Goal: Contribute content: Add original content to the website for others to see

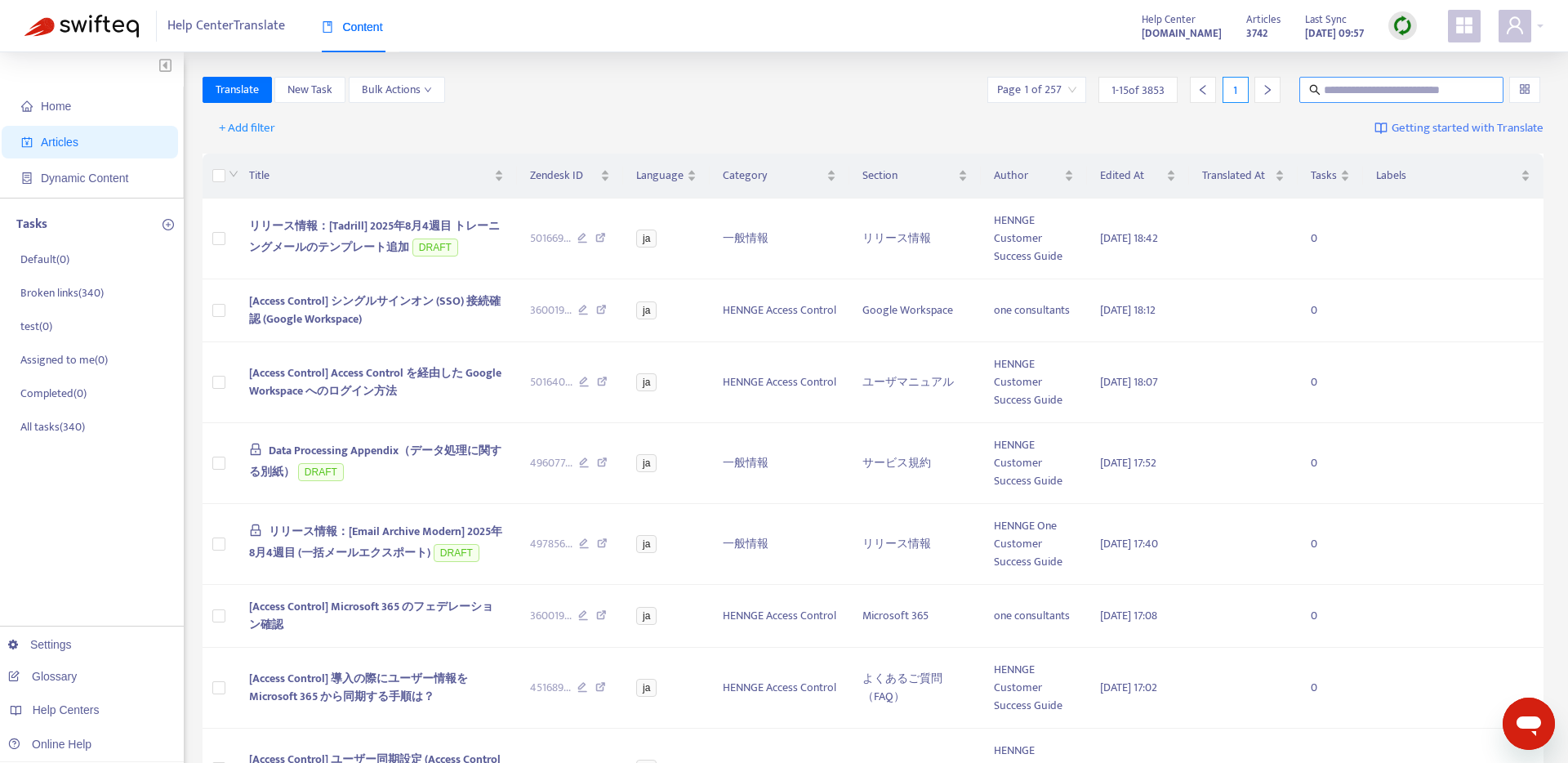
click at [1327, 86] on input "text" at bounding box center [1402, 90] width 157 height 18
paste input "**********"
type input "**********"
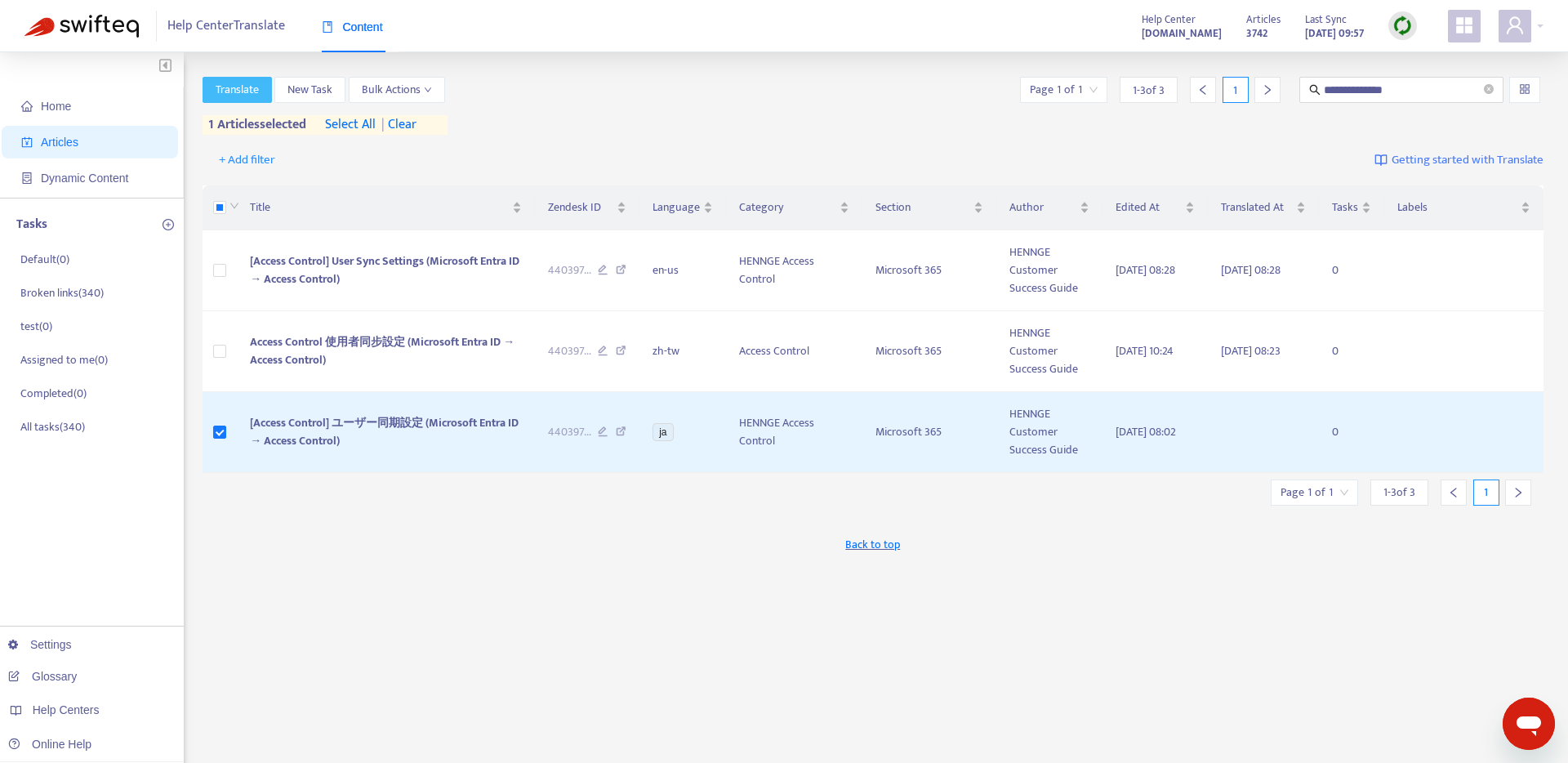
click at [219, 90] on span "Translate" at bounding box center [238, 90] width 43 height 18
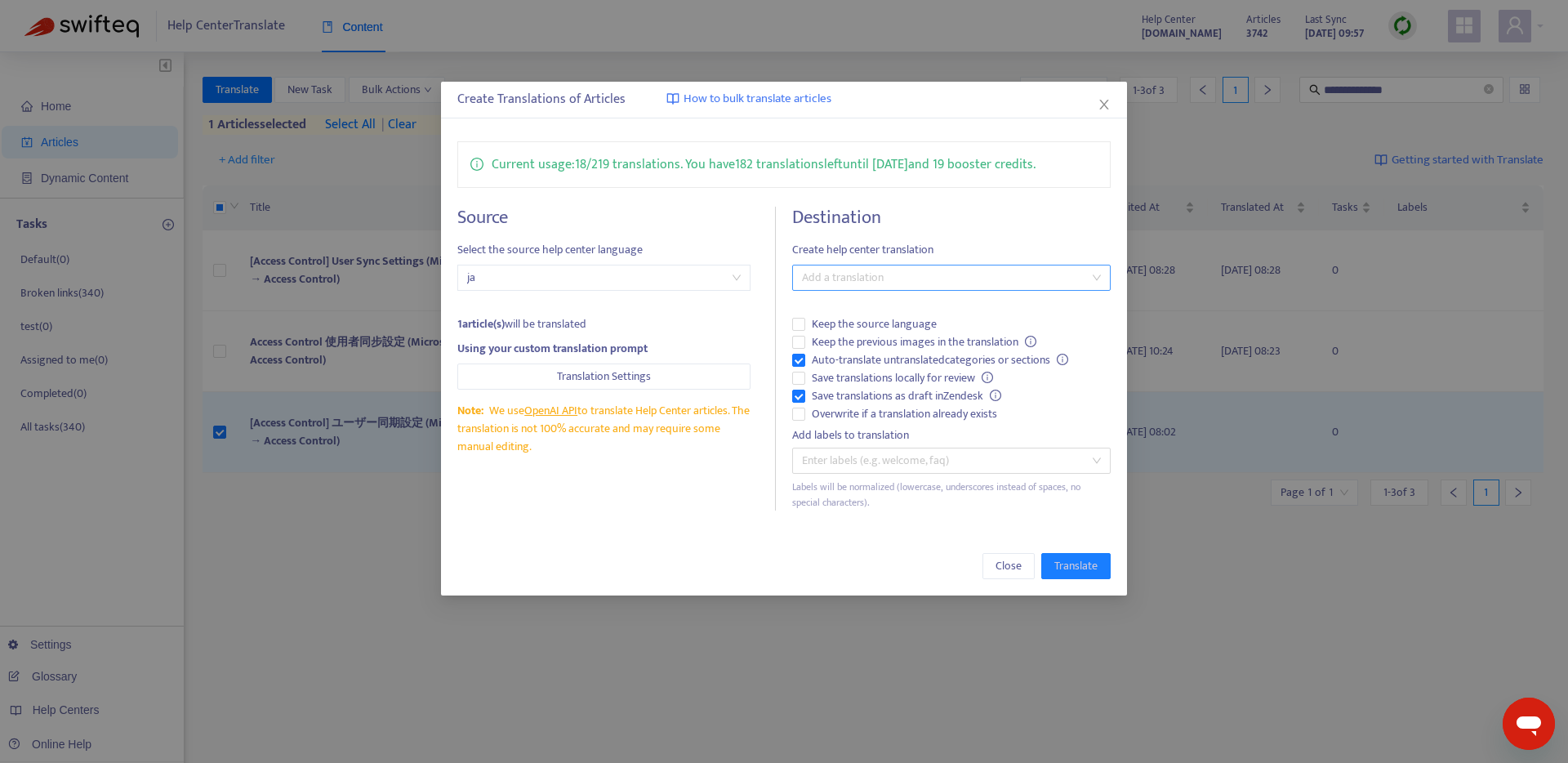
click at [894, 278] on div at bounding box center [943, 278] width 294 height 20
click at [877, 395] on div "English ([GEOGRAPHIC_DATA]) ( en-us )" at bounding box center [952, 389] width 292 height 18
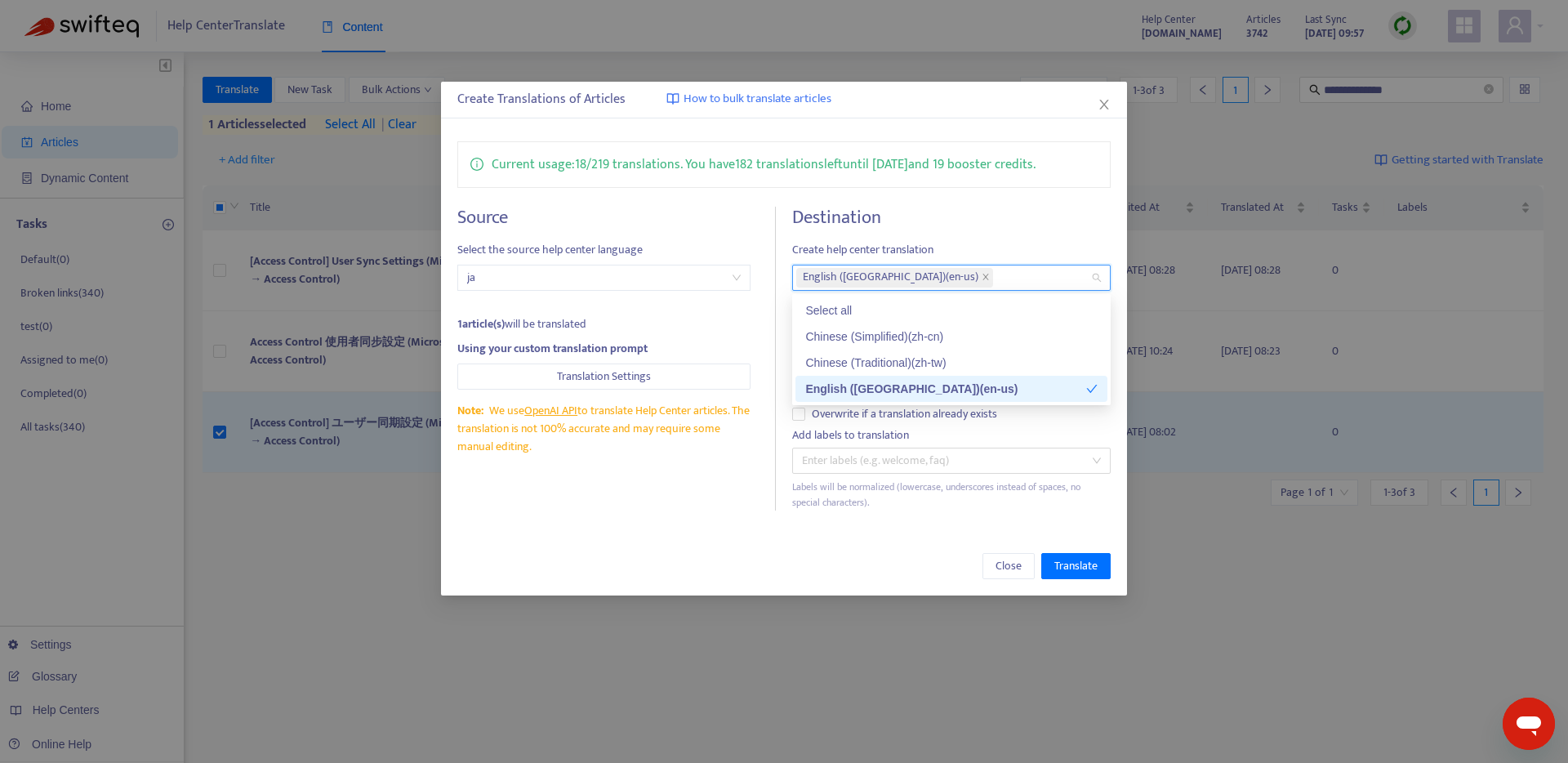
click at [713, 512] on div "Current usage: 18 / 219 translations . You have 182 translations left until [DA…" at bounding box center [784, 325] width 687 height 402
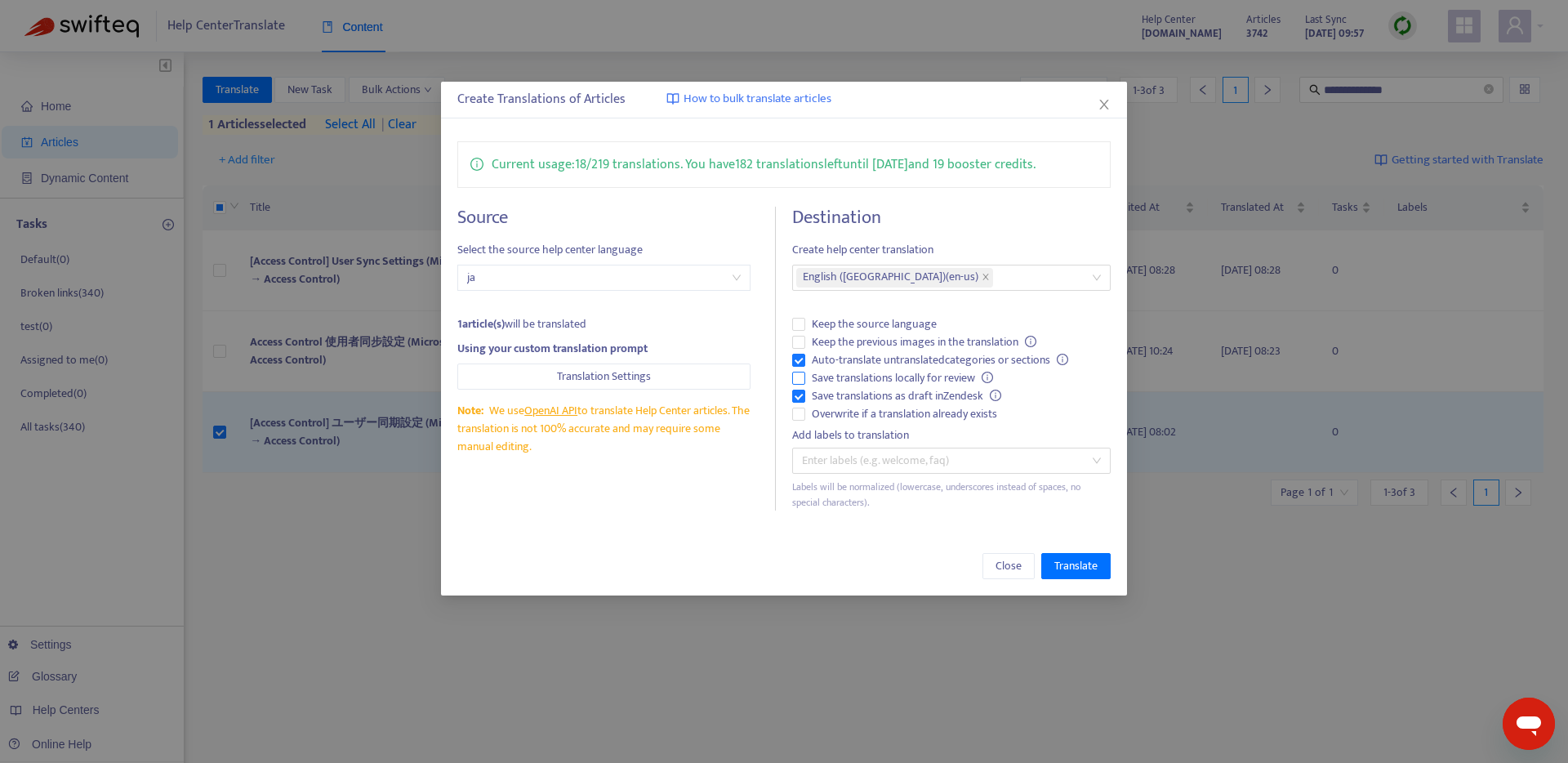
click at [829, 375] on span "Save translations locally for review" at bounding box center [903, 379] width 194 height 18
click at [858, 339] on span "Keep the previous images in the translation" at bounding box center [924, 342] width 238 height 18
click at [1085, 570] on span "Translate" at bounding box center [1076, 566] width 43 height 18
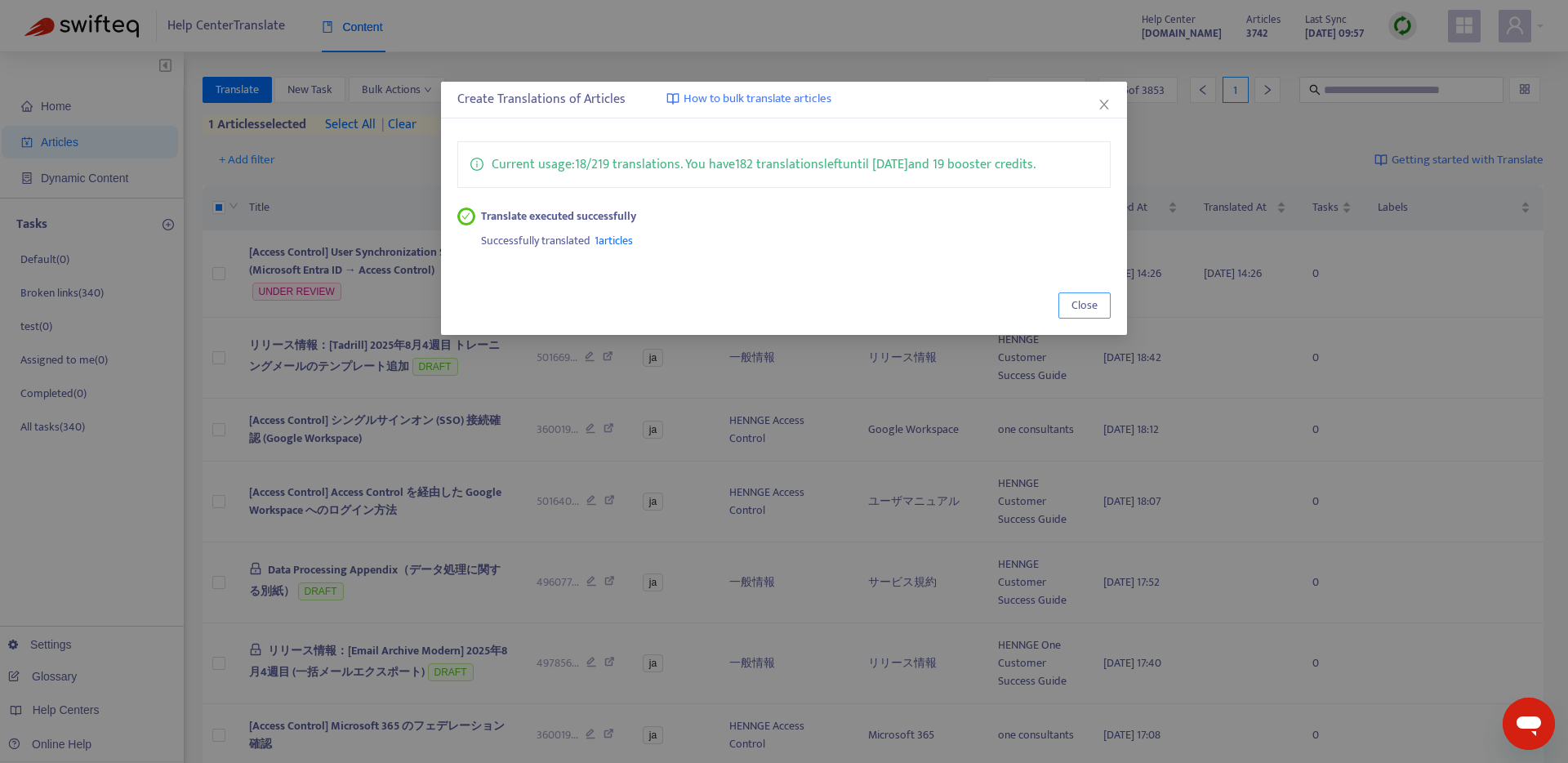
click at [1089, 305] on span "Close" at bounding box center [1084, 306] width 26 height 18
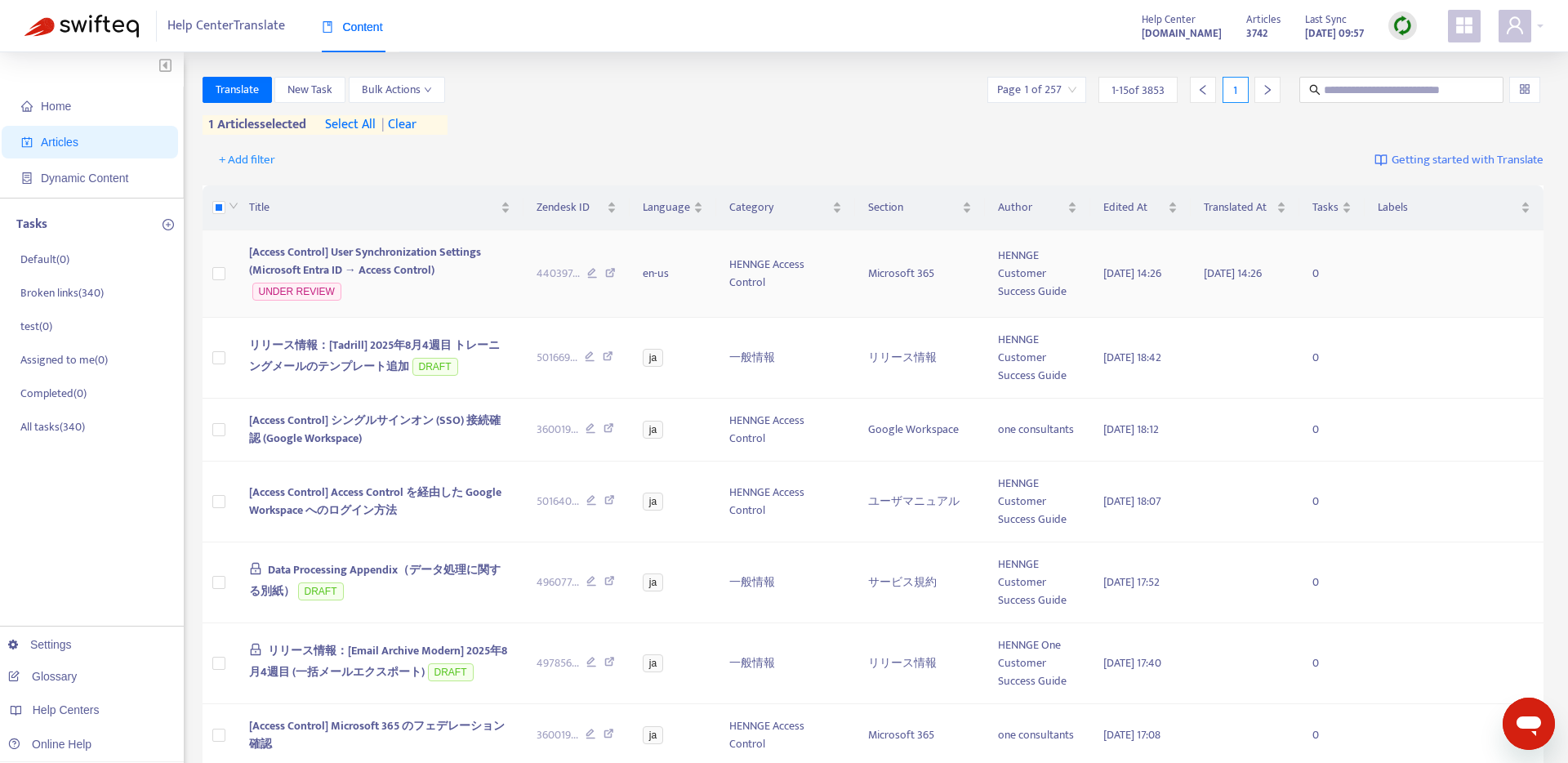
click at [390, 243] on span "[Access Control] User Synchronization Settings (Microsoft Entra ID → Access Con…" at bounding box center [365, 261] width 232 height 37
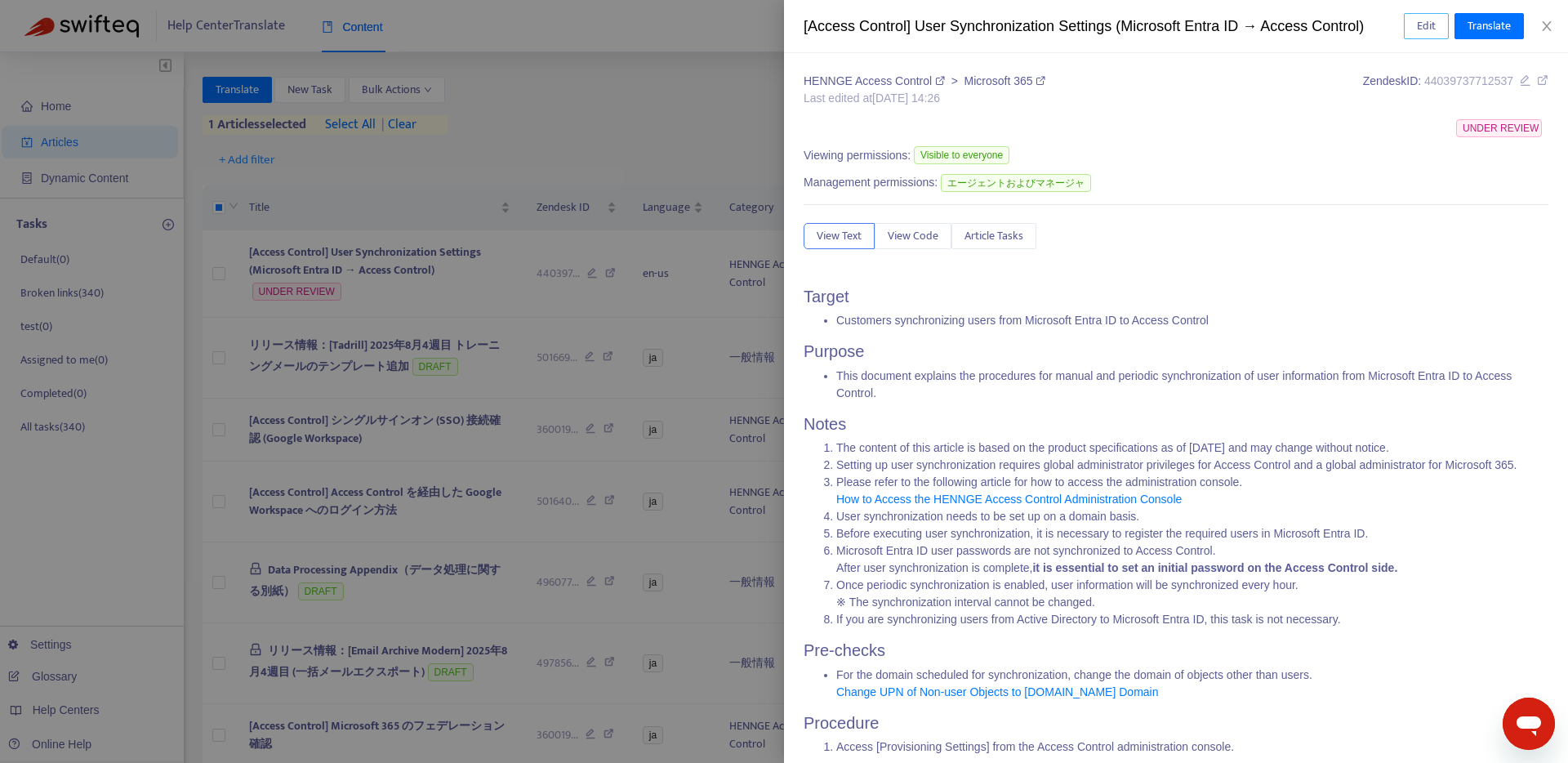
click at [1433, 27] on span "Edit" at bounding box center [1427, 27] width 19 height 18
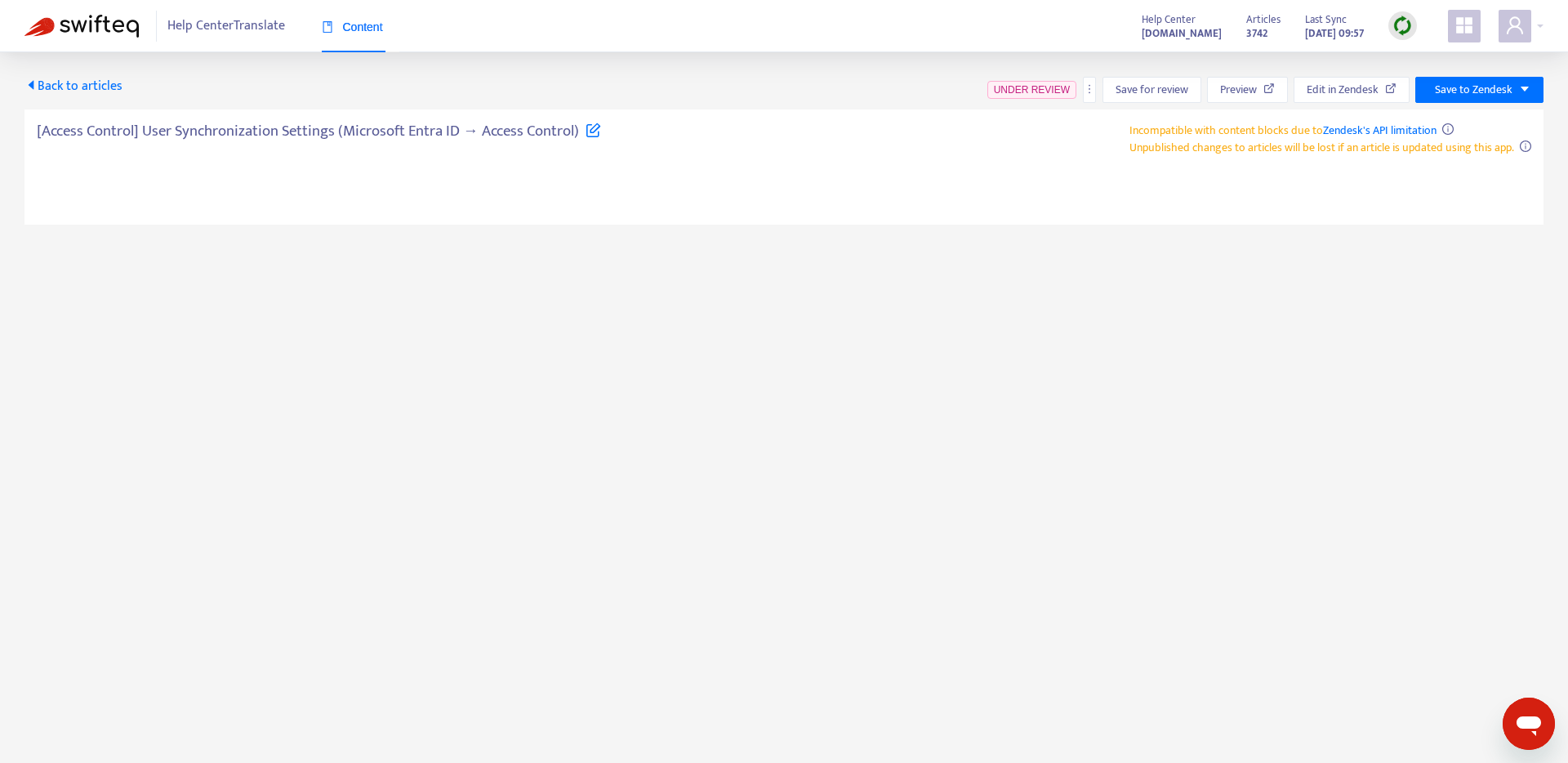
type textarea "**********"
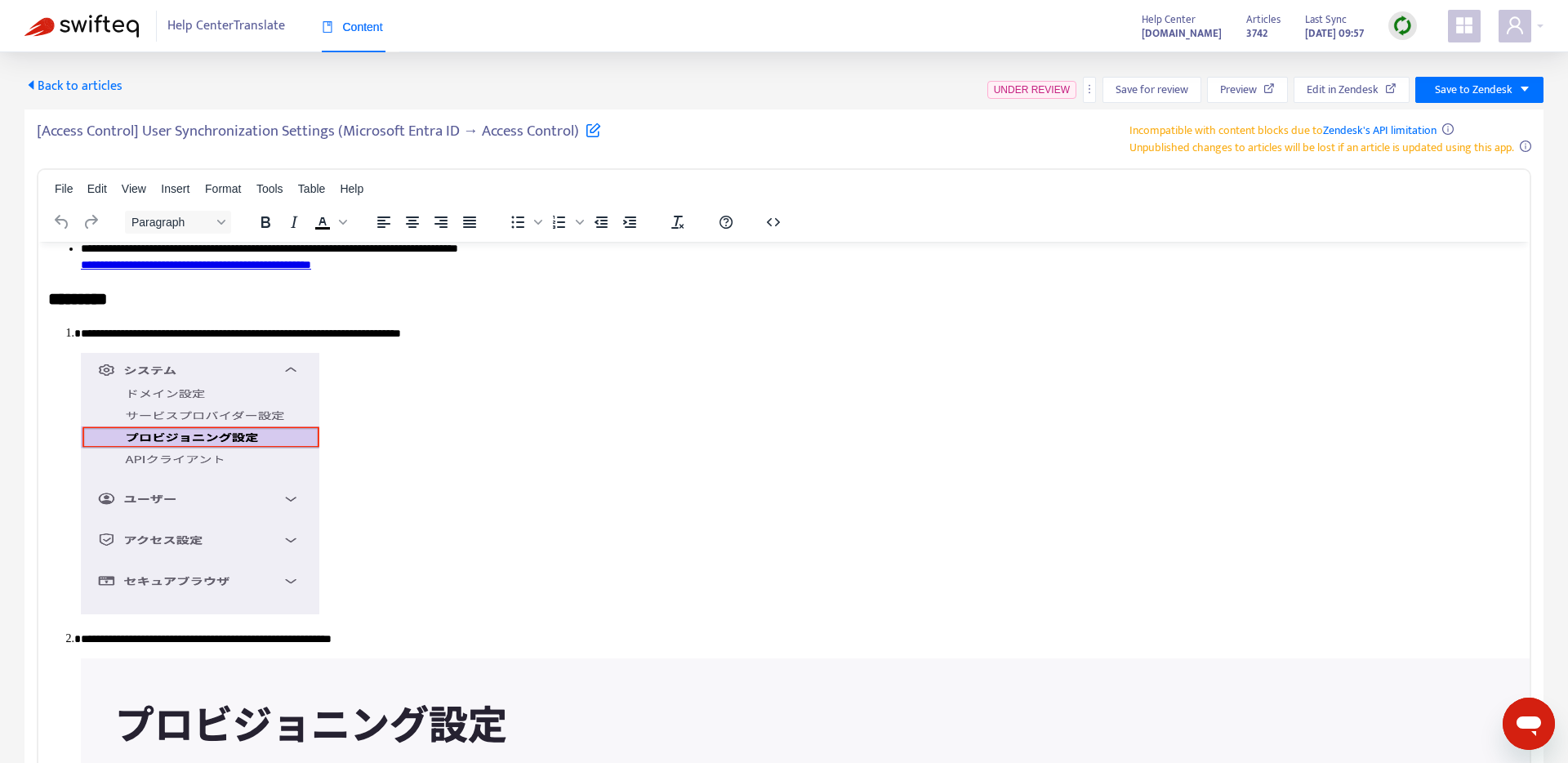
scroll to position [435, 3]
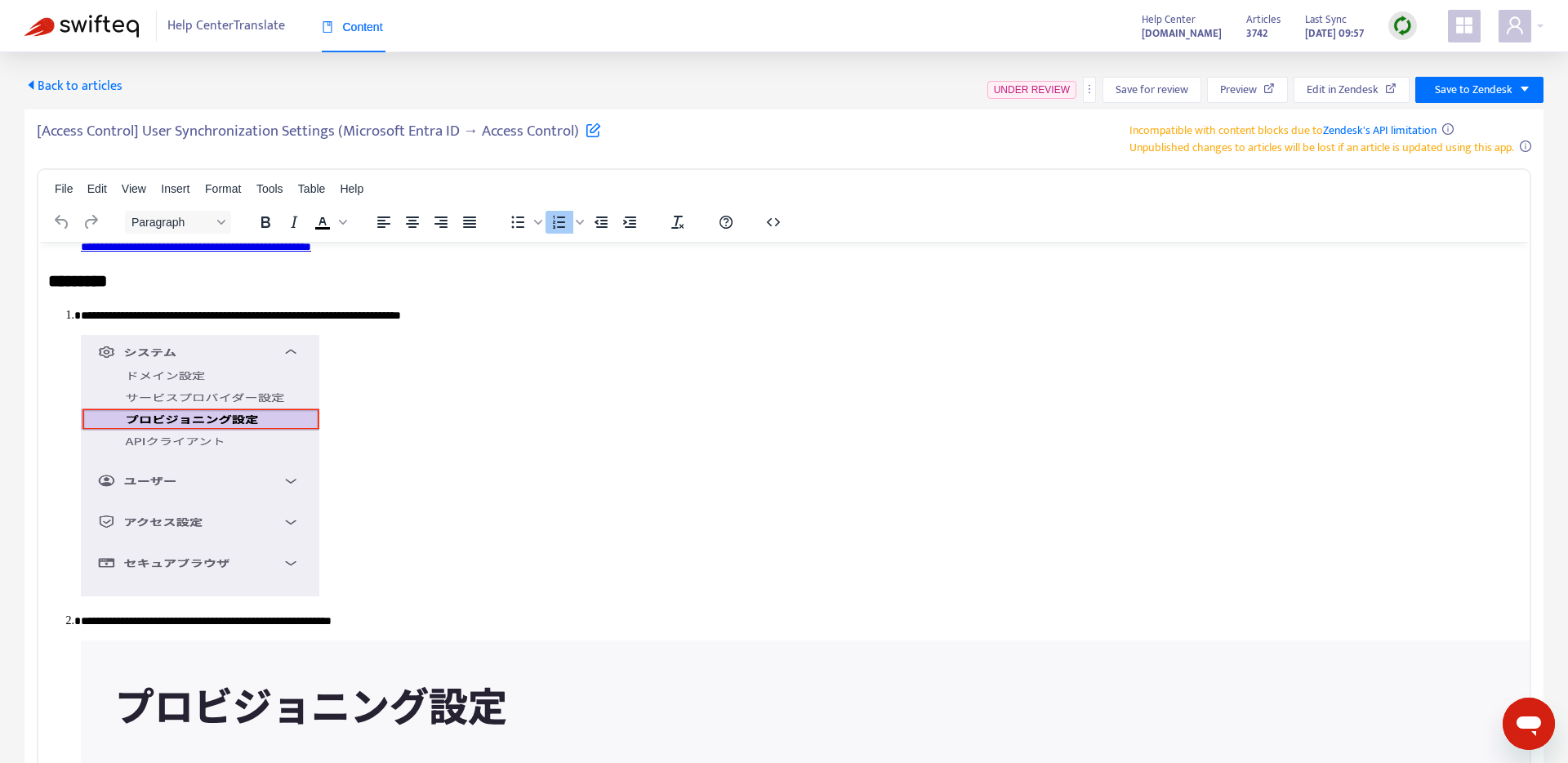
click at [390, 487] on p "Rich Text Area. Press ALT-0 for help." at bounding box center [796, 467] width 1433 height 267
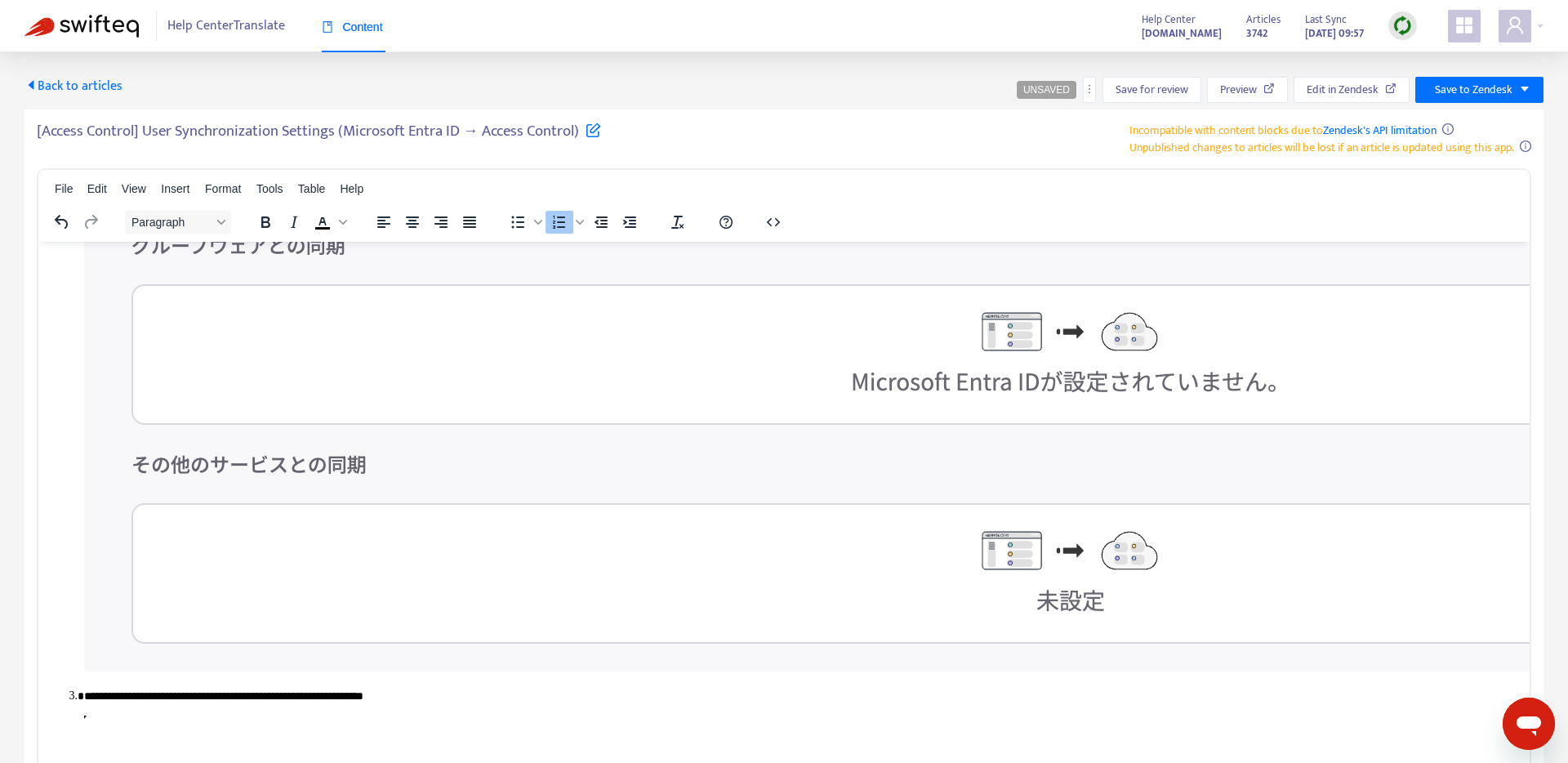
scroll to position [1171, 0]
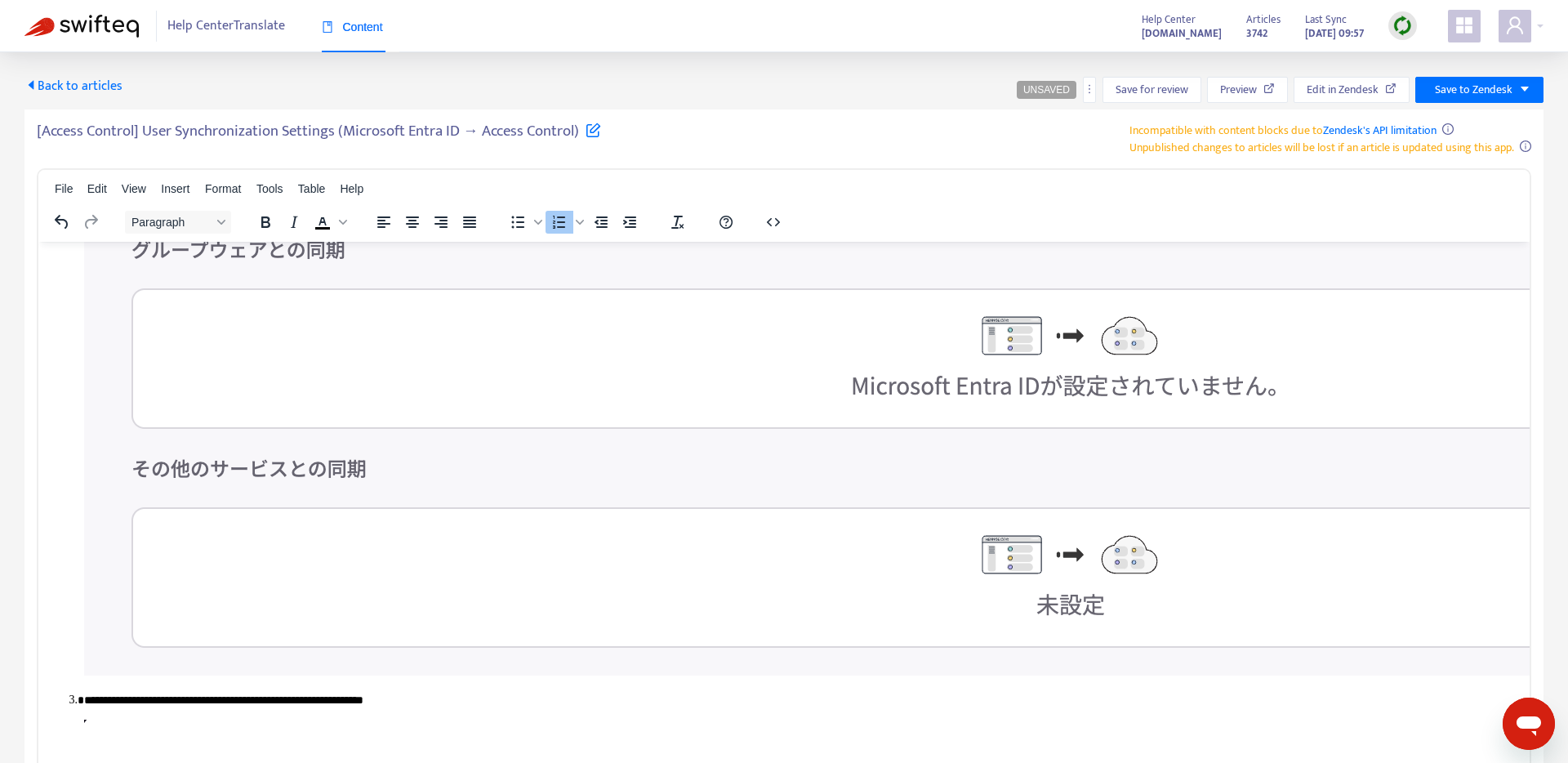
click at [770, 622] on img "Rich Text Area. Press ALT-0 for help." at bounding box center [1055, 165] width 1943 height 1020
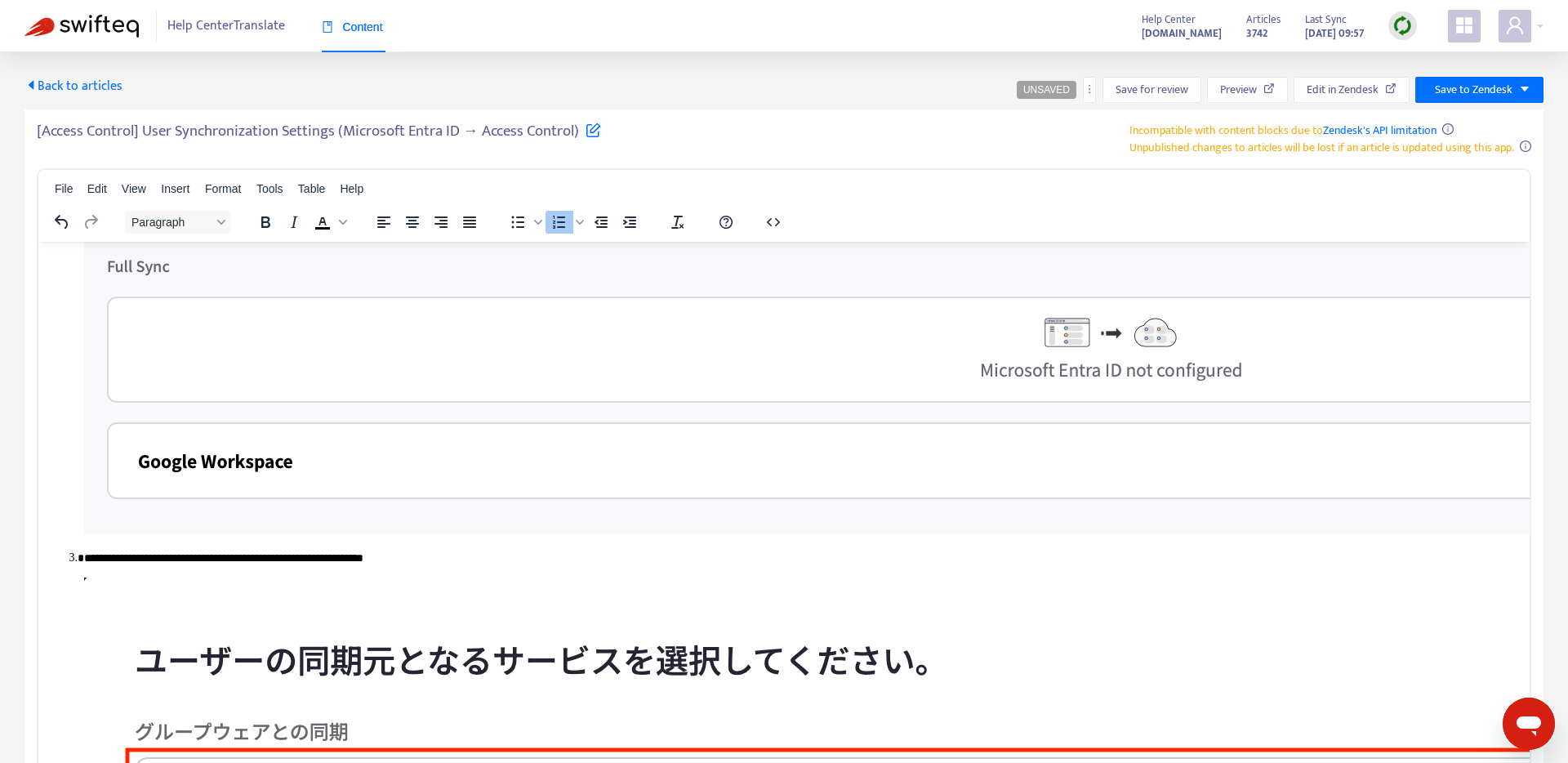
scroll to position [1078, 0]
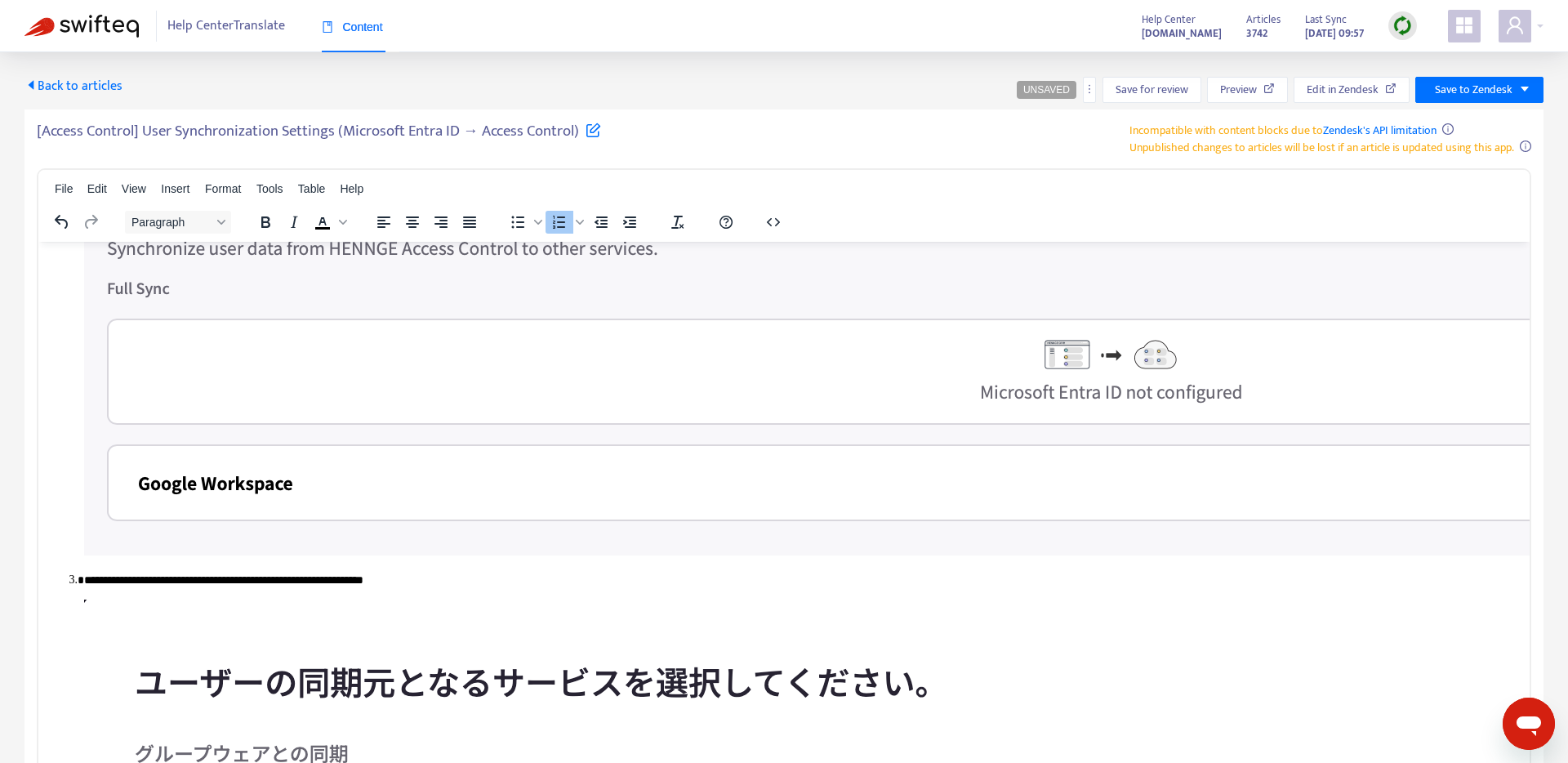
drag, startPoint x: 235, startPoint y: 503, endPoint x: 359, endPoint y: 502, distance: 124.0
drag, startPoint x: 198, startPoint y: 503, endPoint x: 228, endPoint y: 504, distance: 30.0
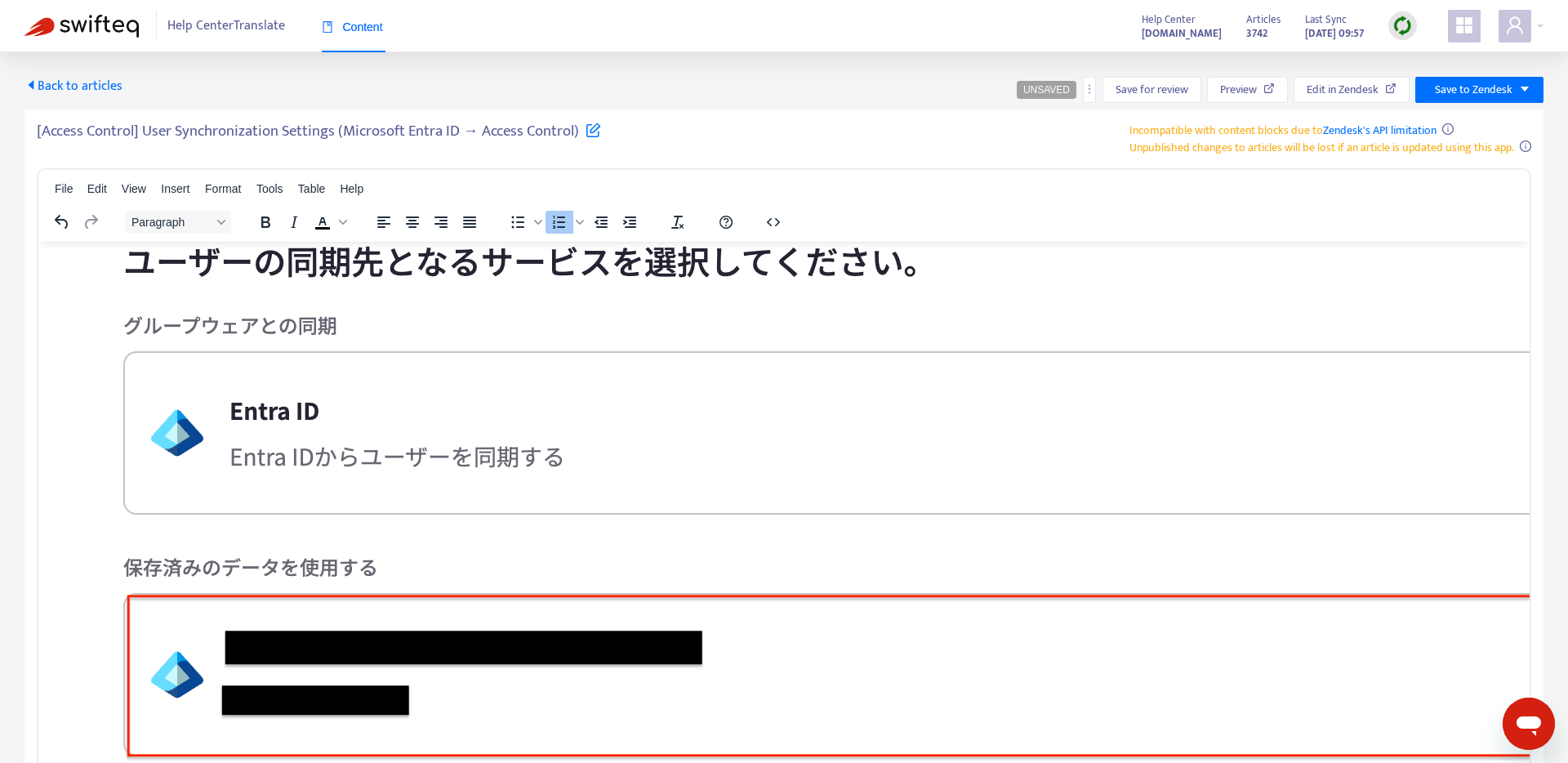
scroll to position [2132, 0]
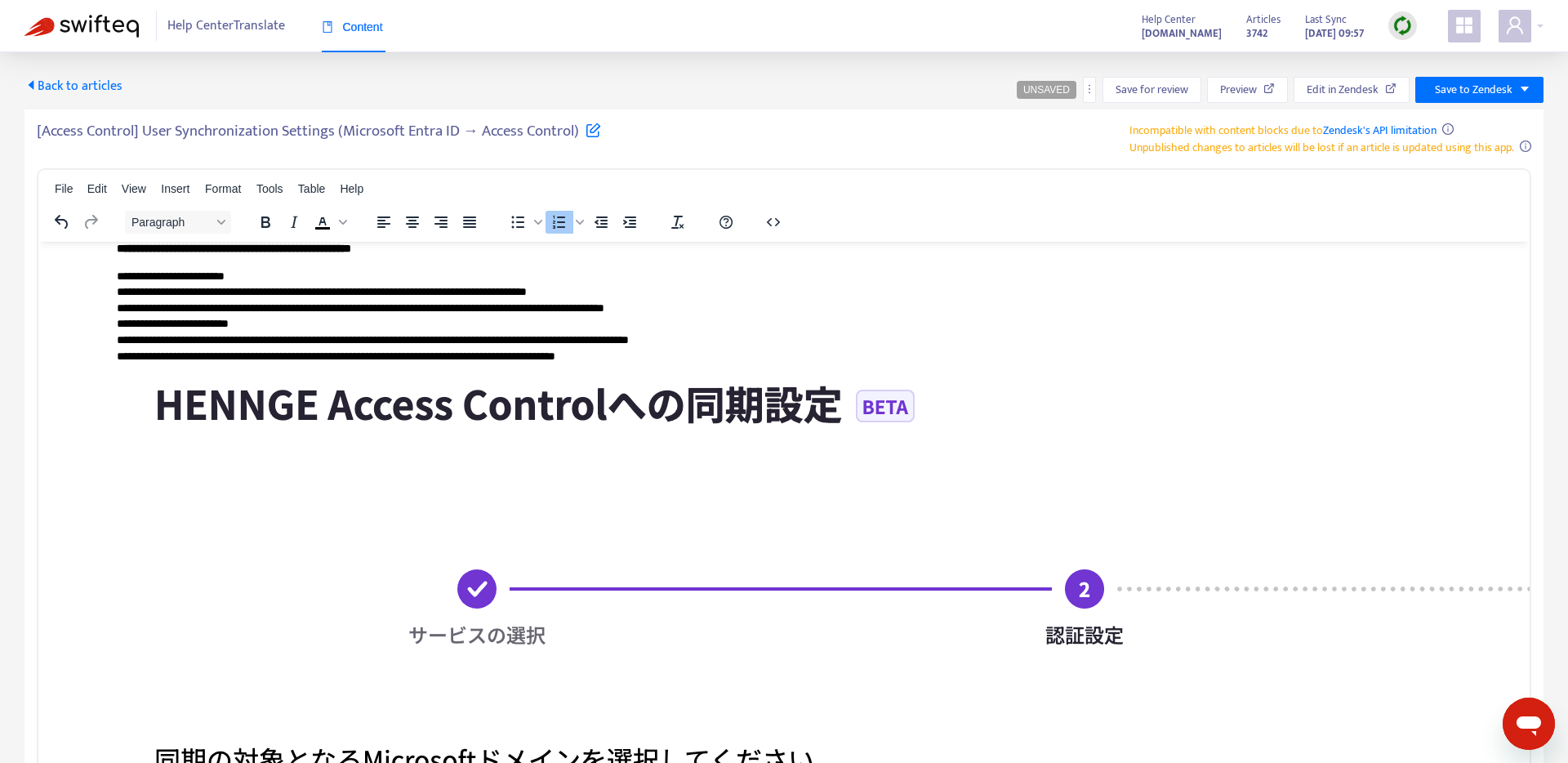
scroll to position [2809, 0]
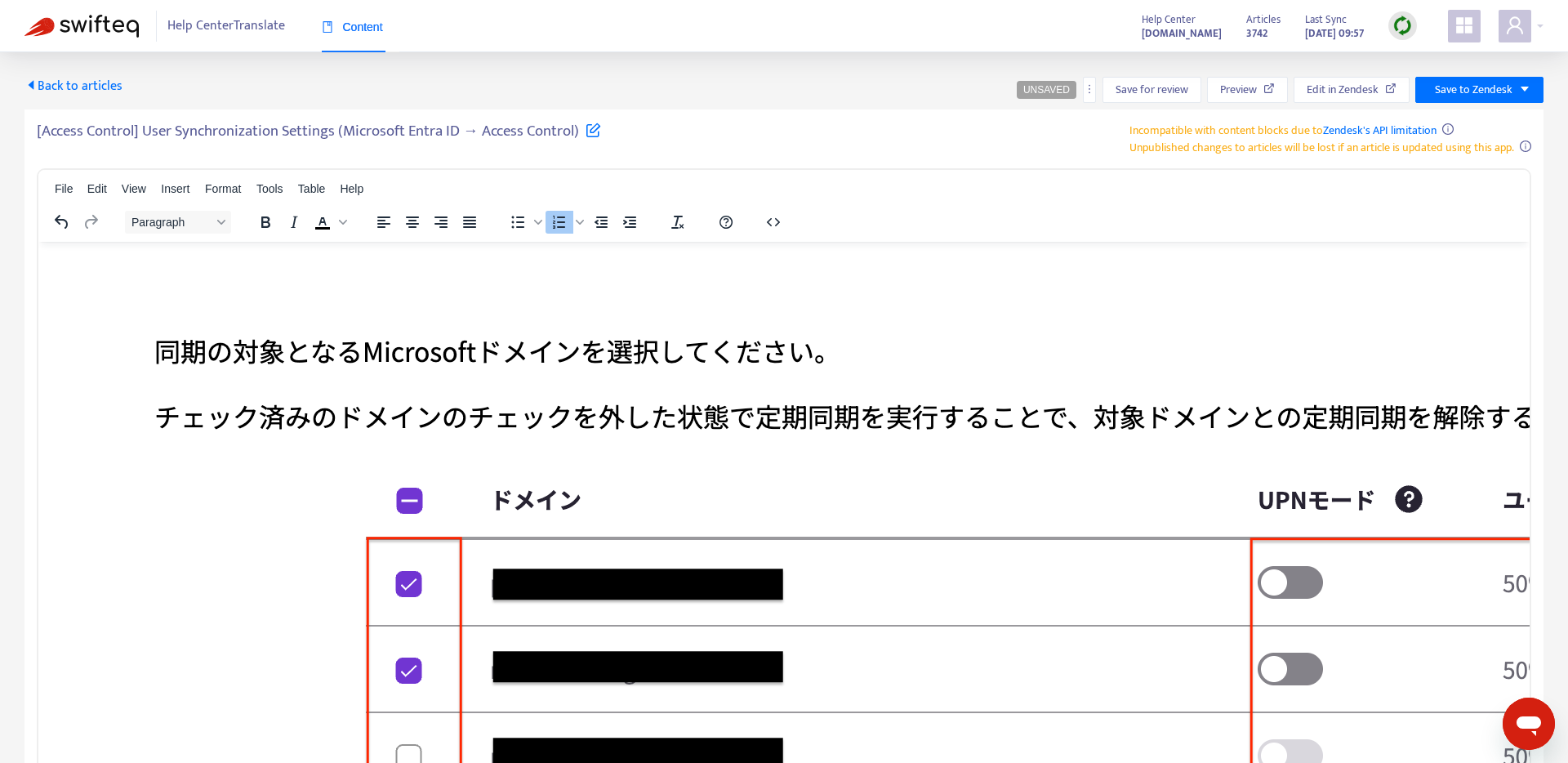
scroll to position [2586, 0]
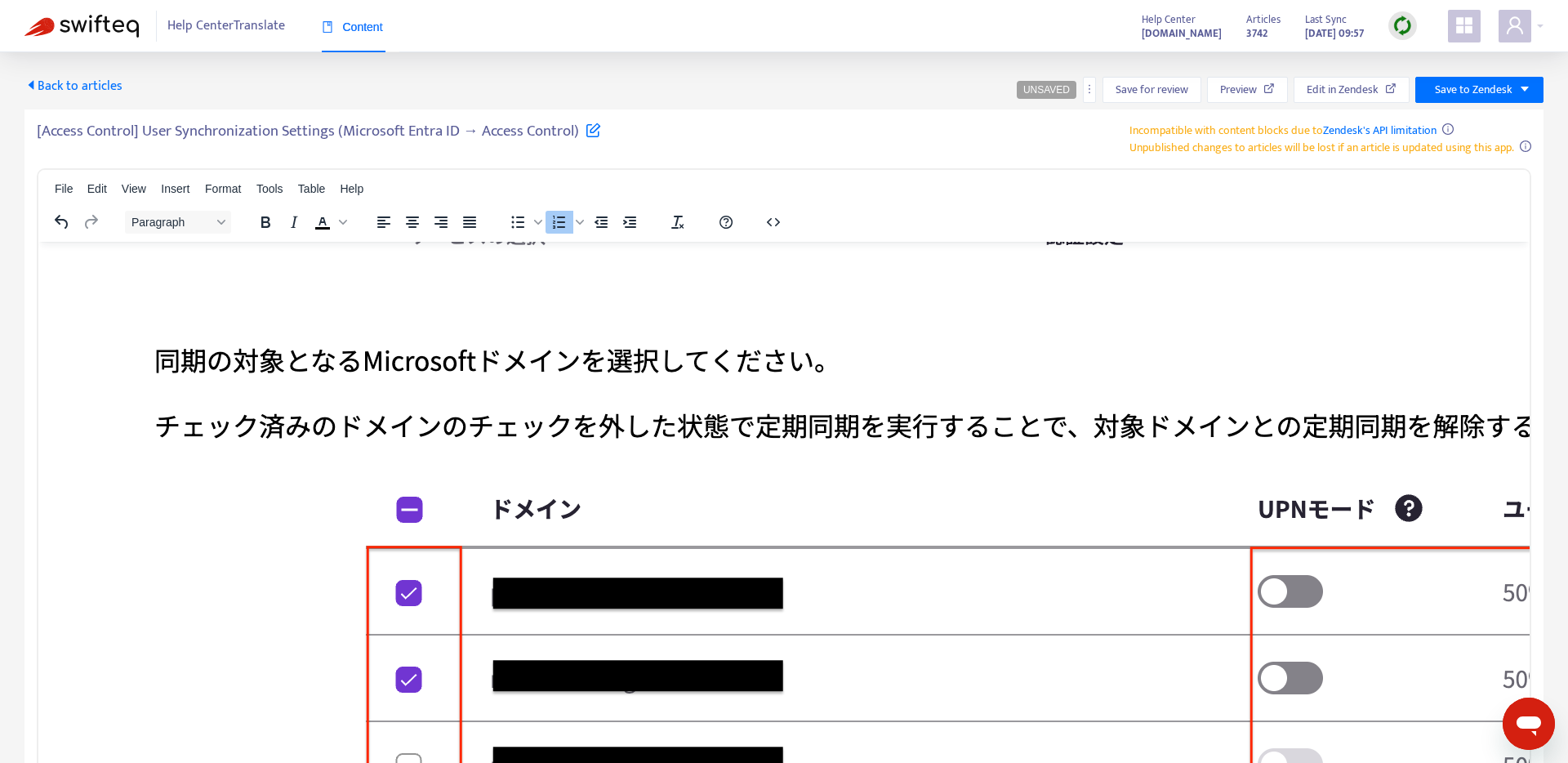
drag, startPoint x: 511, startPoint y: 427, endPoint x: 184, endPoint y: 391, distance: 329.0
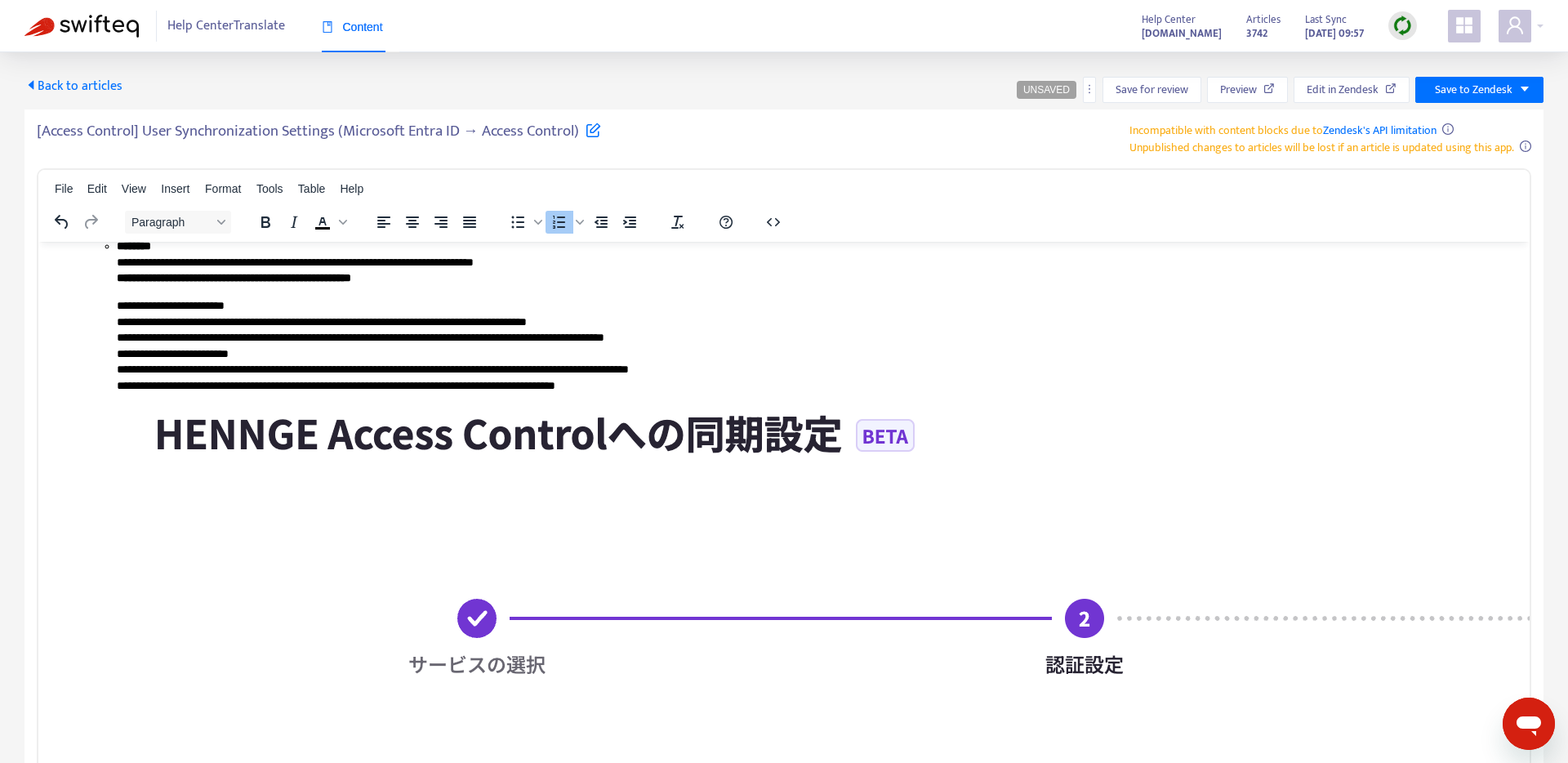
scroll to position [1970, 0]
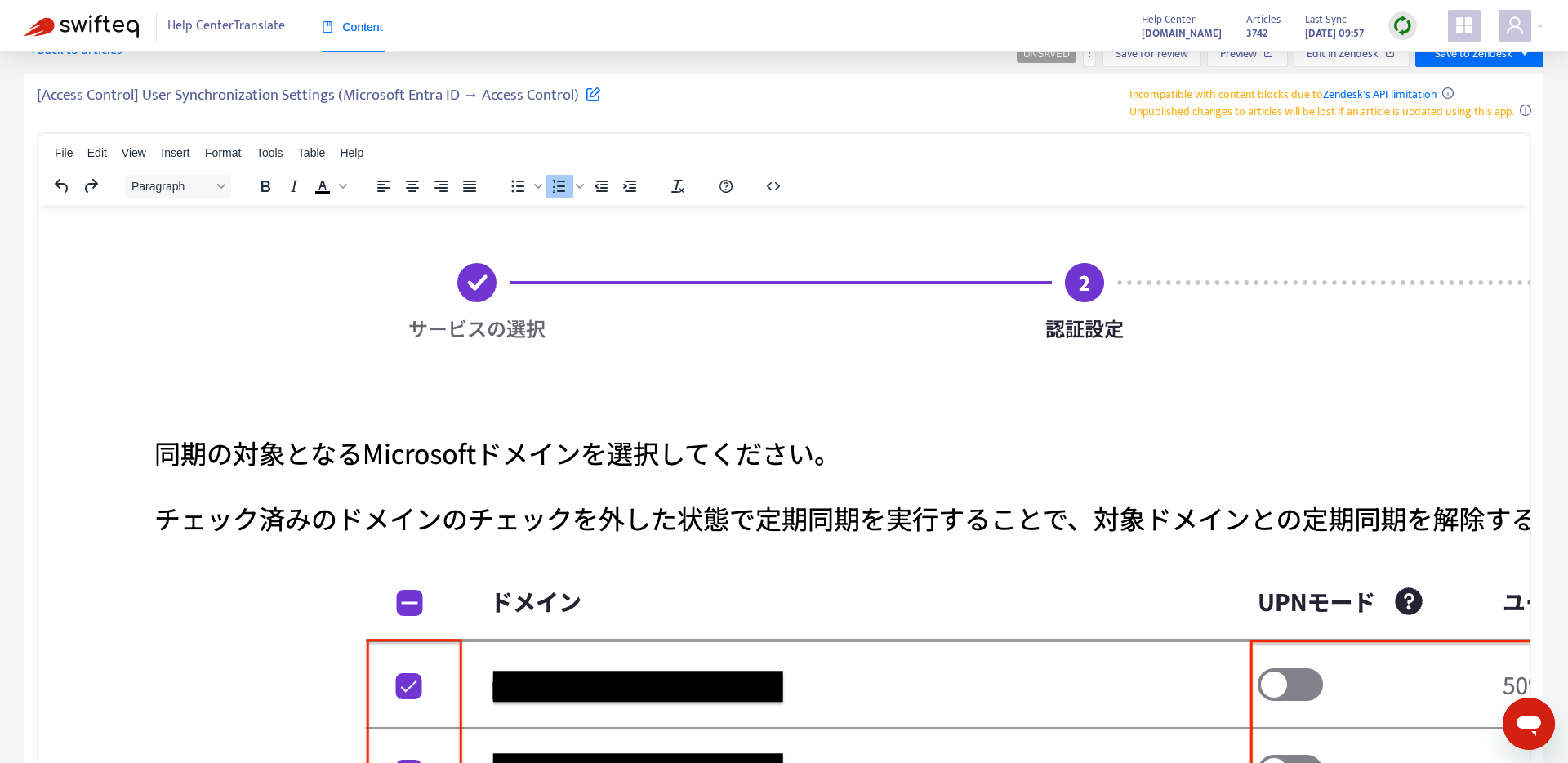
scroll to position [2611, 0]
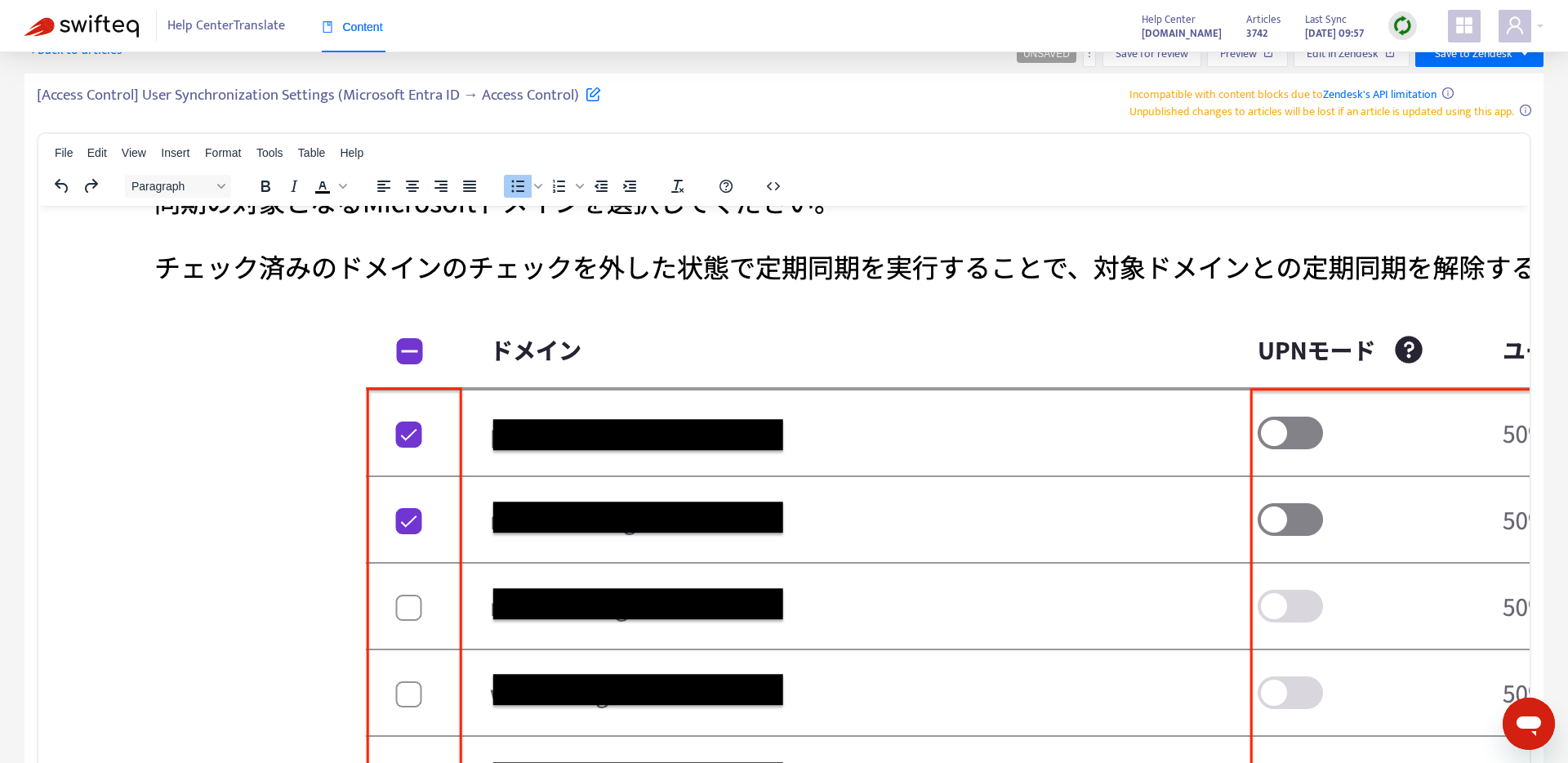
scroll to position [2728, 0]
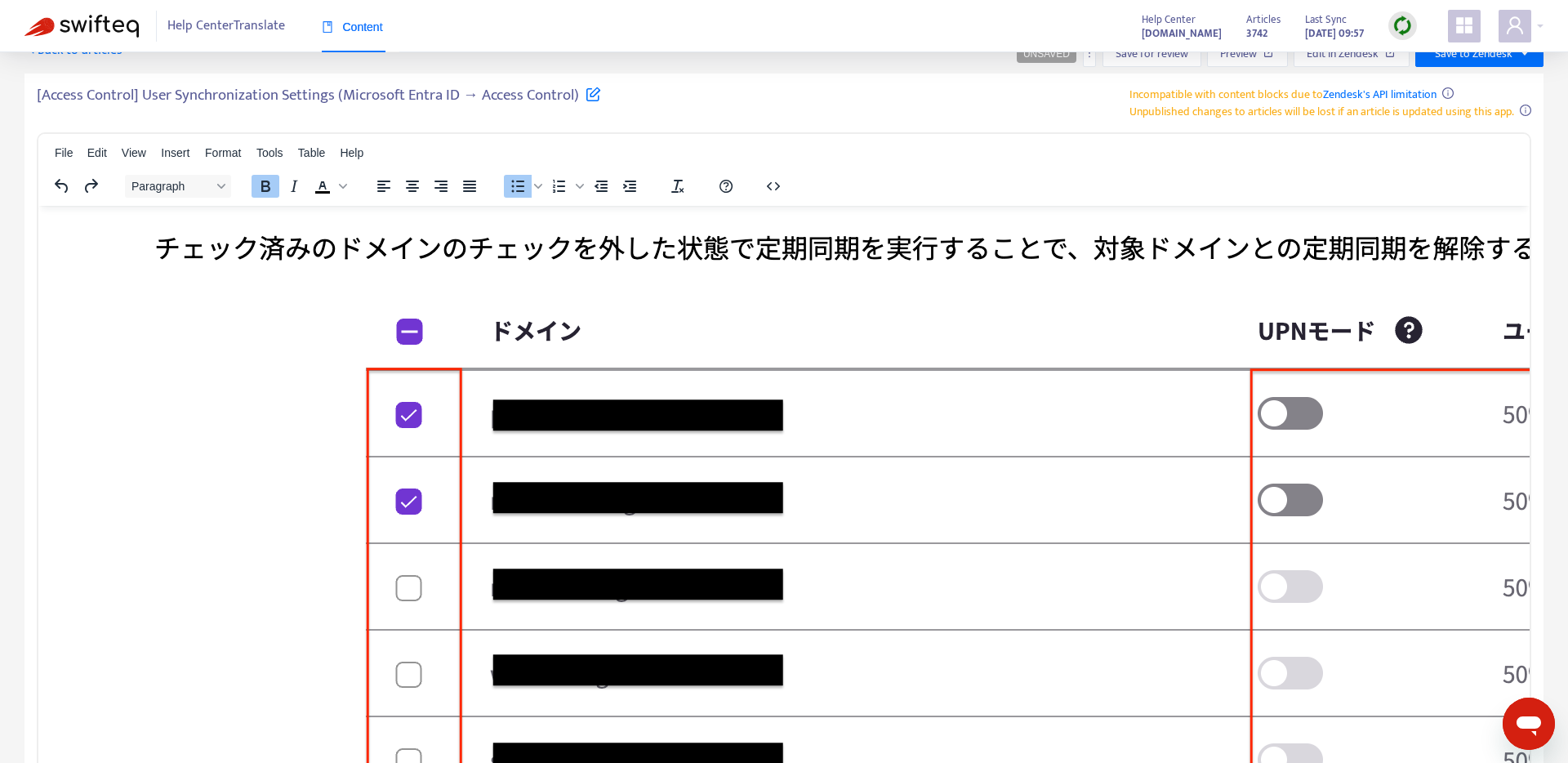
drag, startPoint x: 116, startPoint y: 353, endPoint x: 277, endPoint y: 351, distance: 161.0
drag, startPoint x: 160, startPoint y: 320, endPoint x: 107, endPoint y: 320, distance: 53.0
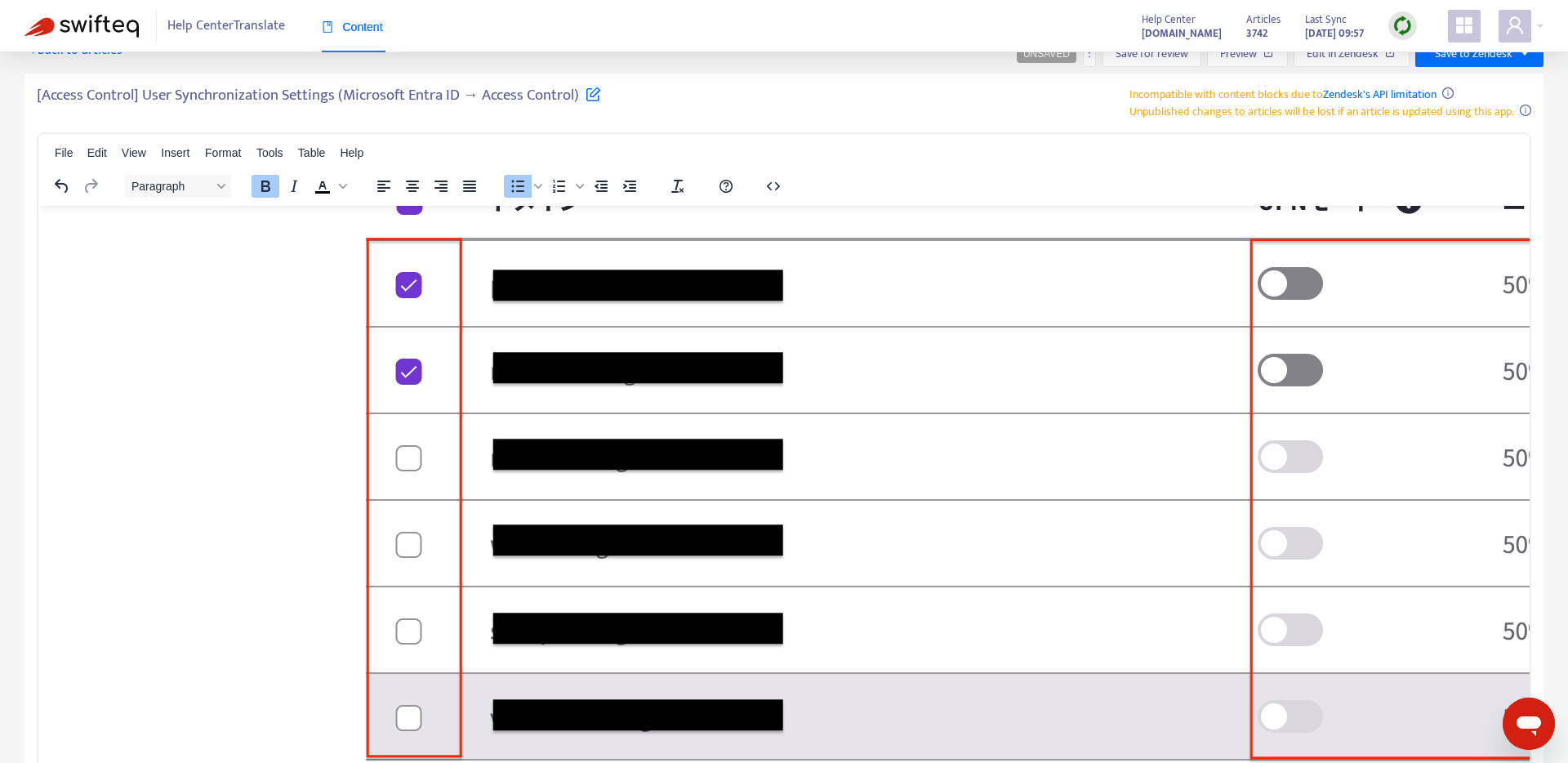
scroll to position [2858, 0]
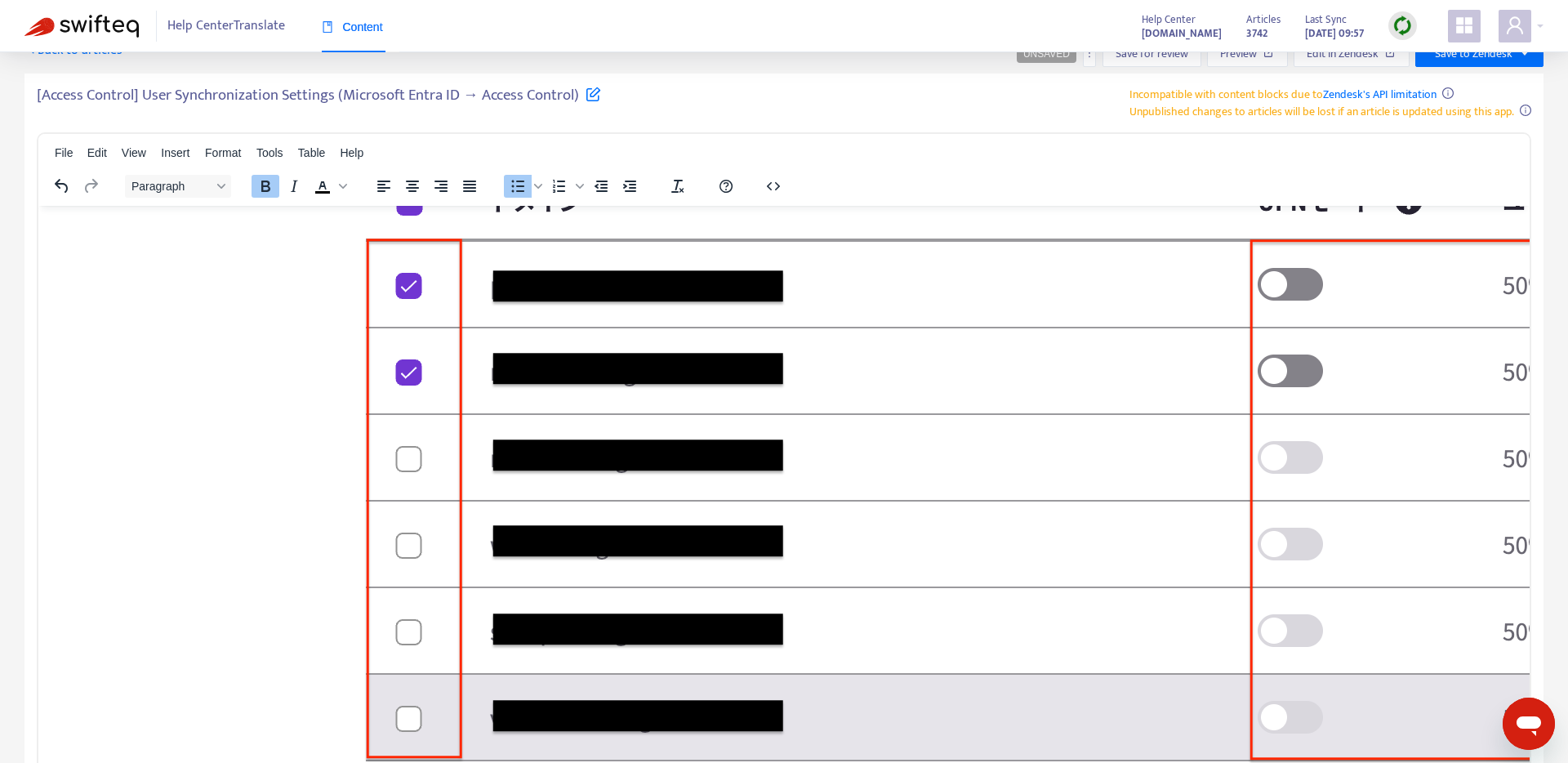
click at [823, 560] on img "Rich Text Area. Press ALT-0 for help." at bounding box center [1062, 266] width 1890 height 1194
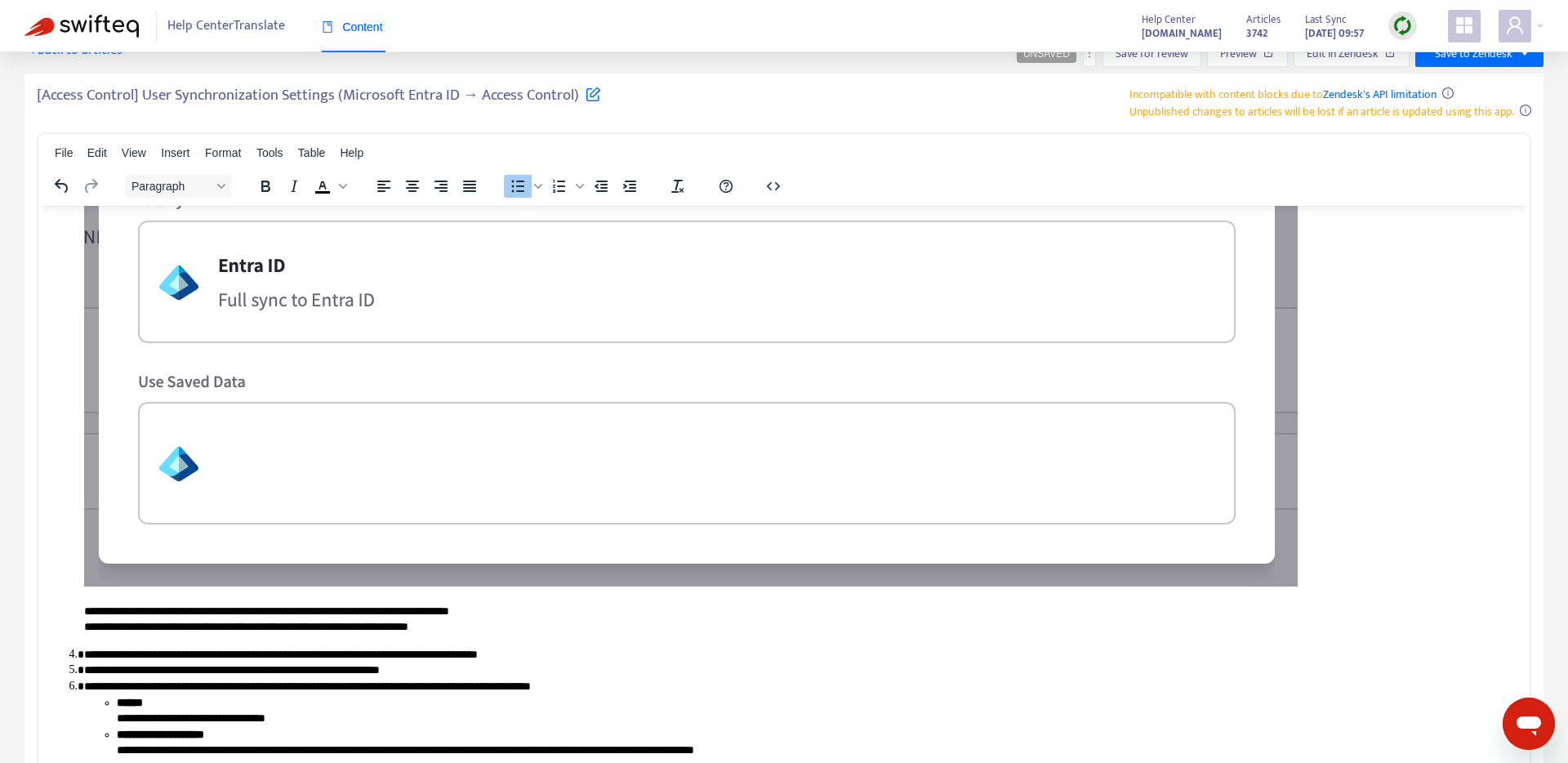
scroll to position [1690, 0]
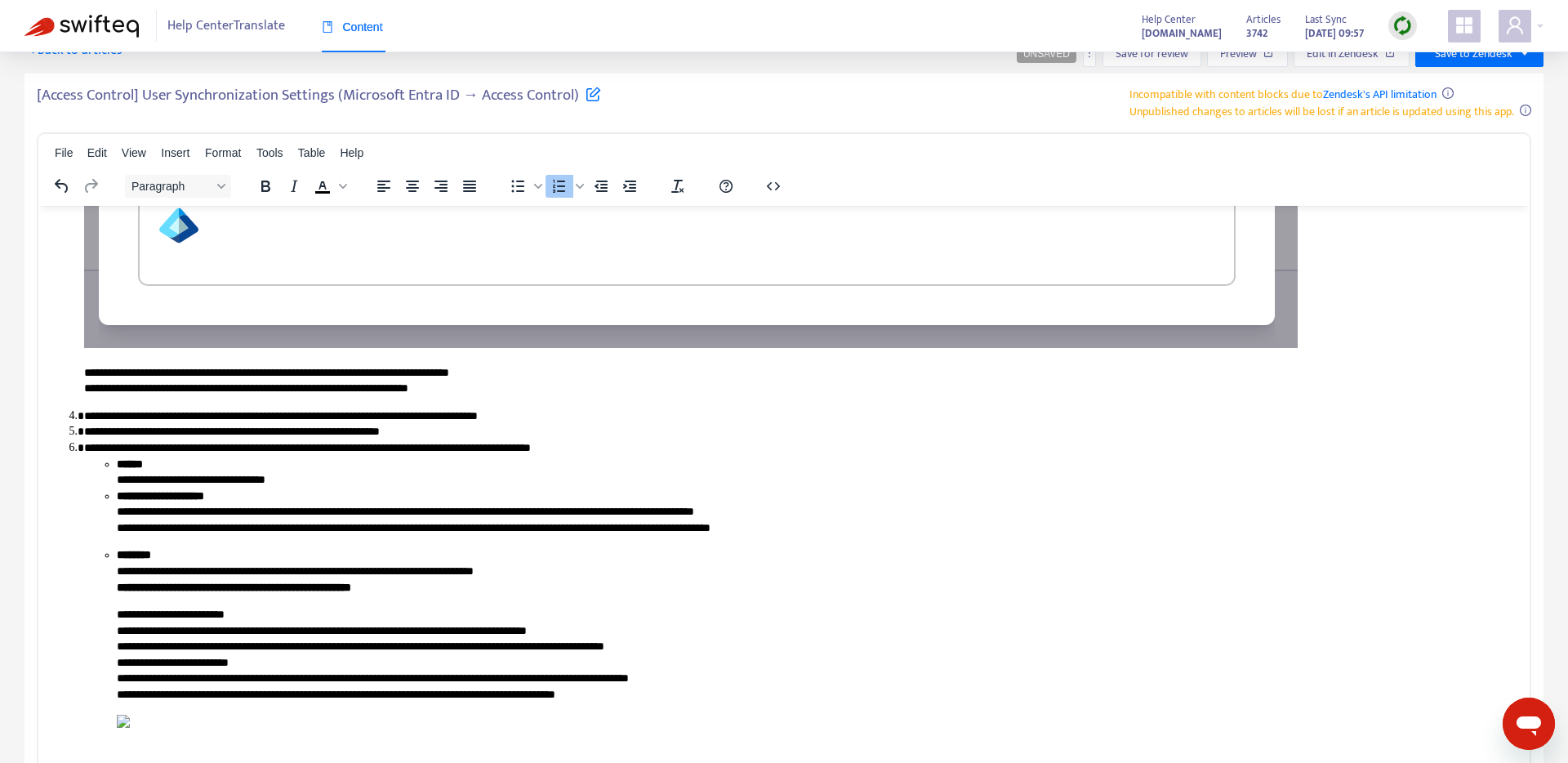
scroll to position [1017, 0]
drag, startPoint x: 272, startPoint y: 533, endPoint x: 346, endPoint y: 529, distance: 74.1
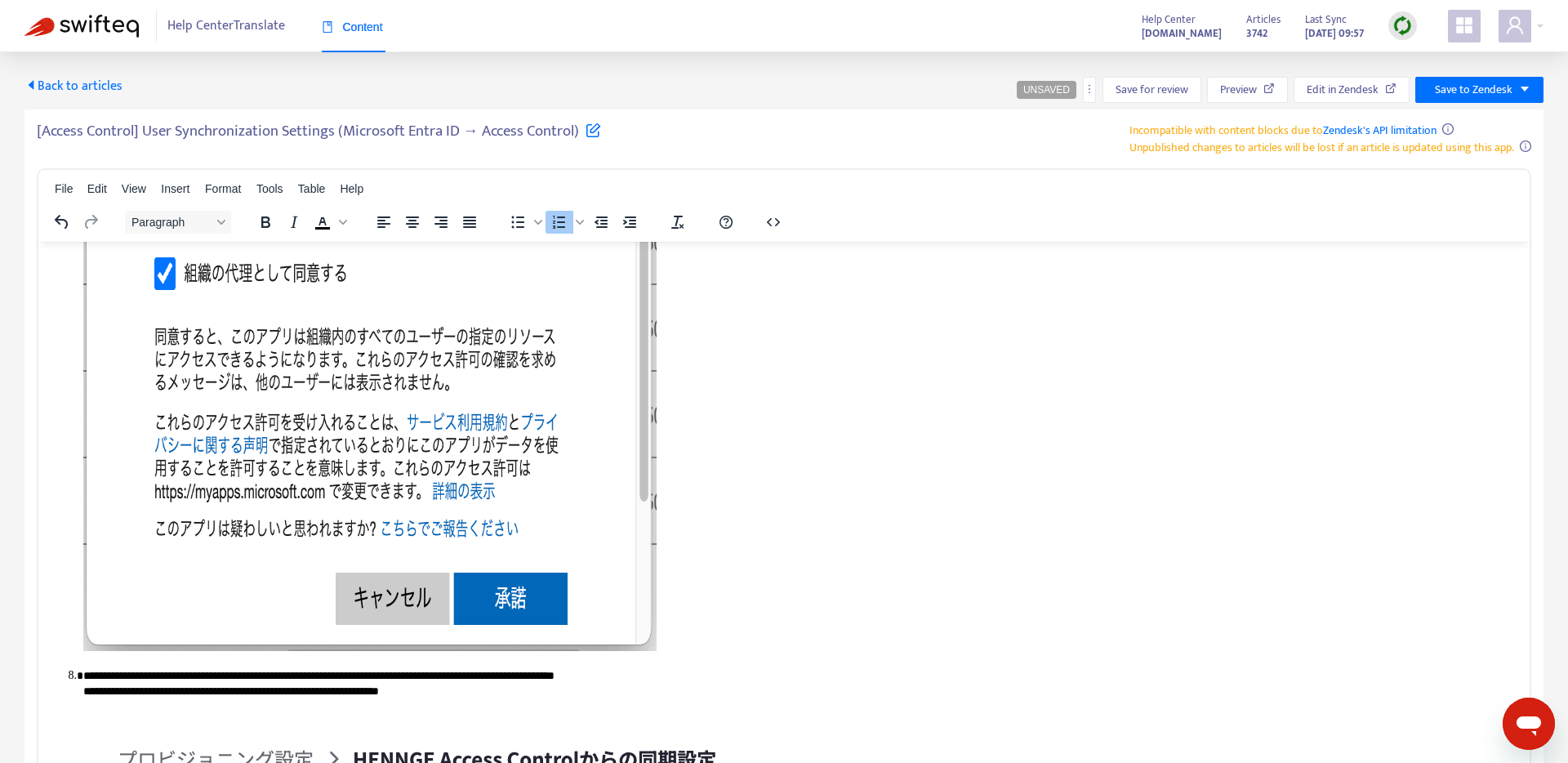
scroll to position [3804, 1]
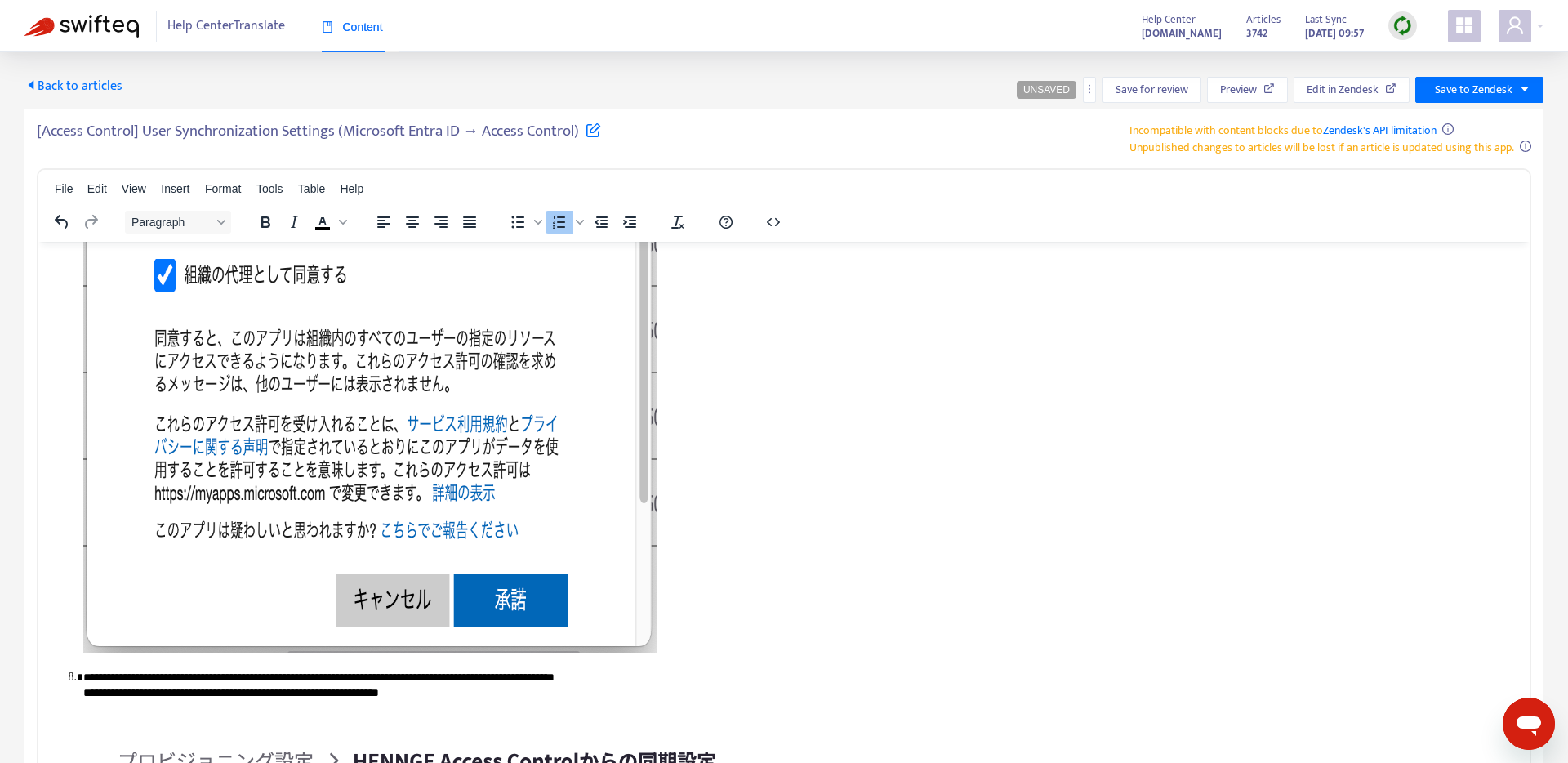
click at [726, 472] on p "Rich Text Area. Press ALT-0 for help." at bounding box center [799, 144] width 1433 height 1026
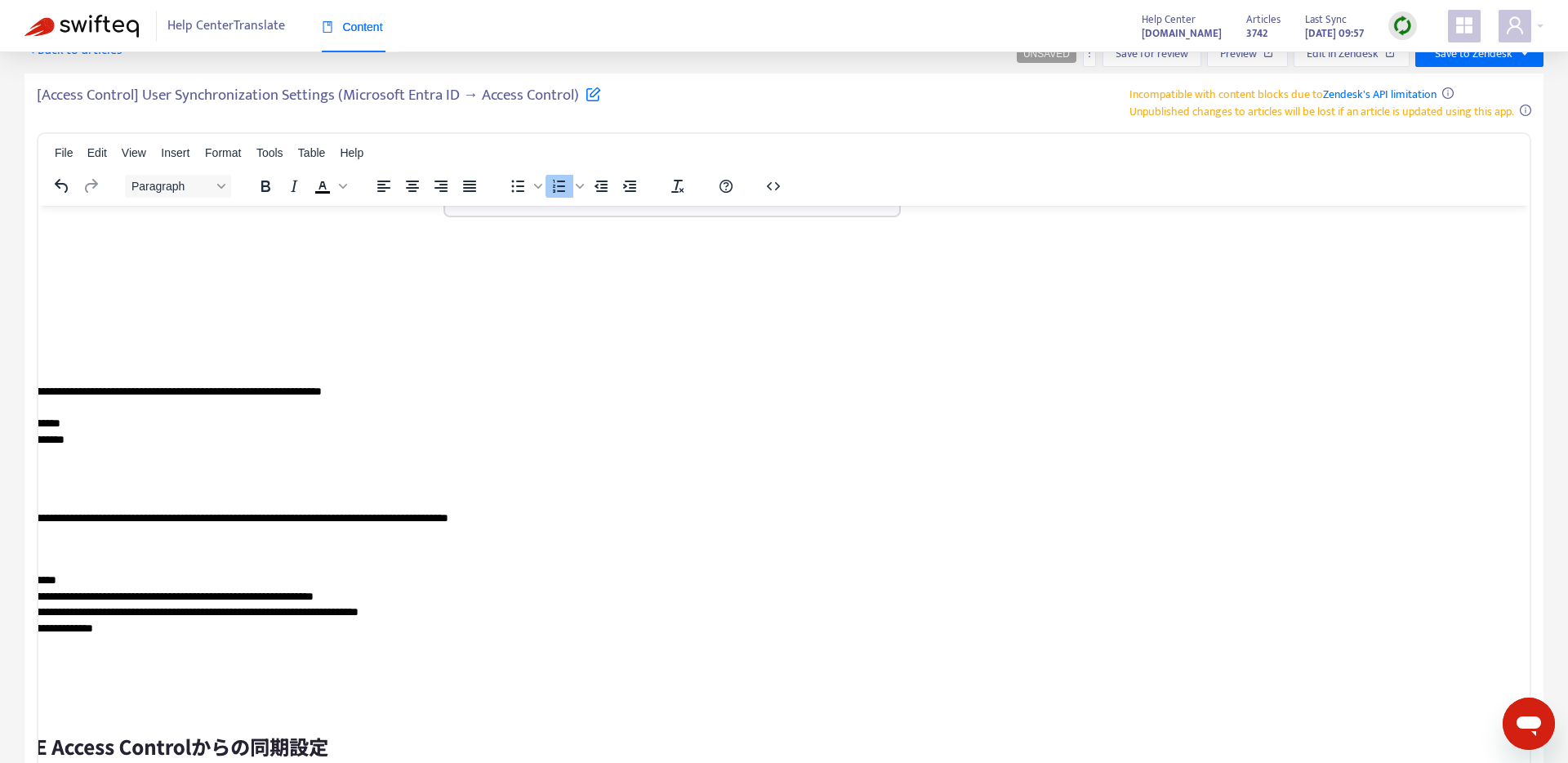
scroll to position [5442, 389]
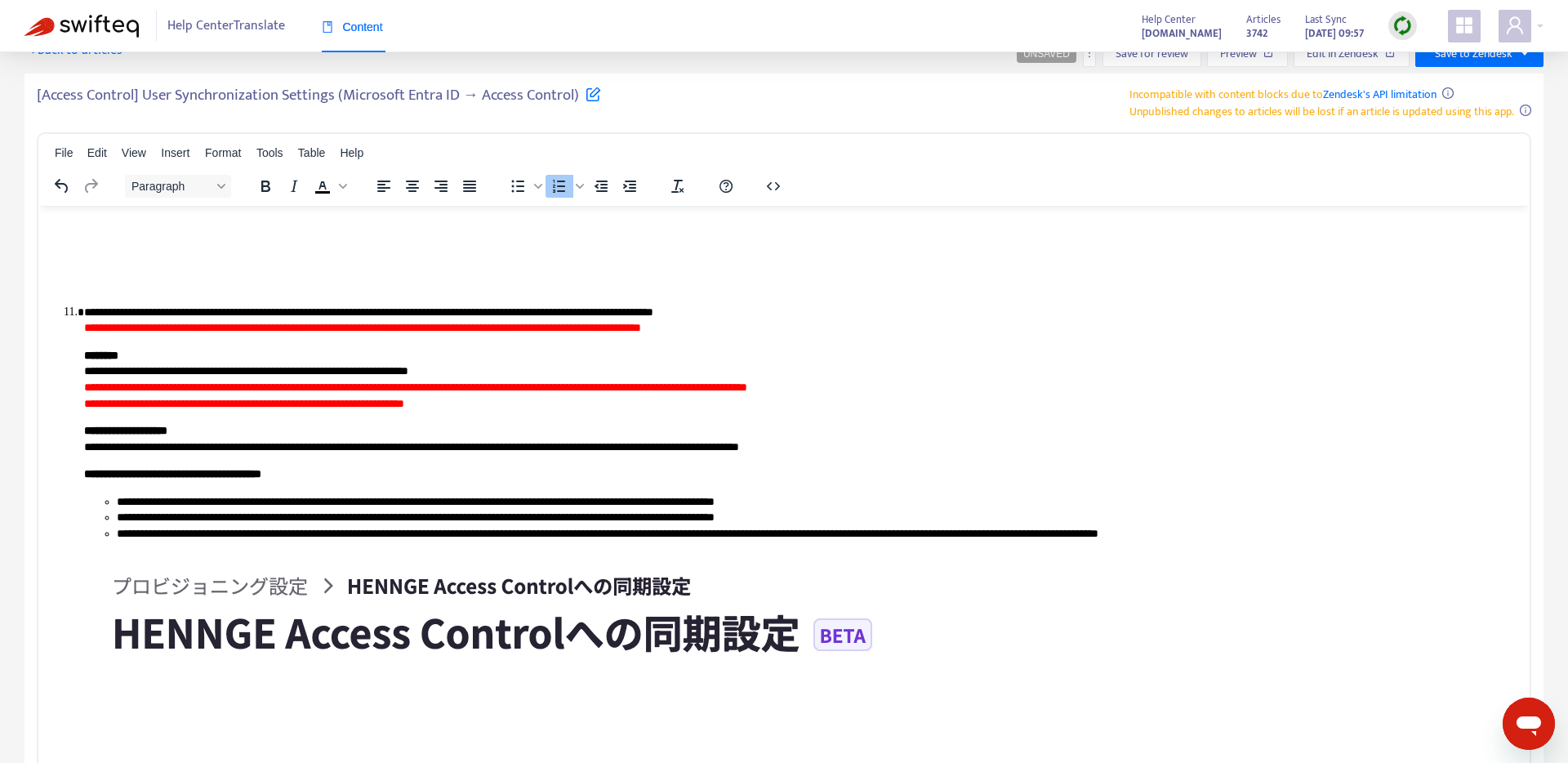
scroll to position [5842, 0]
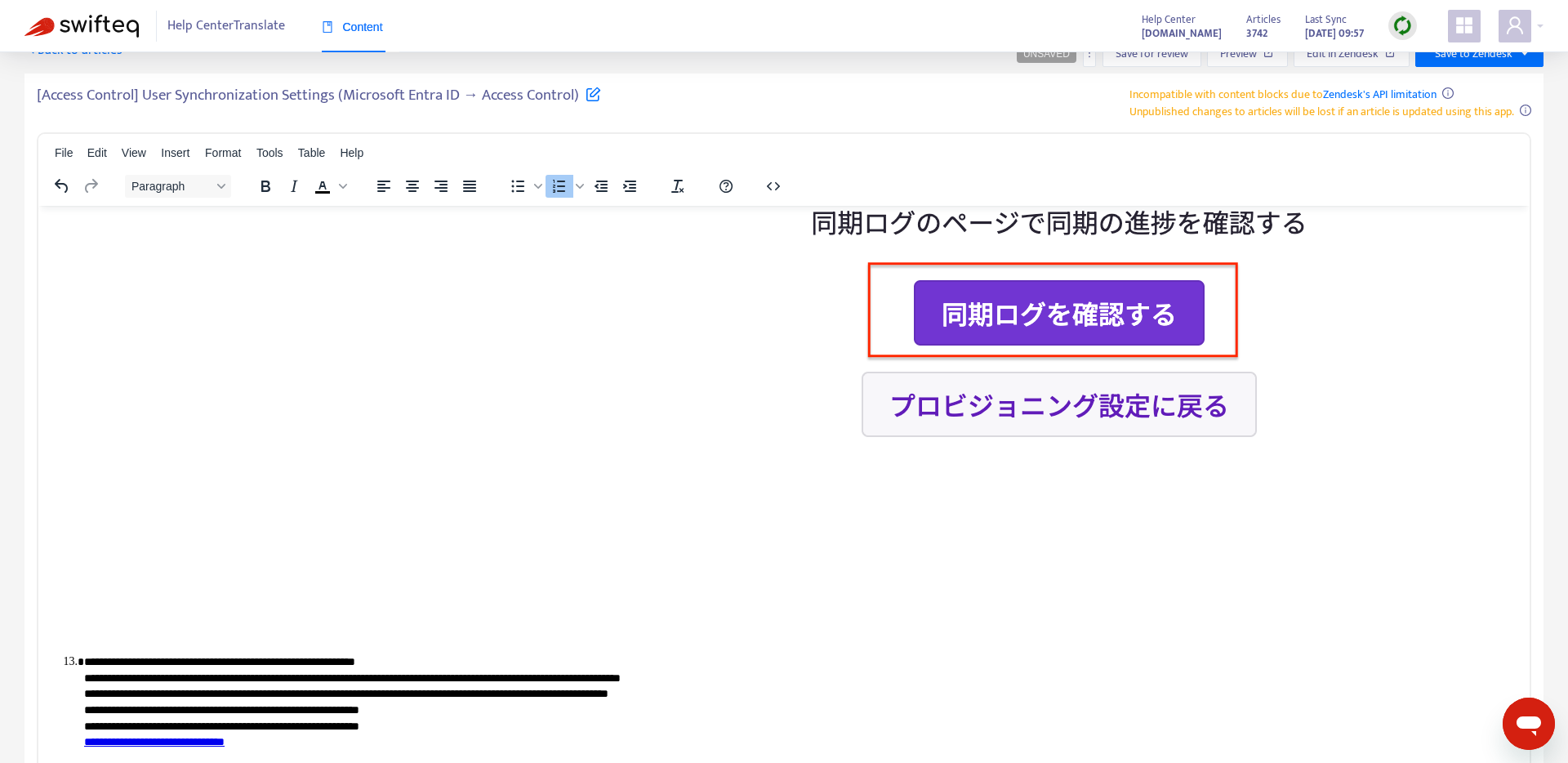
scroll to position [7216, 0]
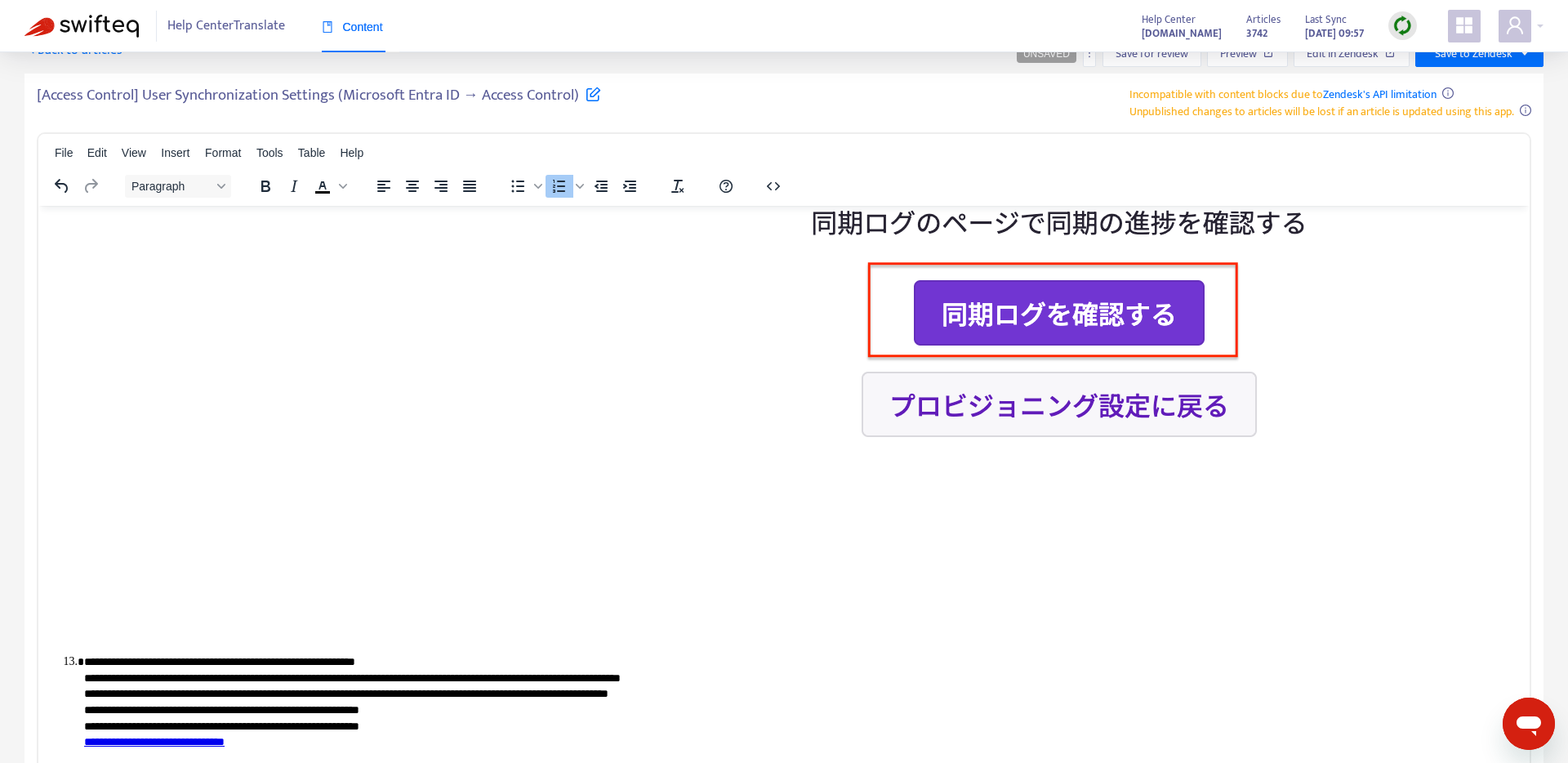
scroll to position [10340, 0]
click at [708, 366] on img "Rich Text Area. Press ALT-0 for help." at bounding box center [1062, 115] width 1958 height 1044
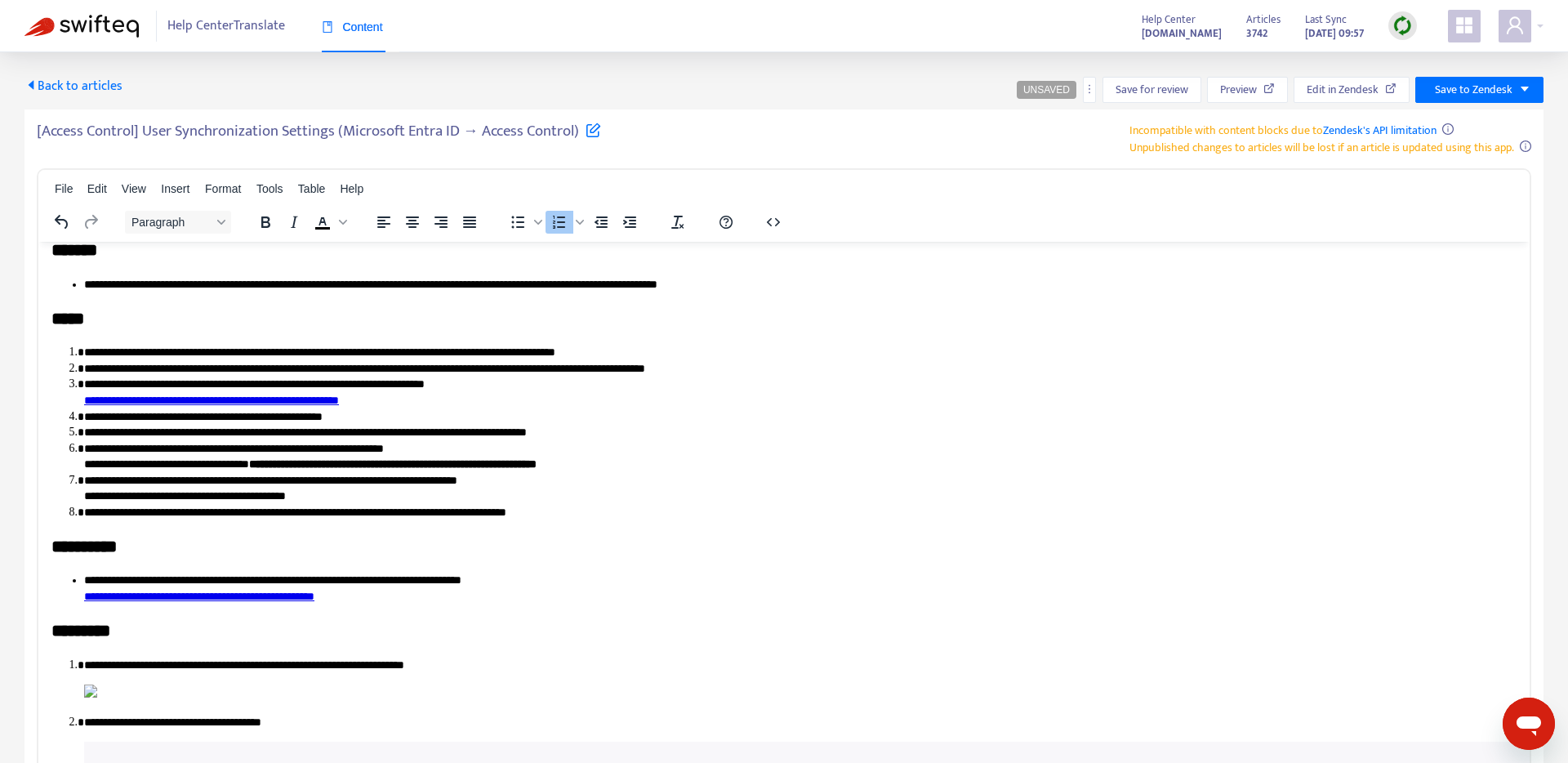
scroll to position [0, 0]
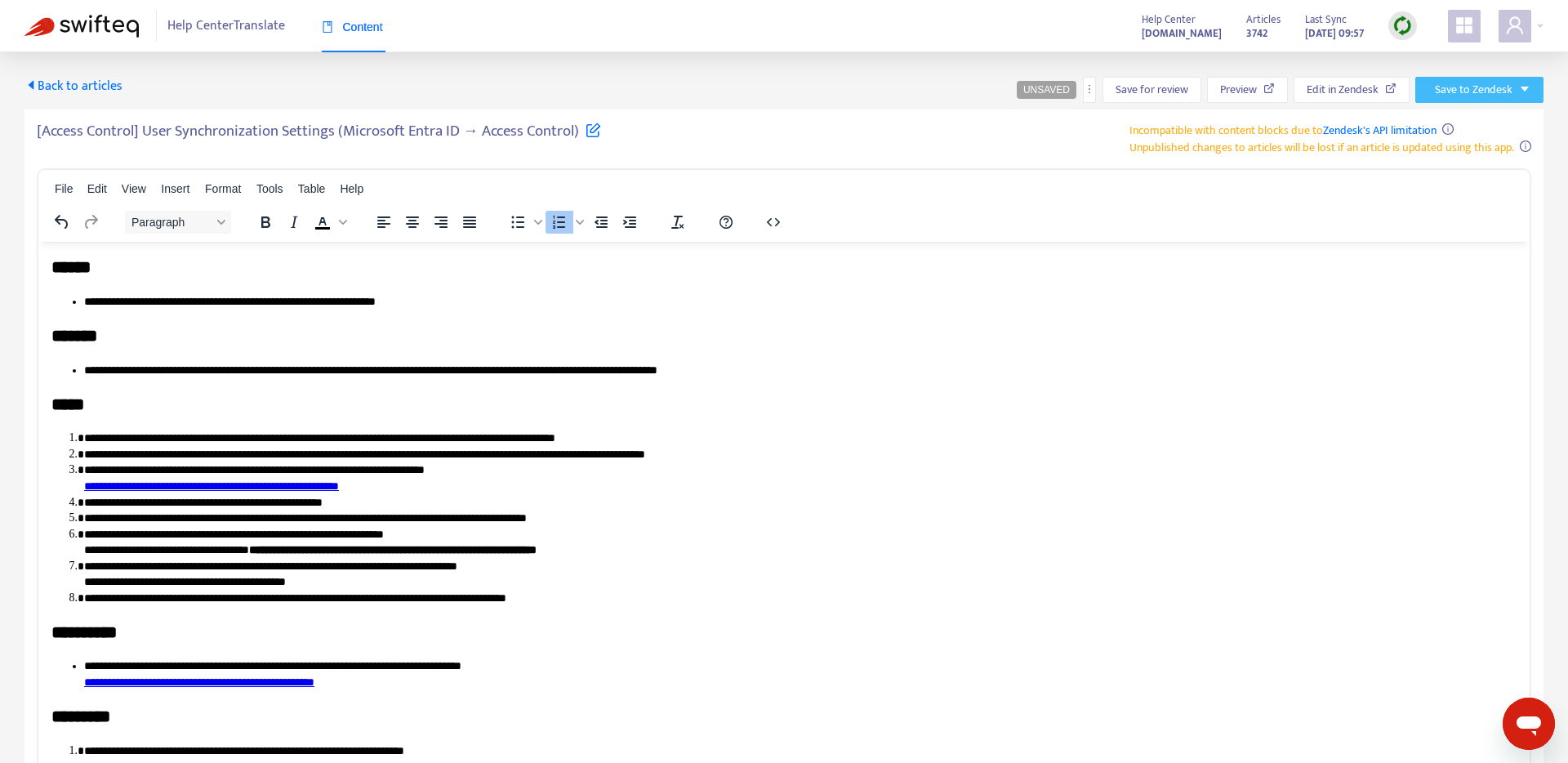
click at [1501, 88] on span "Save to Zendesk" at bounding box center [1473, 90] width 77 height 18
click at [1451, 125] on span "Publish" at bounding box center [1460, 123] width 62 height 18
click at [1252, 88] on span "Preview" at bounding box center [1245, 90] width 37 height 18
click at [70, 24] on img at bounding box center [82, 27] width 115 height 23
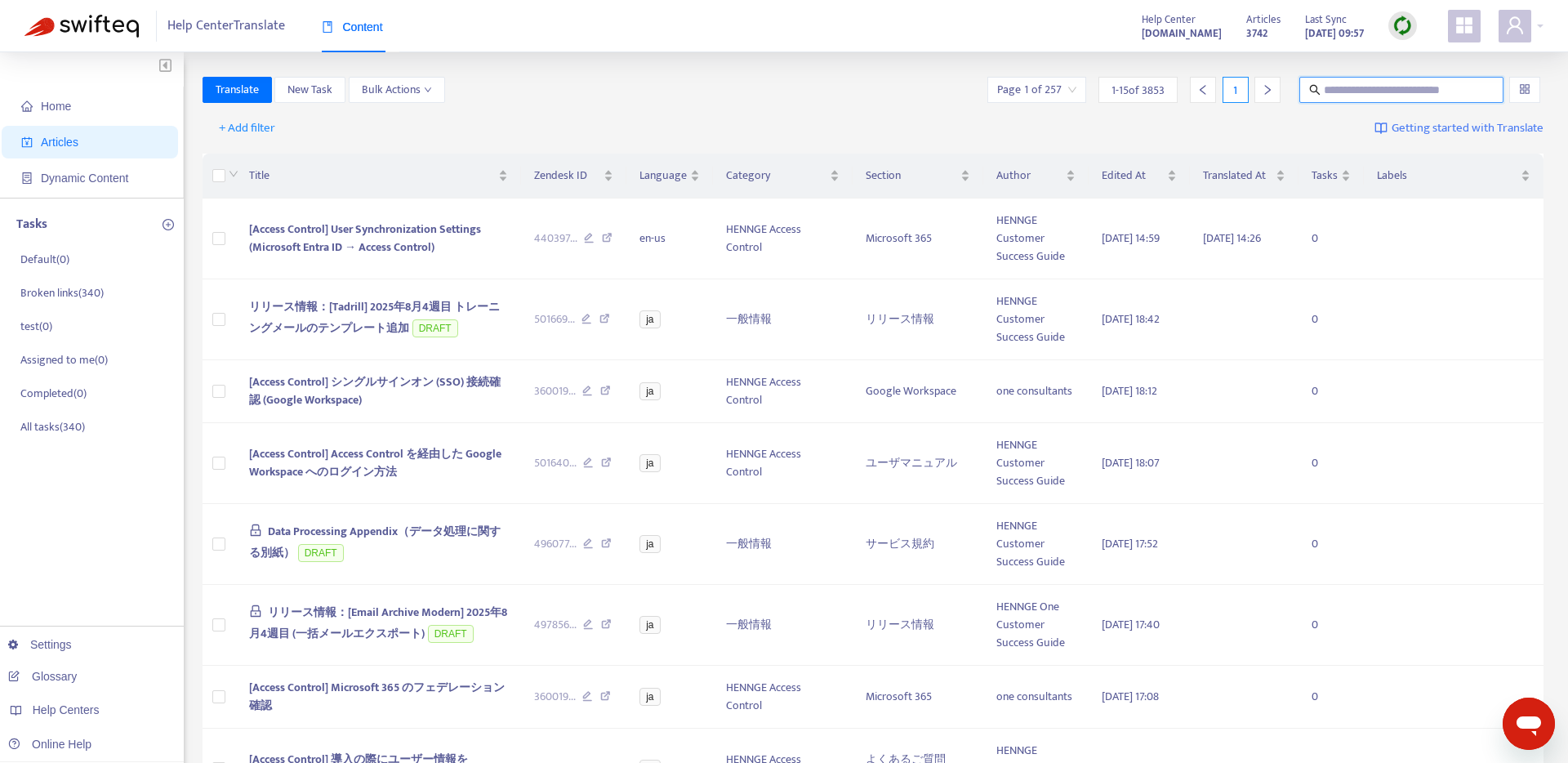
click at [1363, 94] on input "text" at bounding box center [1402, 90] width 157 height 18
paste input "**********"
type input "**********"
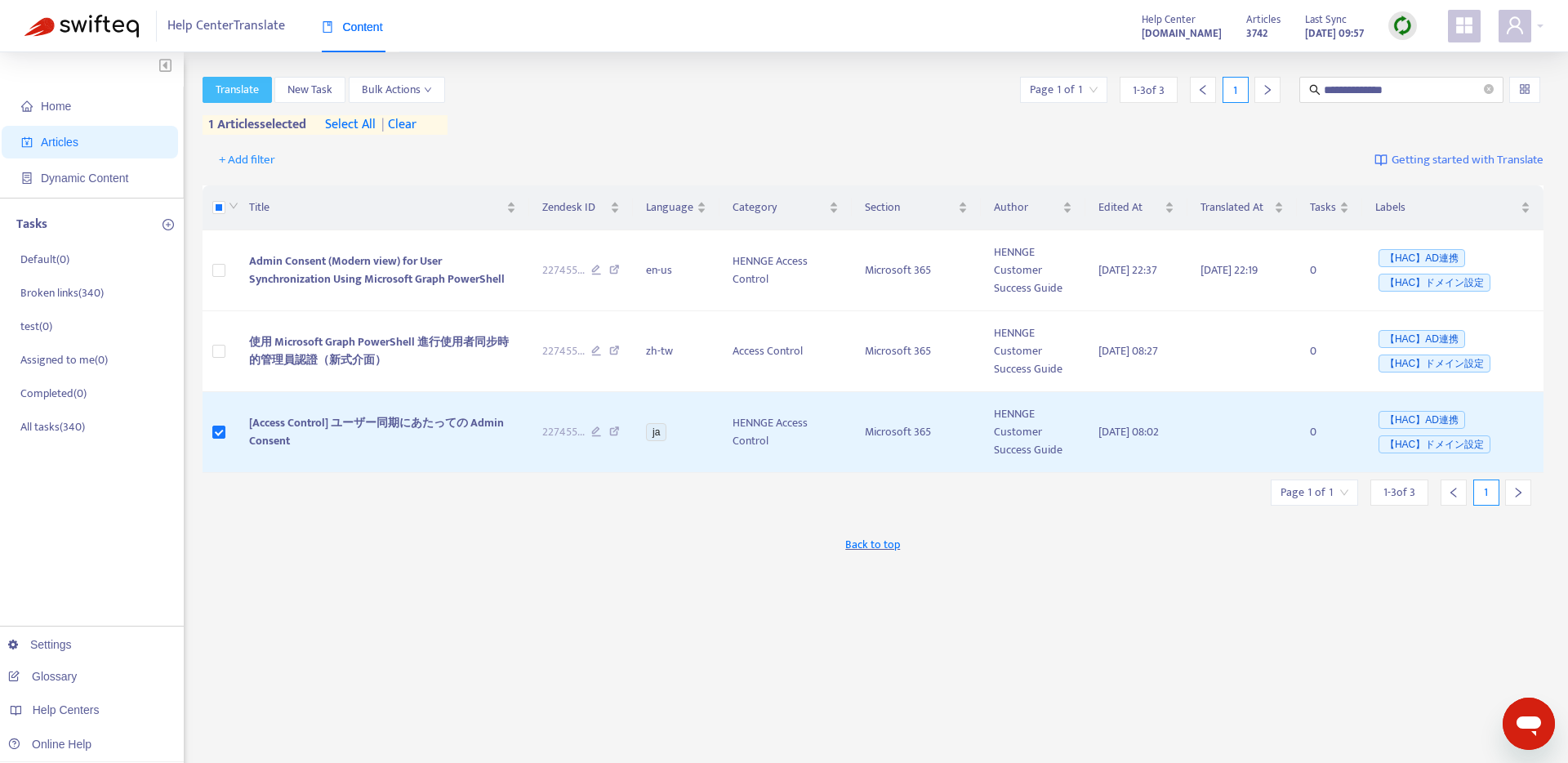
click at [234, 86] on span "Translate" at bounding box center [238, 90] width 43 height 18
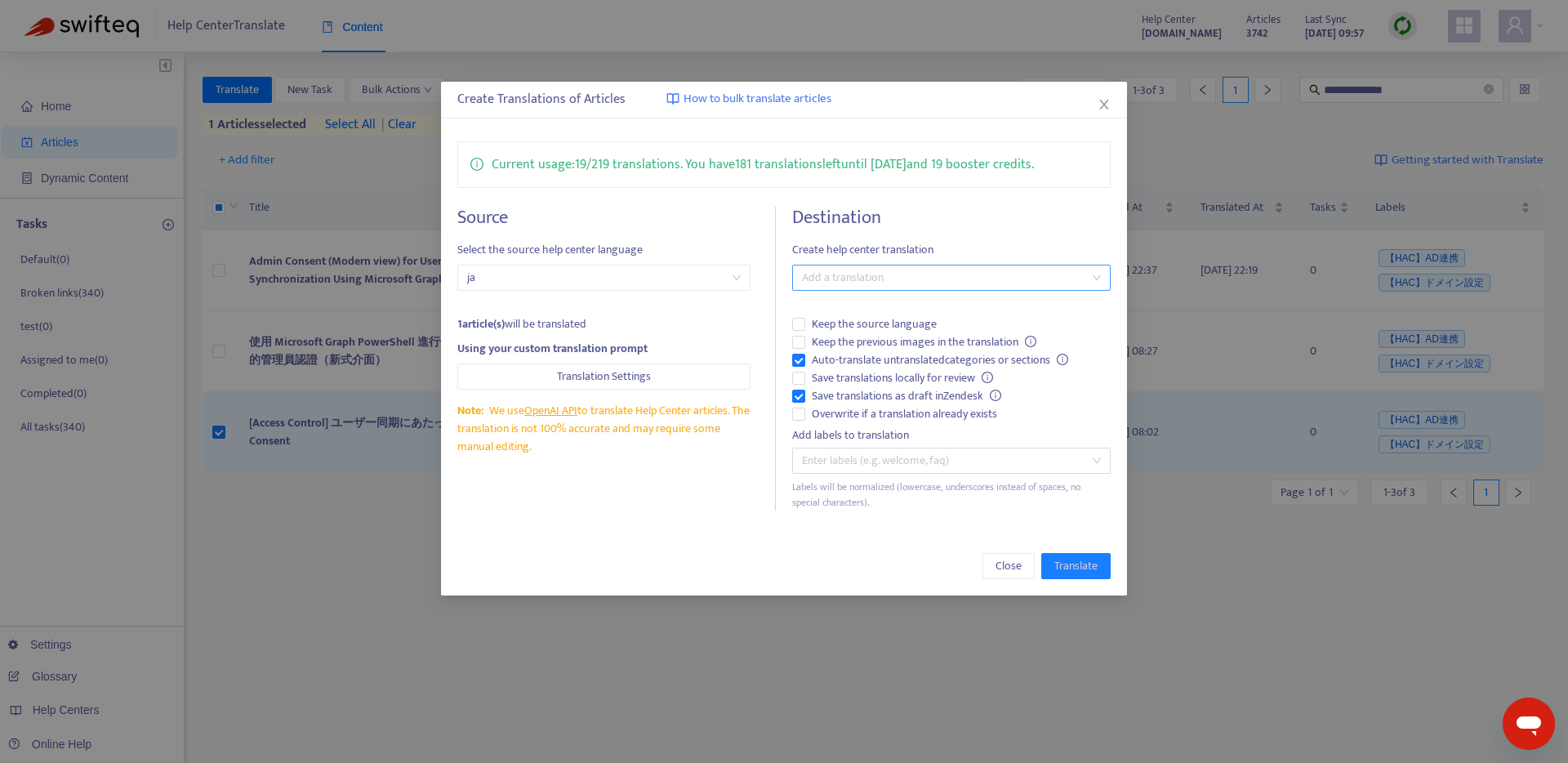
click at [876, 276] on div at bounding box center [943, 278] width 294 height 20
click at [856, 396] on div "English ([GEOGRAPHIC_DATA]) ( en-us )" at bounding box center [952, 389] width 292 height 18
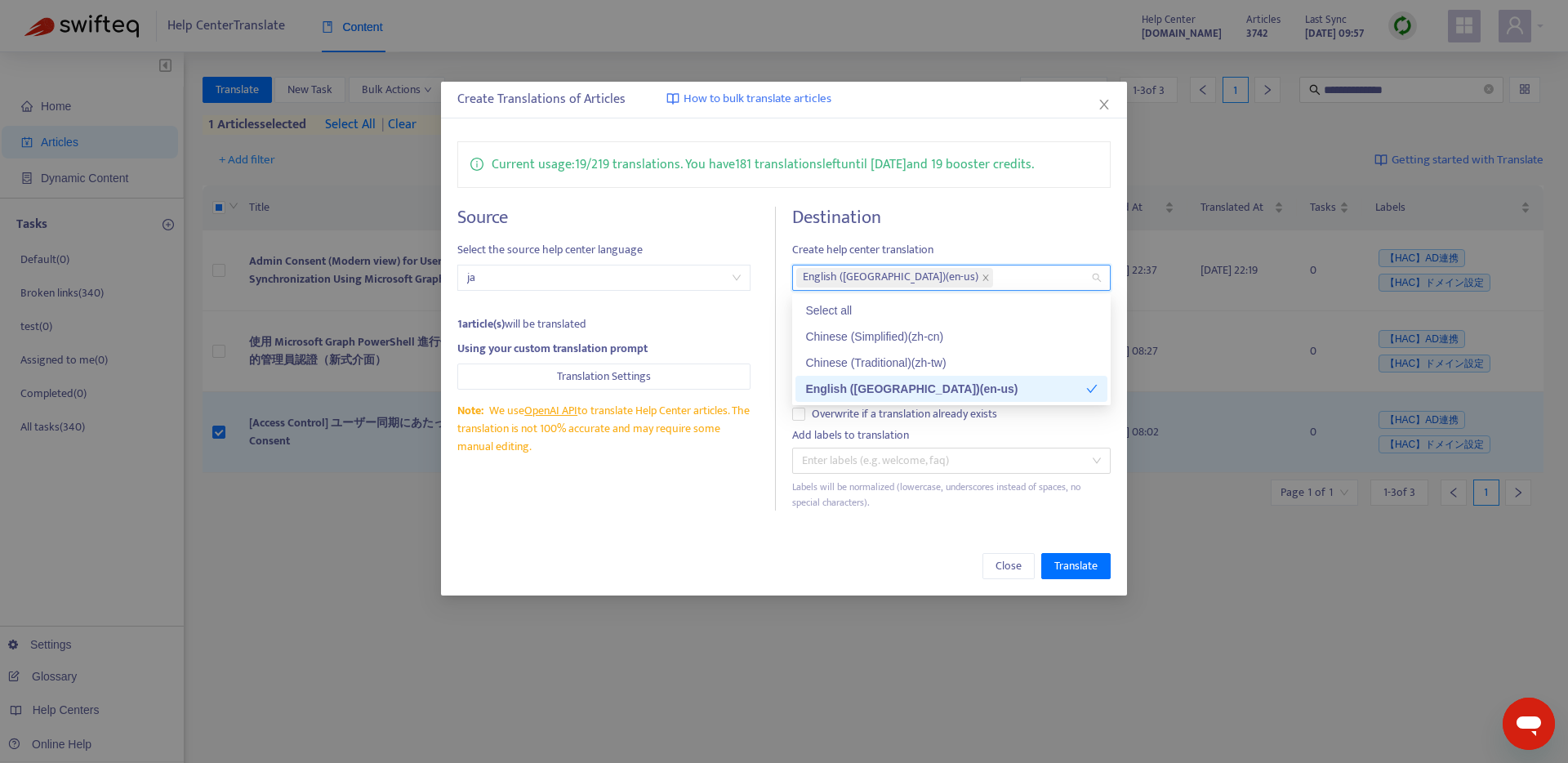
click at [960, 542] on div "Close Translate" at bounding box center [784, 565] width 687 height 59
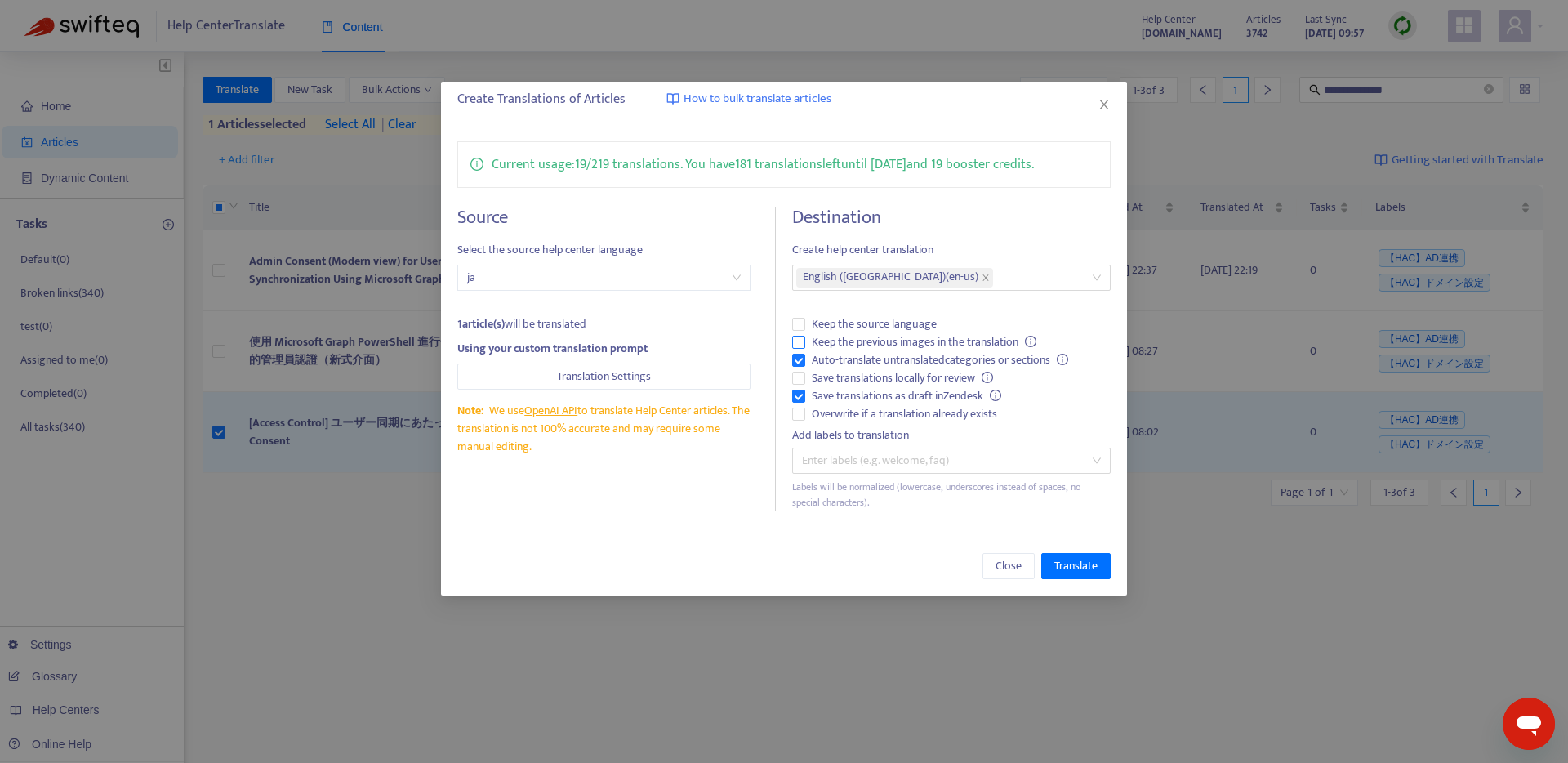
click at [879, 335] on span "Keep the previous images in the translation" at bounding box center [924, 342] width 238 height 18
click at [852, 383] on span "Save translations locally for review" at bounding box center [903, 379] width 194 height 18
click at [1088, 565] on span "Translate" at bounding box center [1076, 566] width 43 height 18
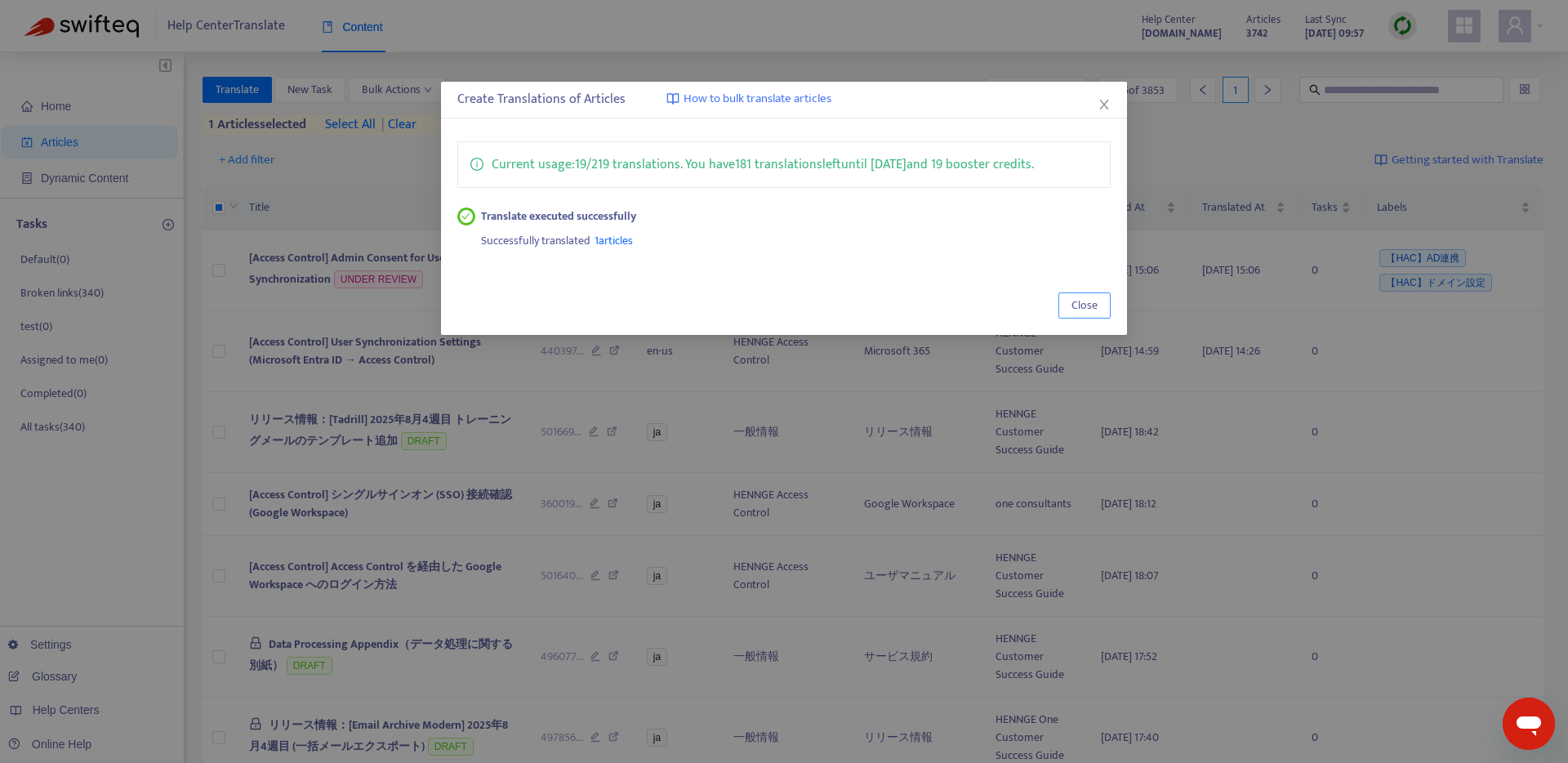
click at [1083, 306] on span "Close" at bounding box center [1084, 306] width 26 height 18
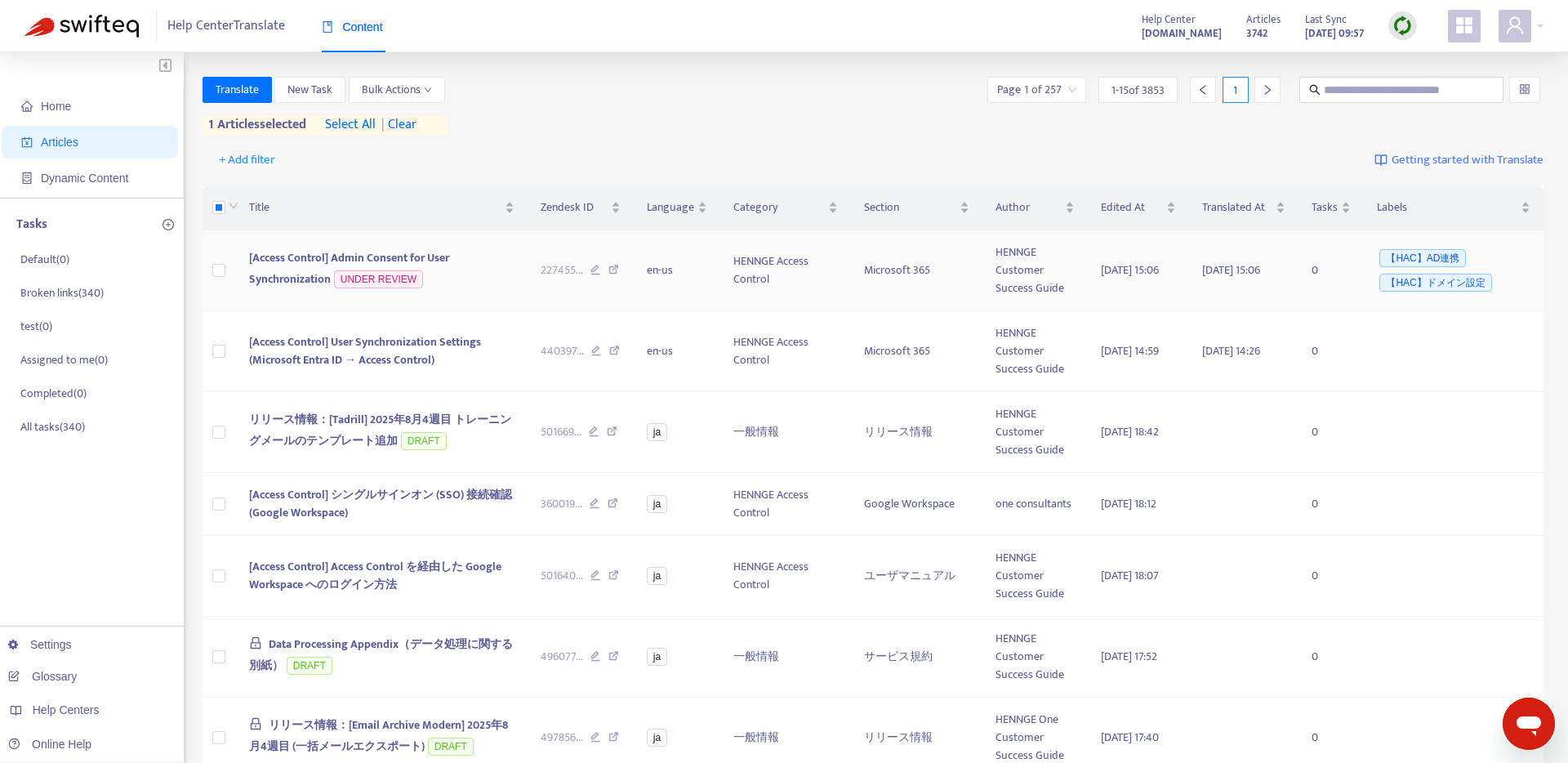
click at [280, 257] on span "[Access Control] Admin Consent for User Synchronization" at bounding box center [349, 268] width 200 height 40
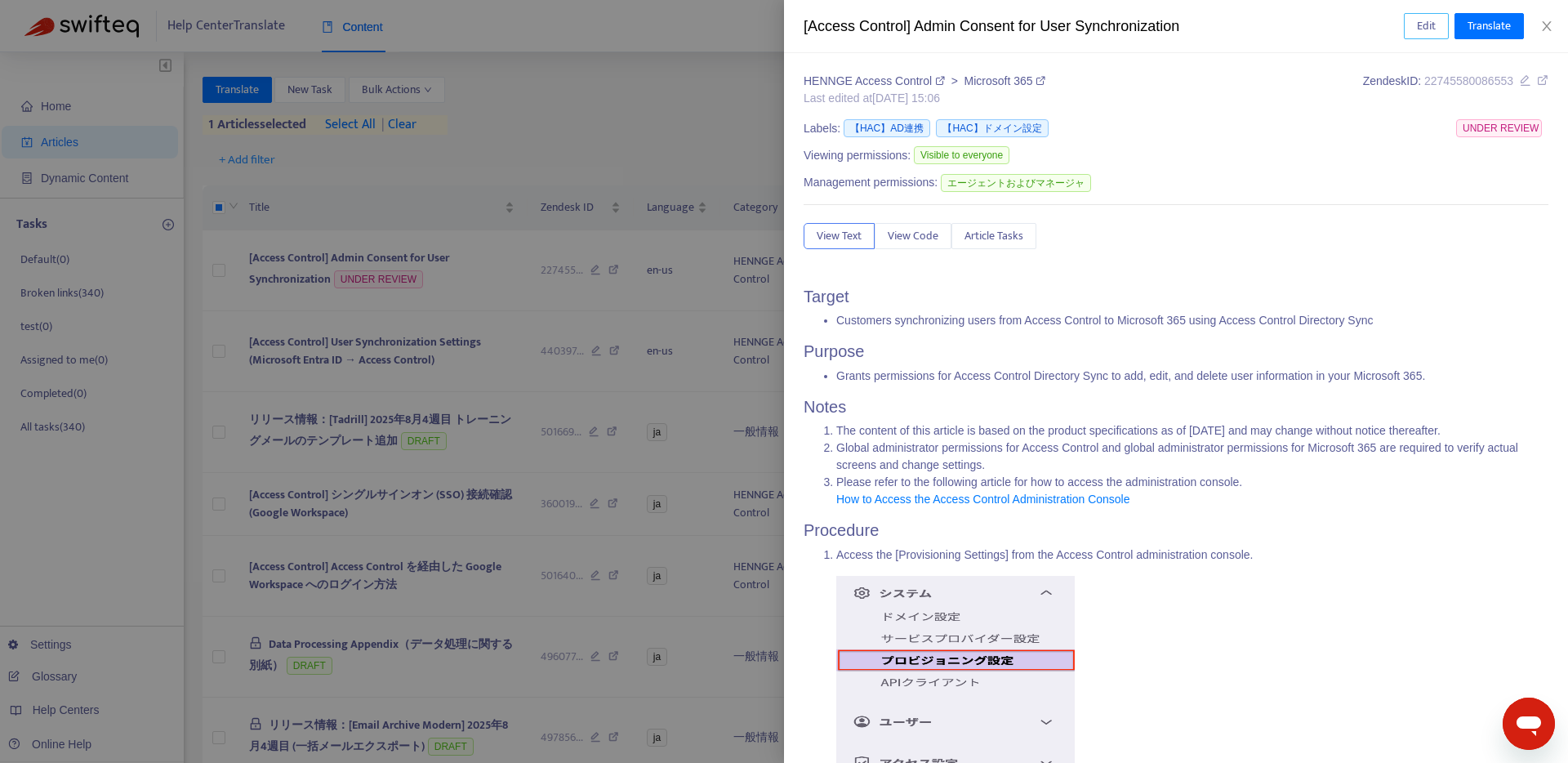
click at [1418, 27] on span "Edit" at bounding box center [1427, 27] width 19 height 18
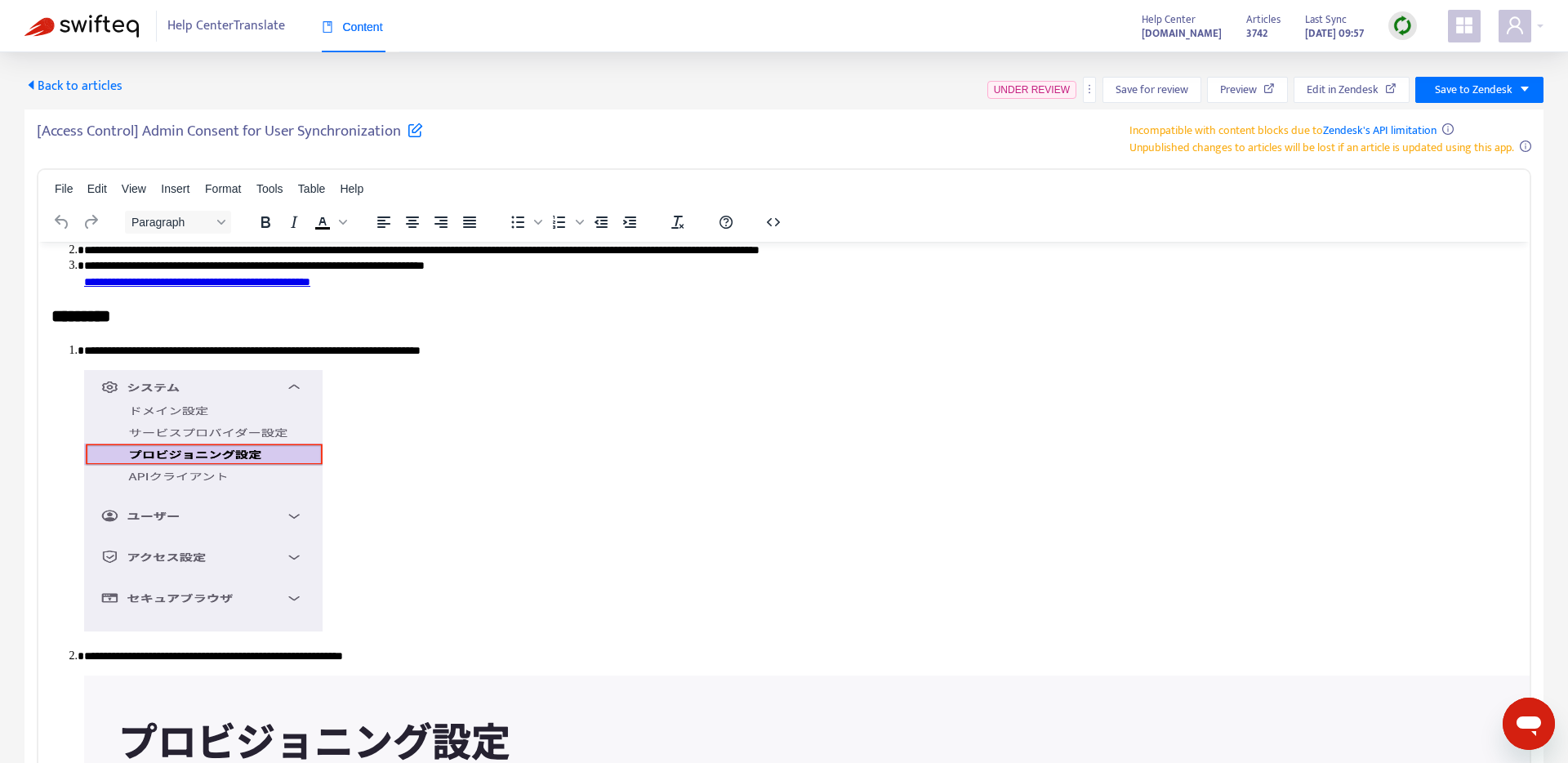
scroll to position [277, 0]
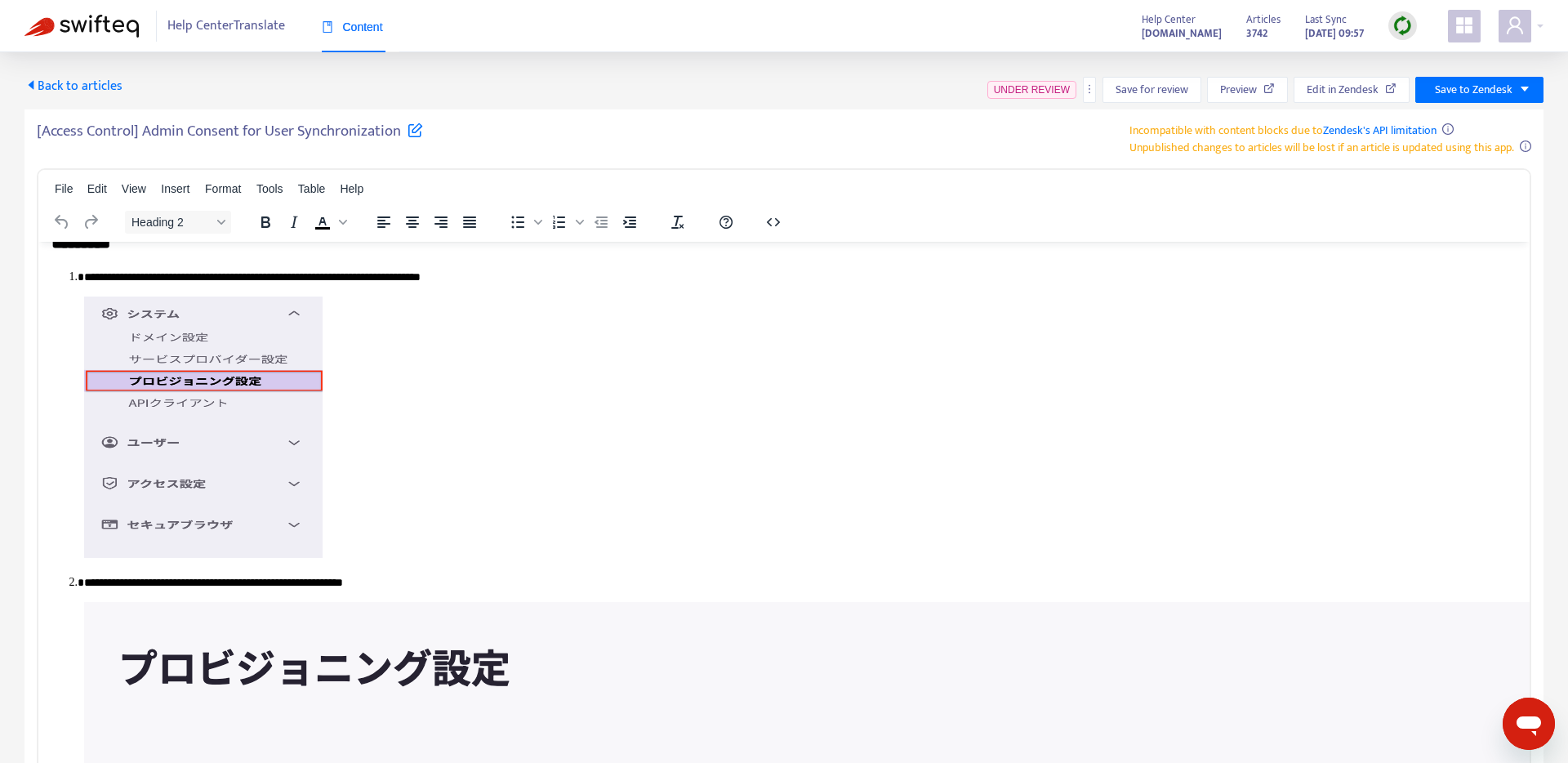
click at [162, 432] on img "Rich Text Area. Press ALT-0 for help." at bounding box center [203, 426] width 238 height 262
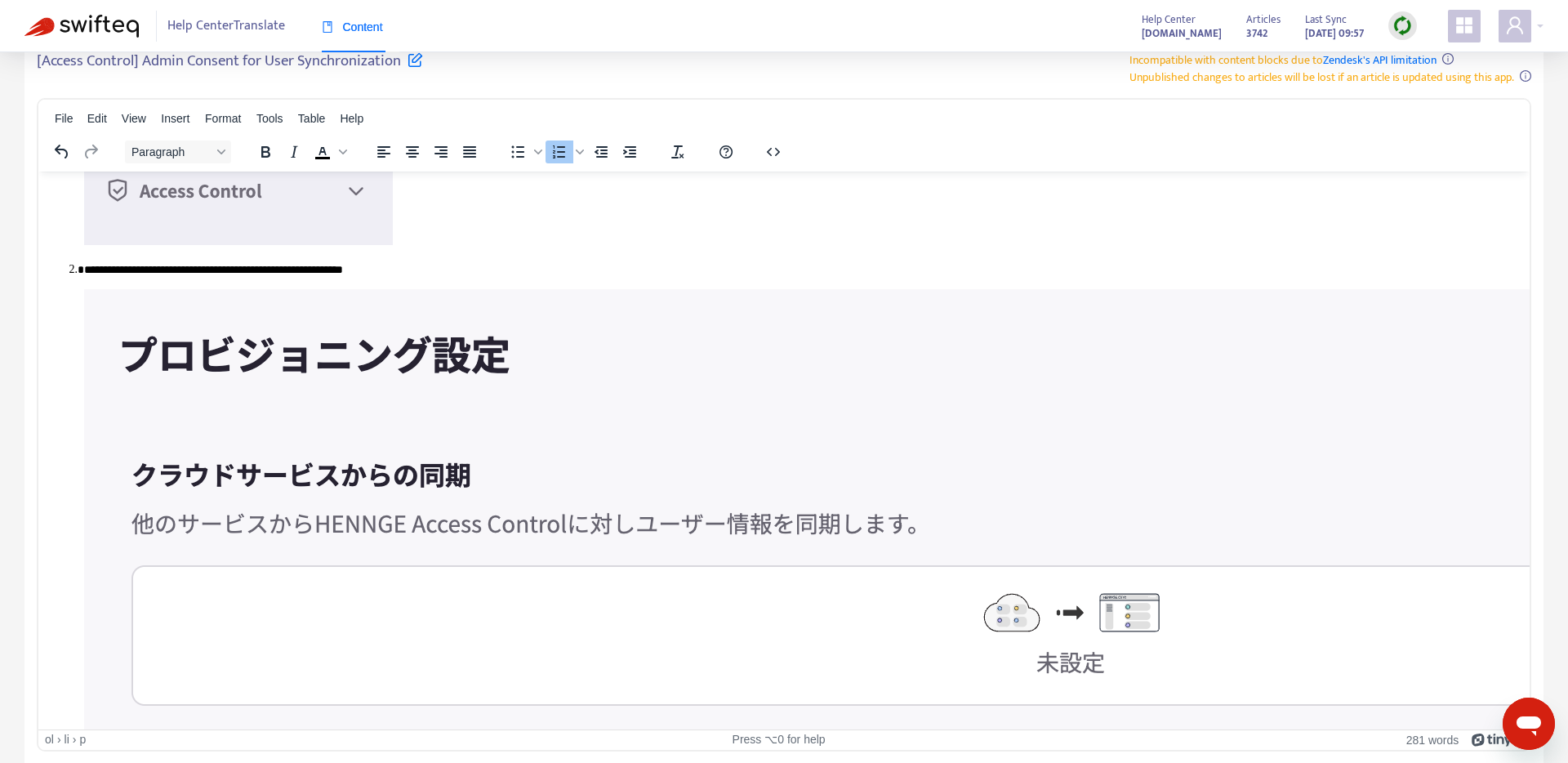
scroll to position [646, 0]
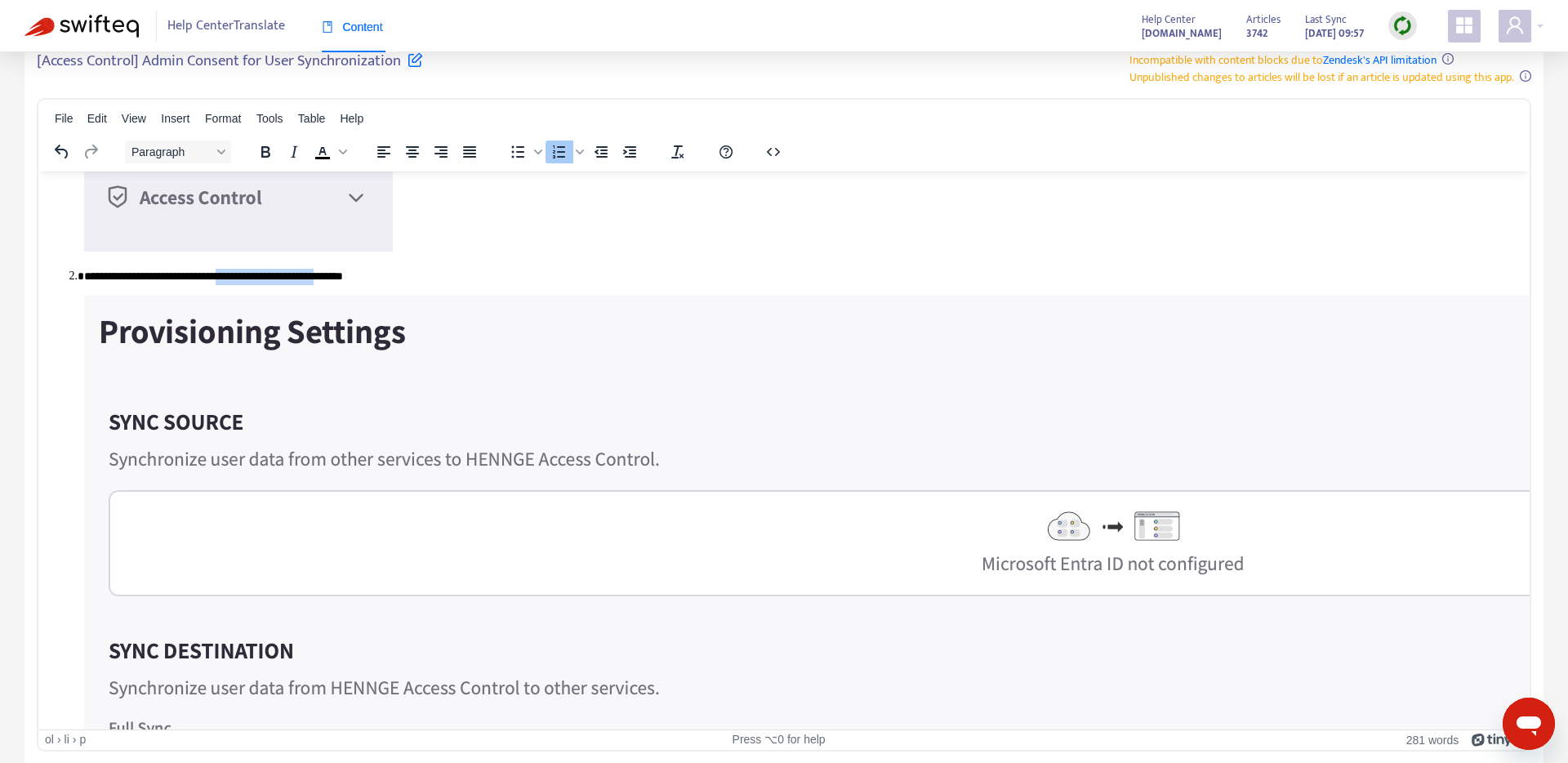
drag, startPoint x: 242, startPoint y: 276, endPoint x: 373, endPoint y: 267, distance: 131.3
click at [373, 268] on p "**********" at bounding box center [800, 276] width 1433 height 17
drag, startPoint x: 191, startPoint y: 277, endPoint x: 234, endPoint y: 281, distance: 43.2
click at [234, 281] on p "**********" at bounding box center [800, 276] width 1433 height 17
click at [379, 278] on p "**********" at bounding box center [800, 276] width 1433 height 17
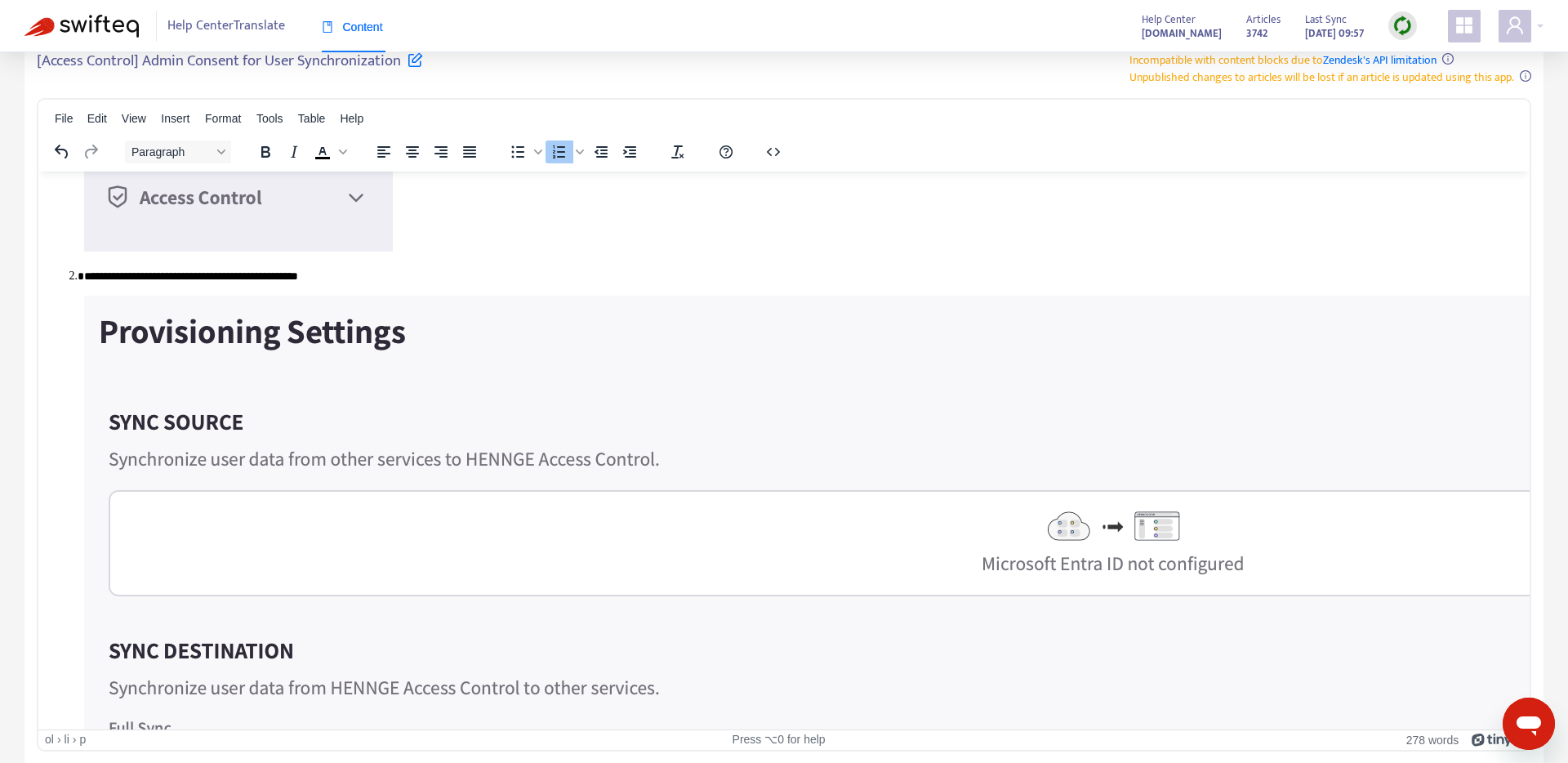
click at [350, 277] on p "**********" at bounding box center [800, 276] width 1433 height 17
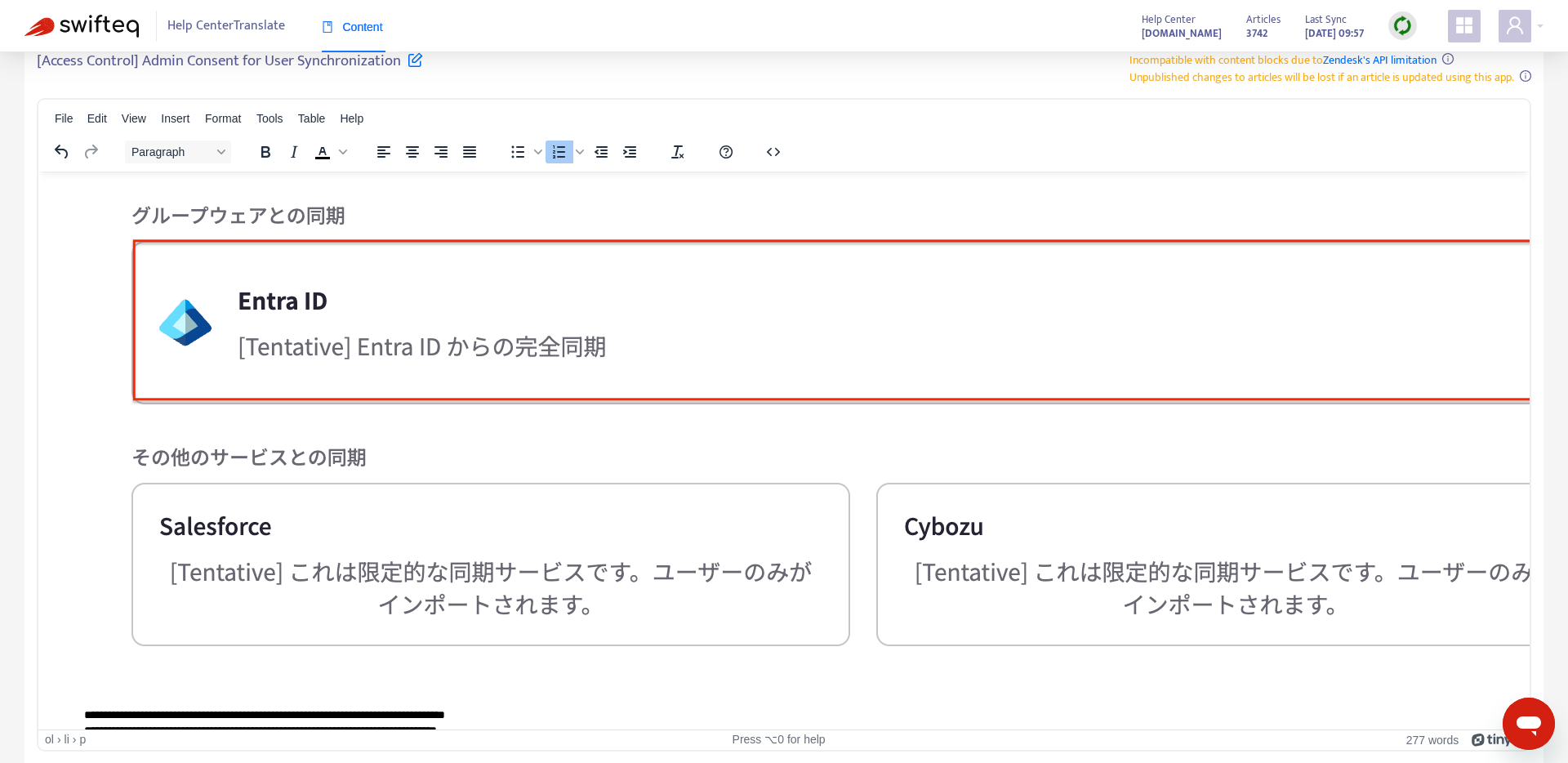
scroll to position [1764, 0]
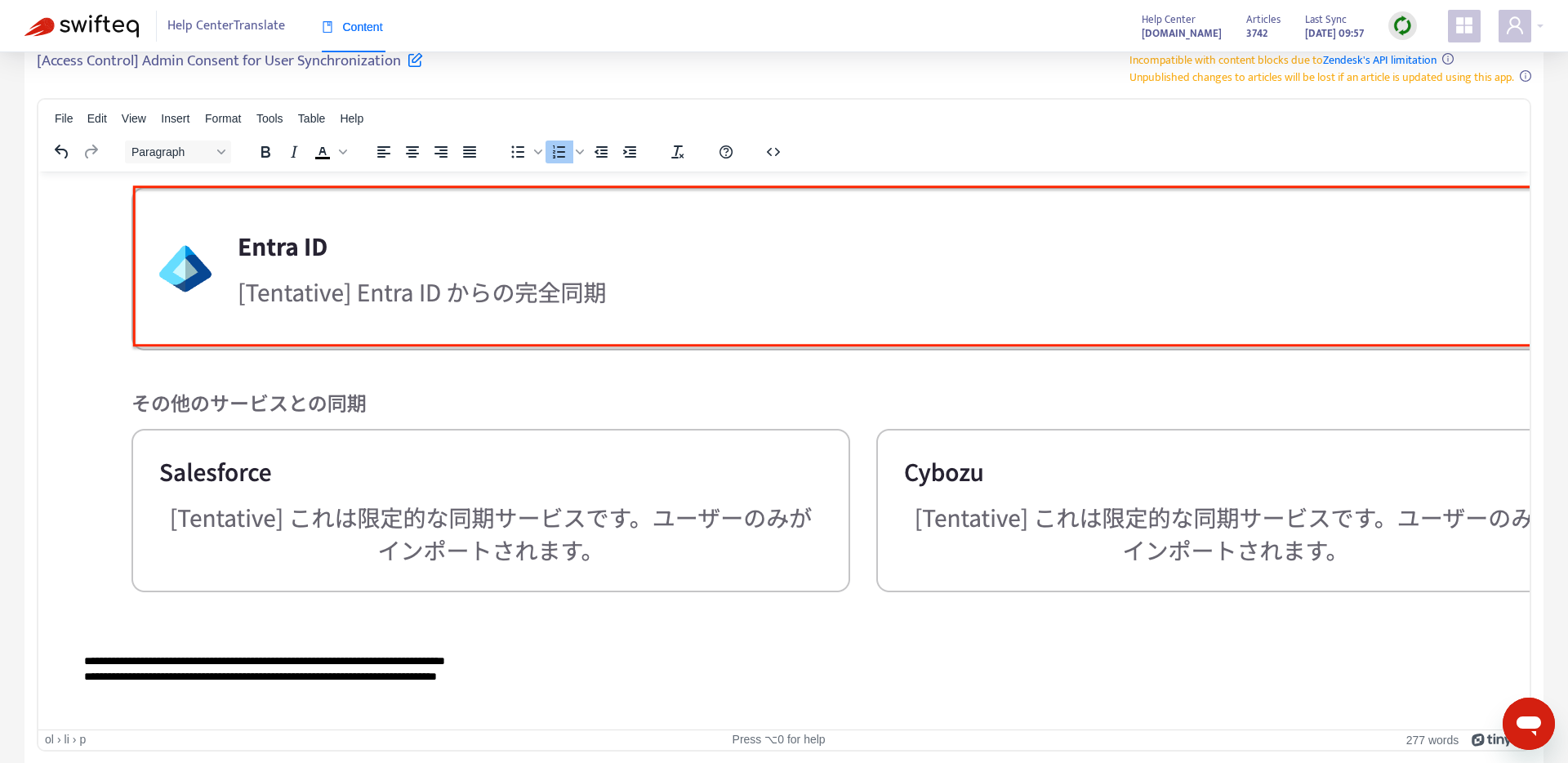
click at [557, 579] on img "Rich Text Area. Press ALT-0 for help." at bounding box center [862, 321] width 1557 height 627
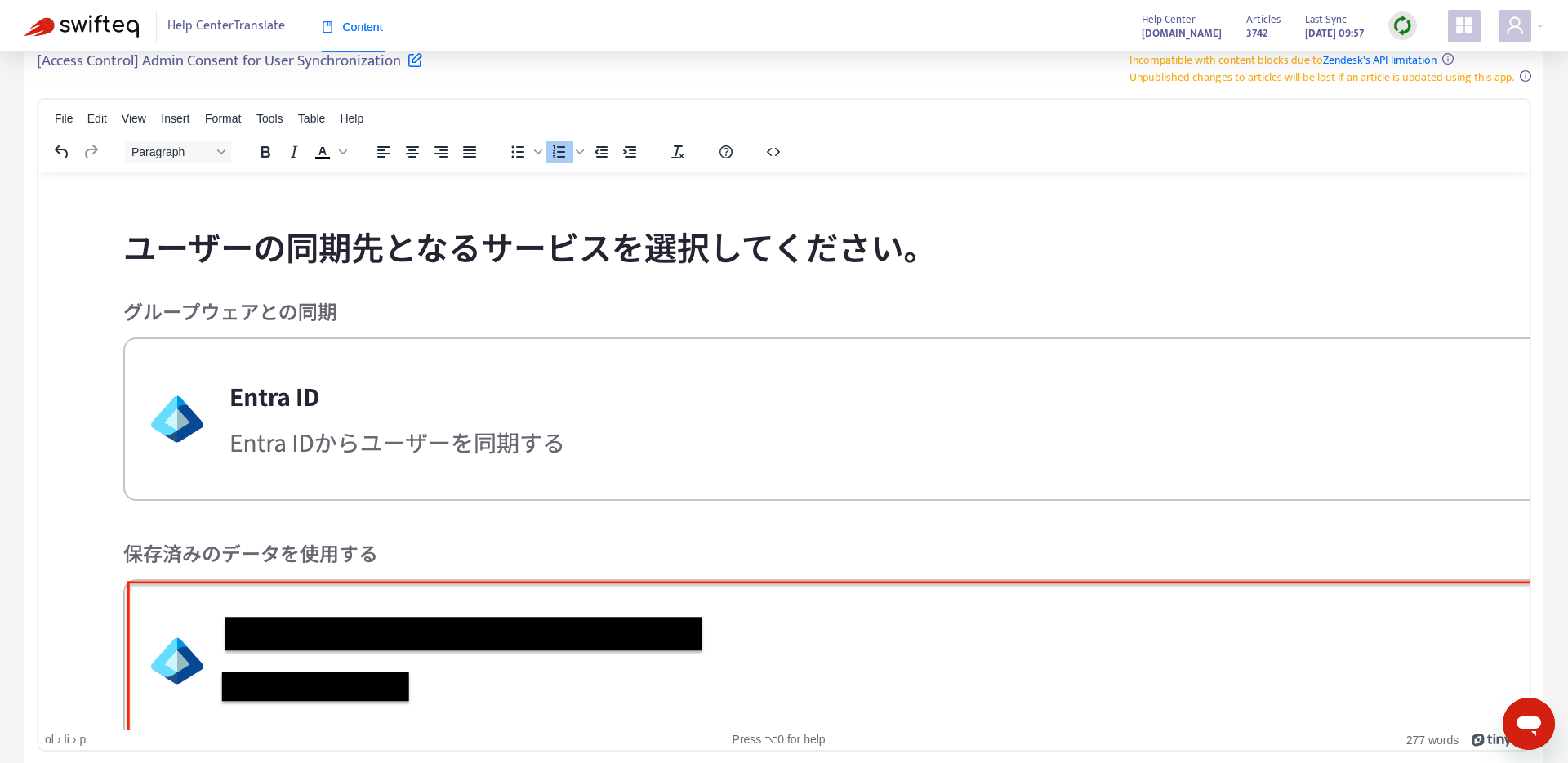
scroll to position [2136, 0]
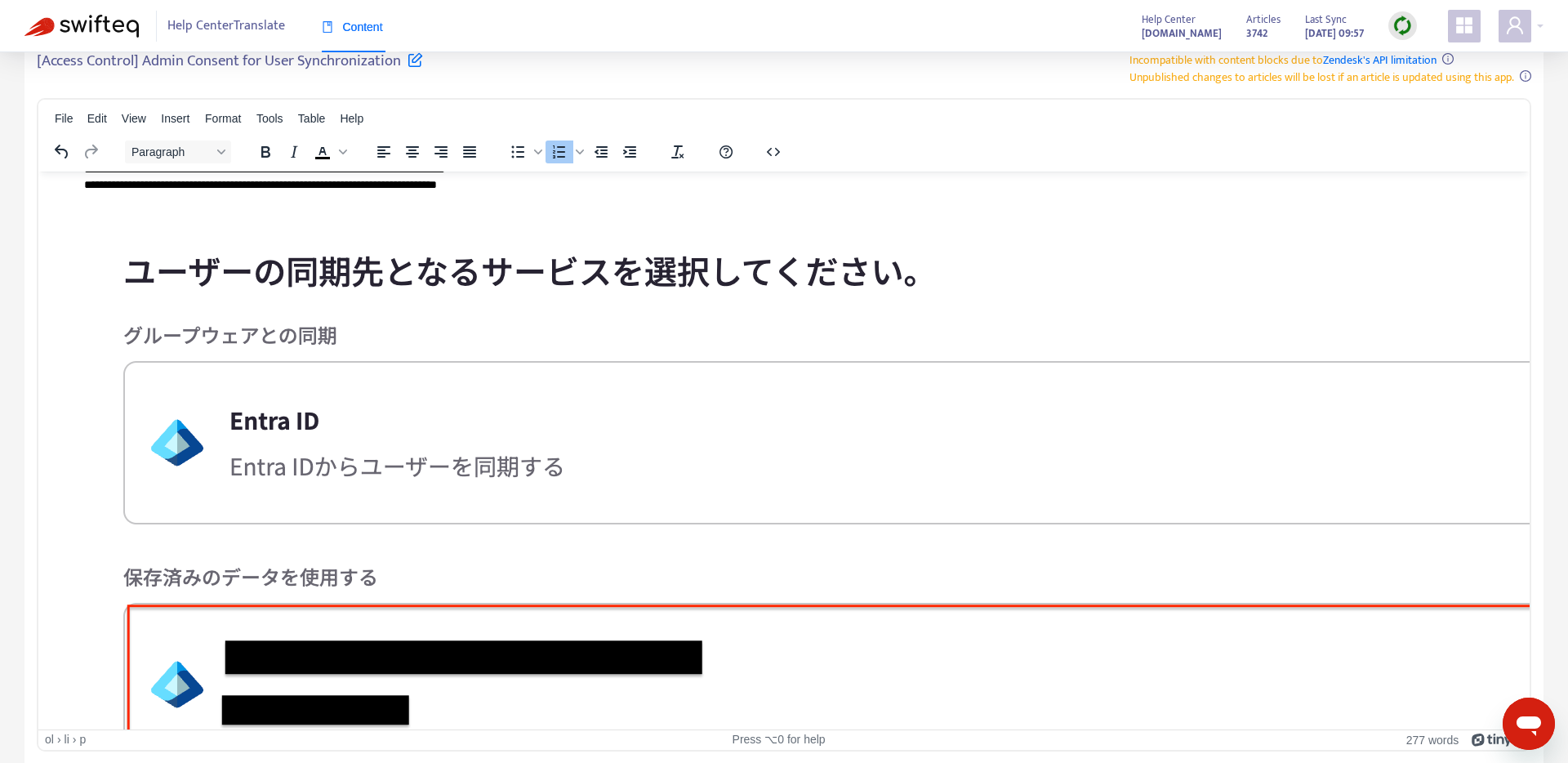
click at [443, 506] on img "Rich Text Area. Press ALT-0 for help." at bounding box center [853, 504] width 1539 height 599
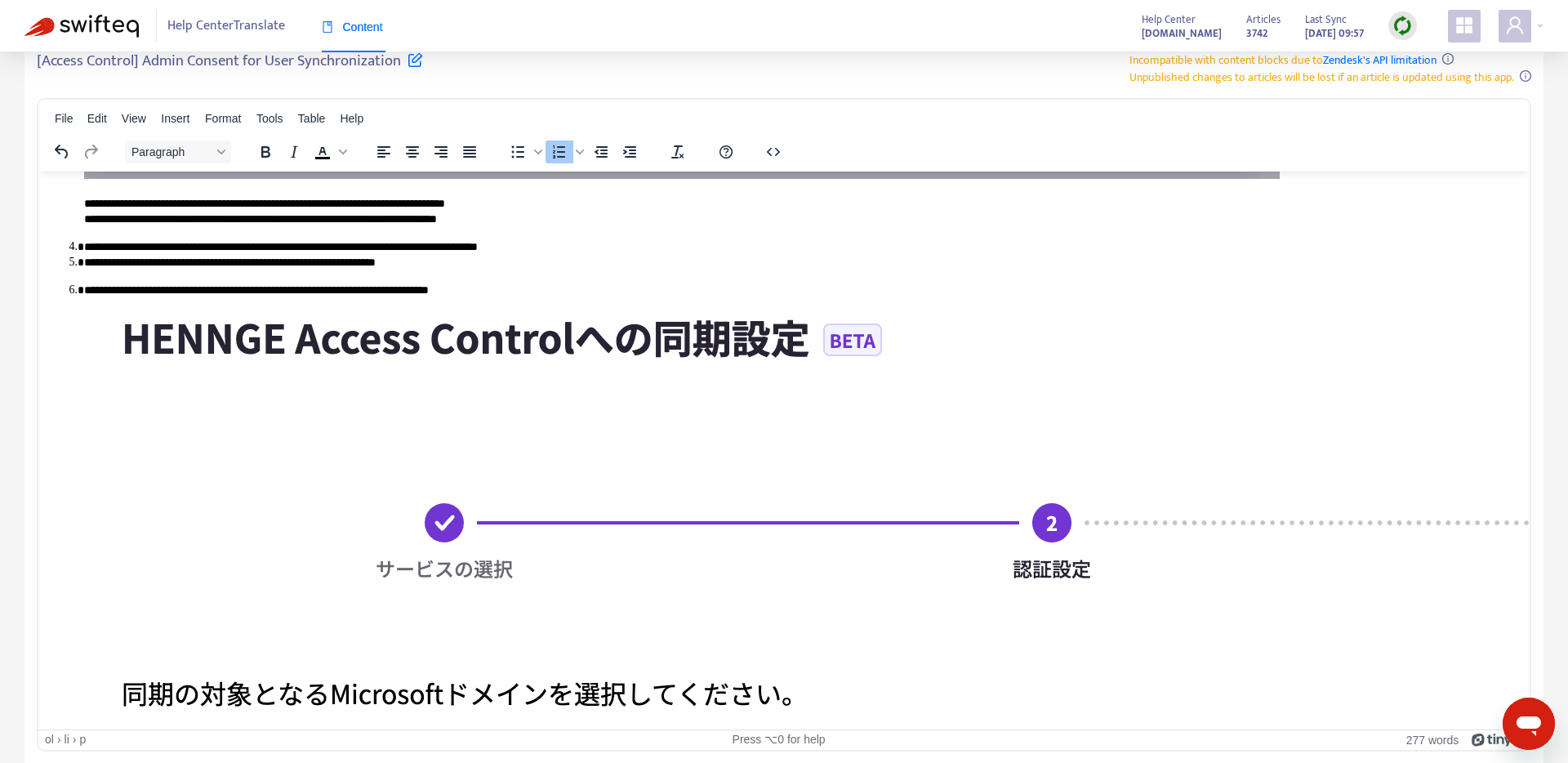
scroll to position [2067, 0]
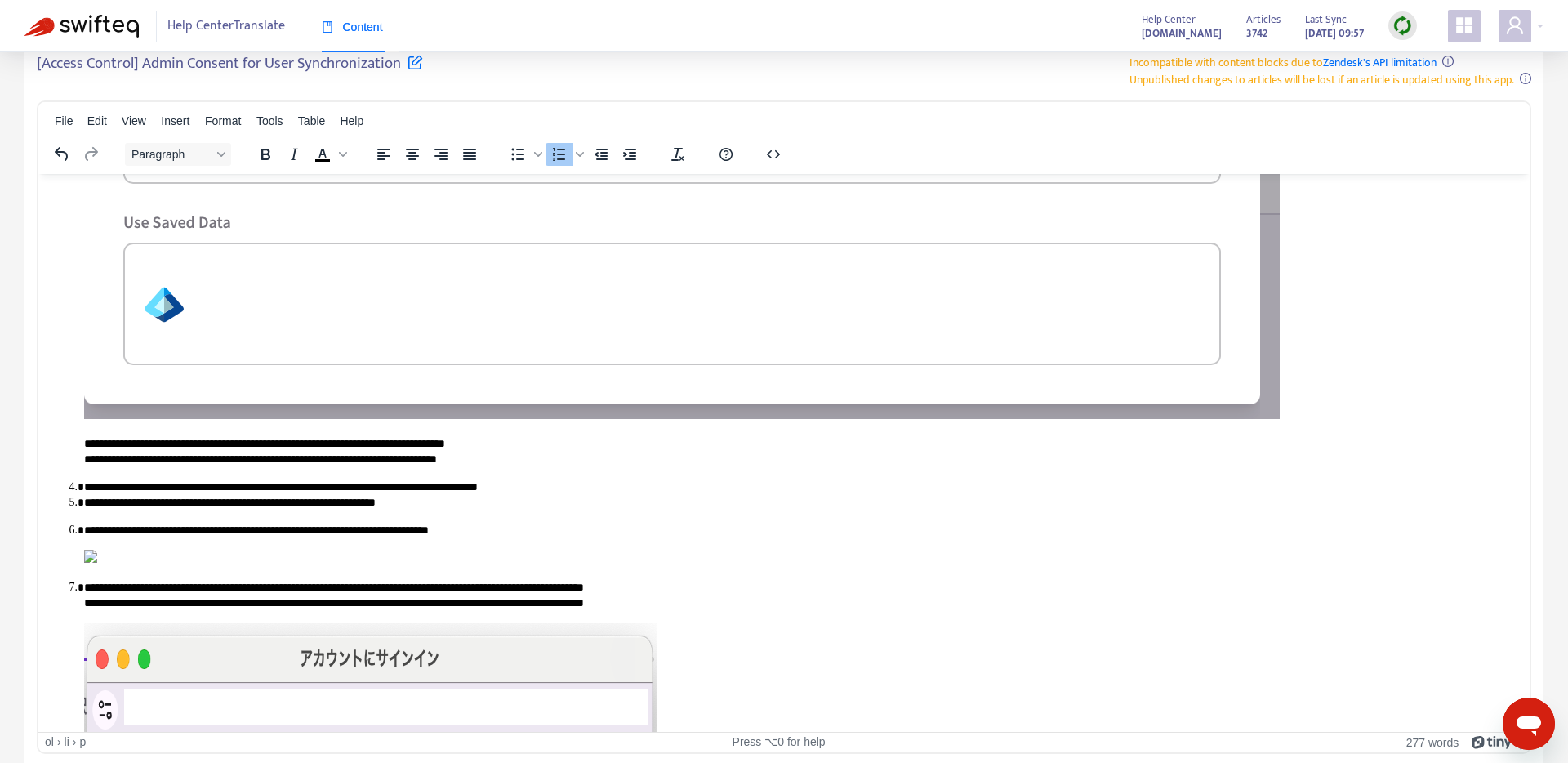
scroll to position [2002, 0]
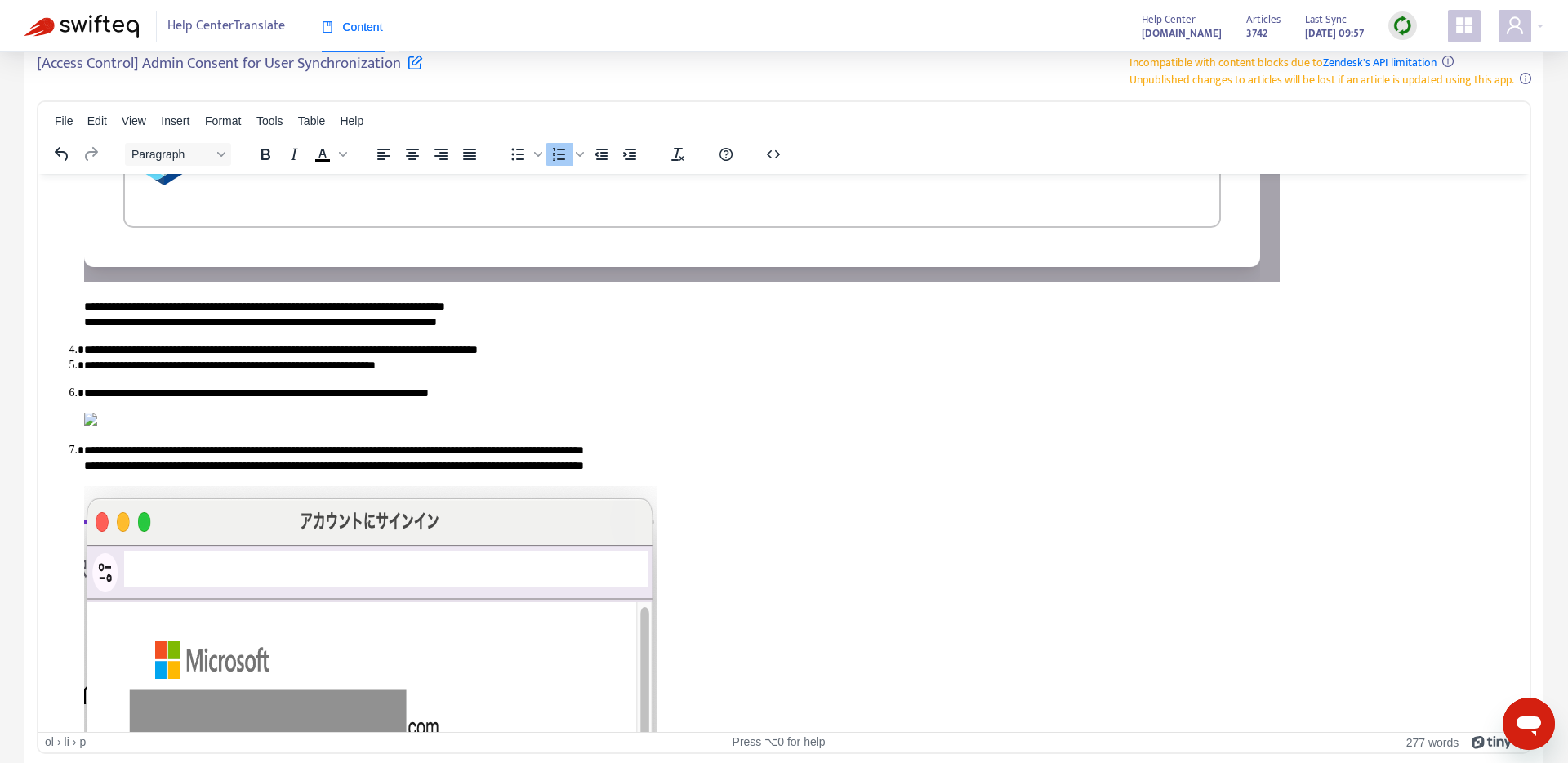
click at [97, 424] on img "Rich Text Area. Press ALT-0 for help." at bounding box center [91, 418] width 13 height 13
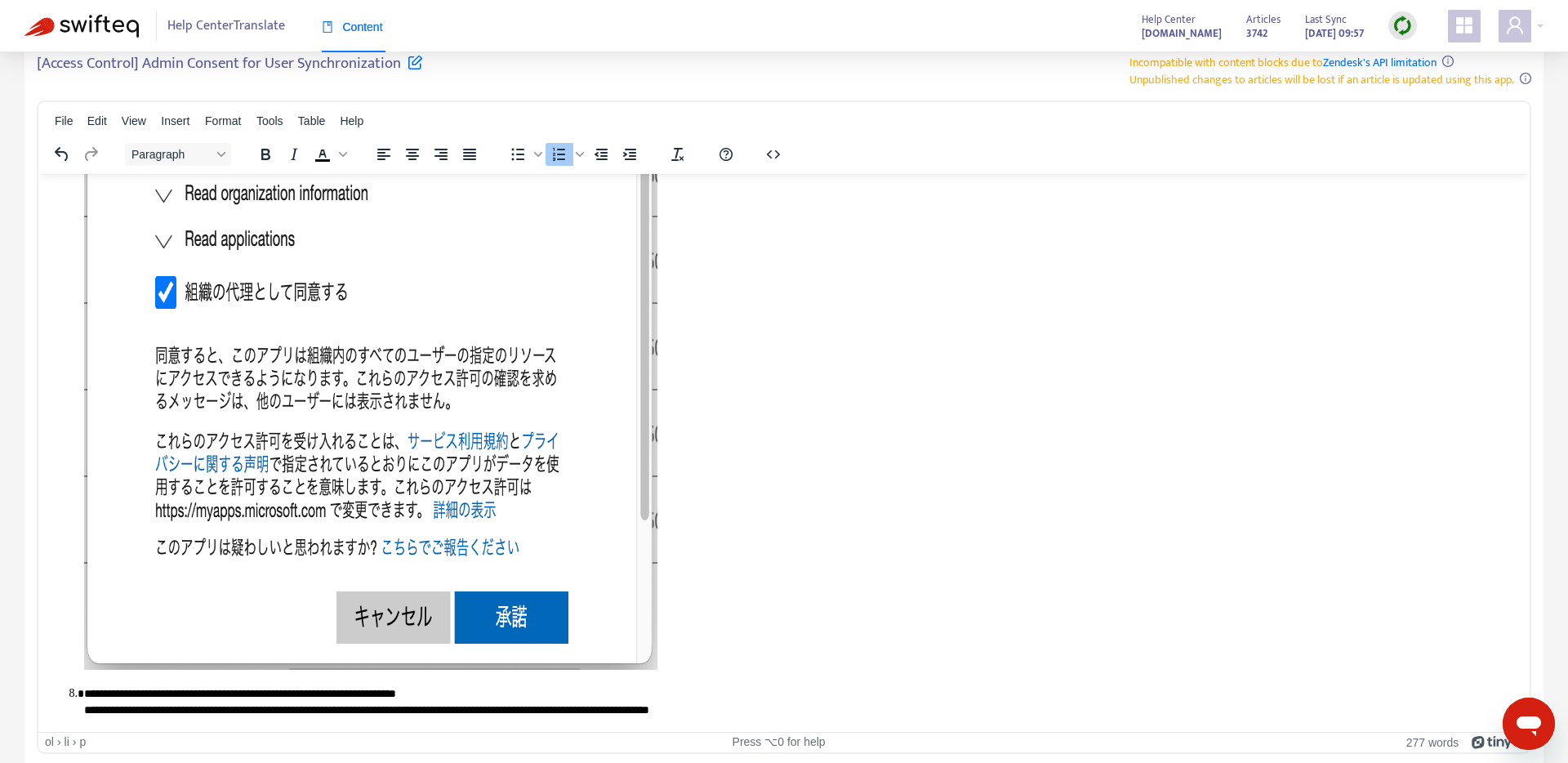
scroll to position [3758, 0]
click at [492, 437] on img "Rich Text Area. Press ALT-0 for help." at bounding box center [370, 158] width 573 height 1020
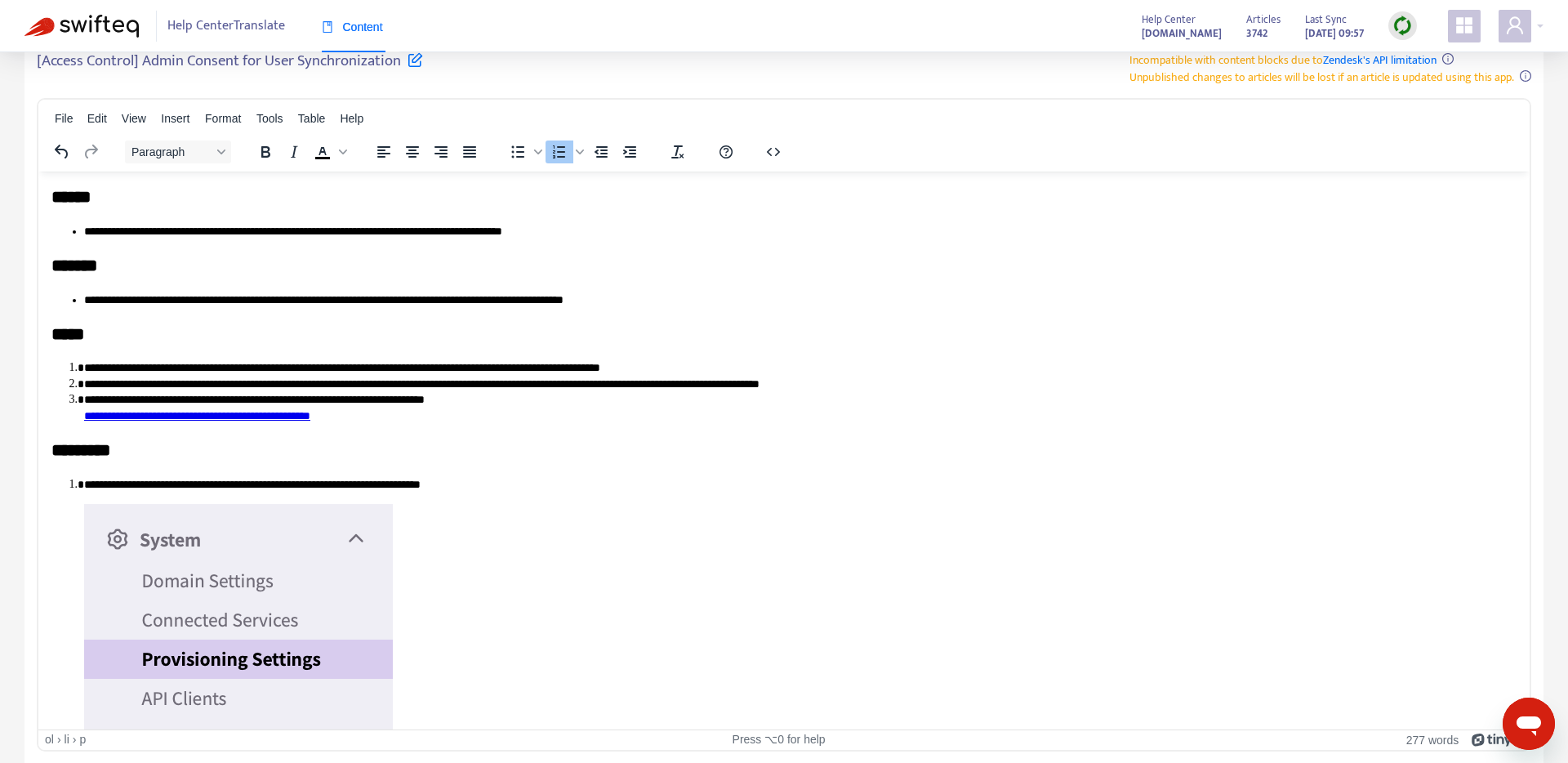
scroll to position [0, 0]
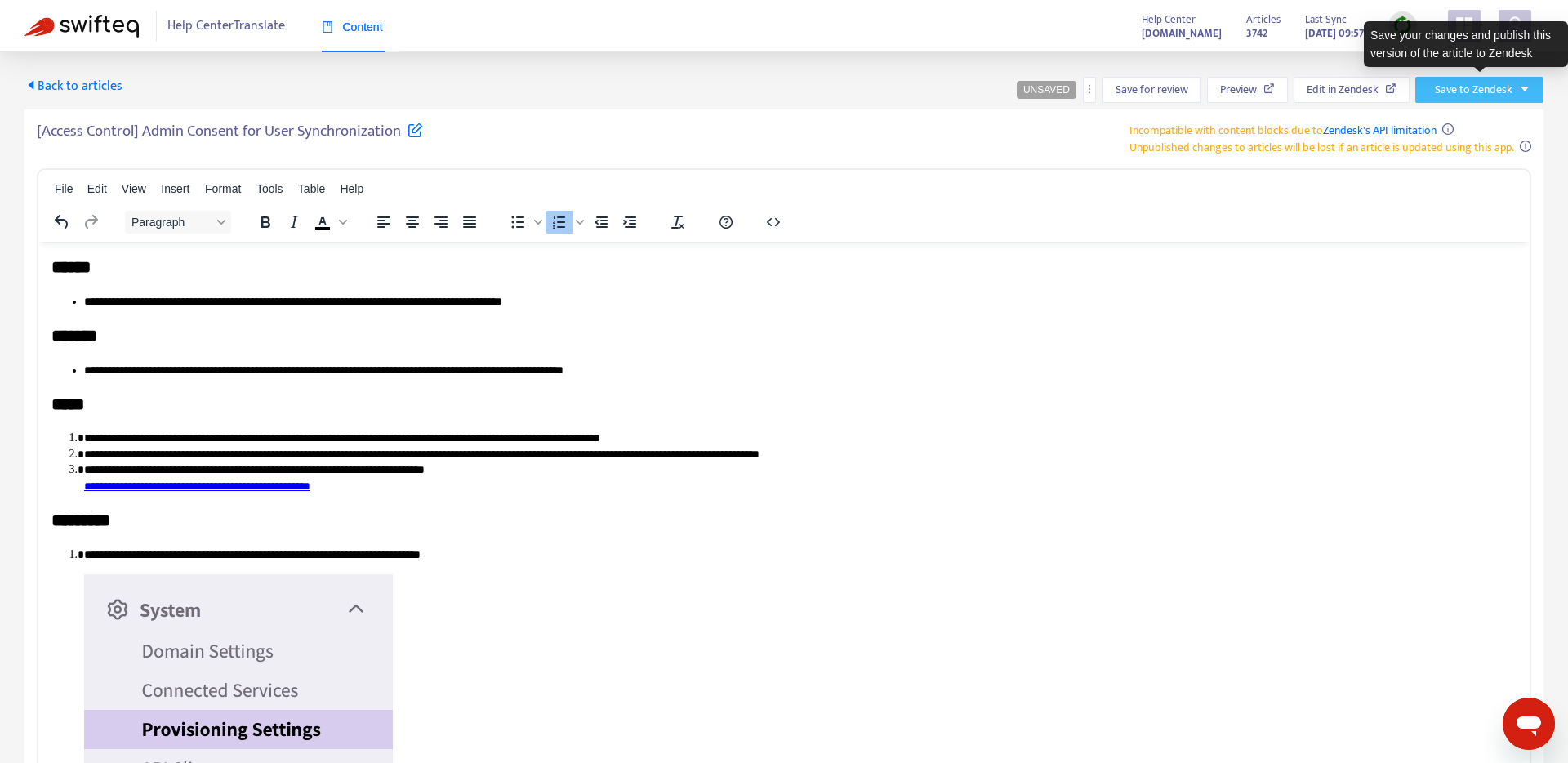
click at [1498, 85] on span "Save to Zendesk" at bounding box center [1473, 90] width 77 height 18
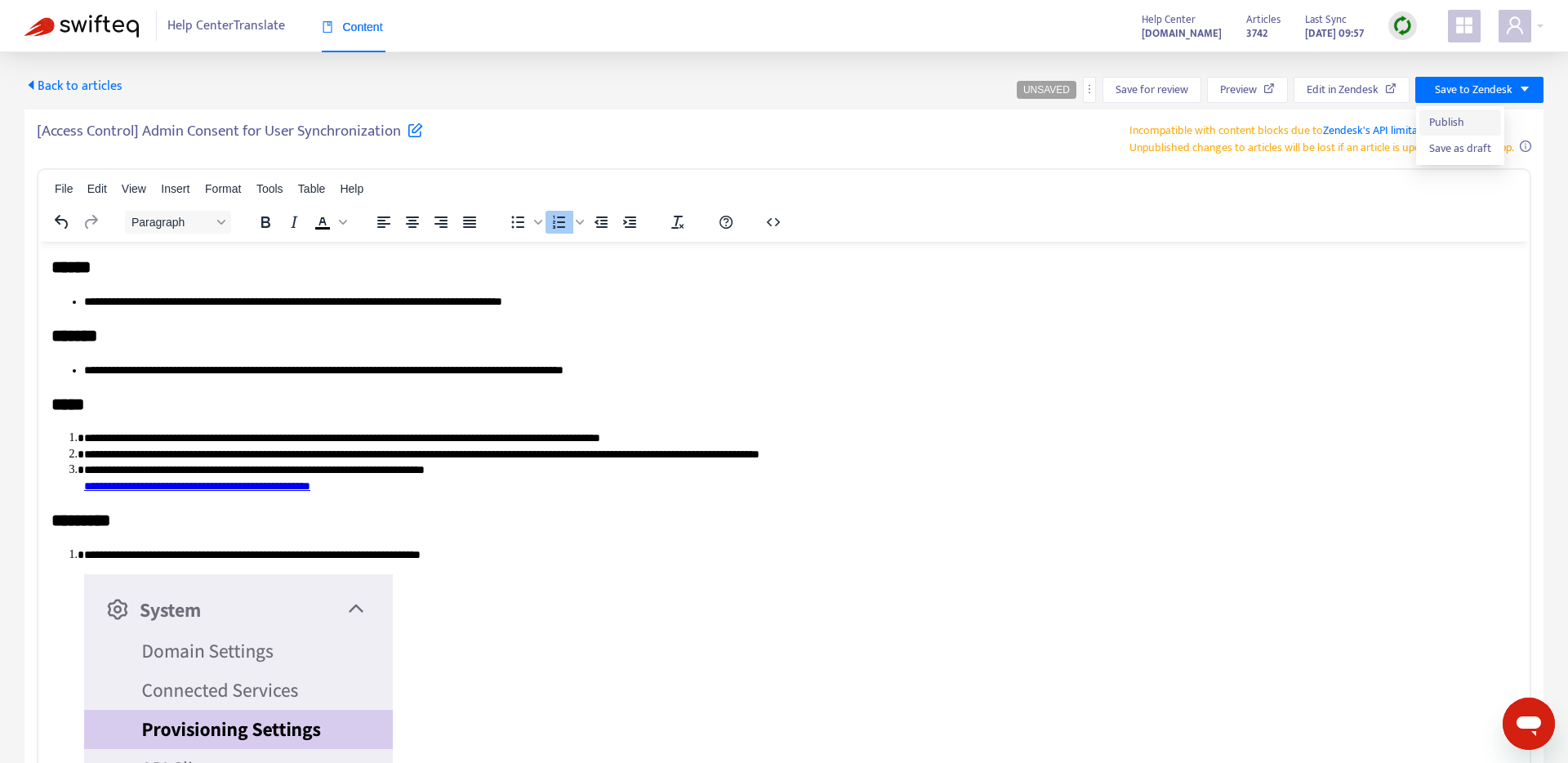
click at [1468, 115] on span "Publish" at bounding box center [1460, 123] width 62 height 18
click at [81, 29] on img at bounding box center [82, 27] width 115 height 23
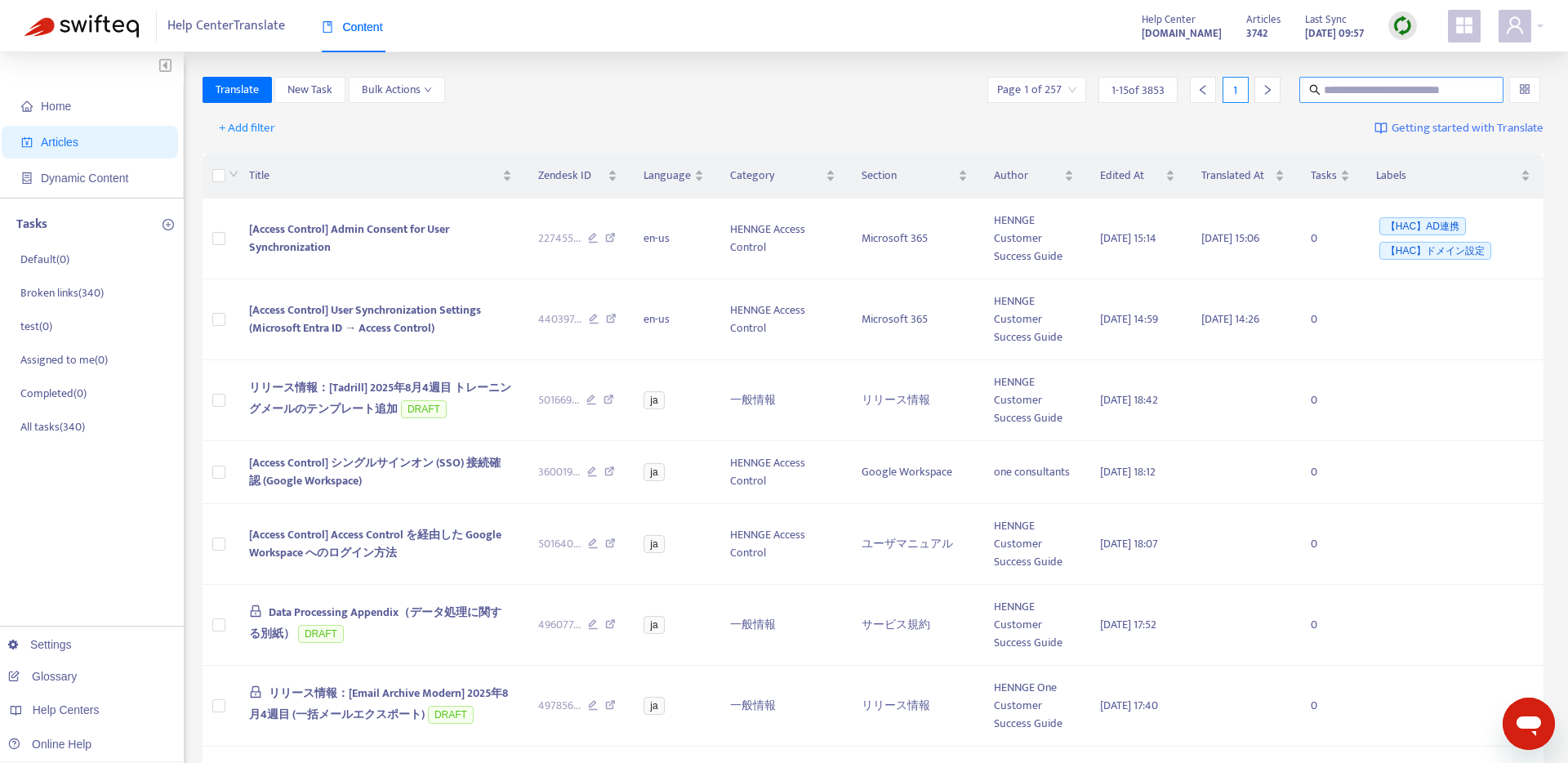
click at [1418, 95] on input "text" at bounding box center [1402, 90] width 157 height 18
paste input "**********"
type input "**********"
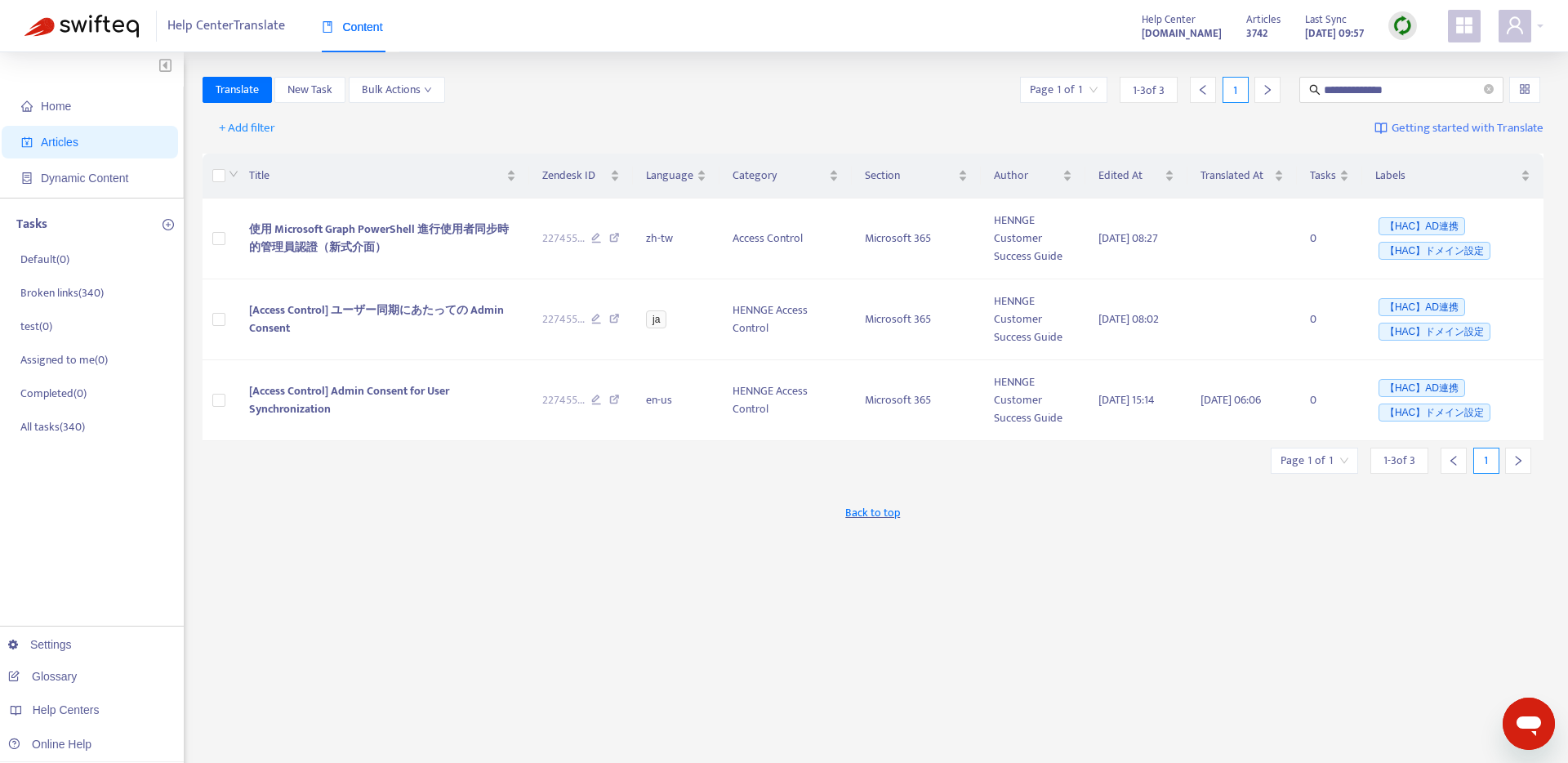
click at [394, 526] on div "Back to top" at bounding box center [874, 511] width 1342 height 41
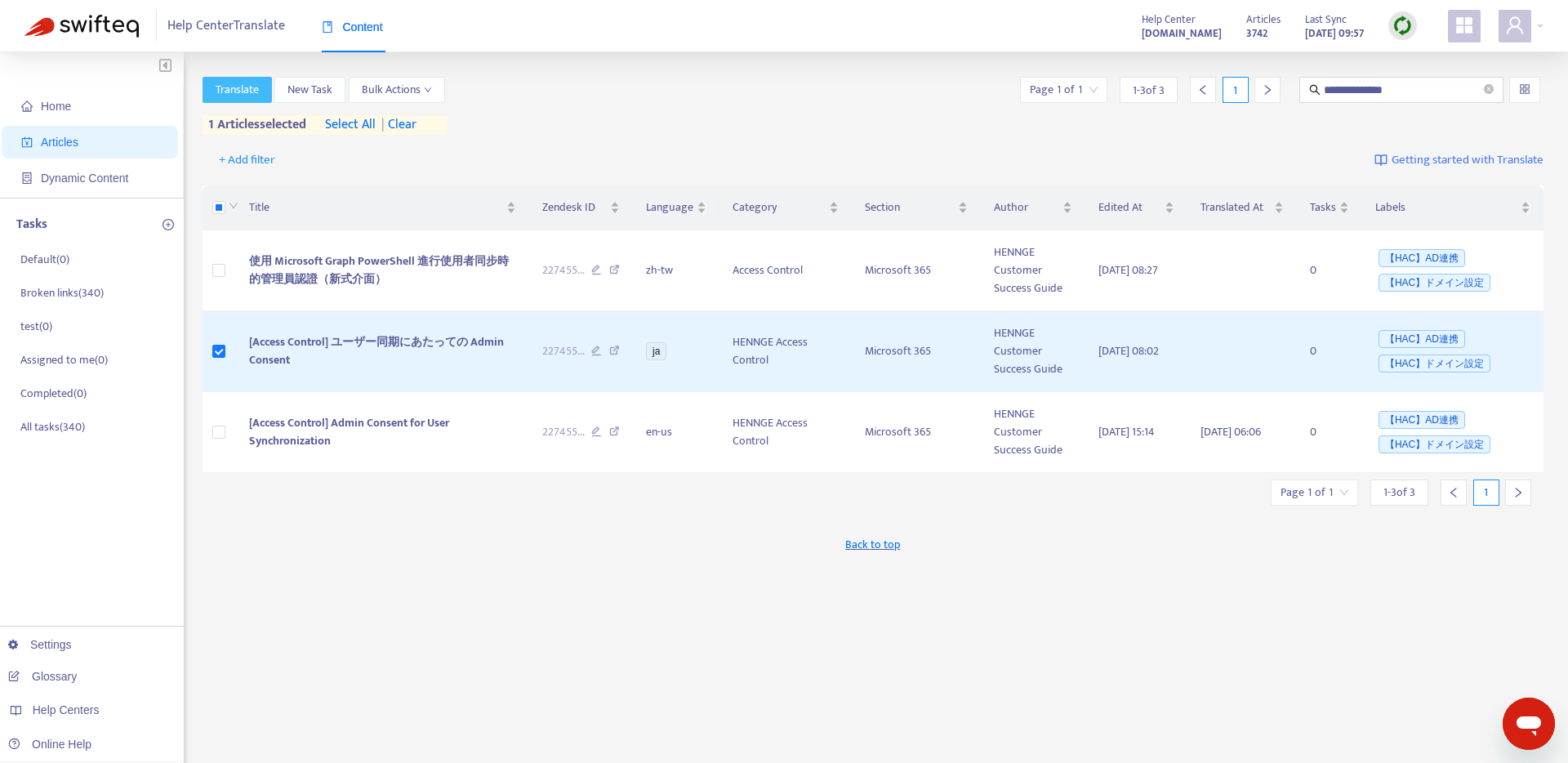
click at [237, 92] on span "Translate" at bounding box center [238, 90] width 43 height 18
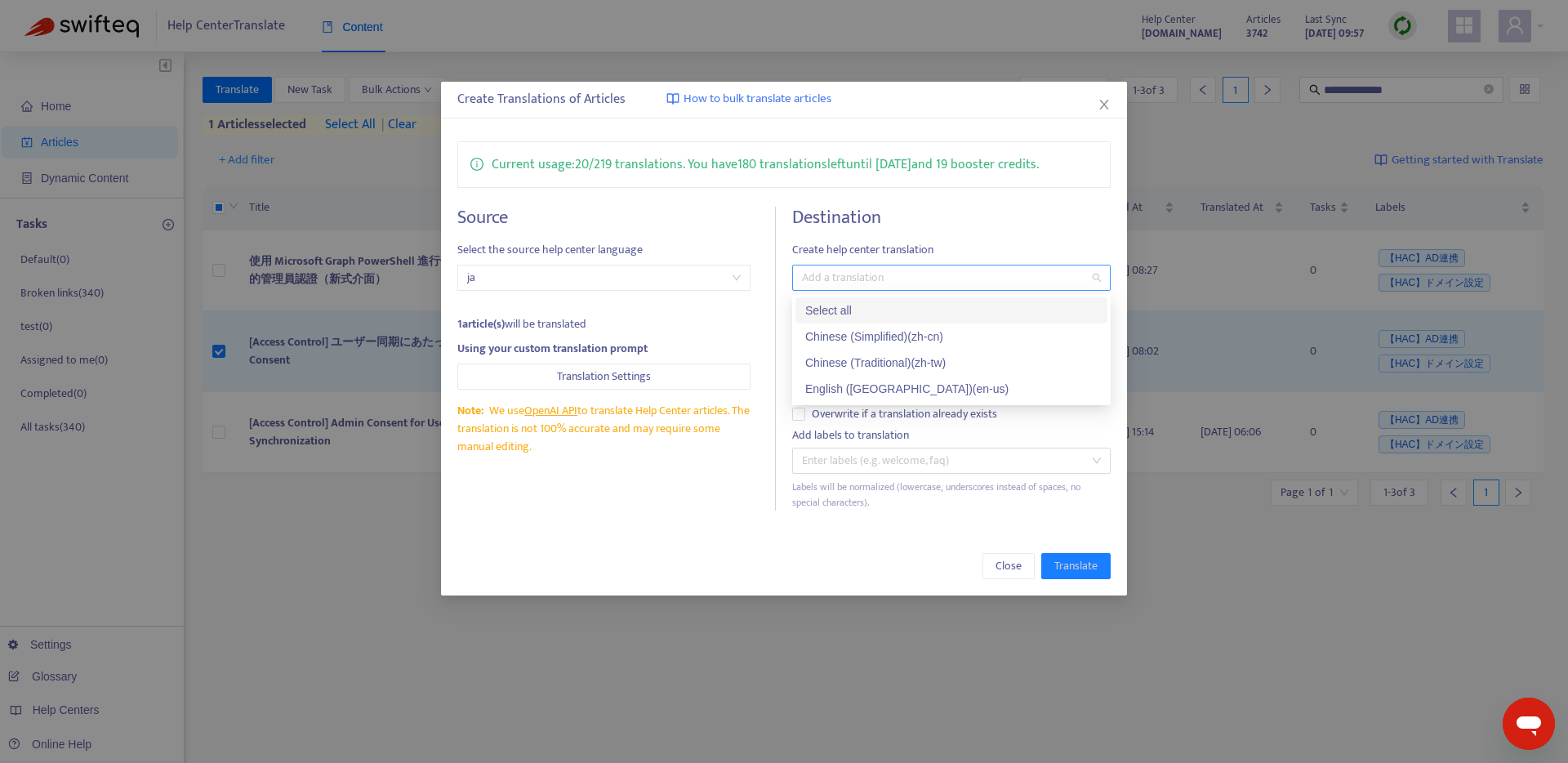
click at [823, 286] on div at bounding box center [943, 278] width 294 height 20
click at [826, 386] on div "English ([GEOGRAPHIC_DATA]) ( en-us )" at bounding box center [952, 389] width 292 height 18
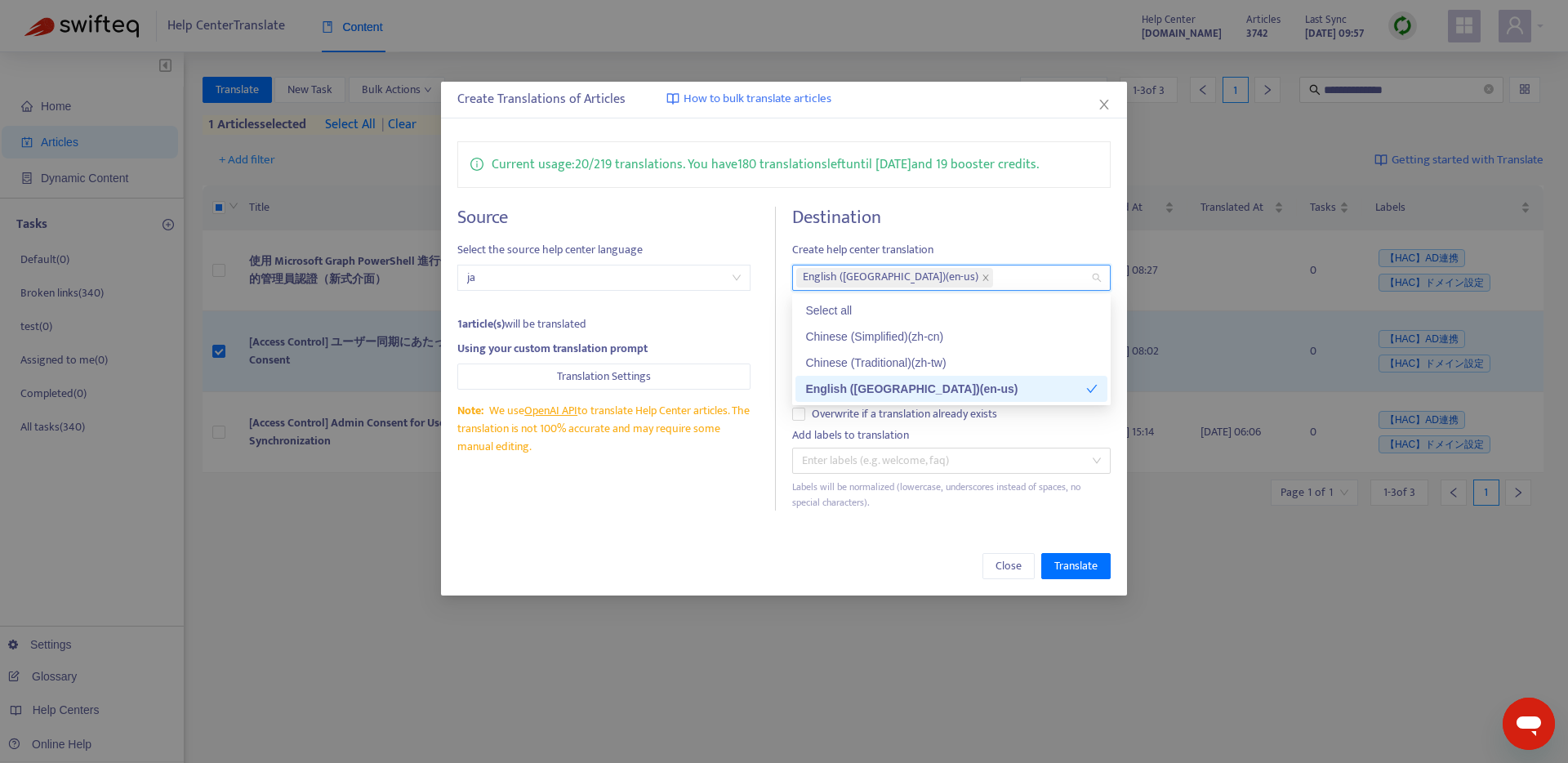
click at [704, 565] on div "Close Translate" at bounding box center [785, 565] width 654 height 26
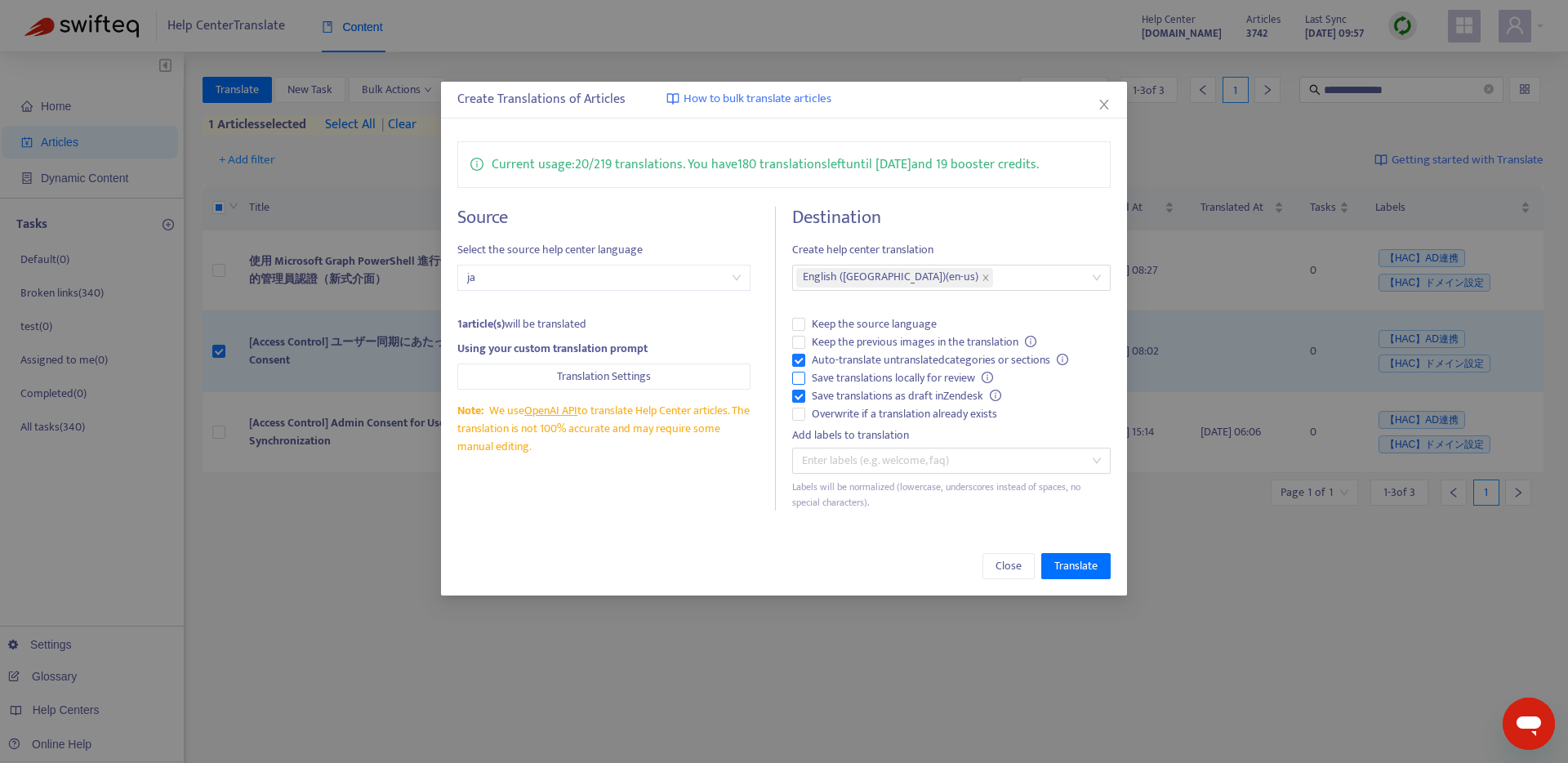
click at [863, 383] on span "Save translations locally for review" at bounding box center [903, 379] width 194 height 18
click at [873, 345] on span "Keep the previous images in the translation" at bounding box center [924, 342] width 238 height 18
click at [1086, 570] on span "Translate" at bounding box center [1076, 566] width 43 height 18
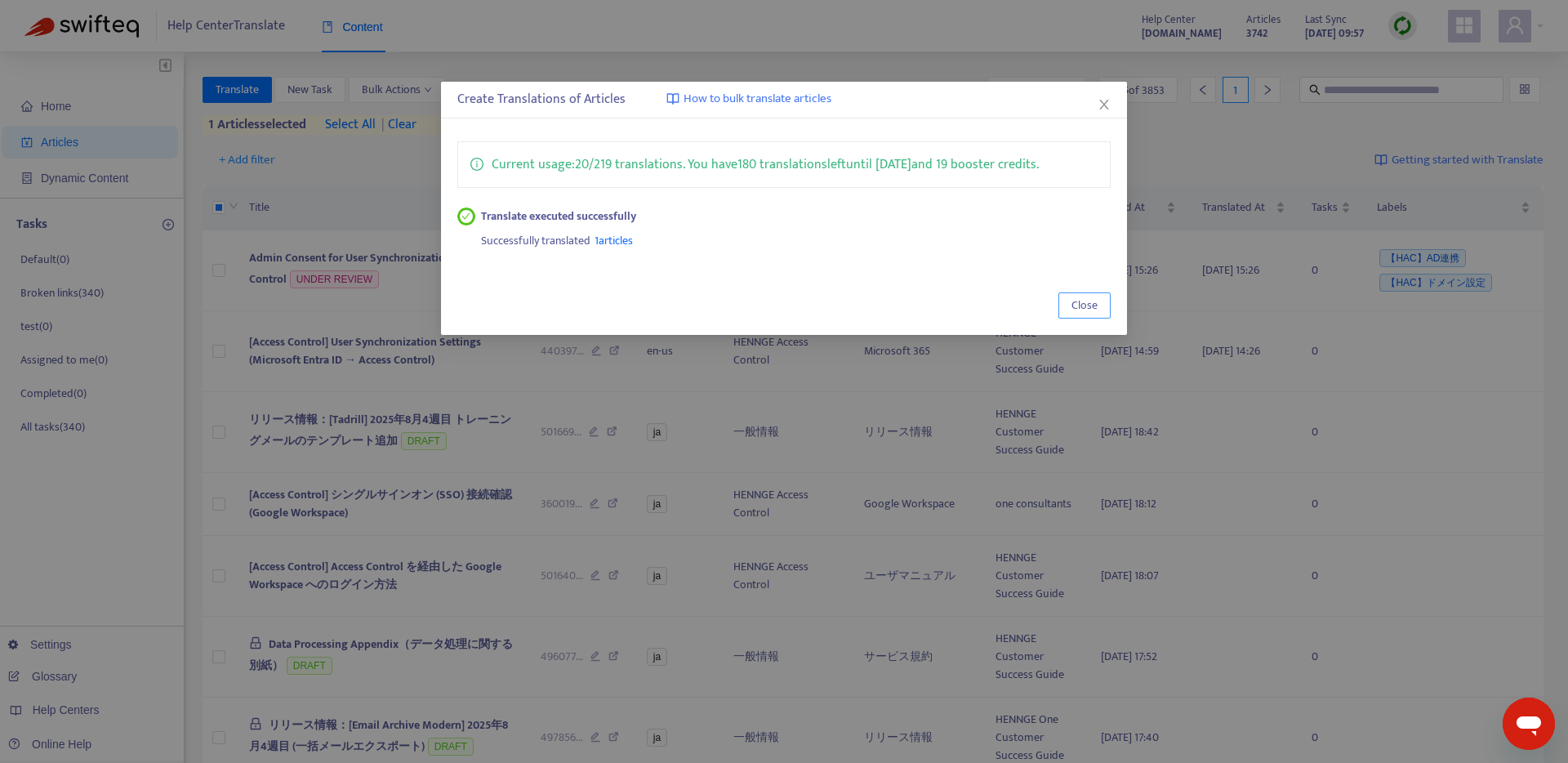
click at [1091, 306] on span "Close" at bounding box center [1084, 306] width 26 height 18
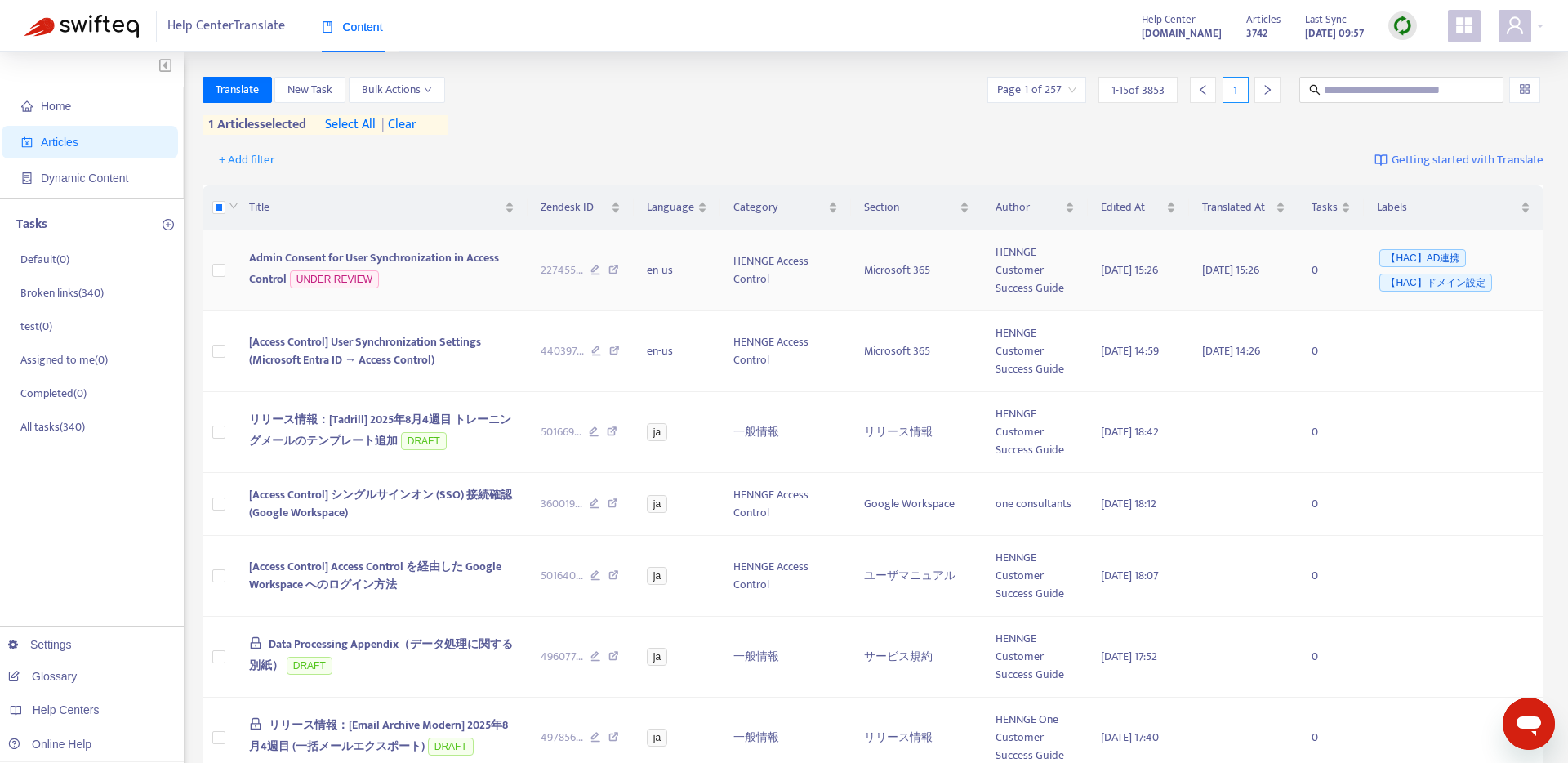
click at [435, 263] on span "Admin Consent for User Synchronization in Access Control" at bounding box center [374, 268] width 250 height 40
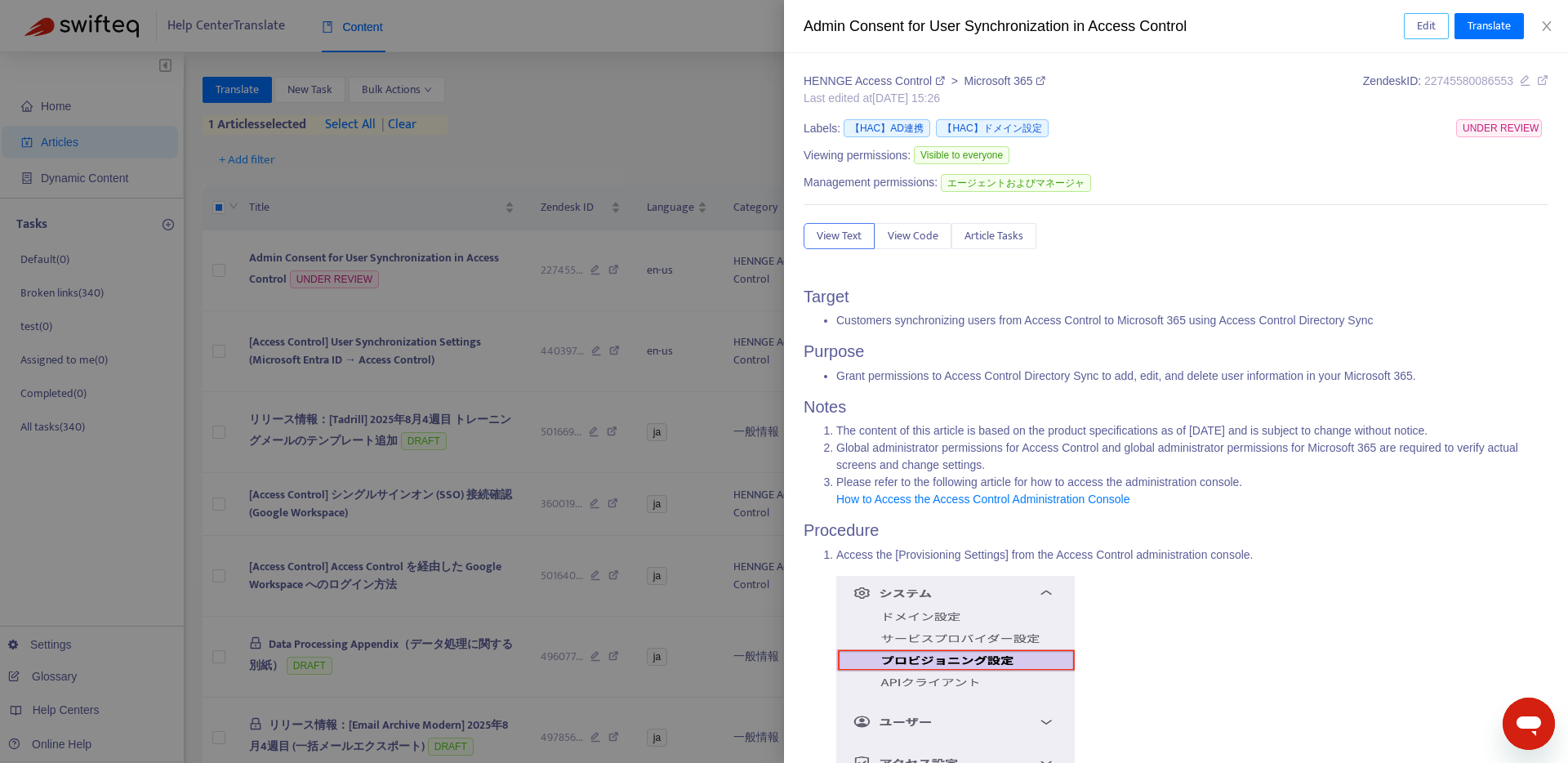
click at [1418, 24] on span "Edit" at bounding box center [1427, 27] width 19 height 18
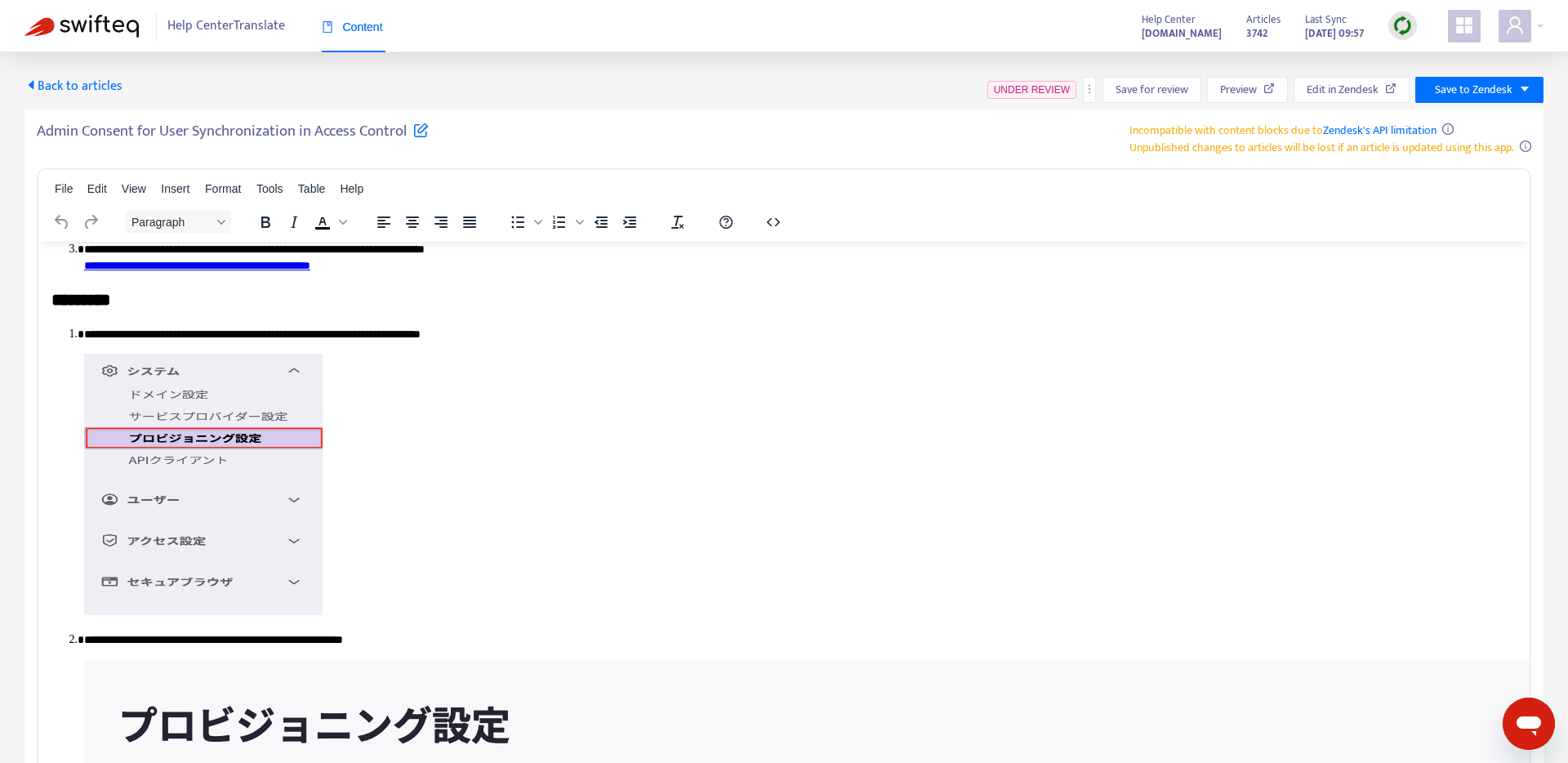
scroll to position [273, 0]
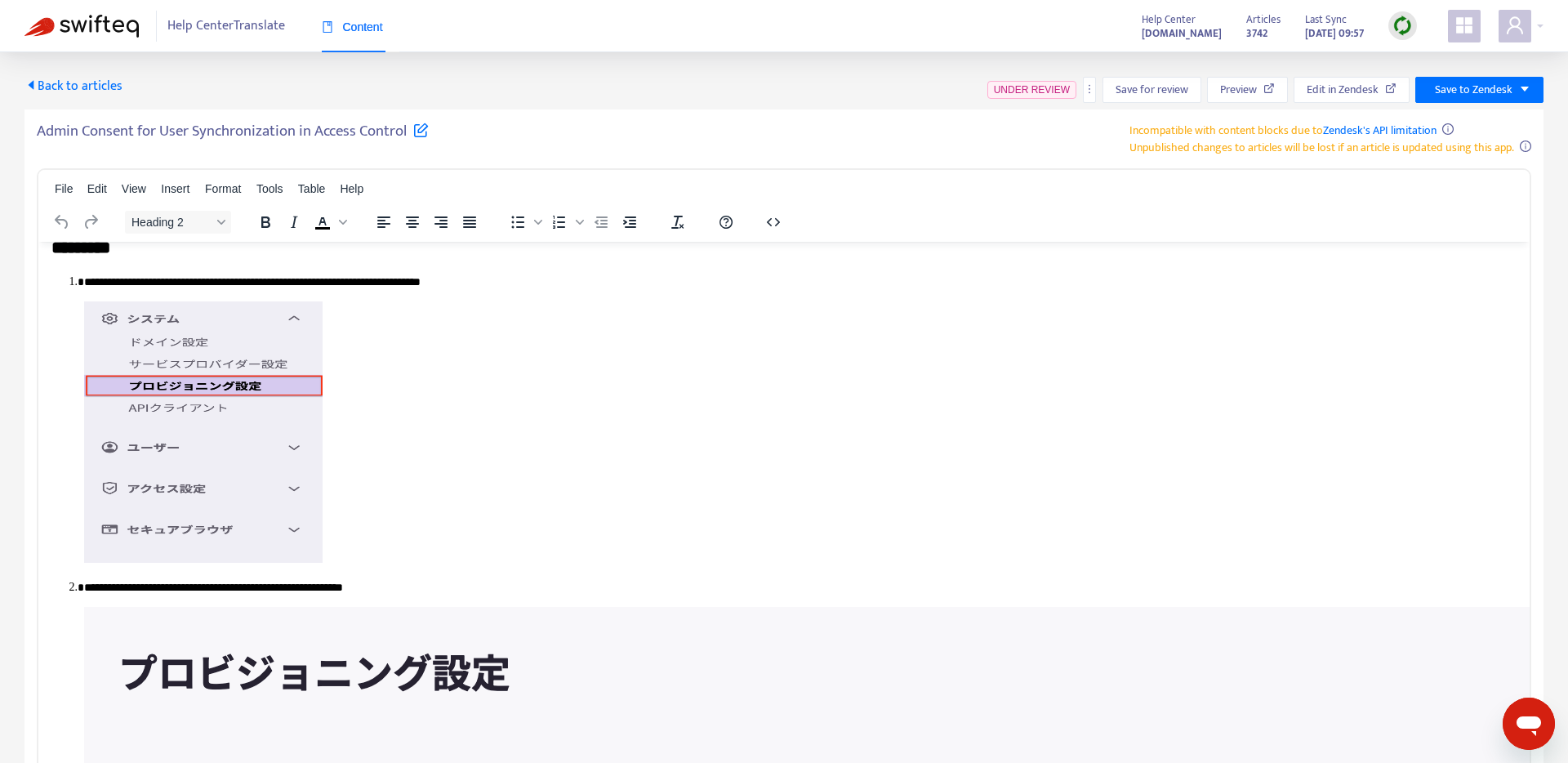
click at [168, 520] on img "Rich Text Area. Press ALT-0 for help." at bounding box center [203, 431] width 238 height 262
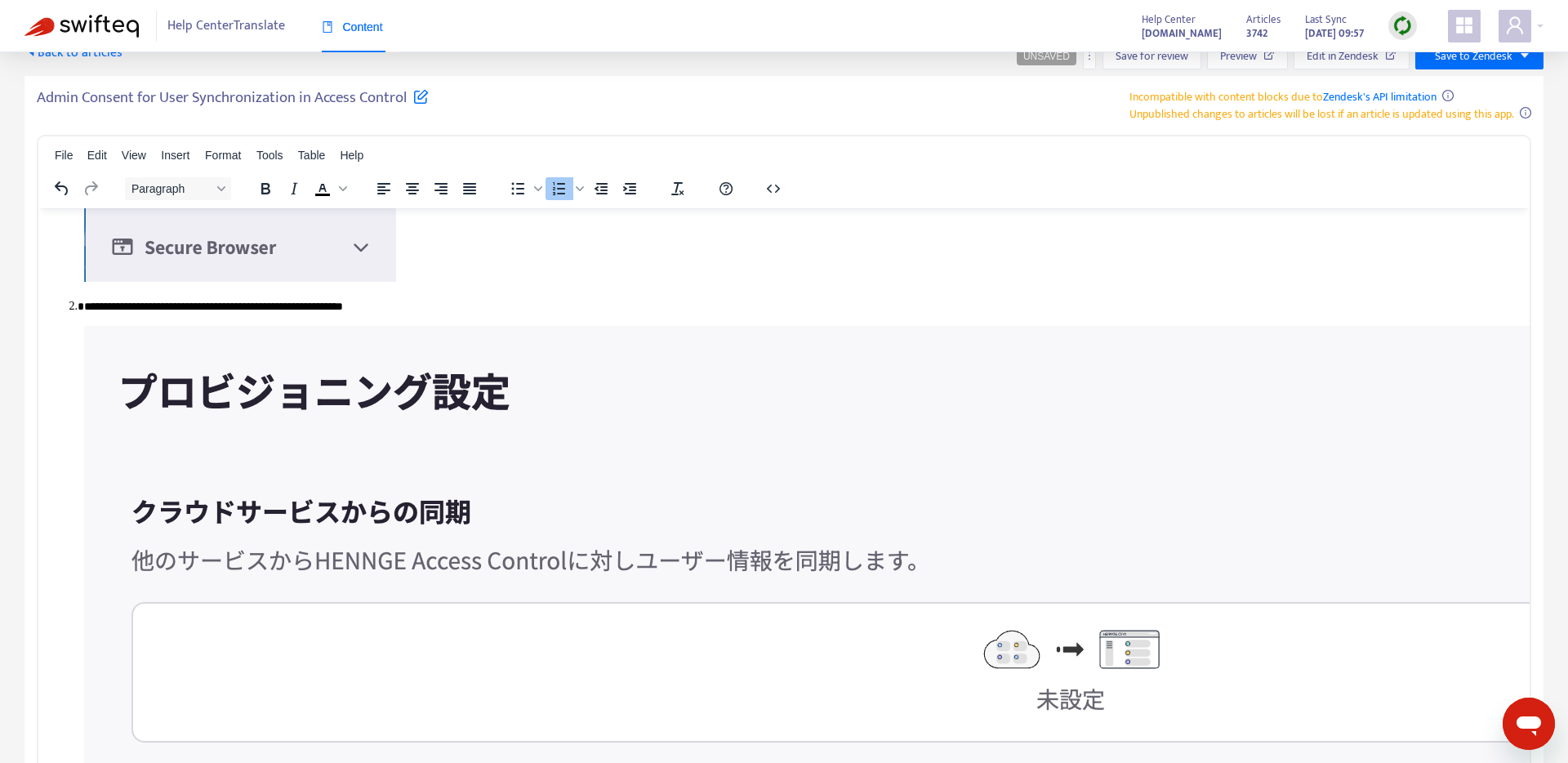
scroll to position [694, 0]
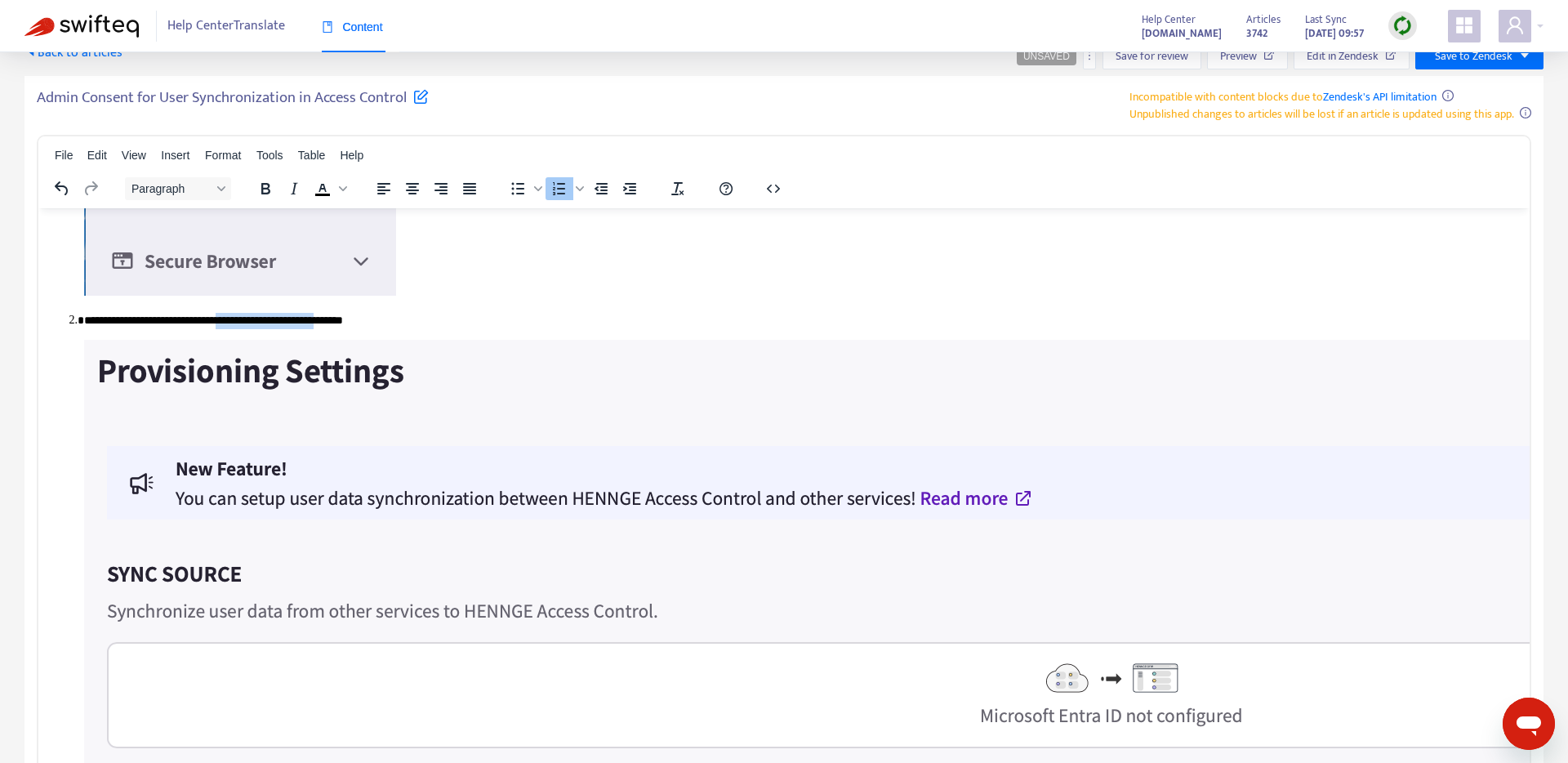
drag, startPoint x: 240, startPoint y: 320, endPoint x: 373, endPoint y: 320, distance: 133.0
click at [373, 320] on p "**********" at bounding box center [800, 320] width 1433 height 17
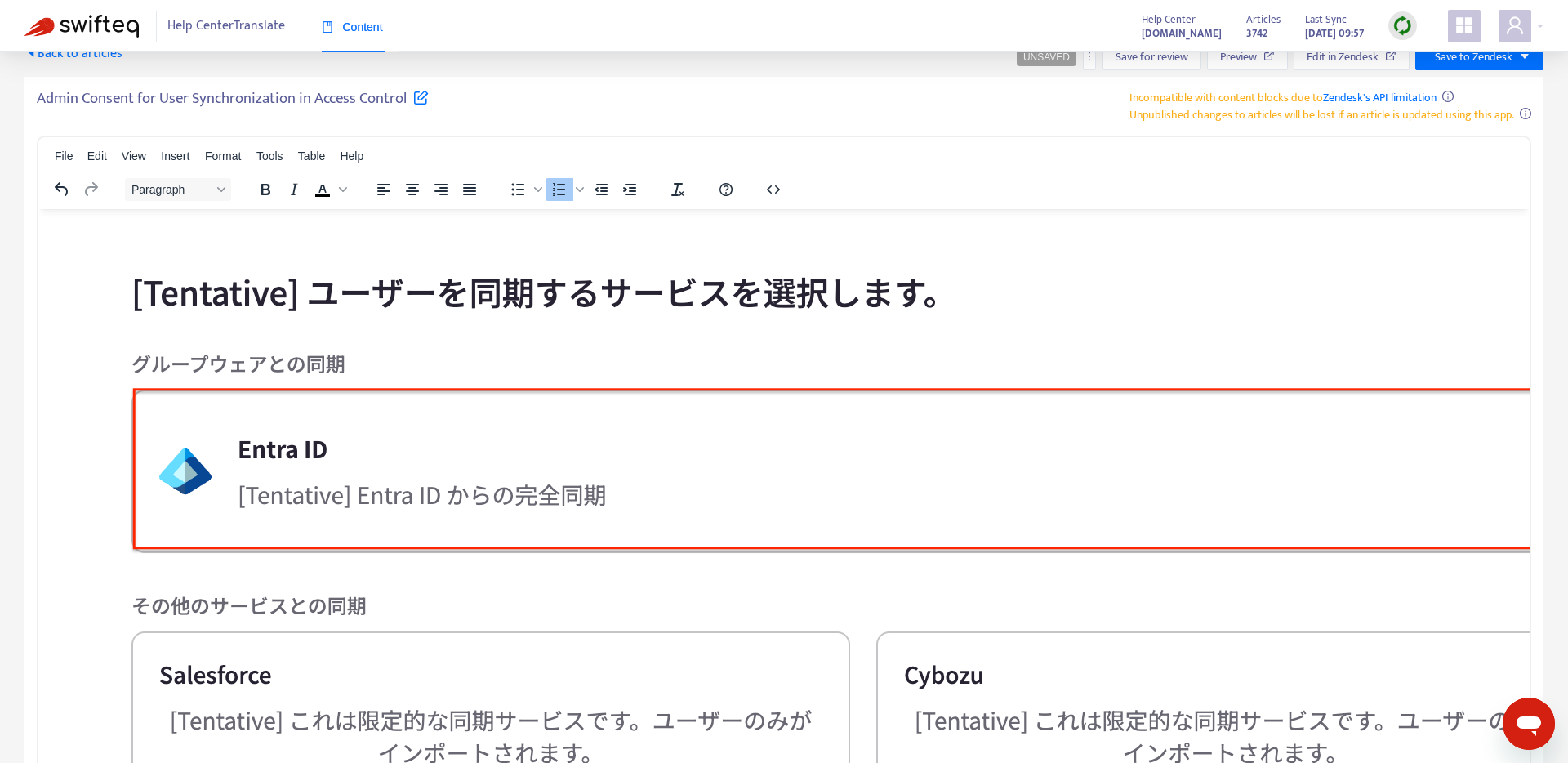
scroll to position [1768, 0]
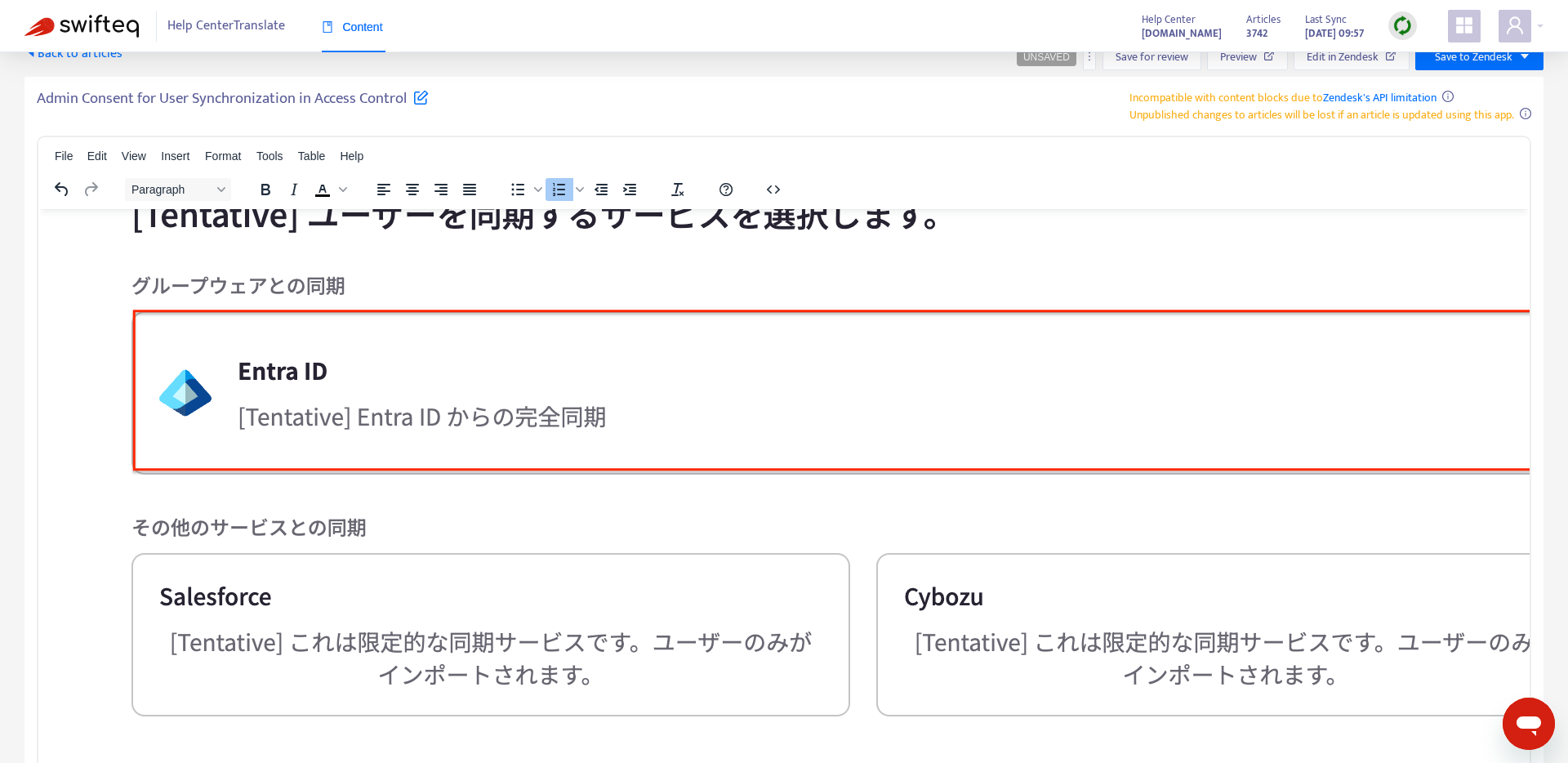
click at [470, 374] on img "Rich Text Area. Press ALT-0 for help." at bounding box center [862, 445] width 1557 height 627
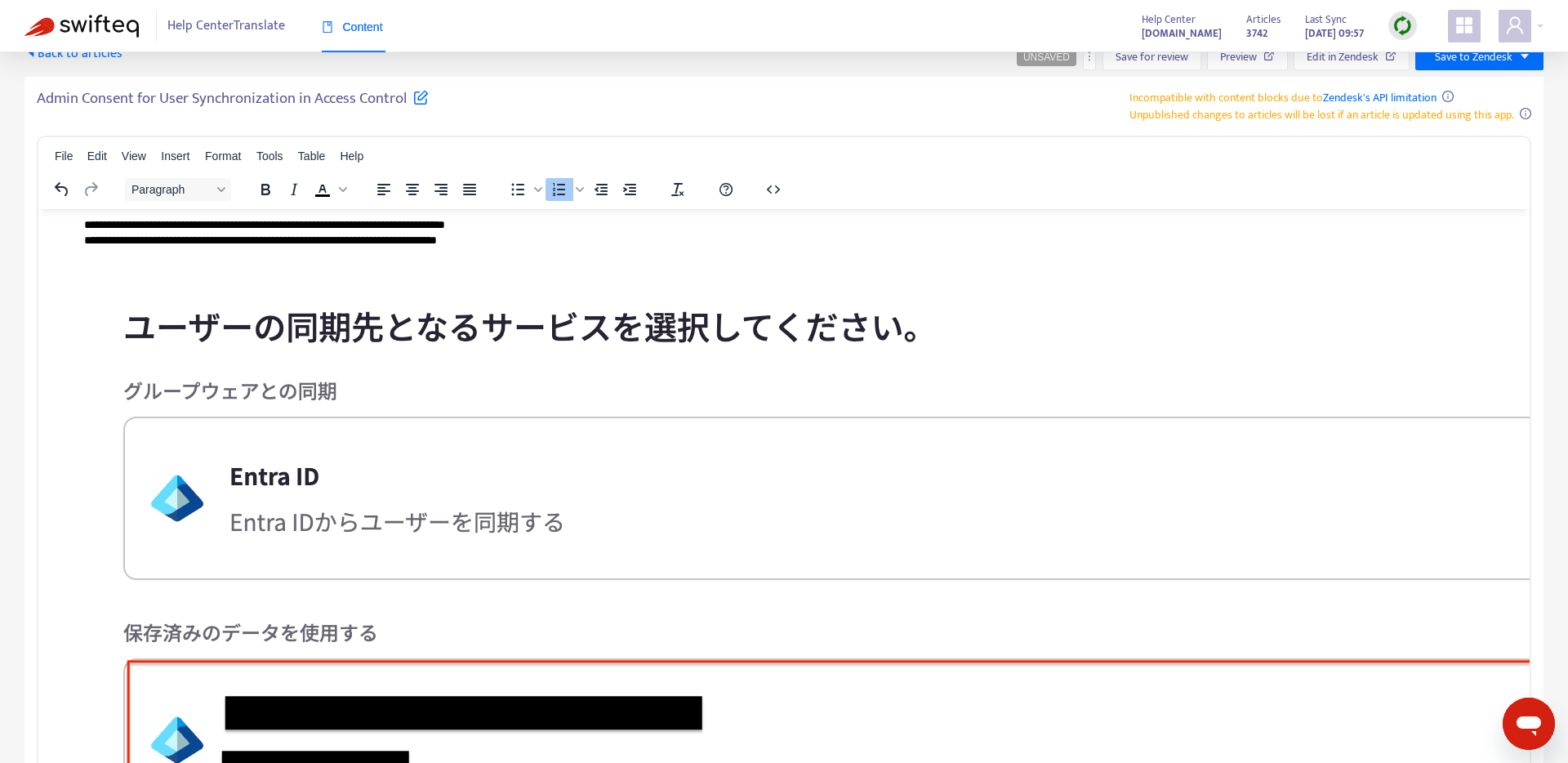
scroll to position [2519, 0]
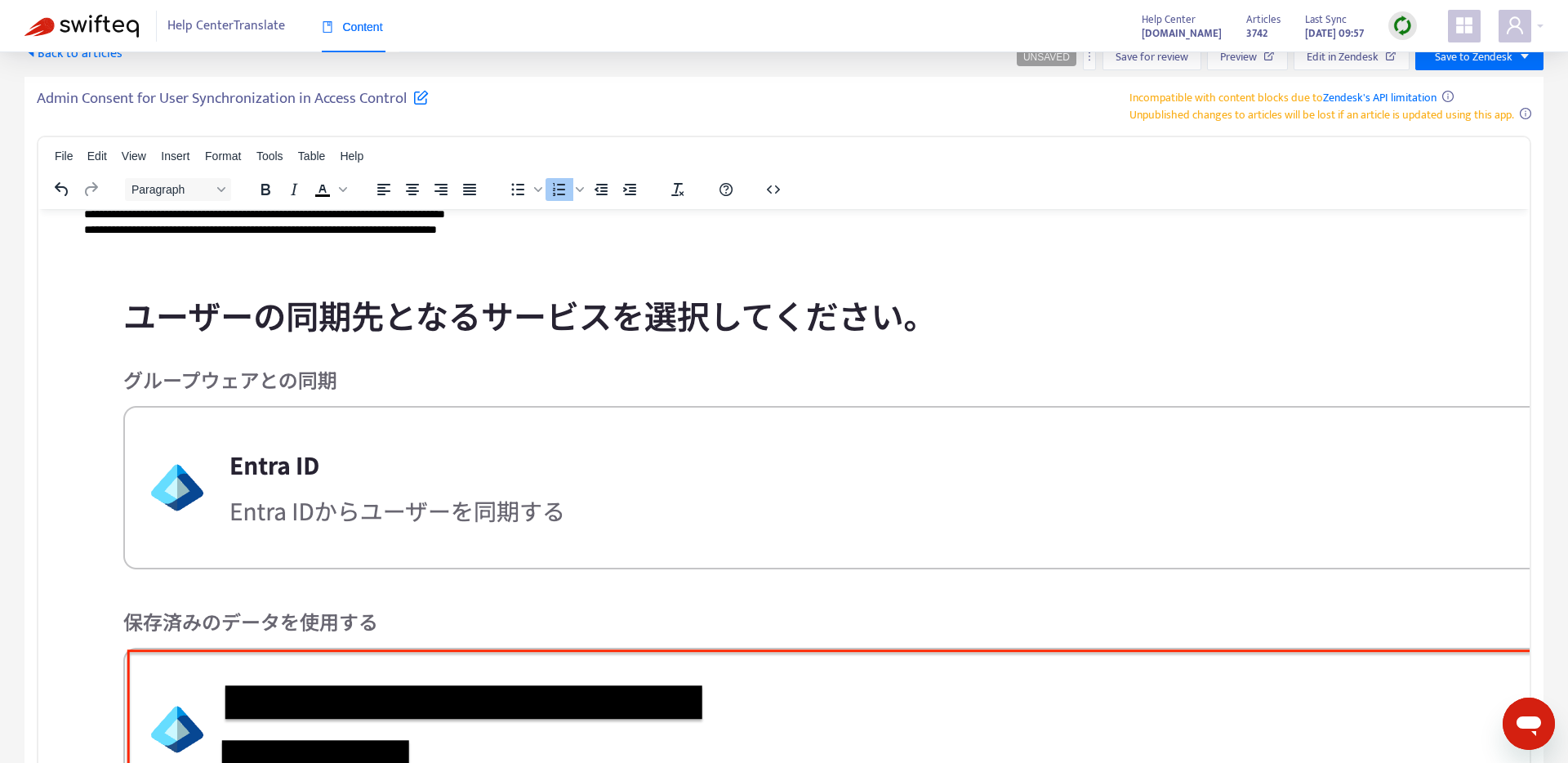
click at [522, 456] on img "Rich Text Area. Press ALT-0 for help." at bounding box center [853, 549] width 1539 height 599
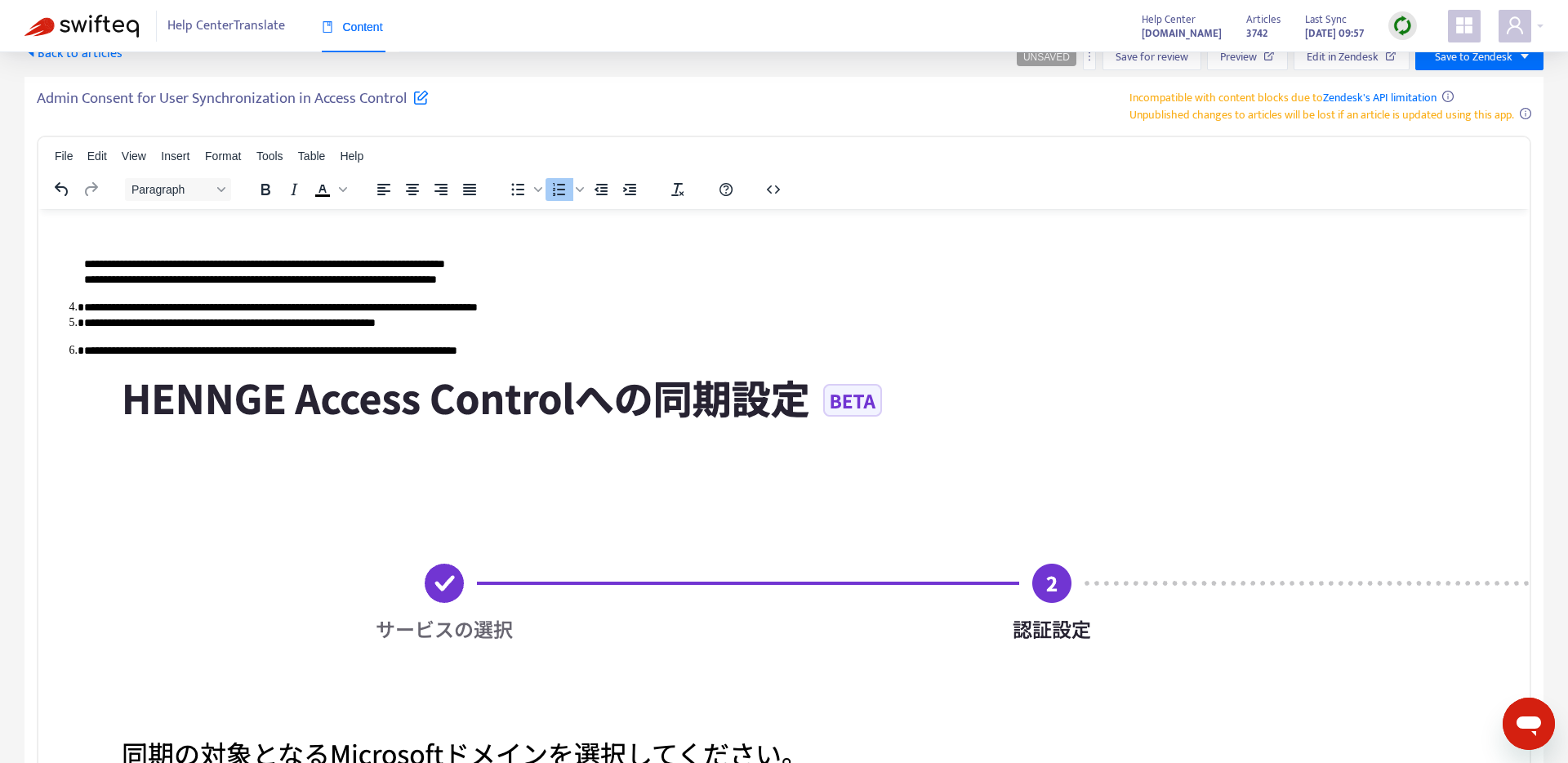
scroll to position [2556, 0]
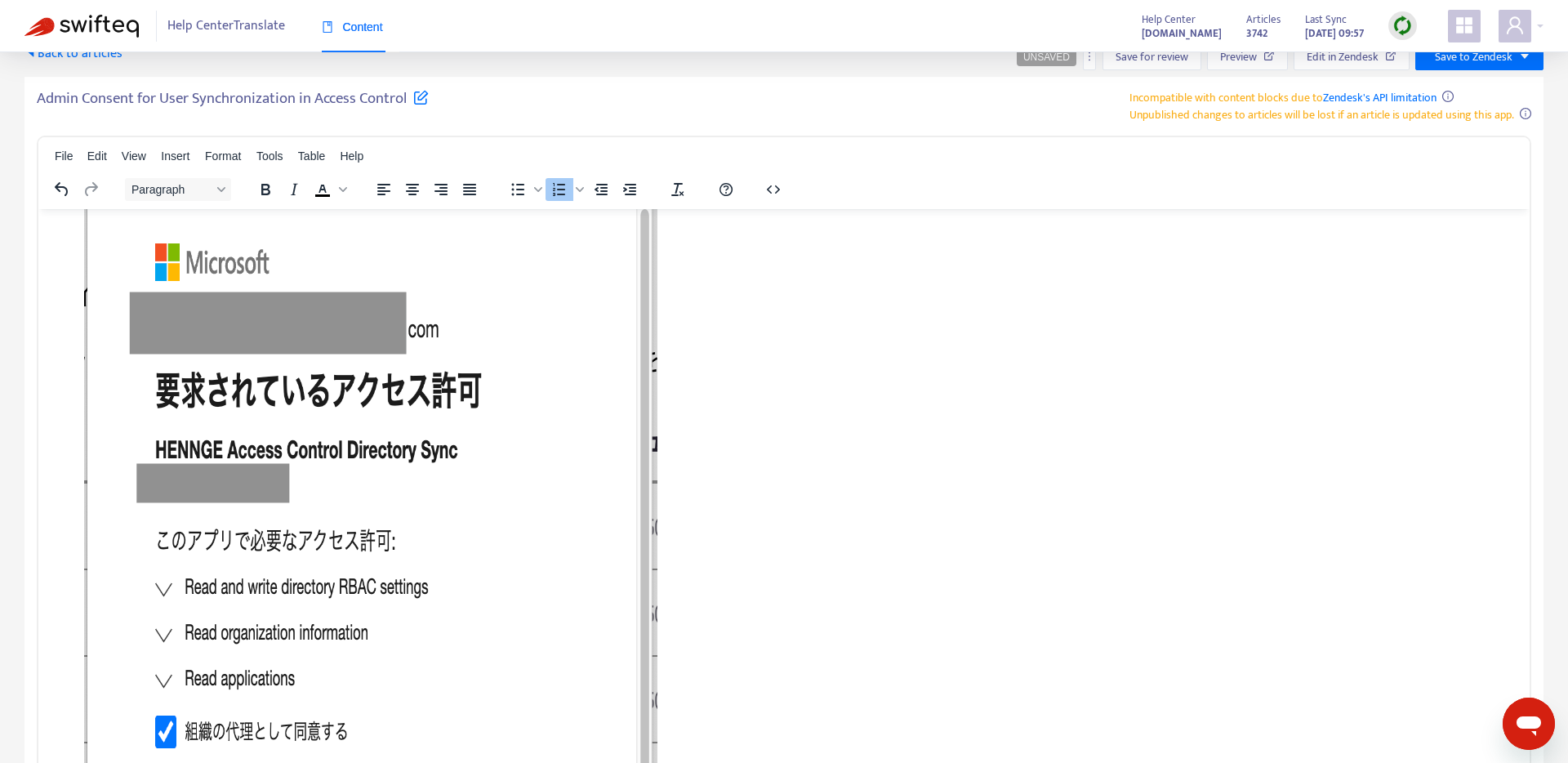
scroll to position [3620, 0]
click at [445, 457] on img "Rich Text Area. Press ALT-0 for help." at bounding box center [370, 595] width 573 height 1020
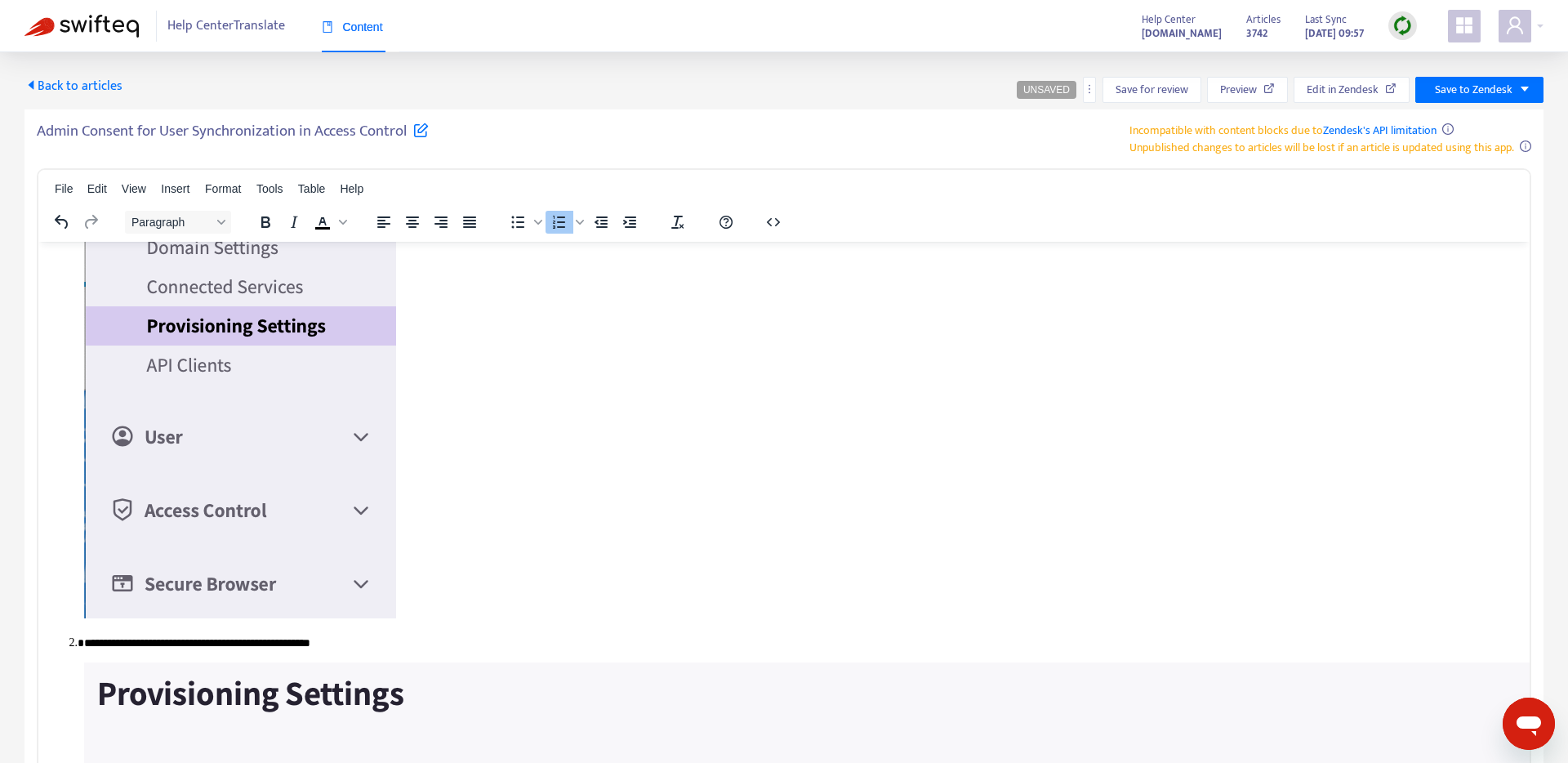
scroll to position [447, 0]
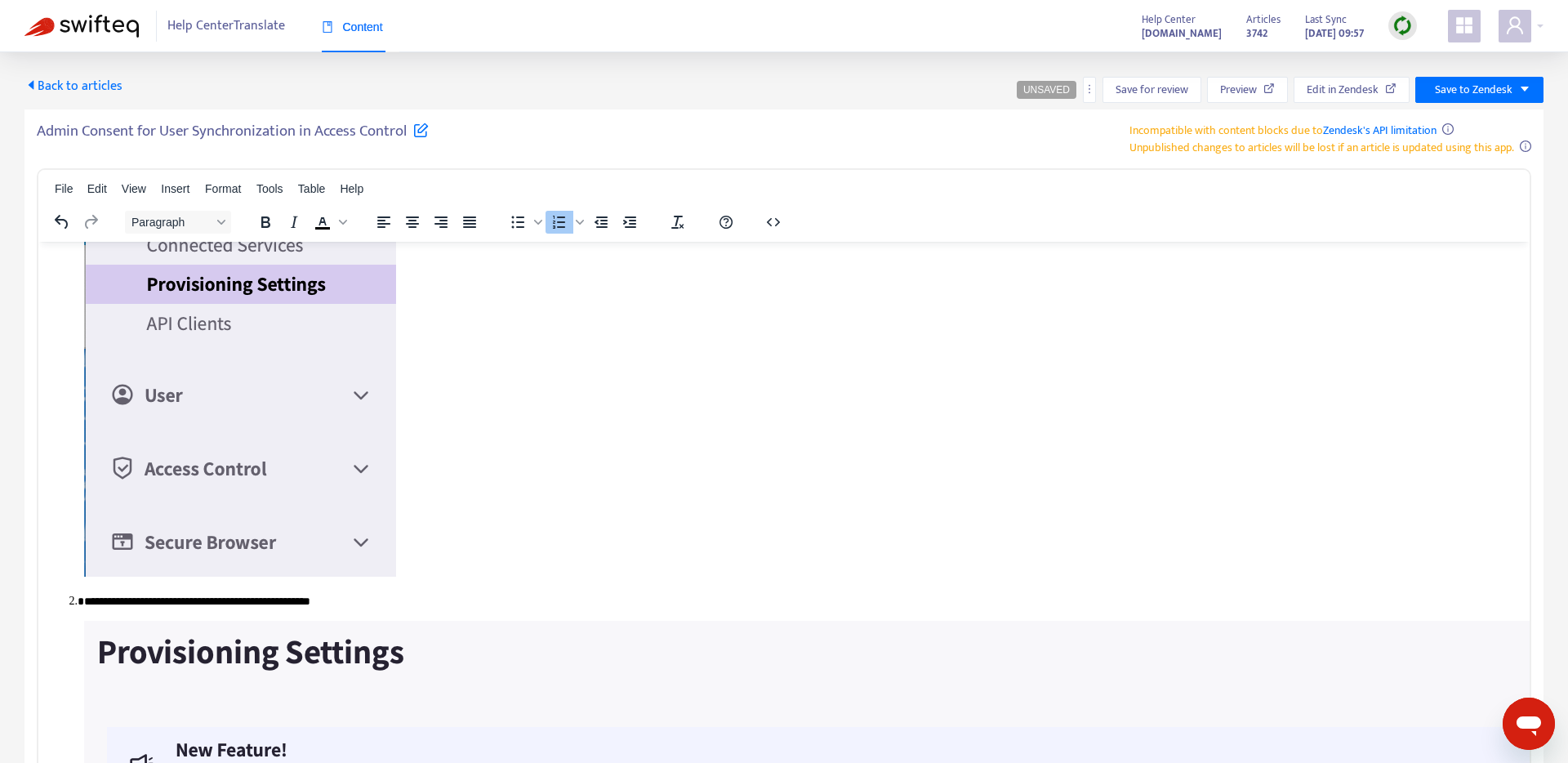
click at [335, 440] on img "Rich Text Area. Press ALT-0 for help." at bounding box center [240, 350] width 312 height 449
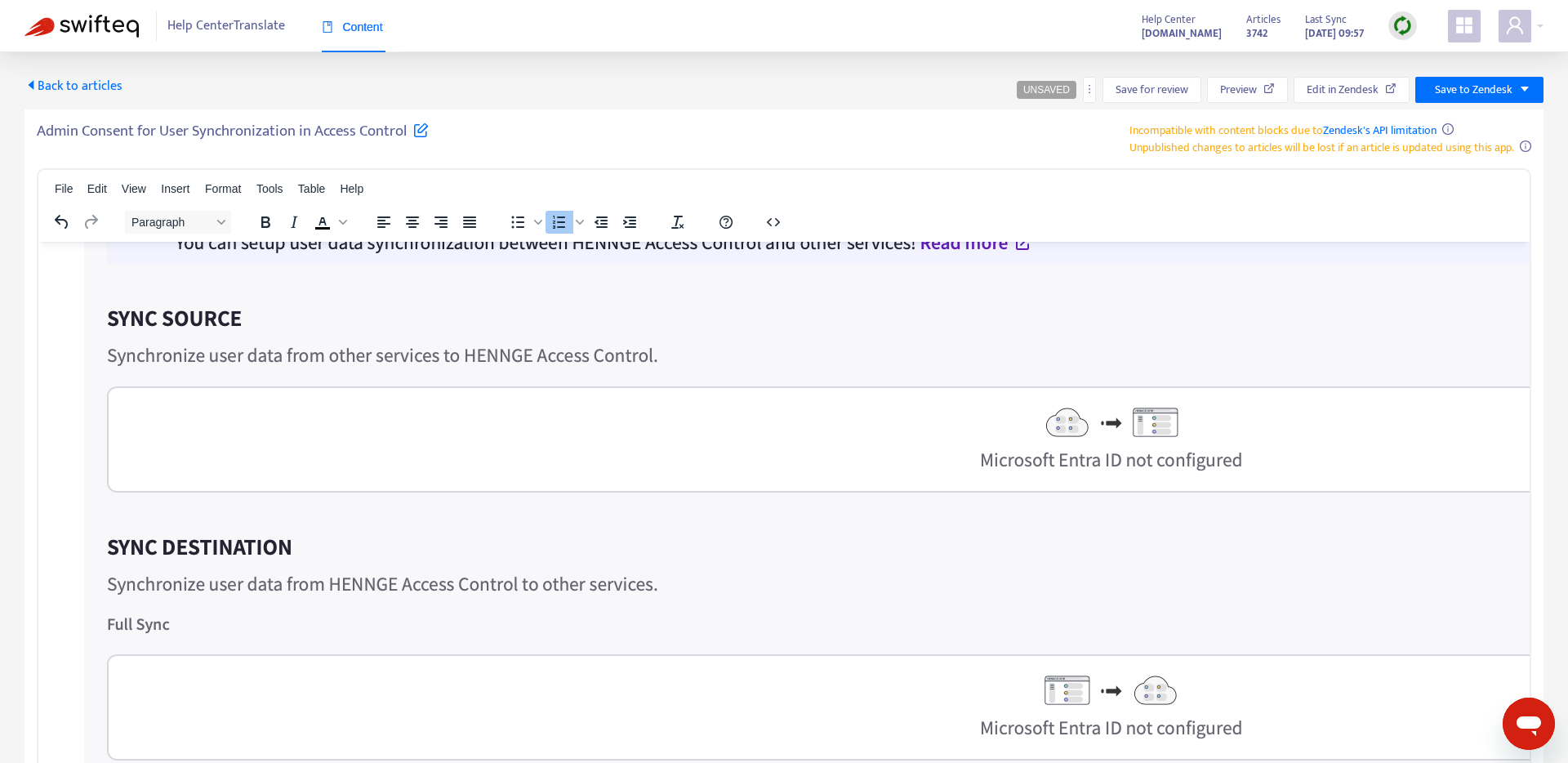
scroll to position [1076, 0]
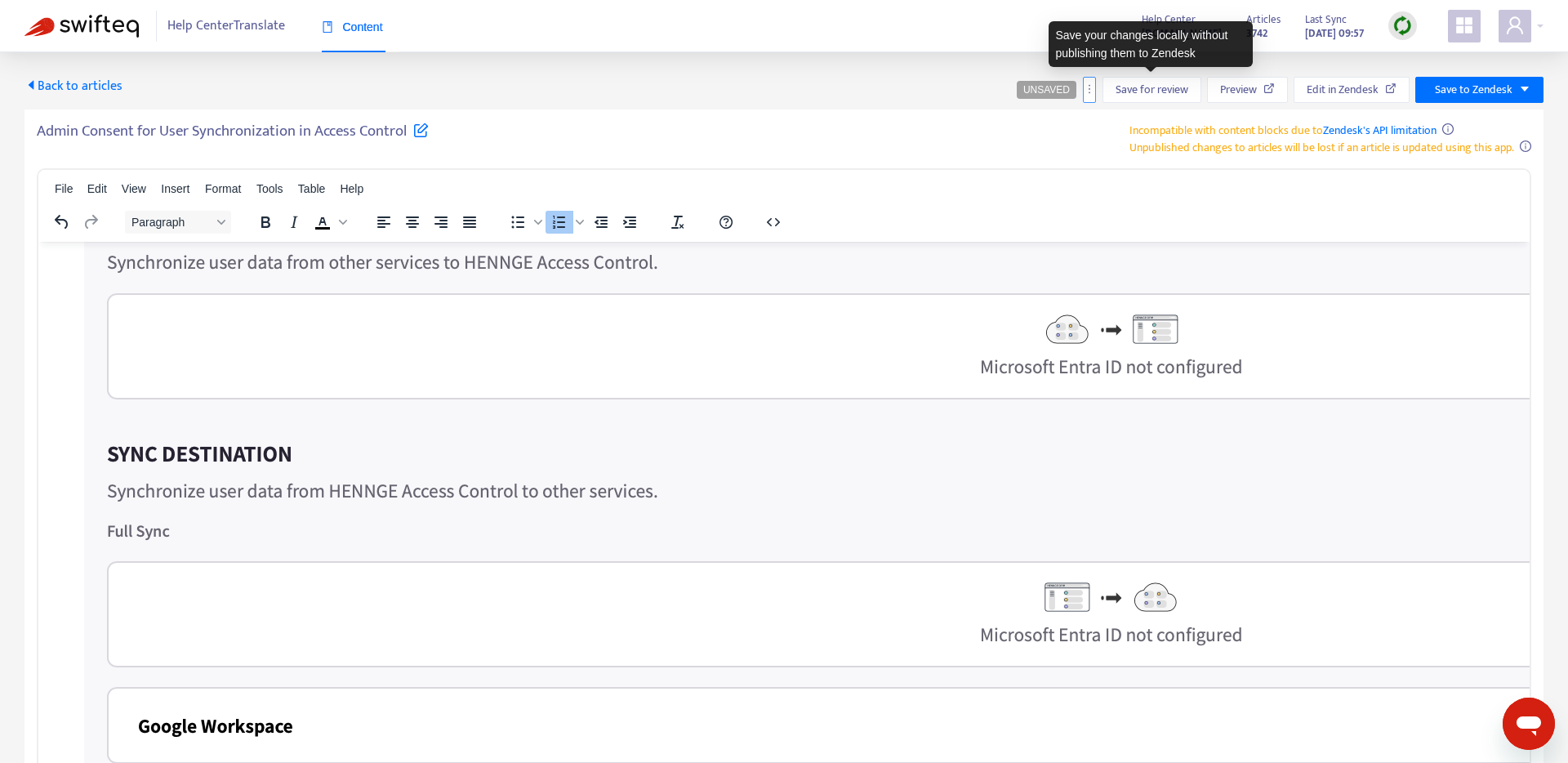
click at [1089, 91] on icon "more" at bounding box center [1090, 88] width 2 height 9
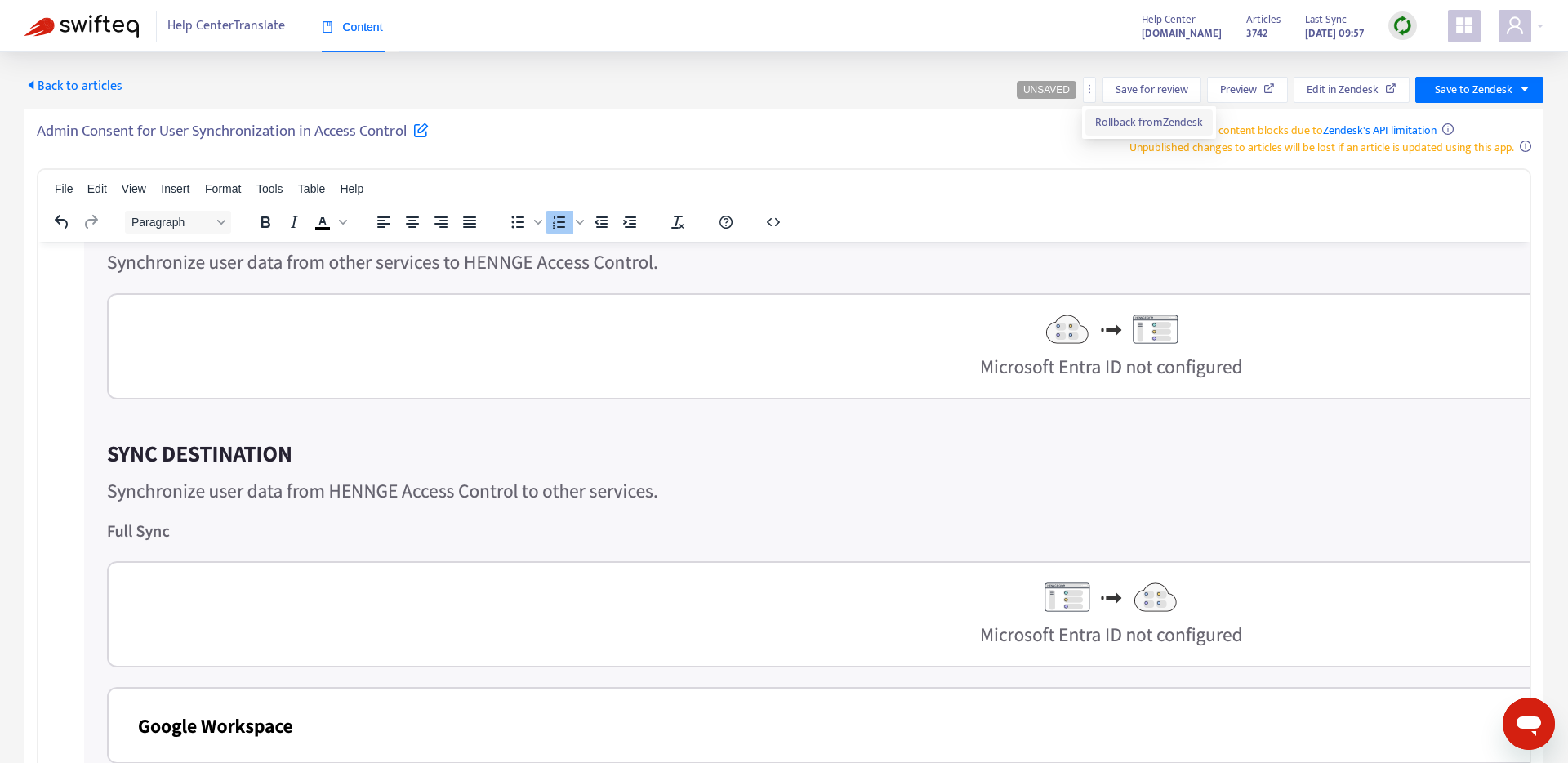
click at [1125, 126] on span "Rollback from Zendesk" at bounding box center [1149, 122] width 108 height 19
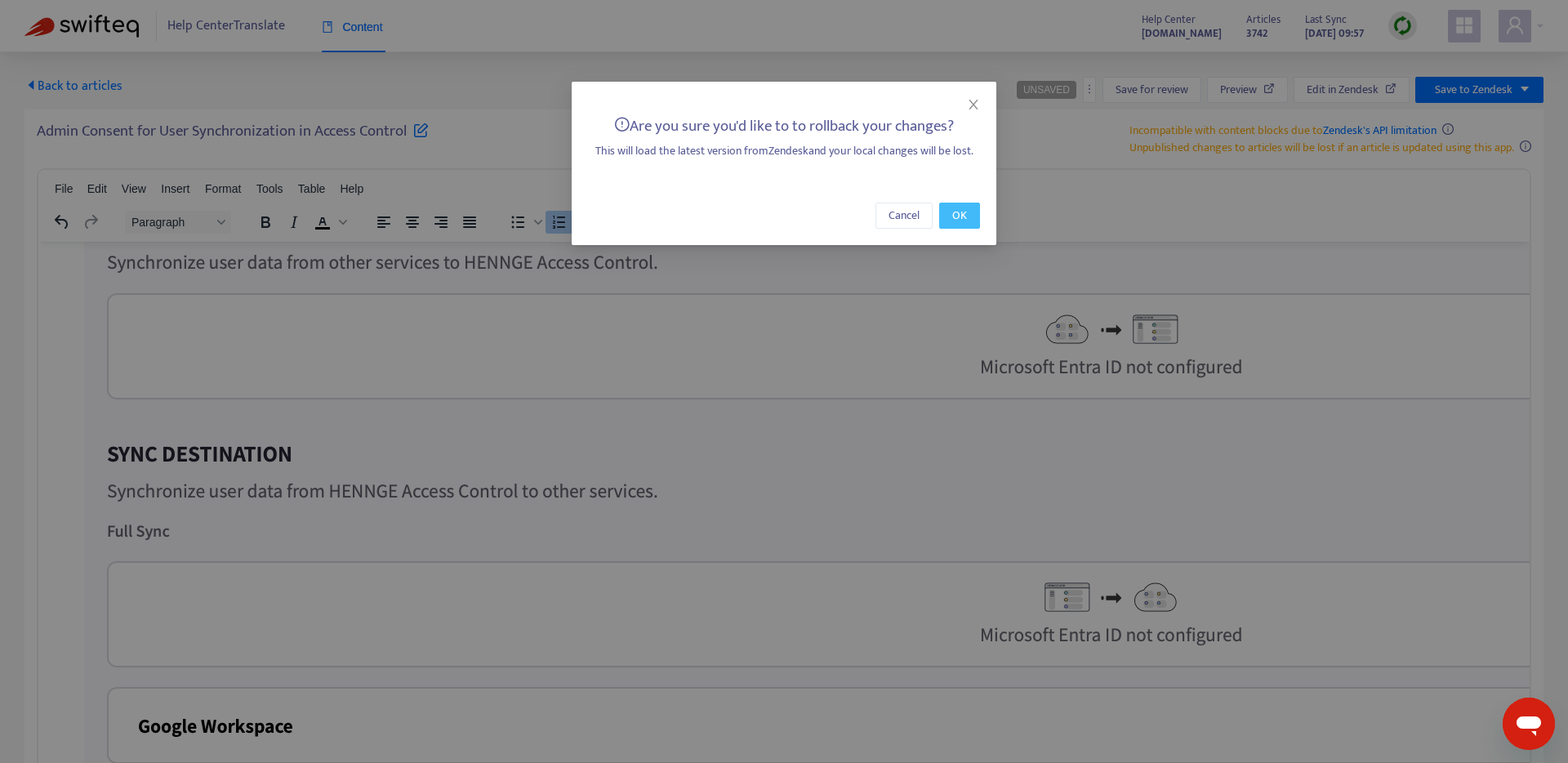
click at [970, 216] on button "OK" at bounding box center [959, 215] width 41 height 26
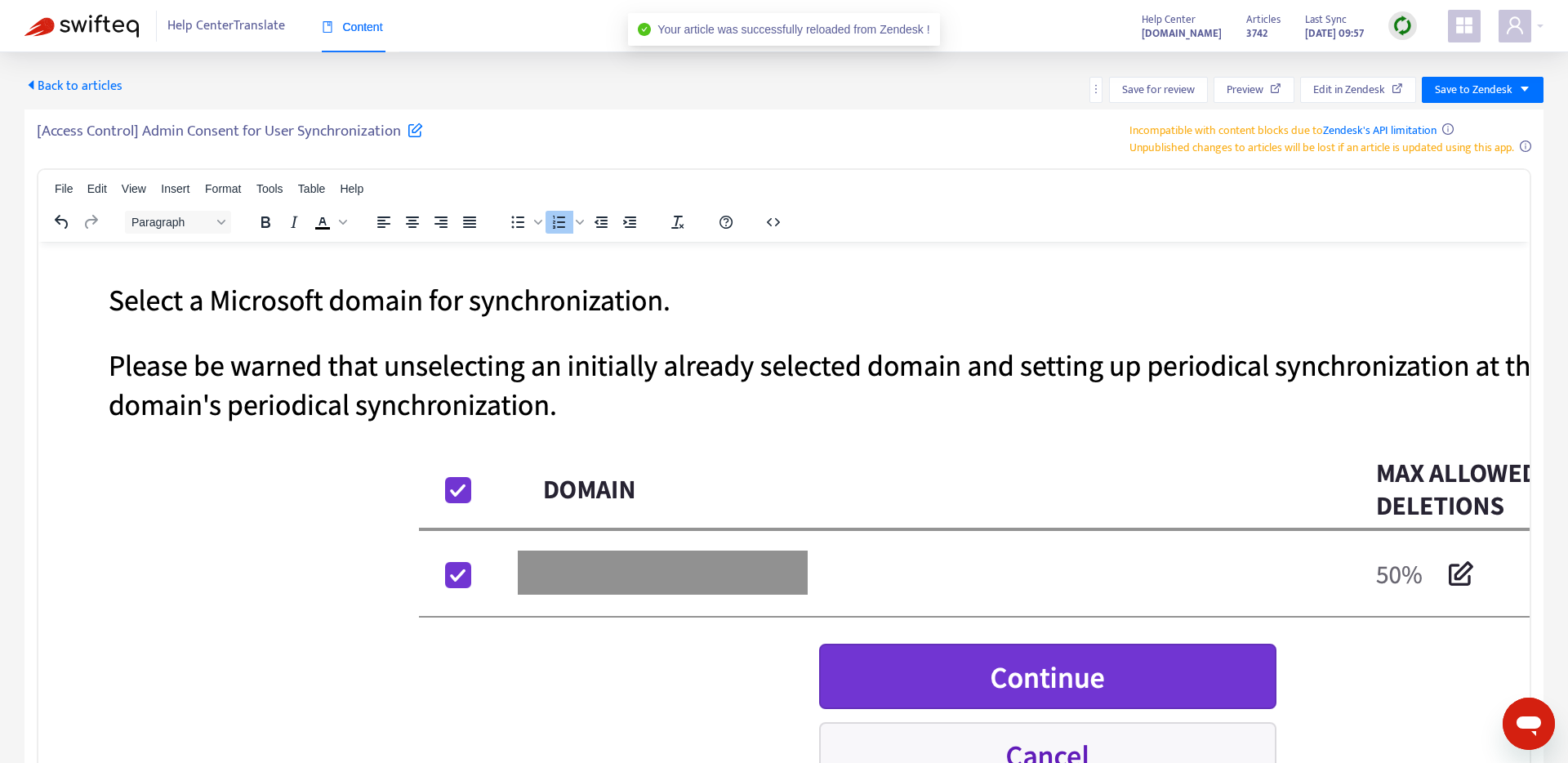
scroll to position [2616, 0]
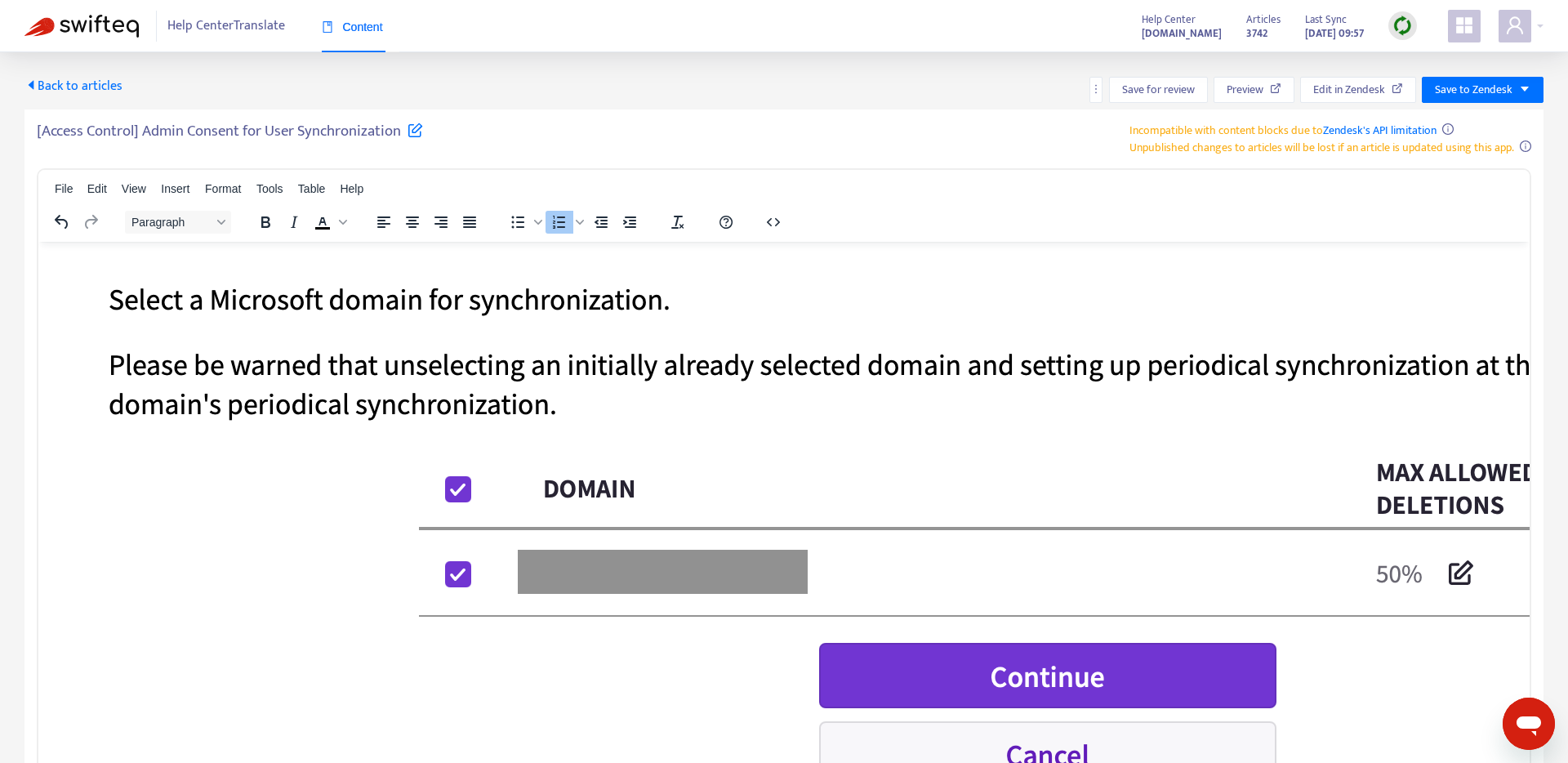
click at [65, 24] on img at bounding box center [82, 27] width 115 height 23
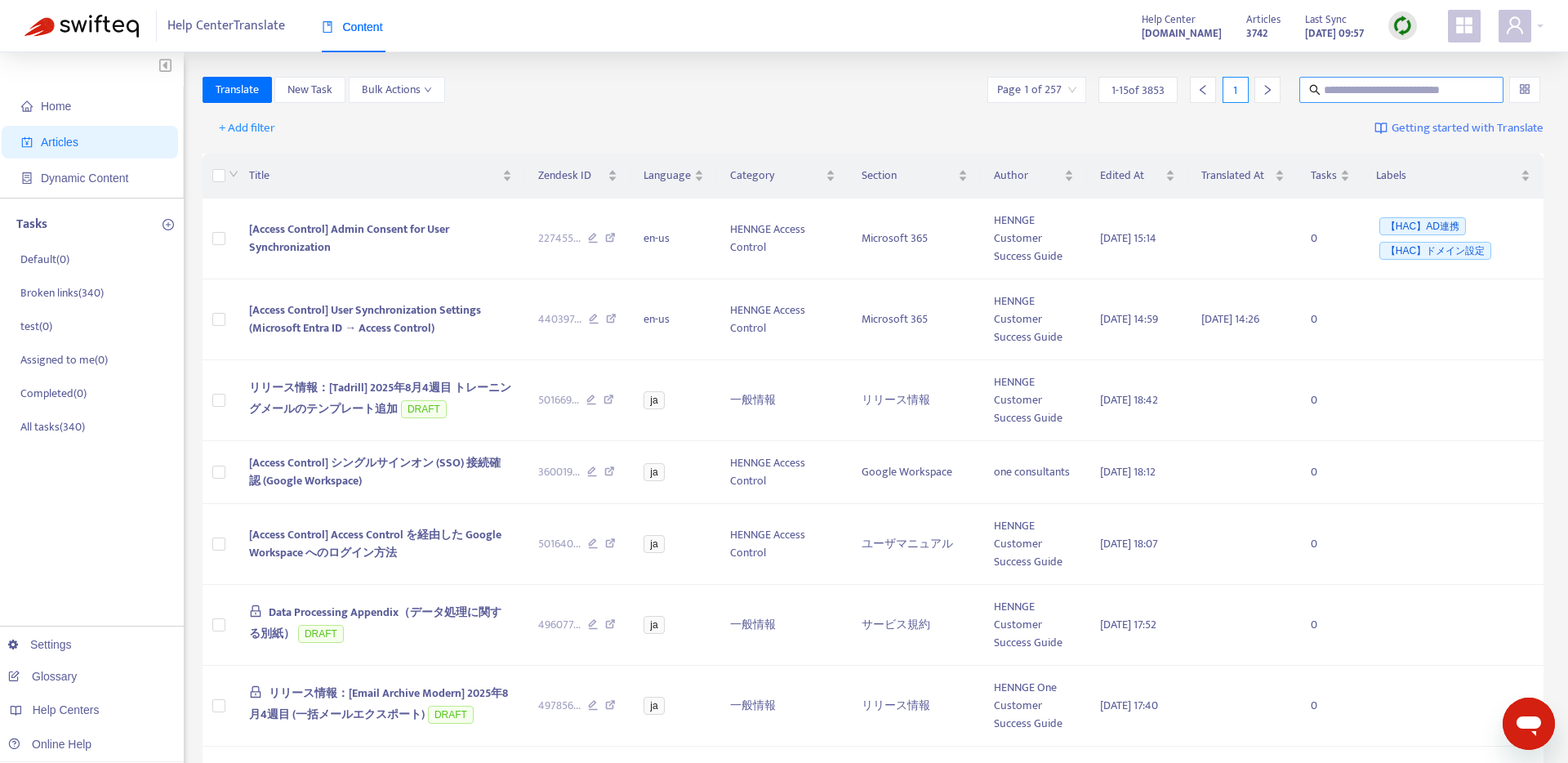
click at [1389, 97] on input "text" at bounding box center [1402, 90] width 157 height 18
paste input "**********"
type input "**********"
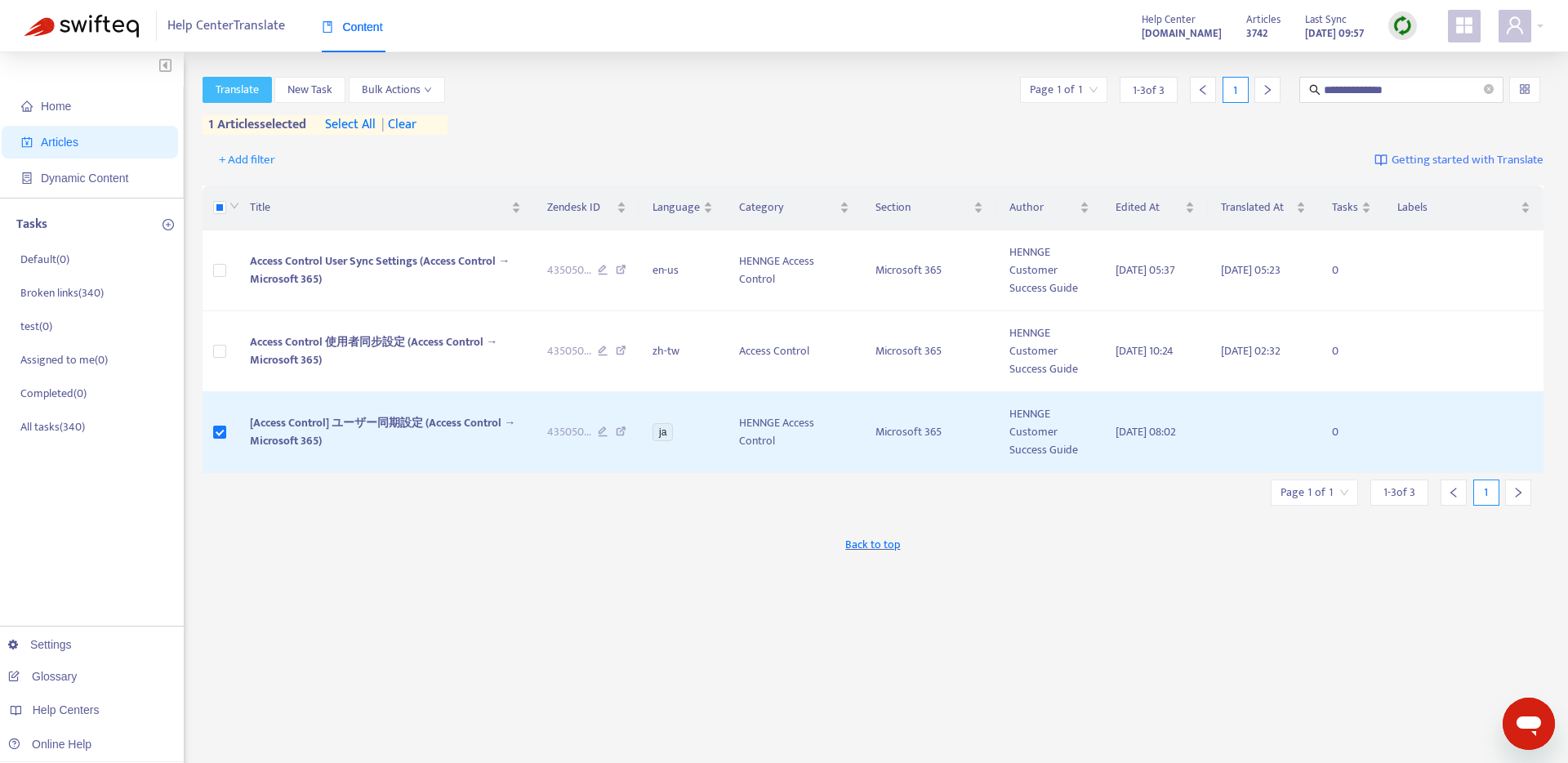
click at [242, 88] on span "Translate" at bounding box center [238, 90] width 43 height 18
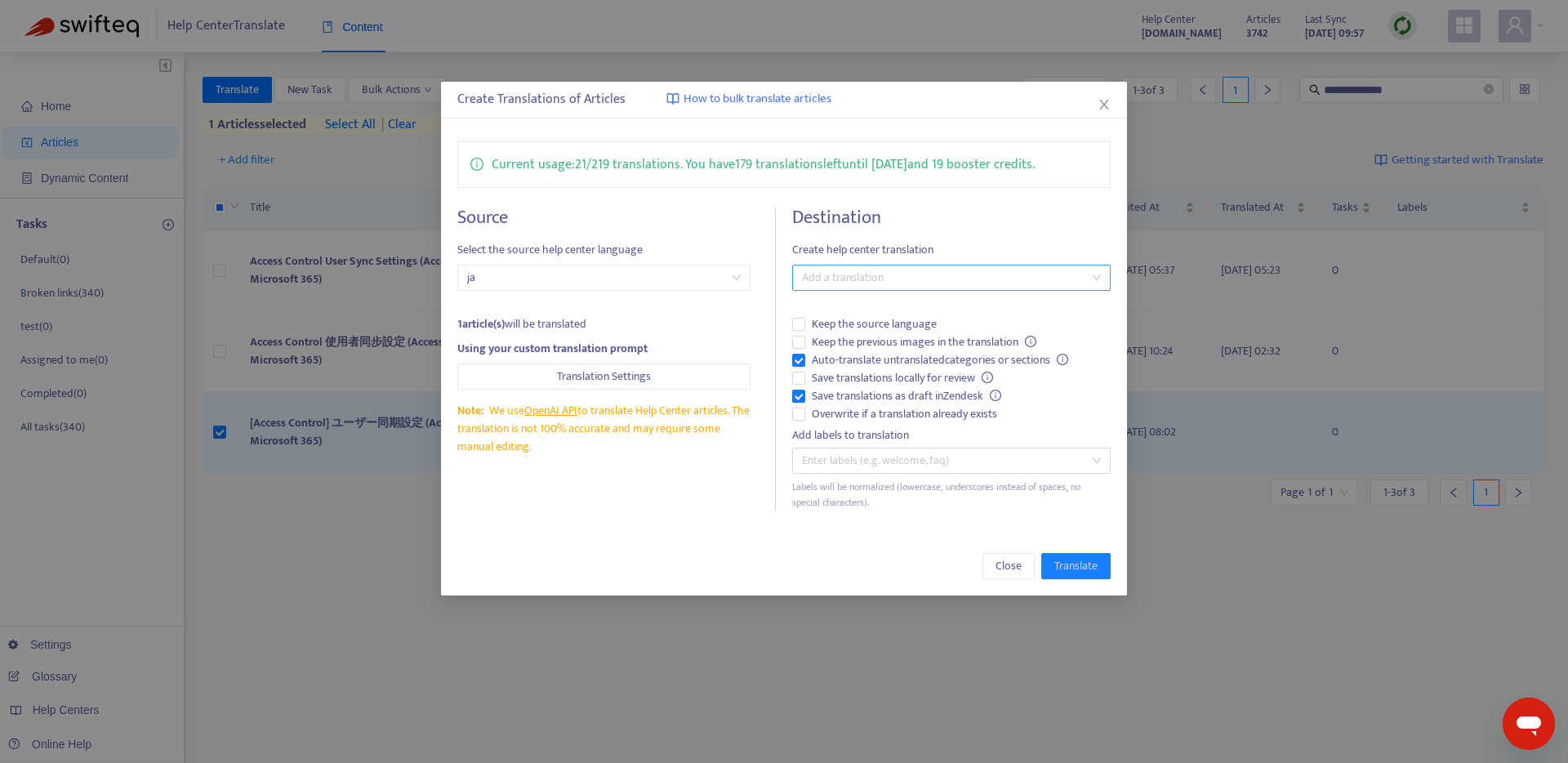
click at [822, 274] on div at bounding box center [943, 278] width 294 height 20
click at [849, 391] on div "English ([GEOGRAPHIC_DATA]) ( en-us )" at bounding box center [952, 389] width 292 height 18
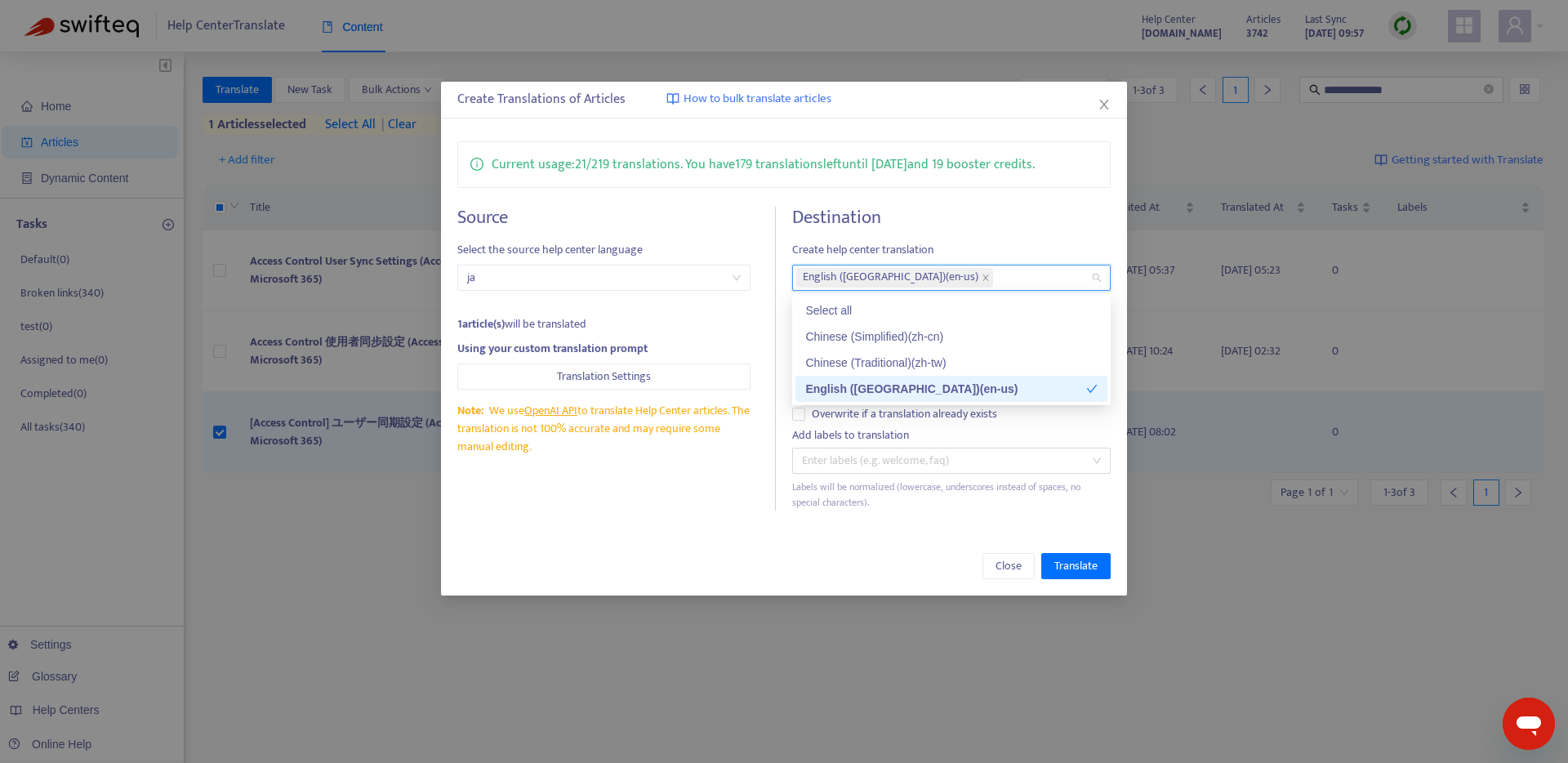
click at [683, 514] on div "Current usage: 21 / 219 translations . You have 179 translations left until [DA…" at bounding box center [784, 325] width 687 height 402
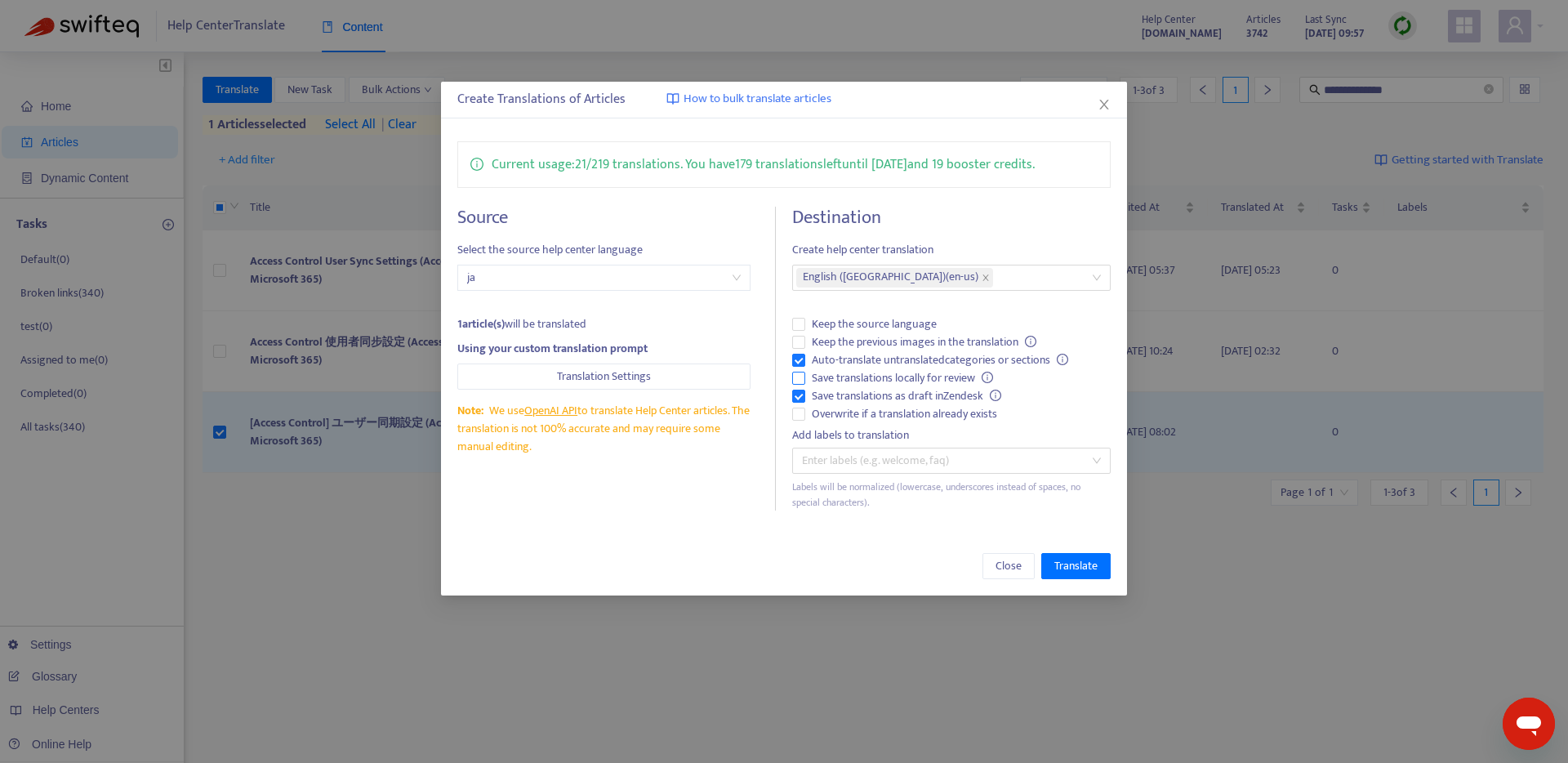
click at [828, 369] on span "Save translations locally for review" at bounding box center [903, 379] width 194 height 18
click at [828, 339] on span "Keep the previous images in the translation" at bounding box center [924, 342] width 238 height 18
click at [1079, 555] on button "Translate" at bounding box center [1076, 565] width 70 height 26
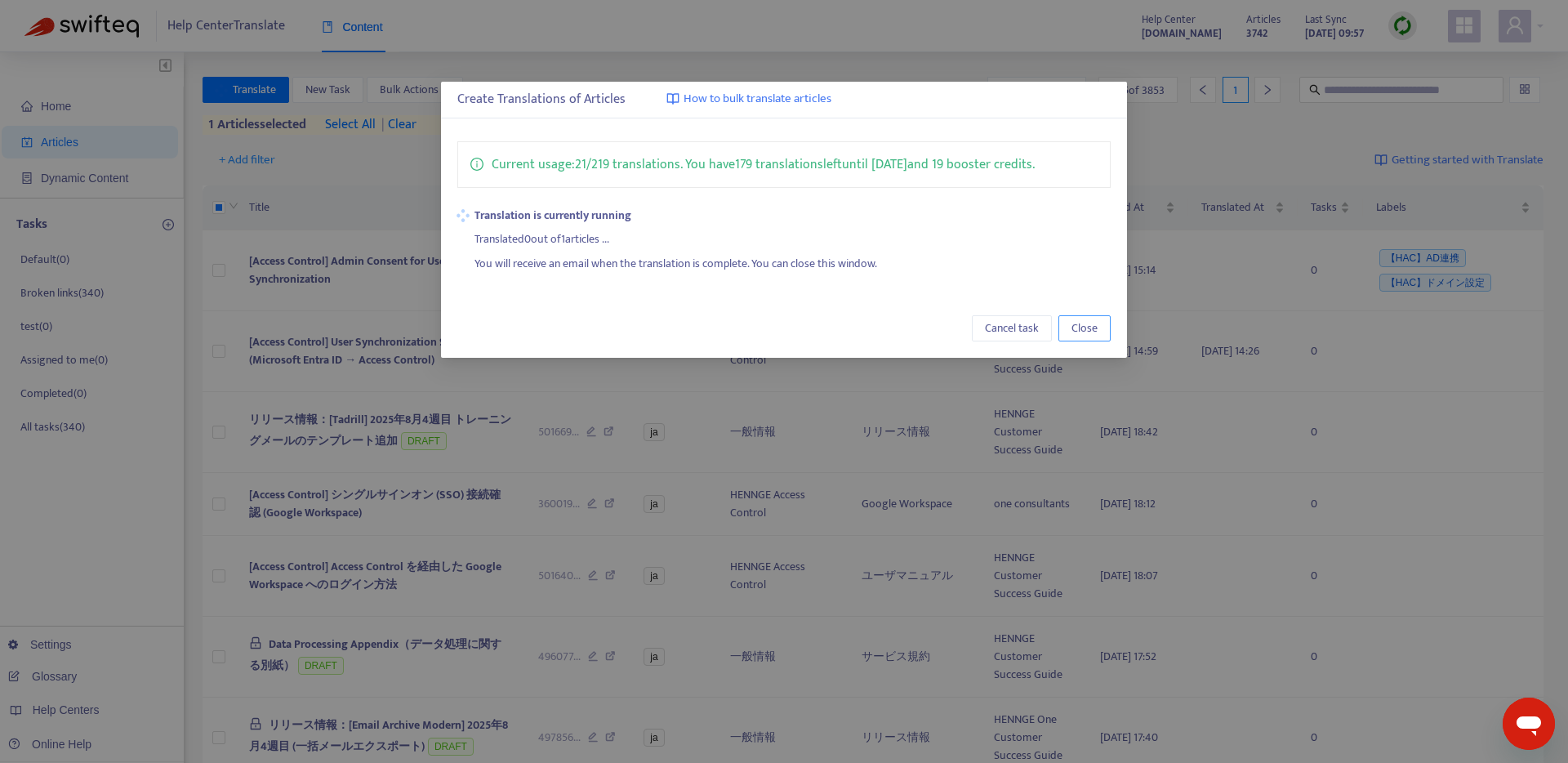
click at [1082, 326] on span "Close" at bounding box center [1084, 329] width 26 height 18
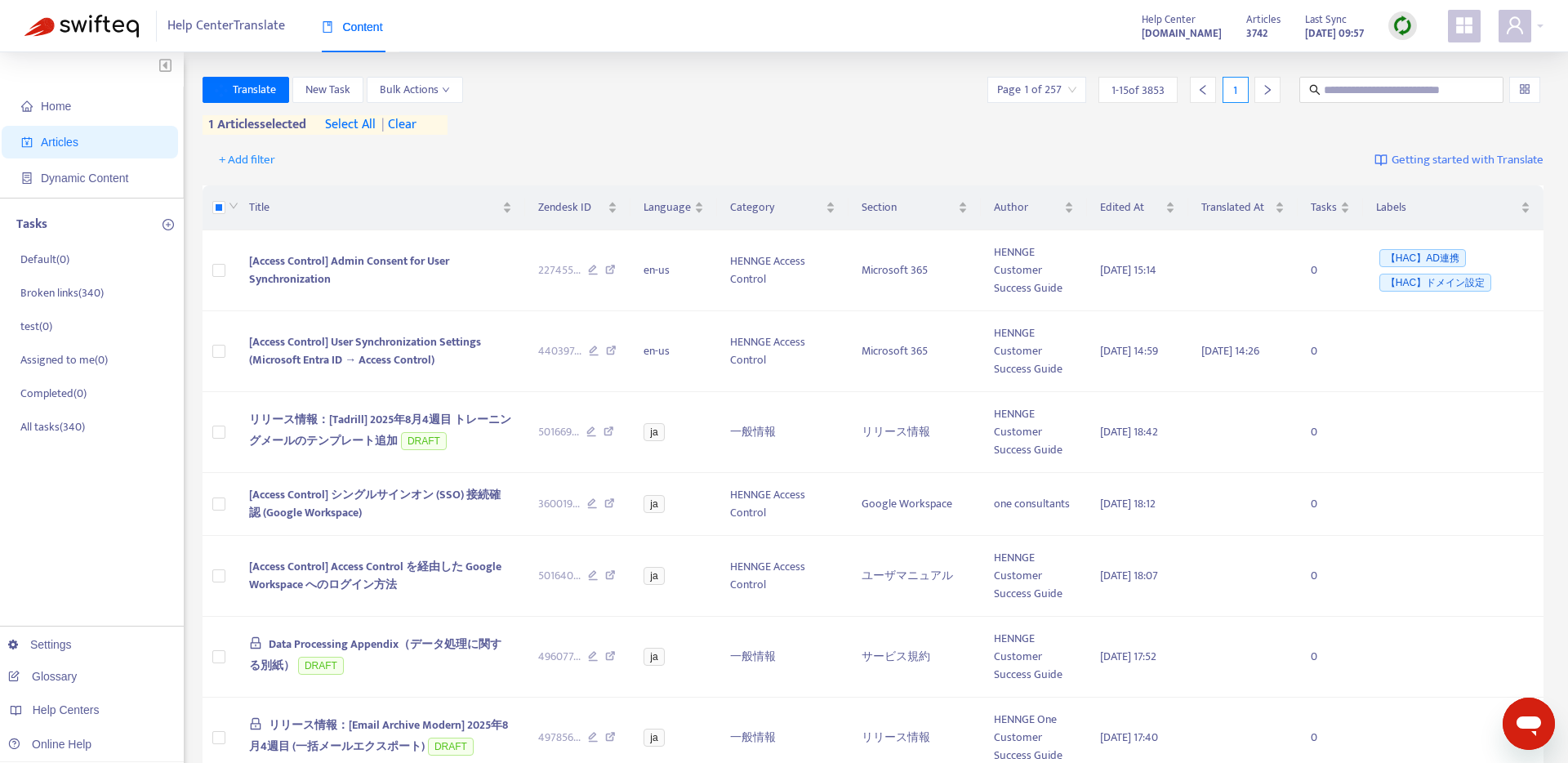
click at [83, 24] on img at bounding box center [82, 27] width 115 height 23
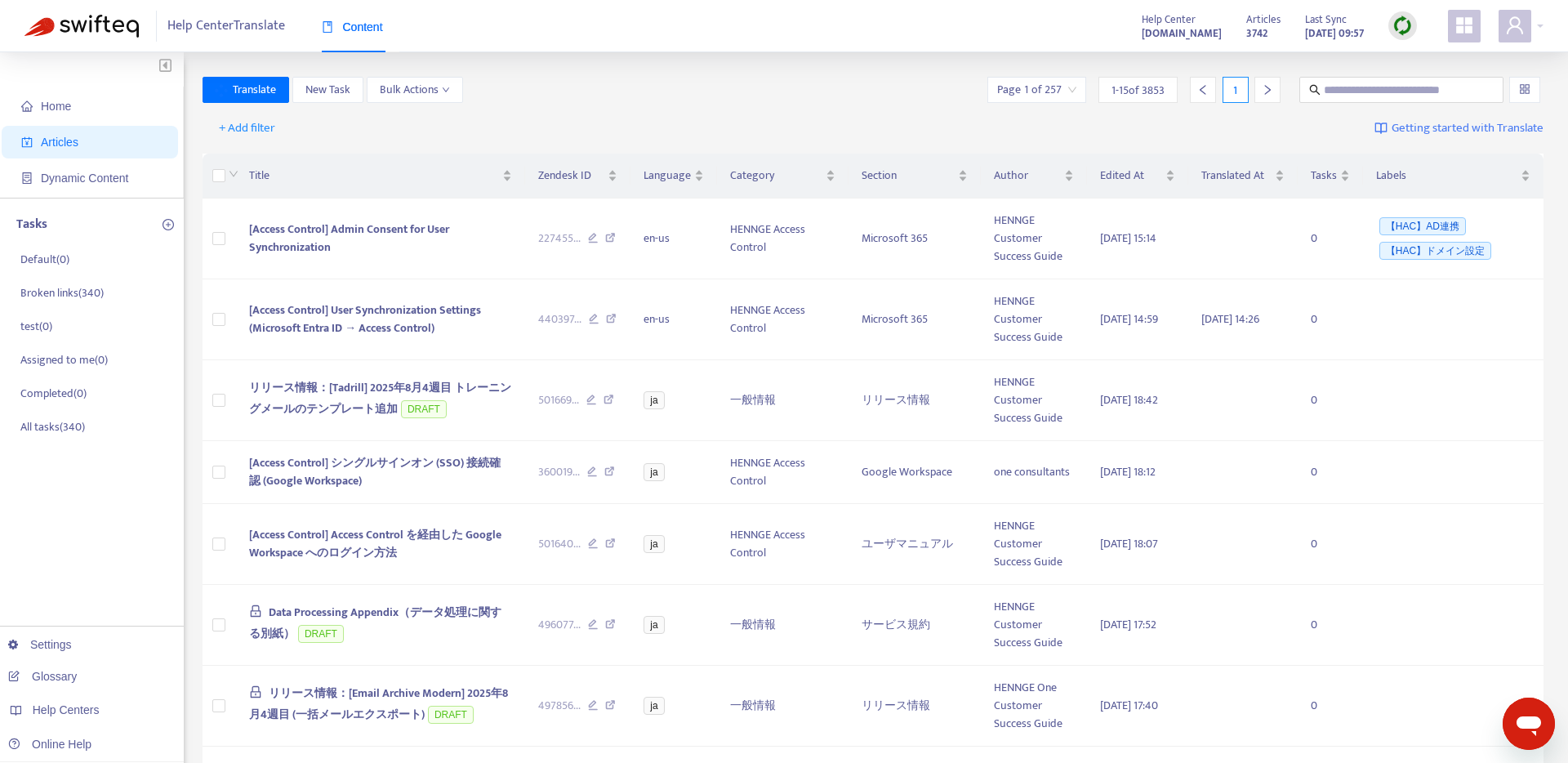
click at [84, 24] on img at bounding box center [82, 27] width 115 height 23
click at [81, 24] on img at bounding box center [82, 27] width 115 height 23
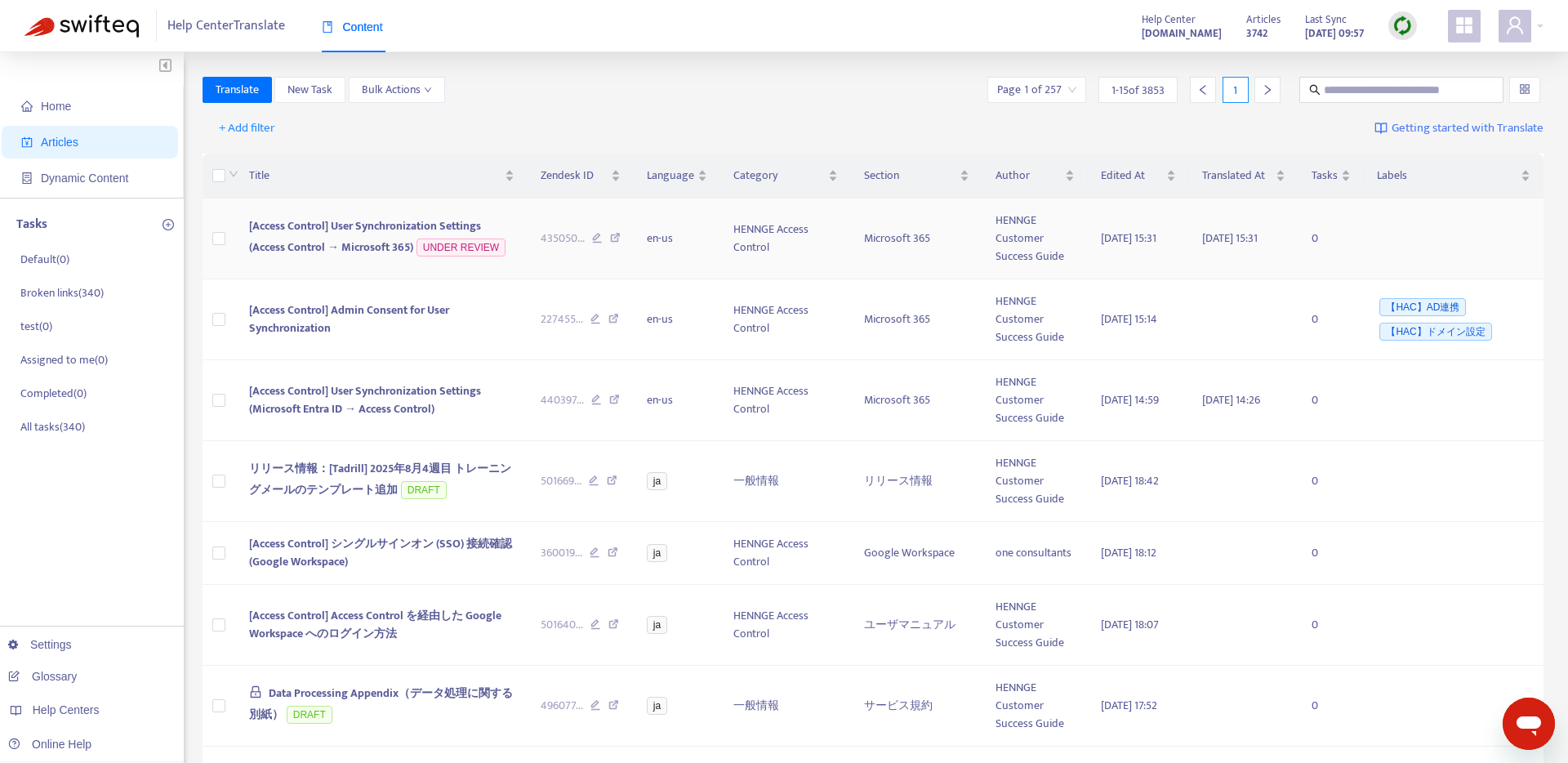
click at [339, 247] on span "[Access Control] User Synchronization Settings (Access Control → Microsoft 365)" at bounding box center [365, 237] width 232 height 40
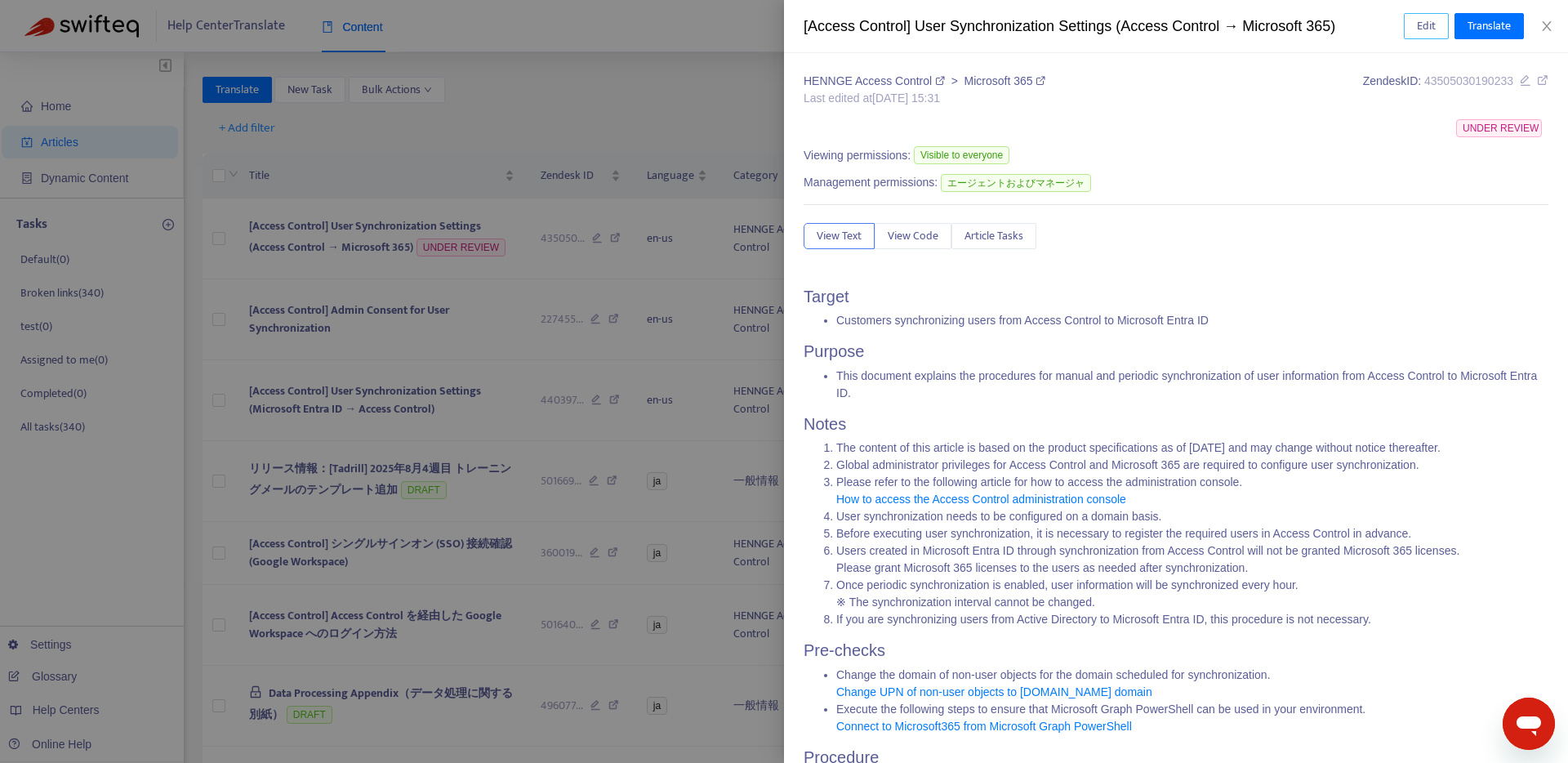
click at [1423, 29] on span "Edit" at bounding box center [1427, 27] width 19 height 18
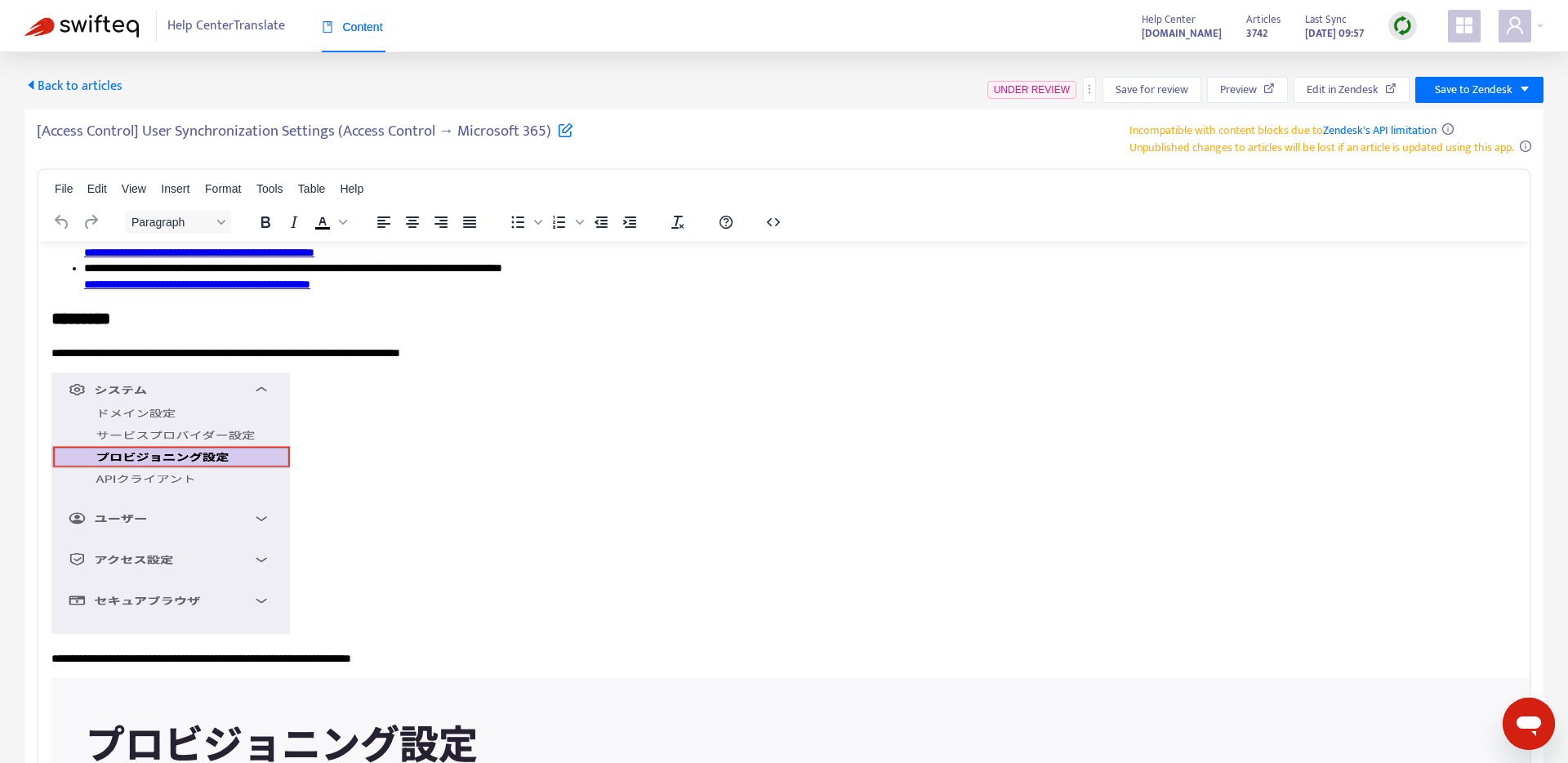
scroll to position [431, 0]
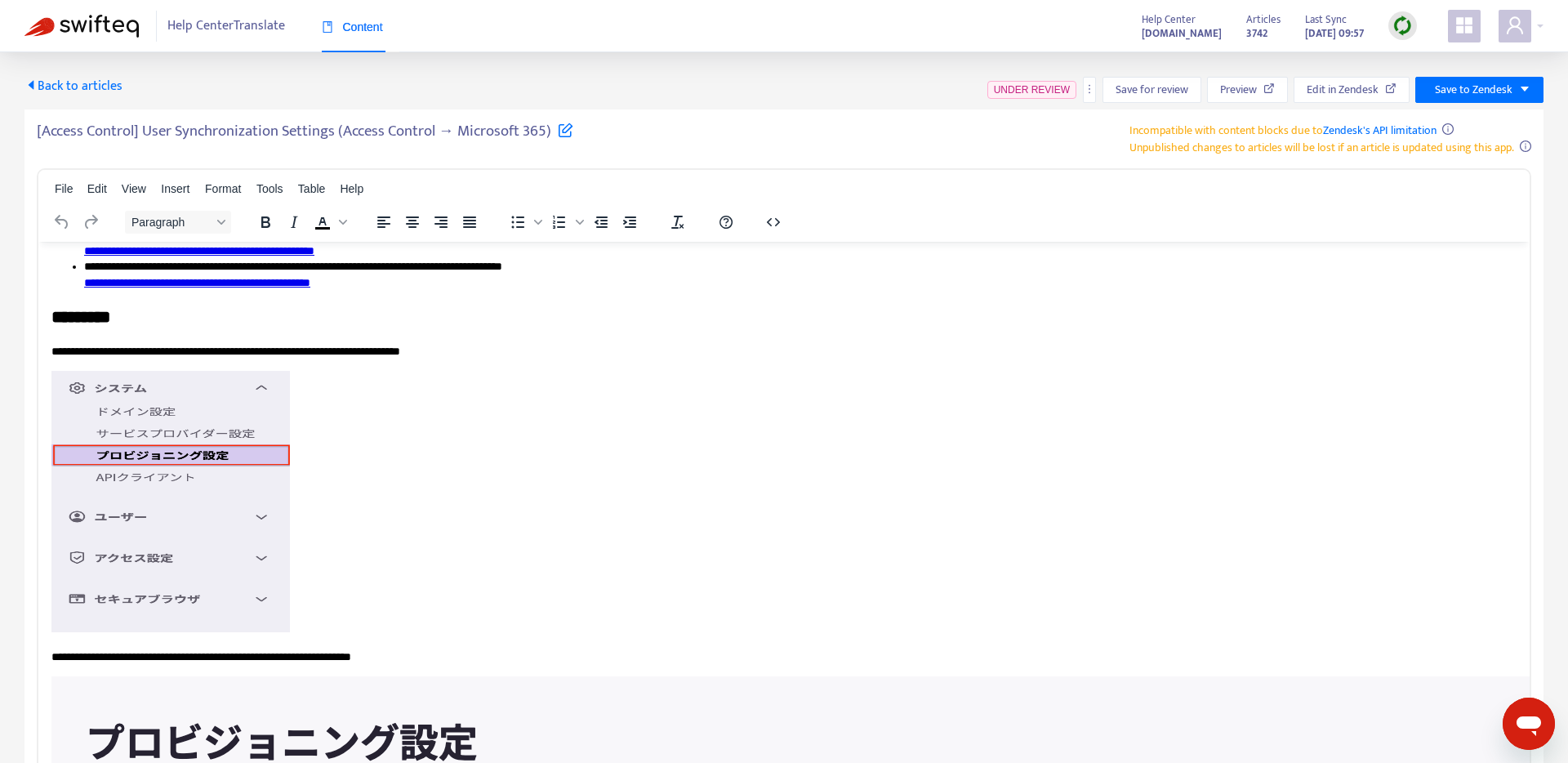
click at [244, 423] on img "Rich Text Area. Press ALT-0 for help." at bounding box center [170, 501] width 238 height 262
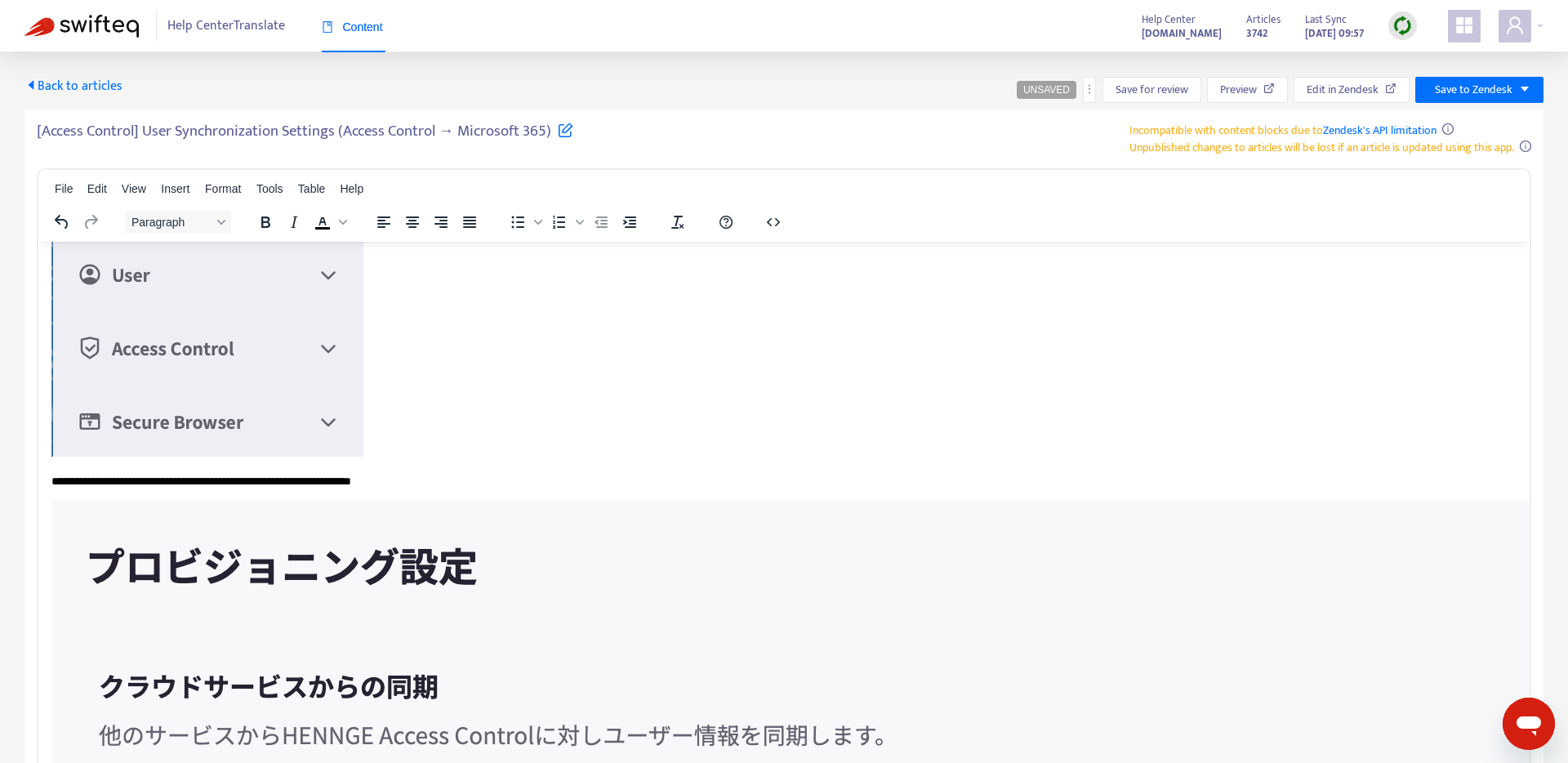
scroll to position [800, 0]
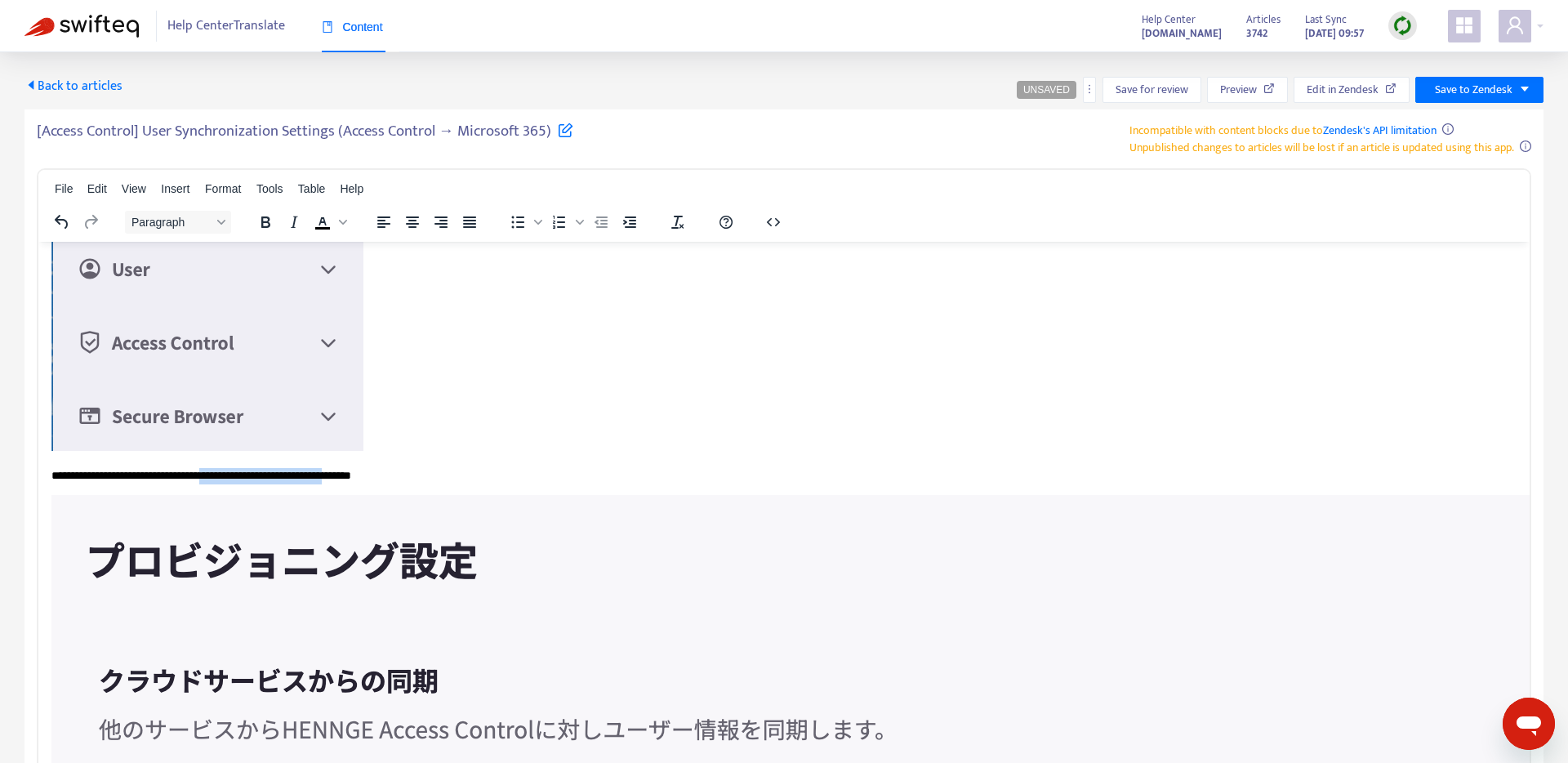
drag, startPoint x: 225, startPoint y: 470, endPoint x: 404, endPoint y: 472, distance: 179.0
click at [404, 472] on p "**********" at bounding box center [784, 476] width 1466 height 17
click at [279, 479] on p "**********" at bounding box center [784, 476] width 1466 height 17
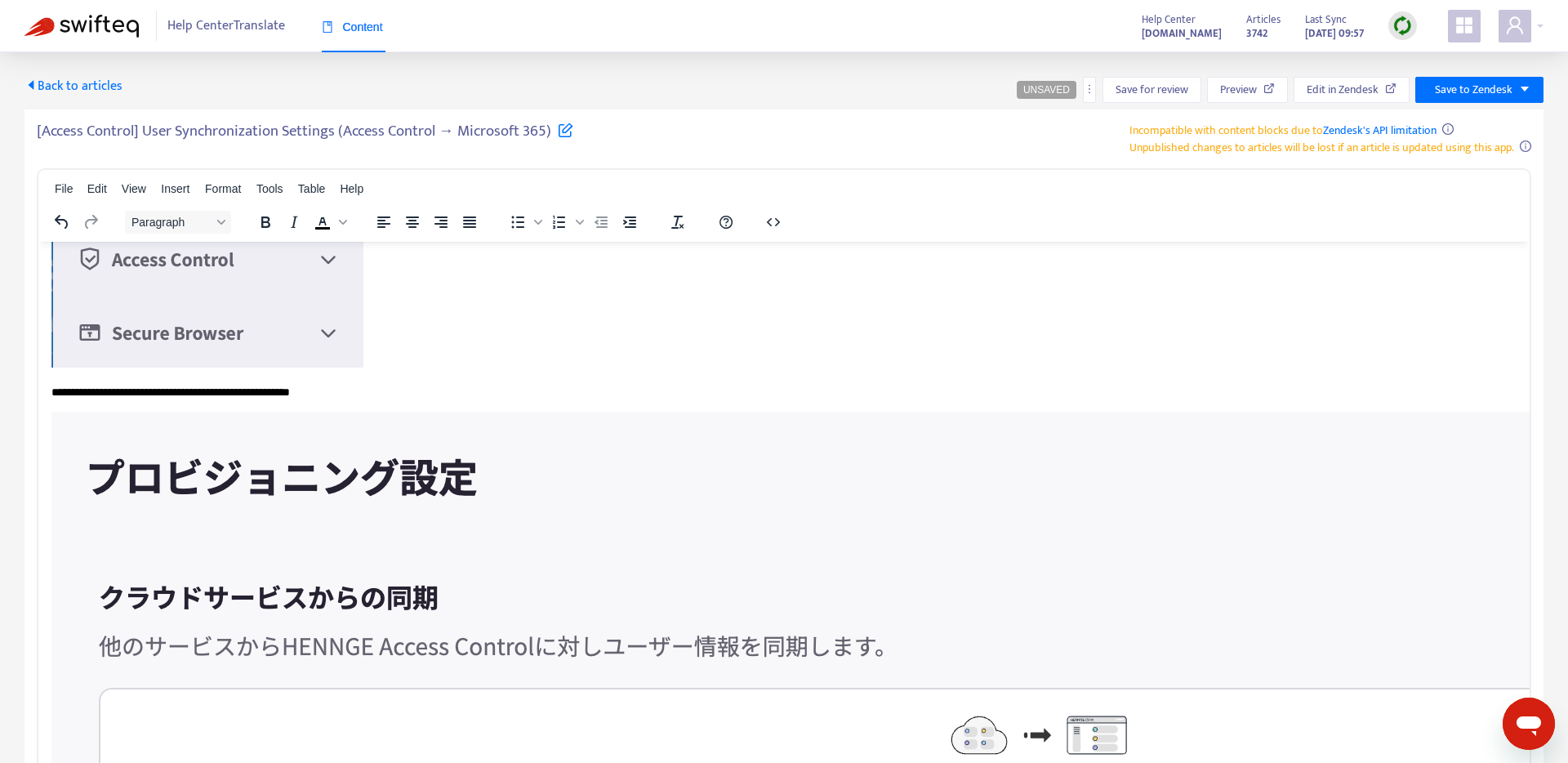
scroll to position [978, 0]
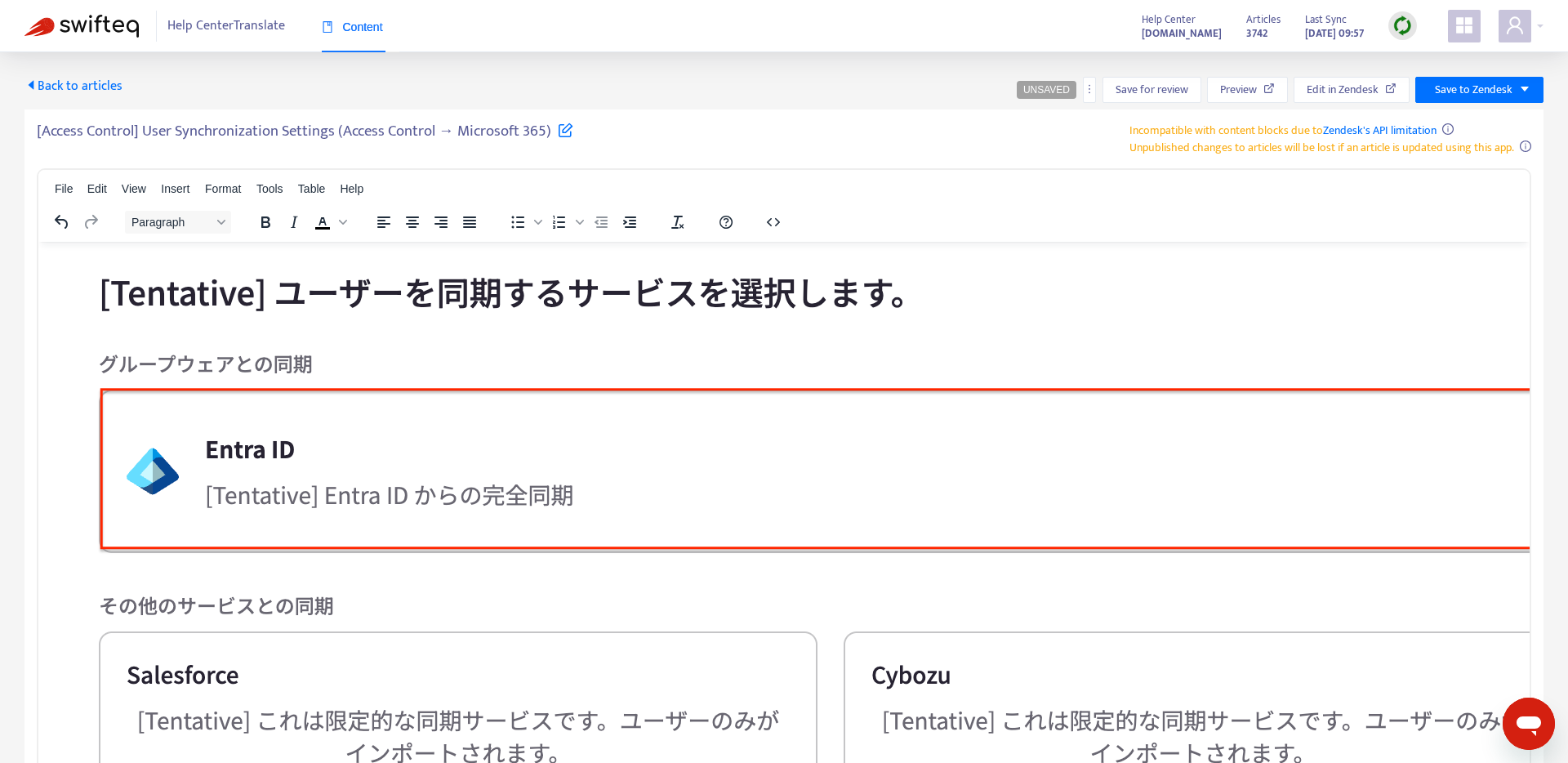
scroll to position [1848, 0]
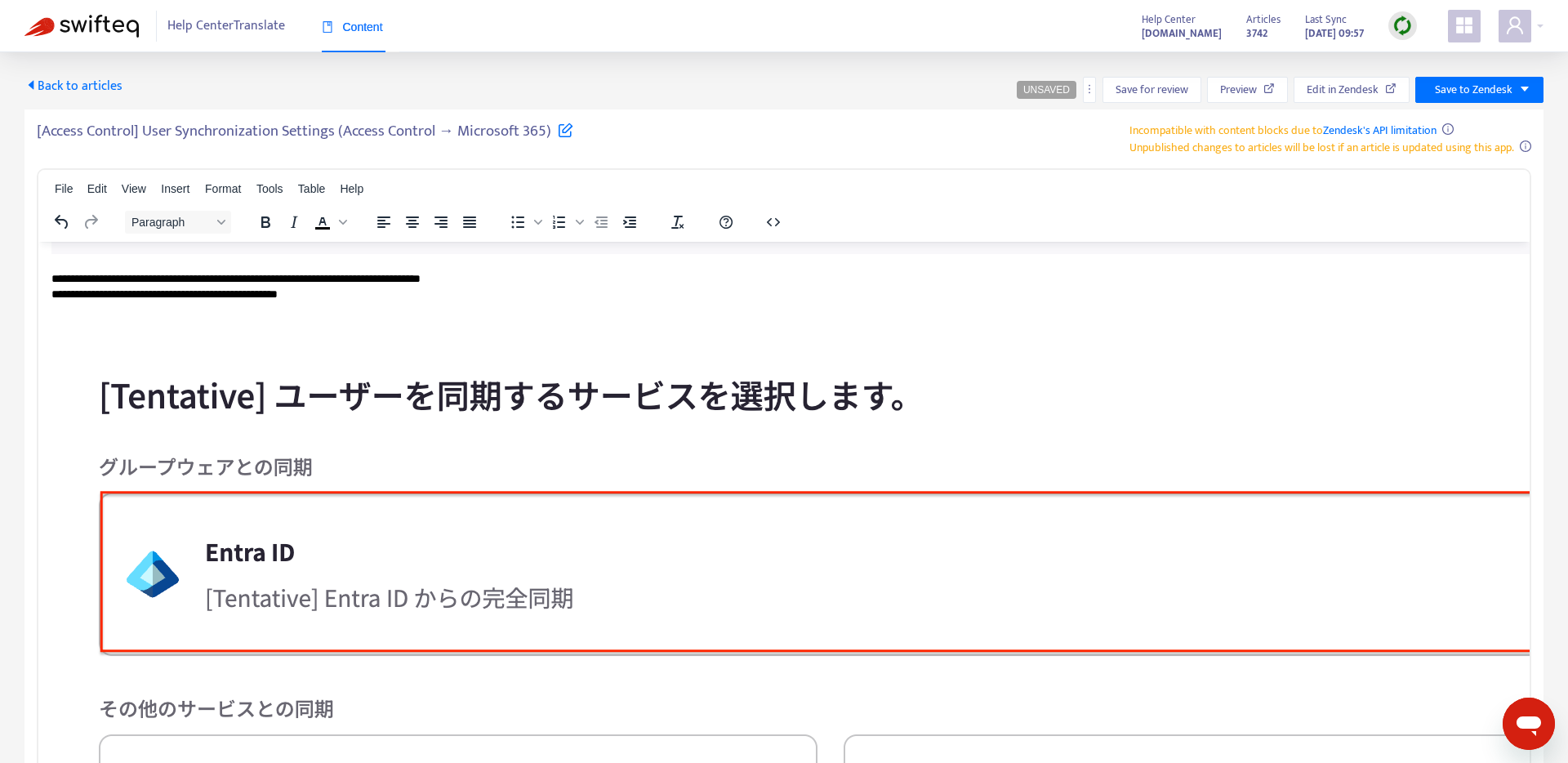
click at [367, 456] on img "Rich Text Area. Press ALT-0 for help." at bounding box center [830, 627] width 1557 height 627
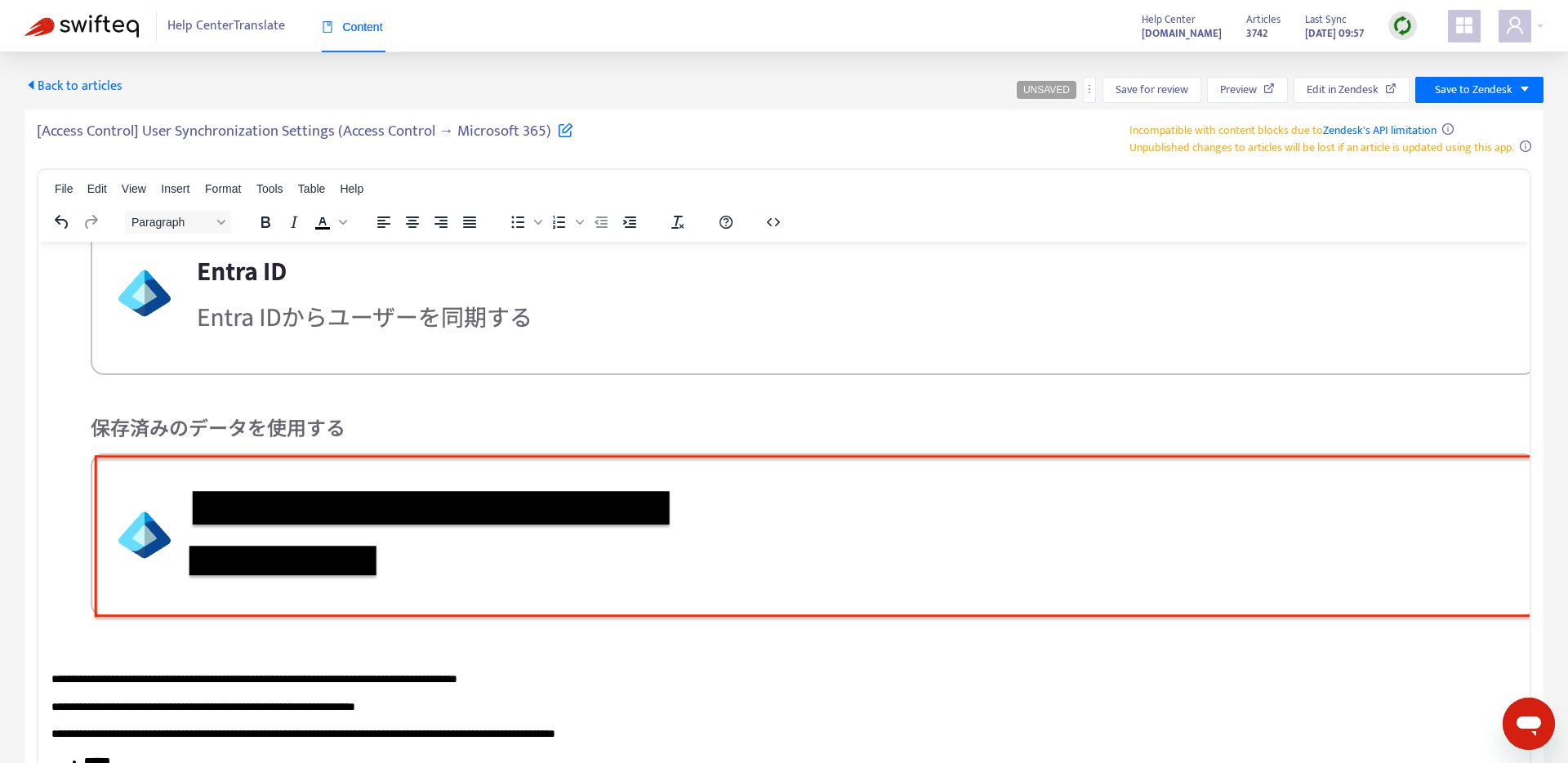
scroll to position [2390, 0]
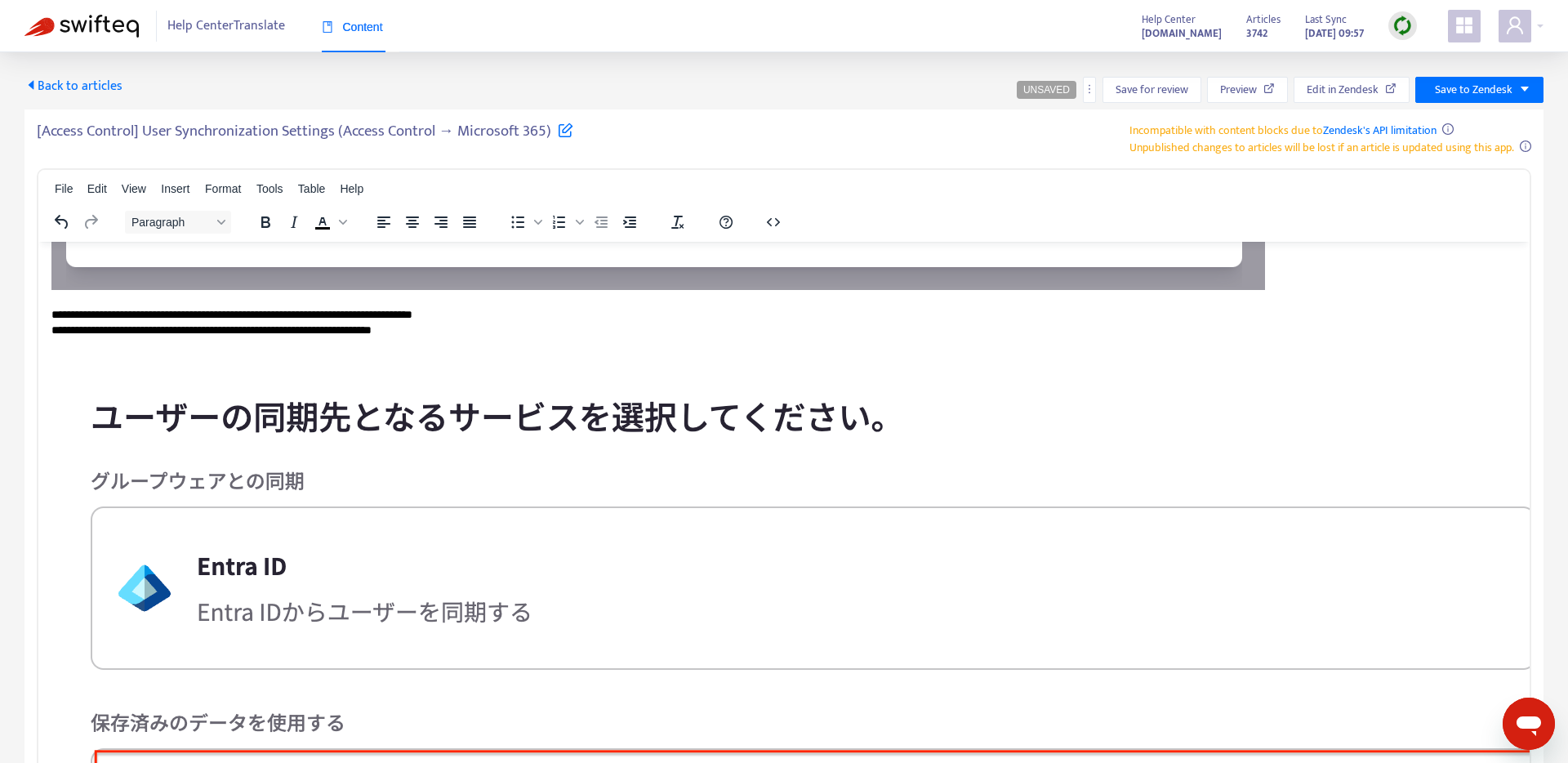
click at [405, 501] on img "Rich Text Area. Press ALT-0 for help." at bounding box center [821, 649] width 1539 height 599
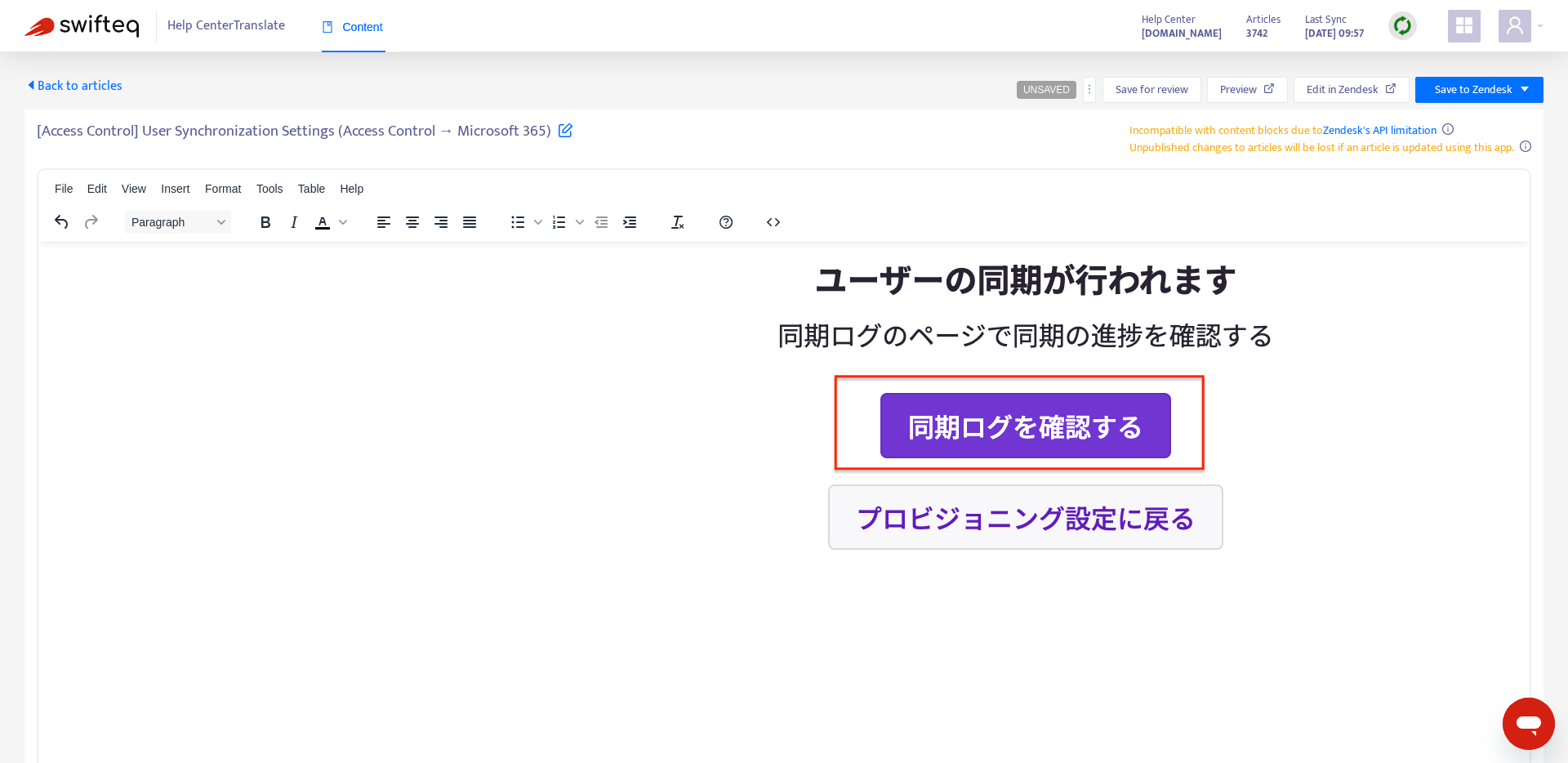
scroll to position [11107, 1]
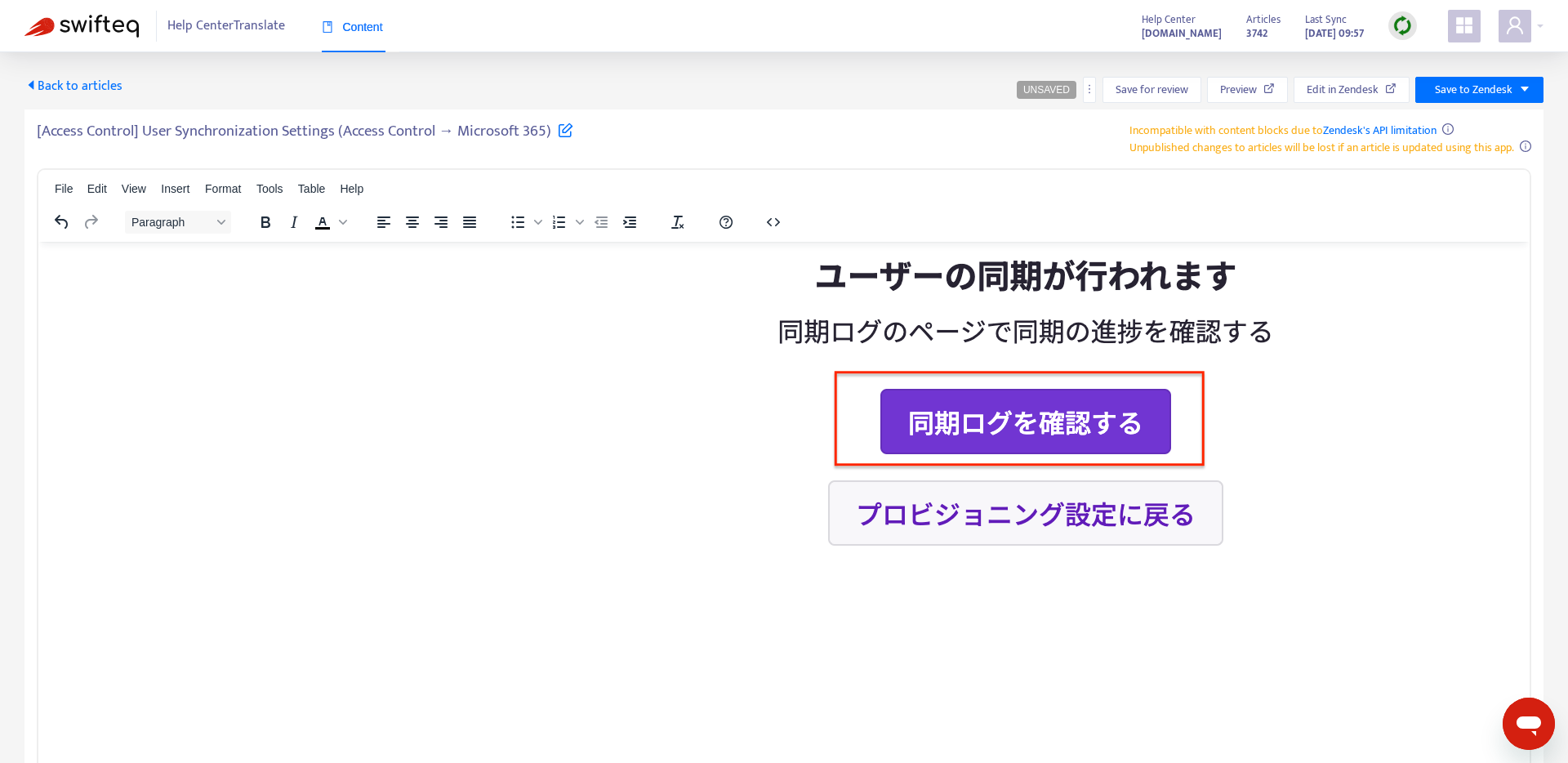
click at [478, 500] on img "Rich Text Area. Press ALT-0 for help." at bounding box center [1029, 223] width 1958 height 1044
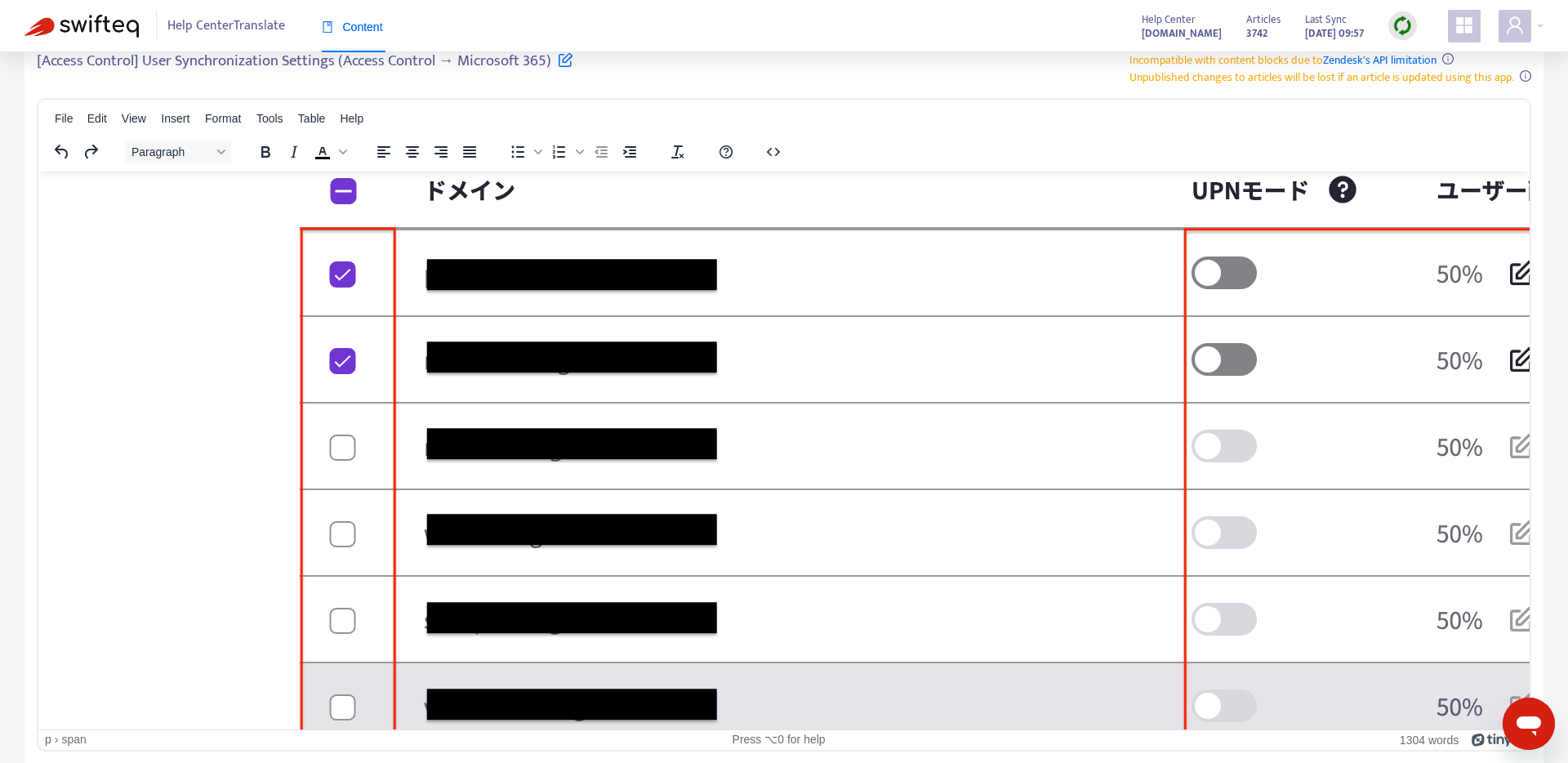
scroll to position [3209, 1]
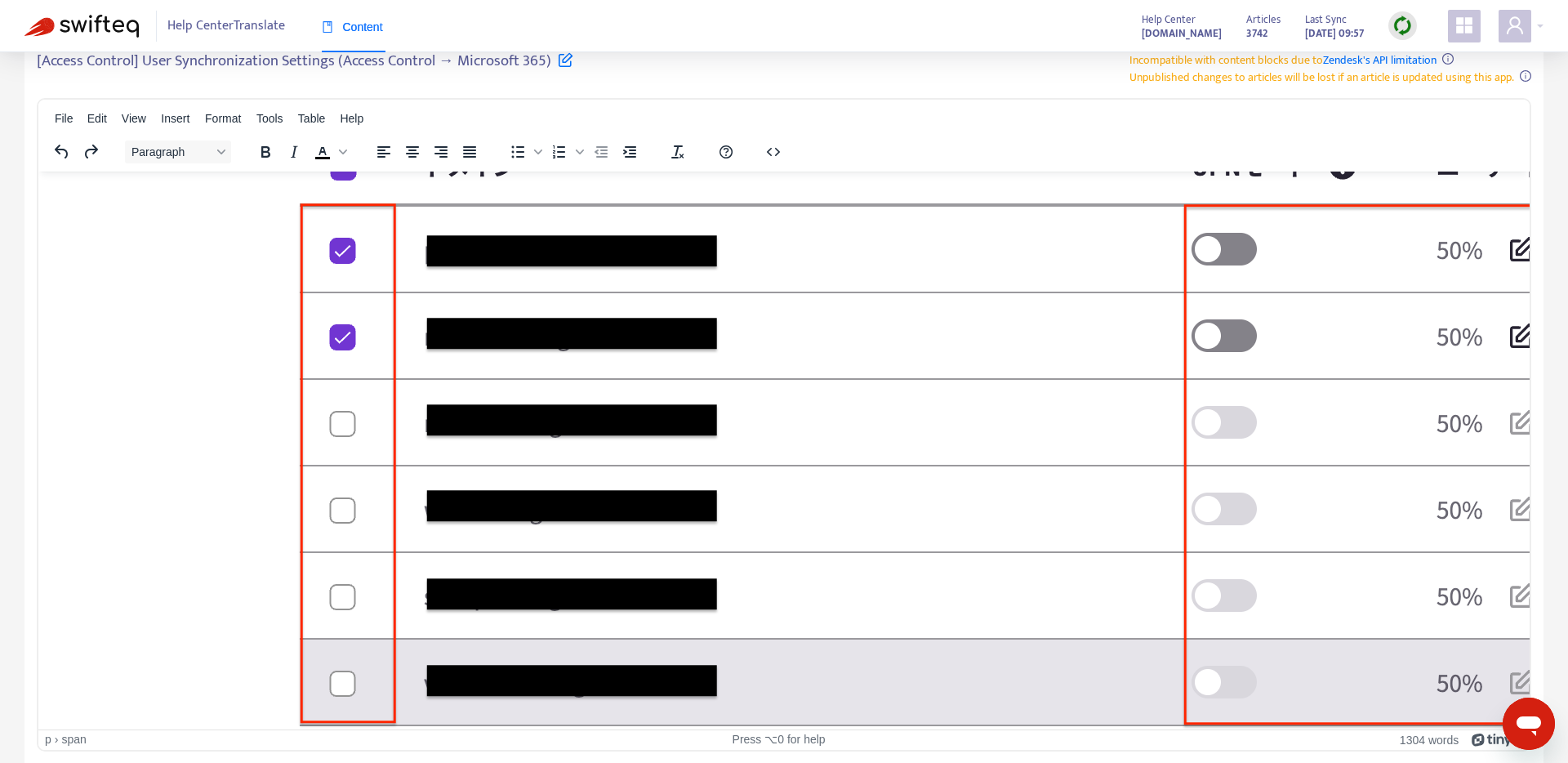
click at [460, 301] on img "Rich Text Area. Press ALT-0 for help." at bounding box center [996, 230] width 1890 height 1194
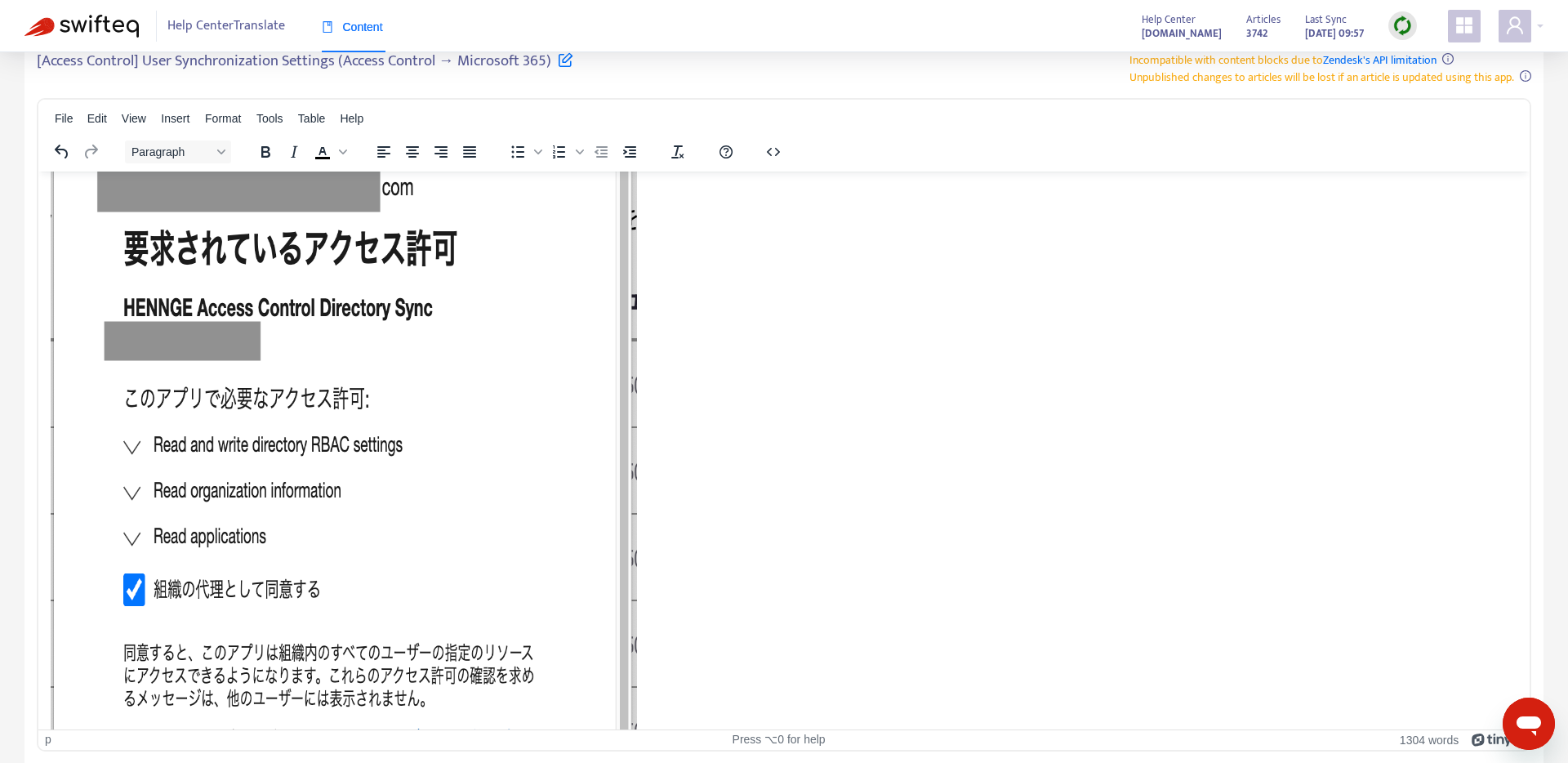
scroll to position [3850, 1]
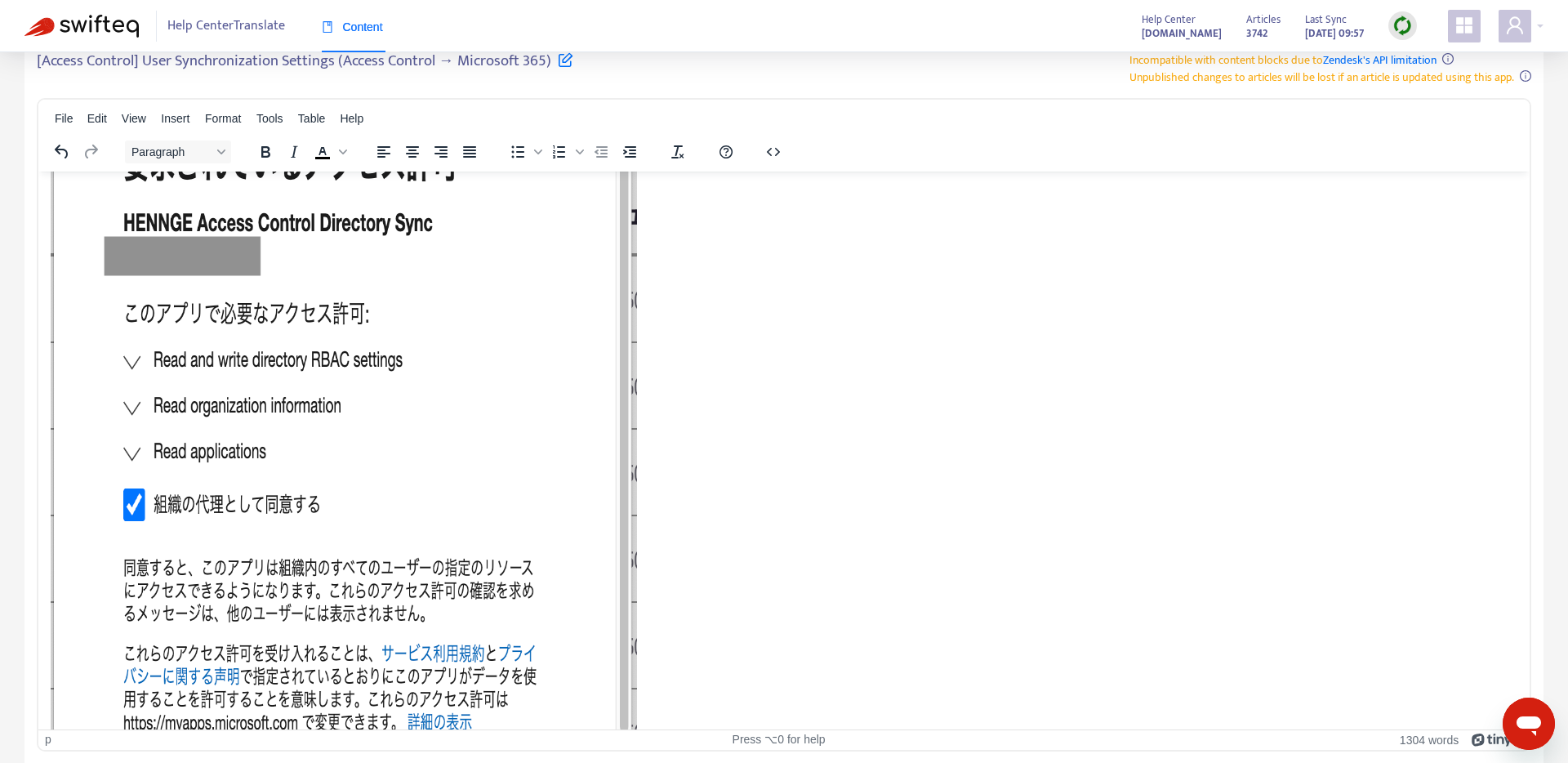
click at [350, 355] on img "Rich Text Area. Press ALT-0 for help." at bounding box center [344, 370] width 586 height 1020
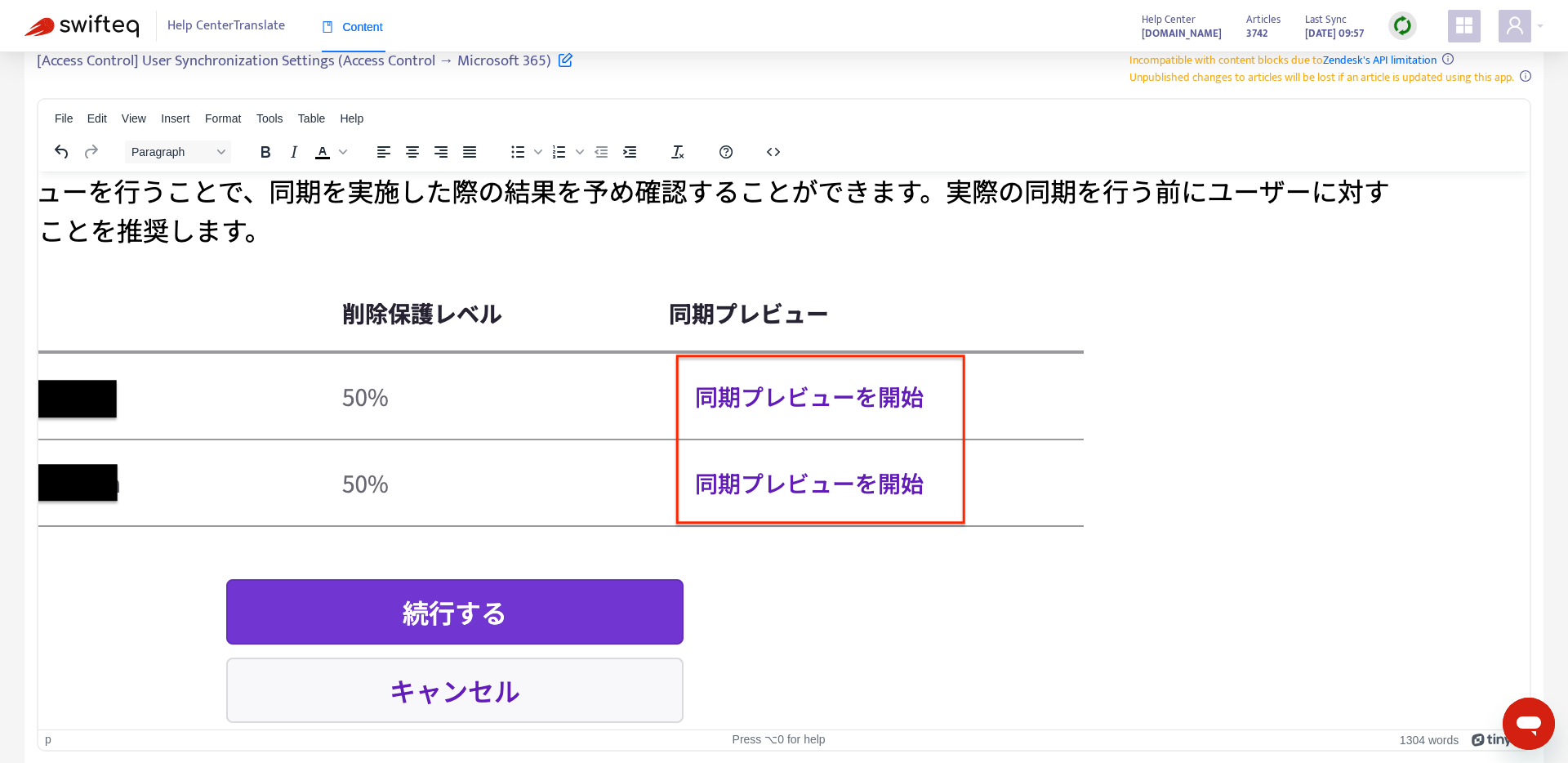
scroll to position [5063, 733]
click at [1005, 342] on img "Rich Text Area. Press ALT-0 for help." at bounding box center [445, 298] width 1929 height 1116
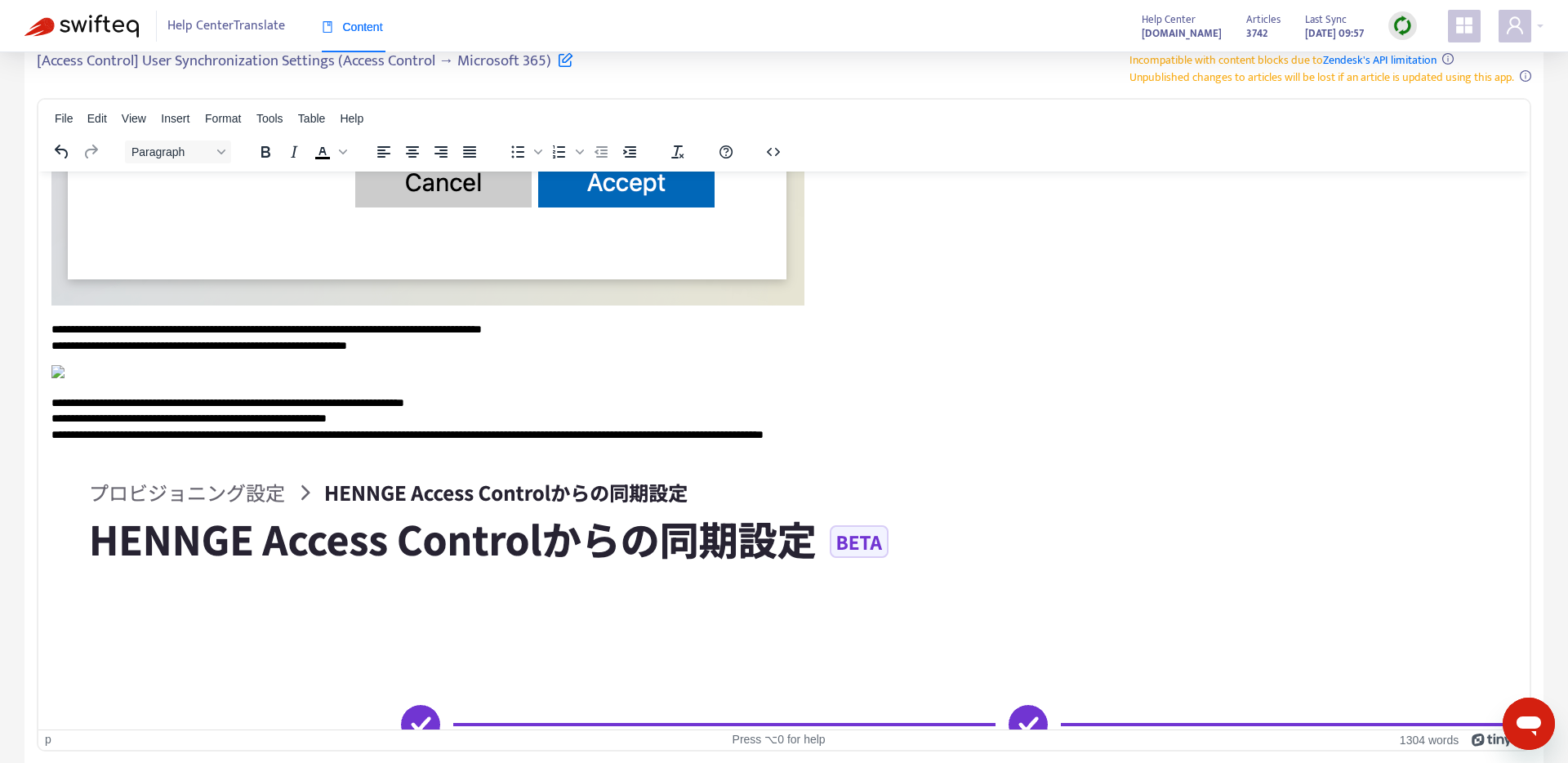
scroll to position [4390, 0]
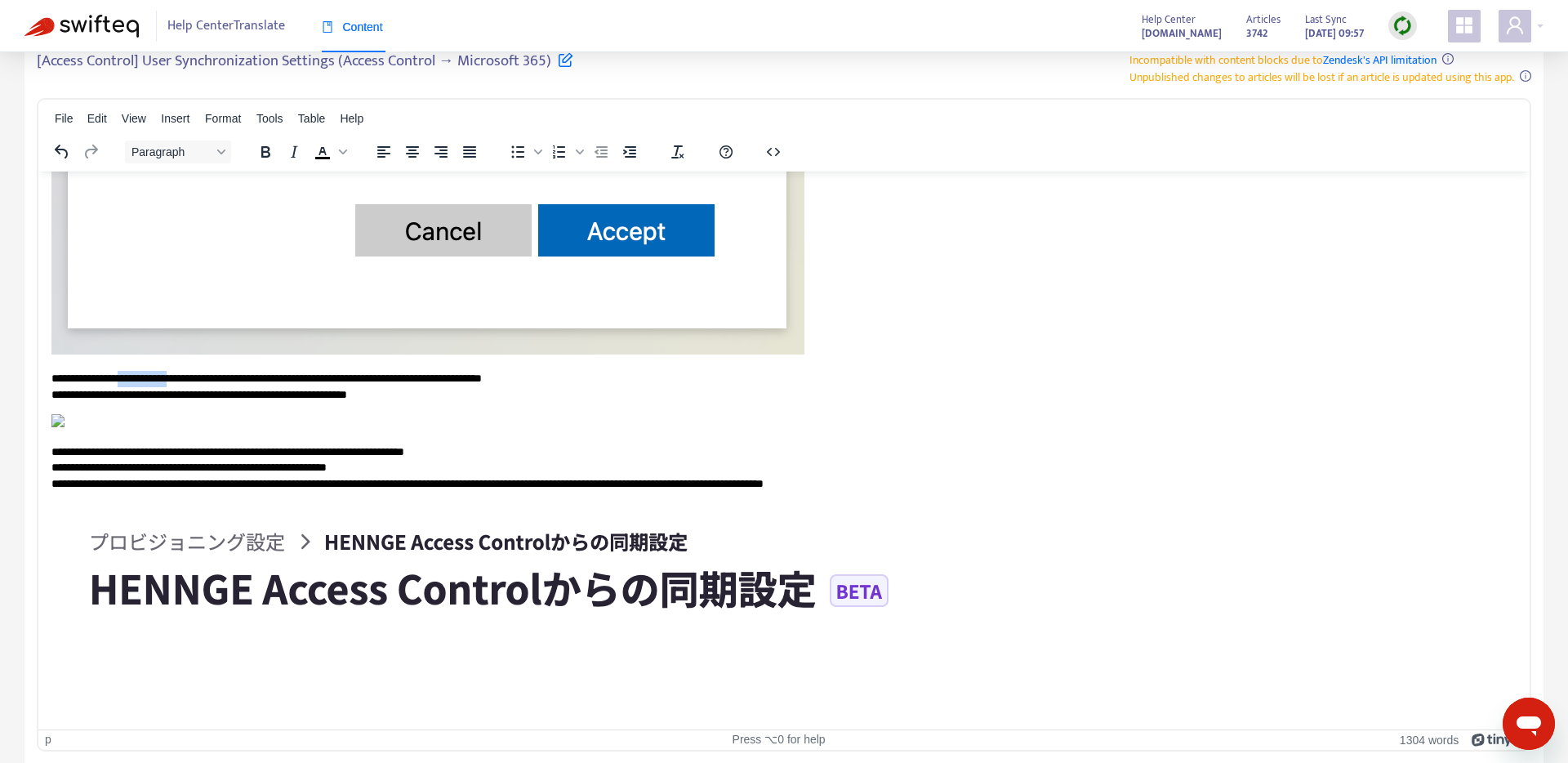
drag, startPoint x: 124, startPoint y: 374, endPoint x: 189, endPoint y: 376, distance: 65.0
click at [189, 376] on p "**********" at bounding box center [784, 386] width 1466 height 32
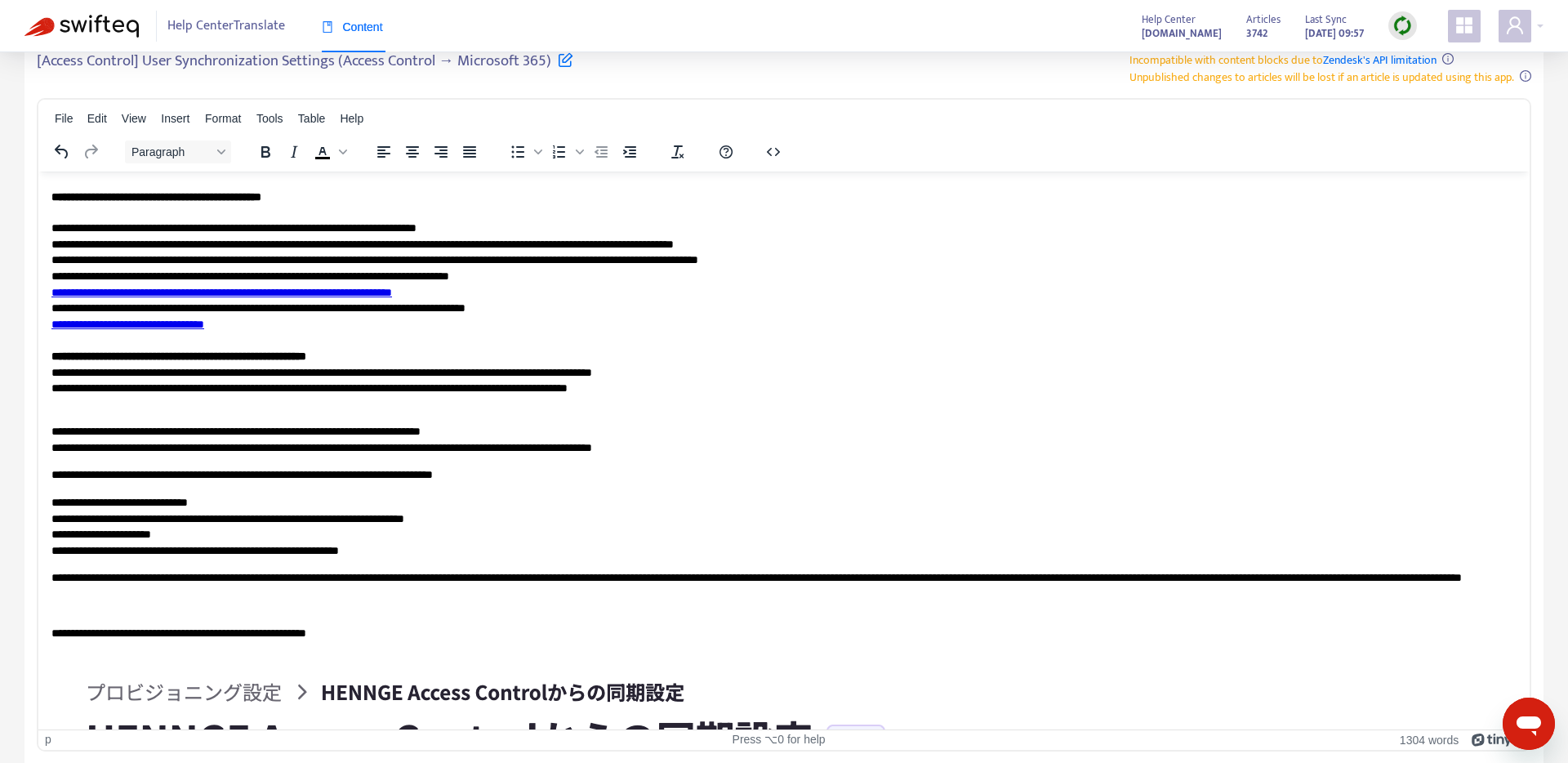
scroll to position [6070, 0]
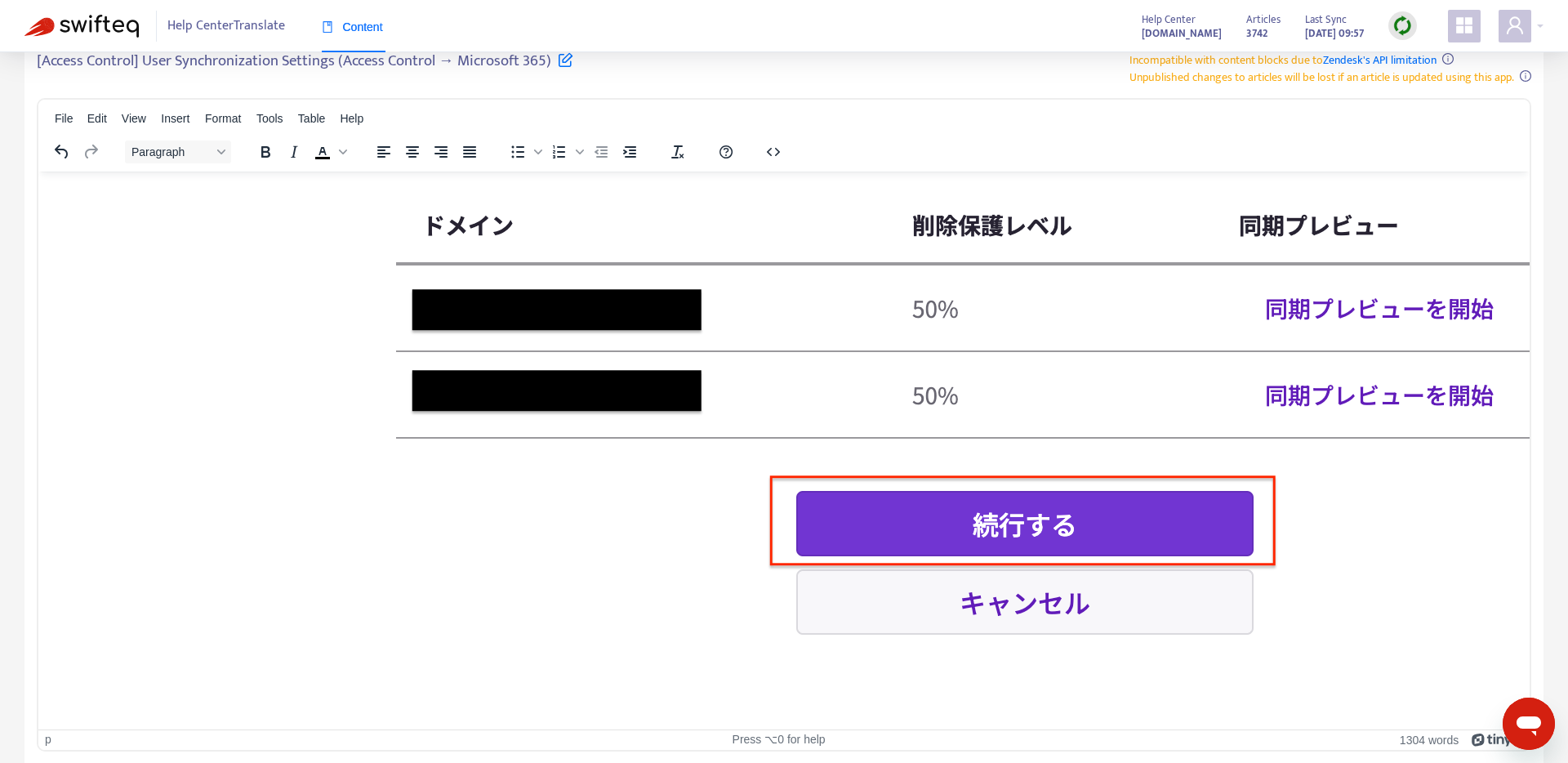
scroll to position [6036, 0]
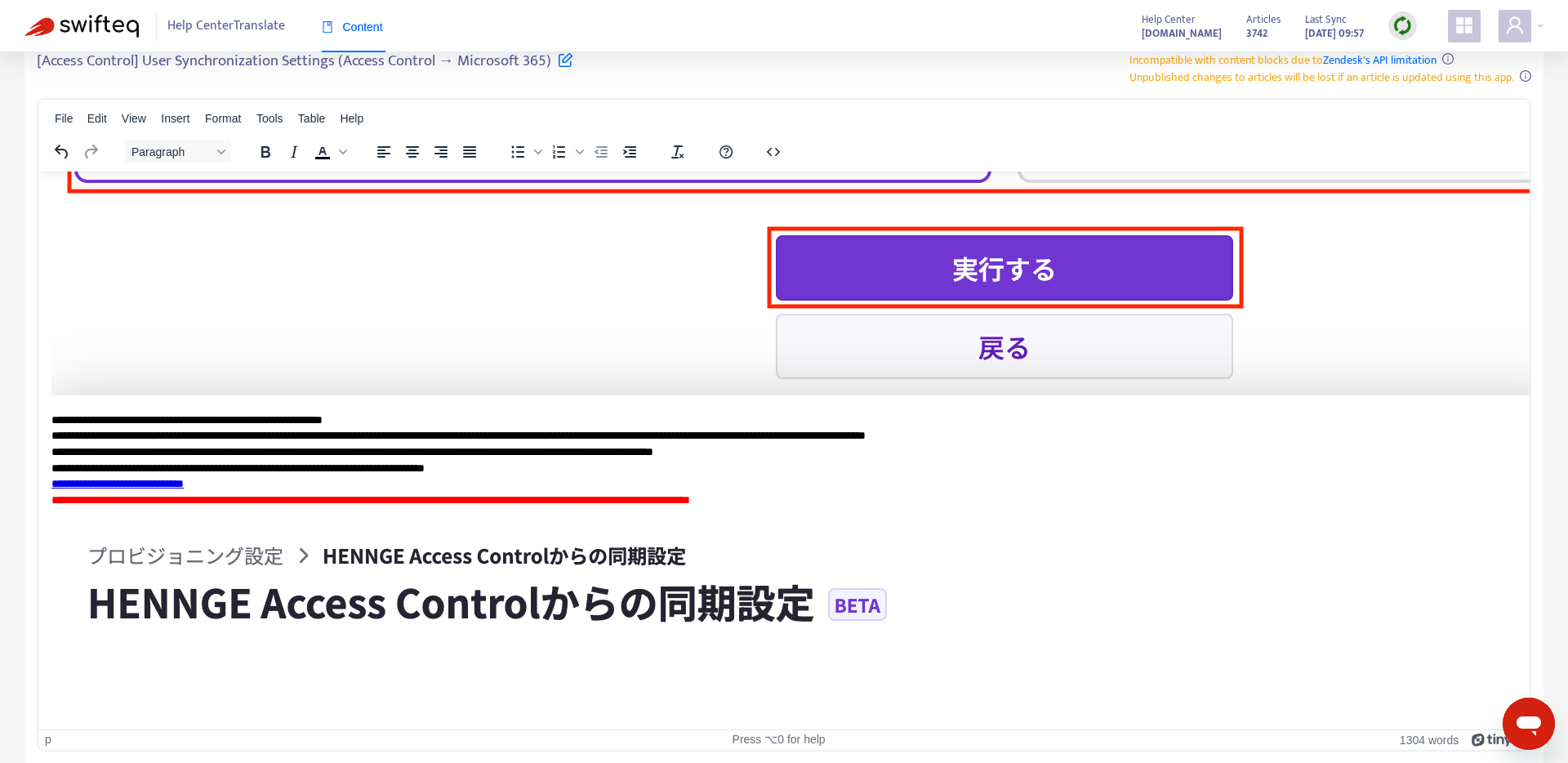
scroll to position [7653, 0]
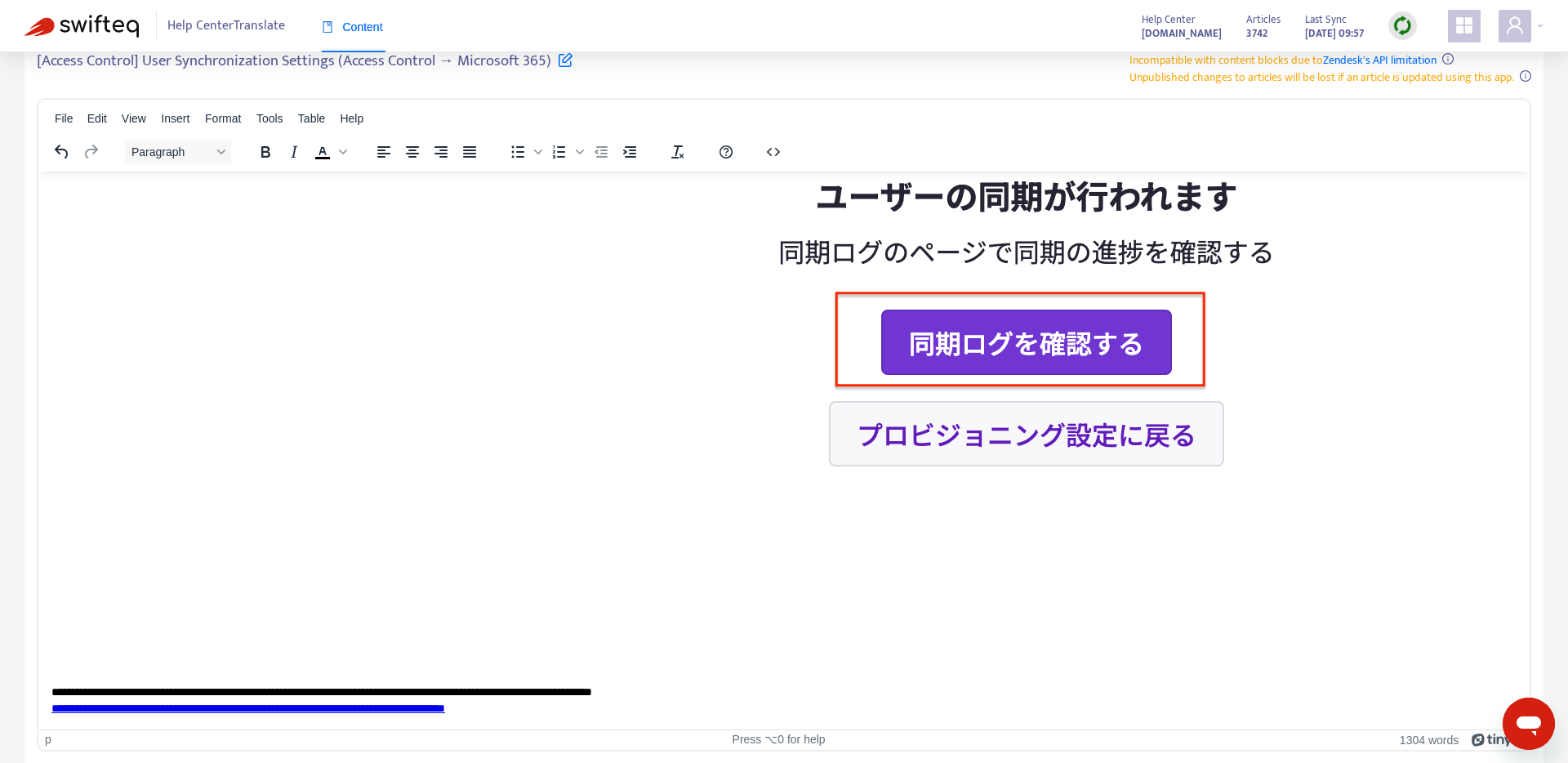
scroll to position [9058, 0]
click at [526, 381] on img "Rich Text Area. Press ALT-0 for help." at bounding box center [1030, 144] width 1958 height 1044
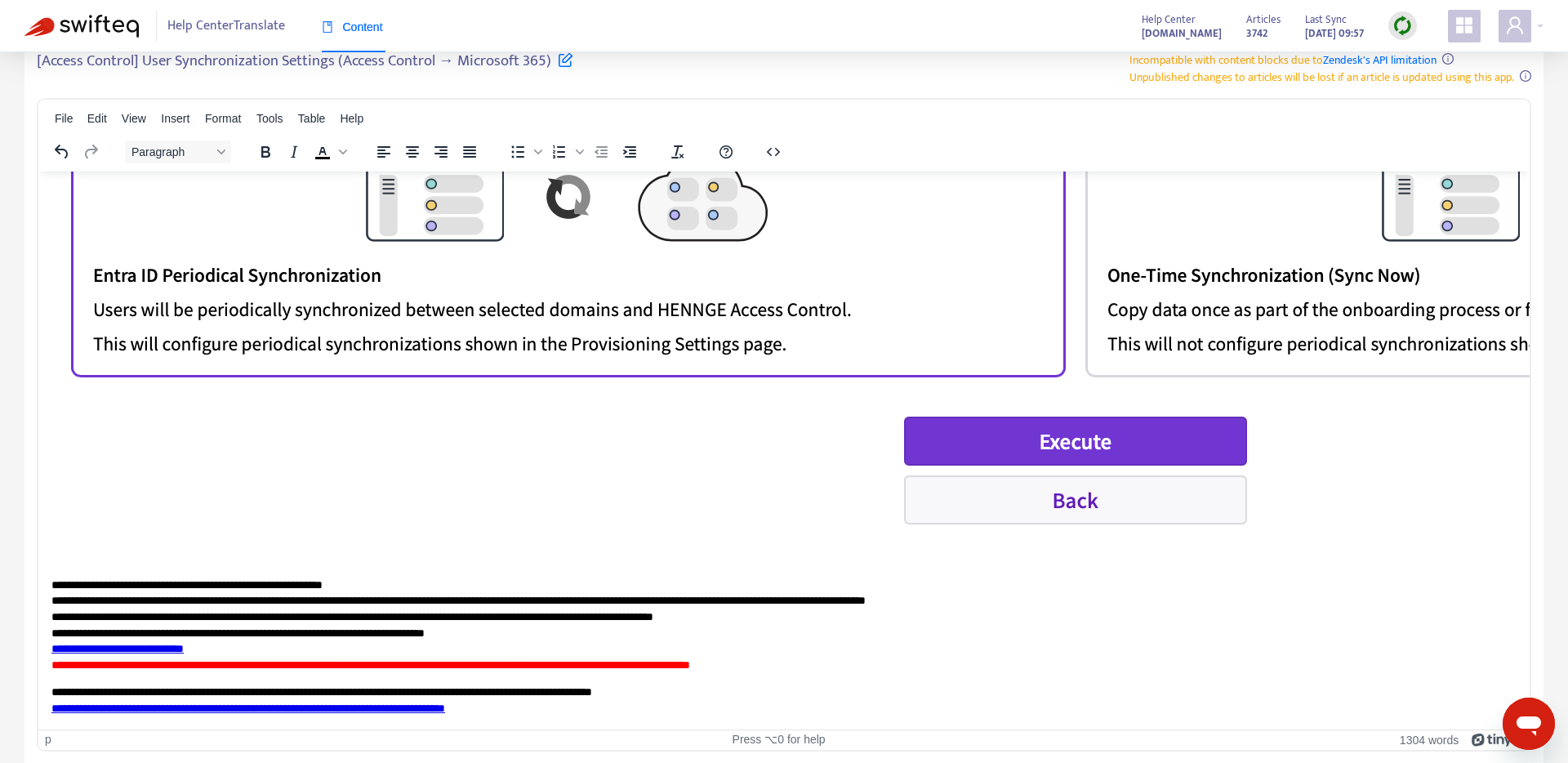
scroll to position [8894, 0]
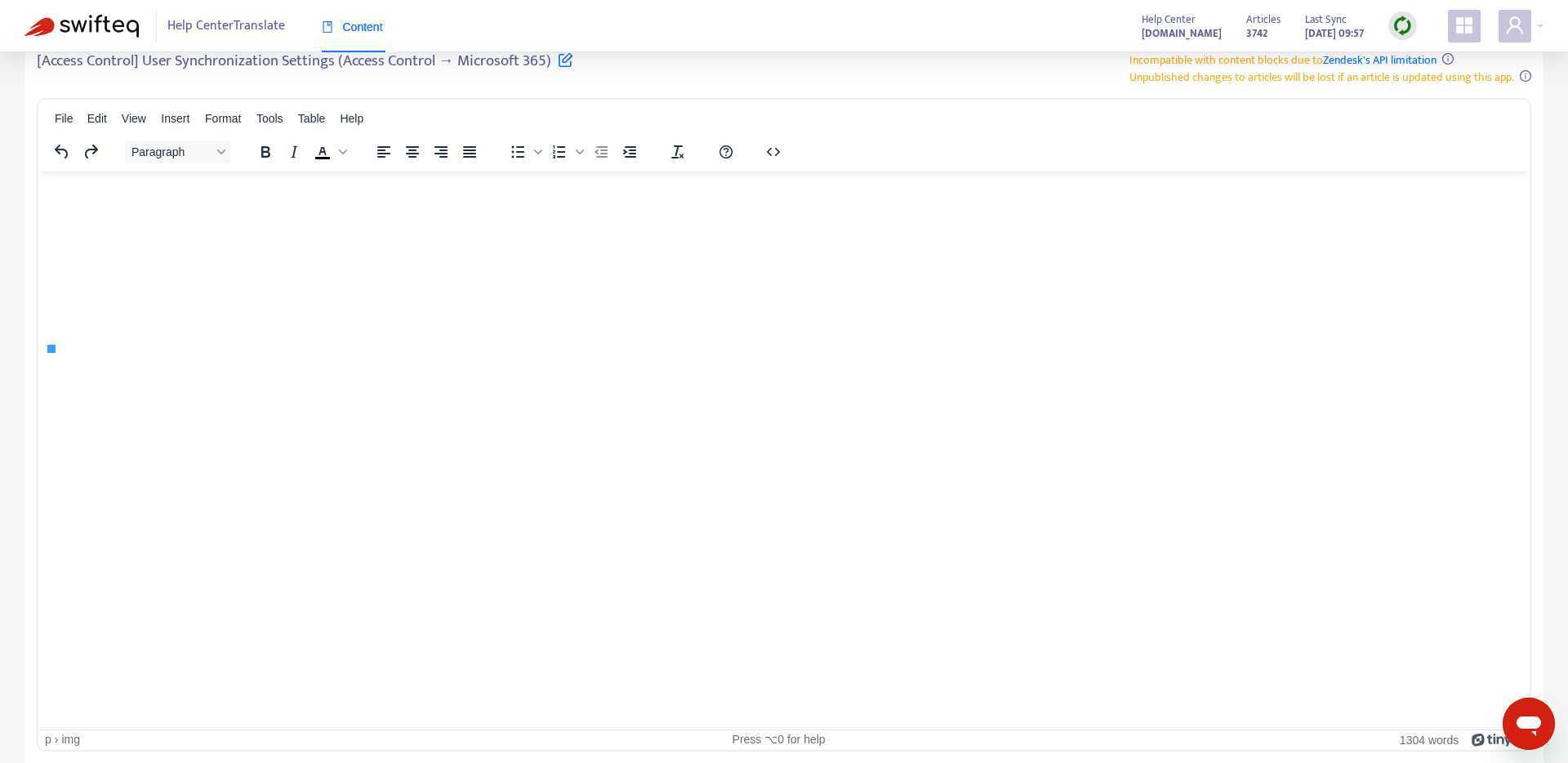
scroll to position [9450, 0]
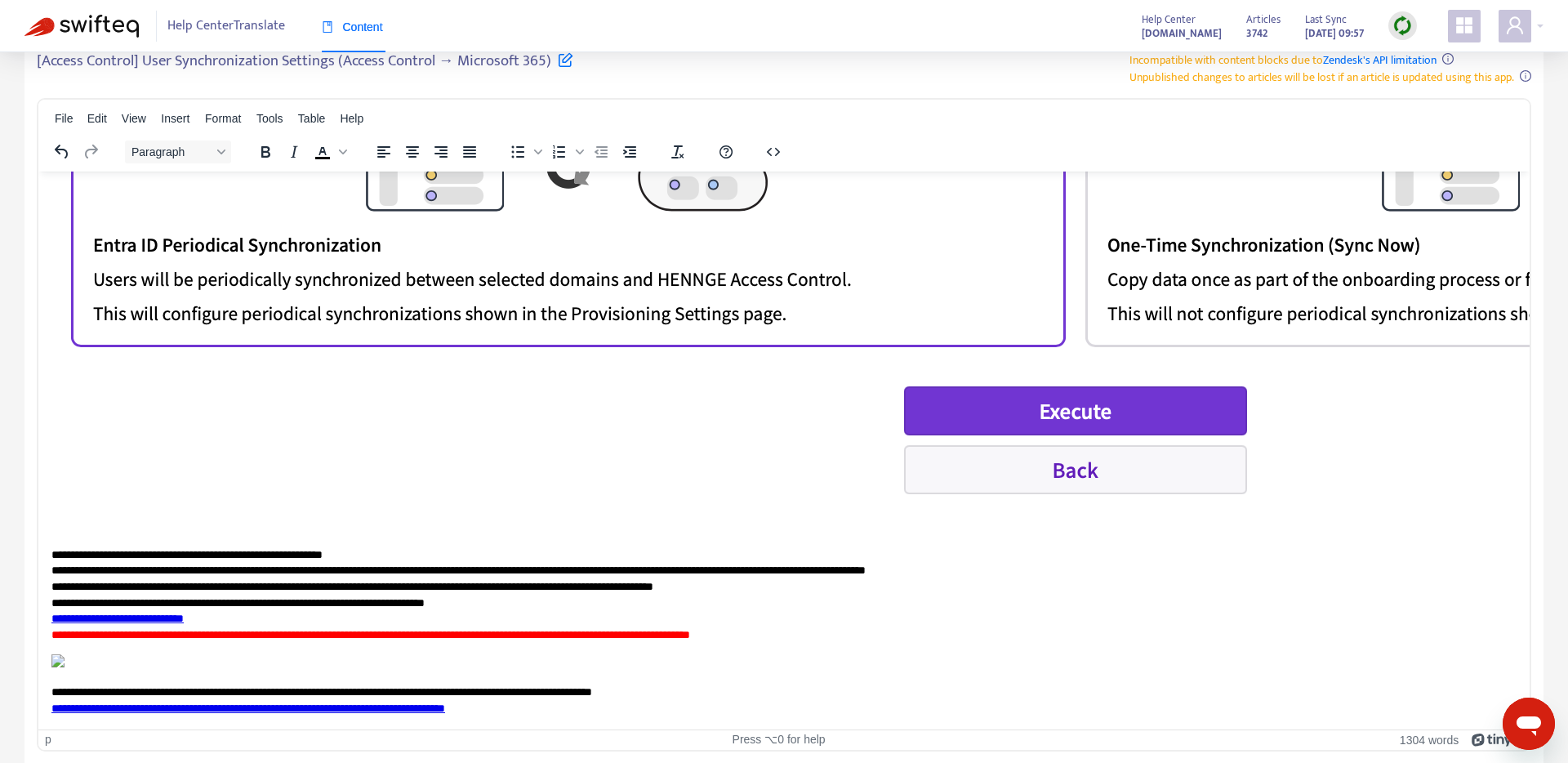
scroll to position [9157, 0]
click at [137, 546] on p "**********" at bounding box center [784, 594] width 1466 height 96
click at [65, 653] on img "Rich Text Area. Press ALT-0 for help." at bounding box center [58, 660] width 13 height 13
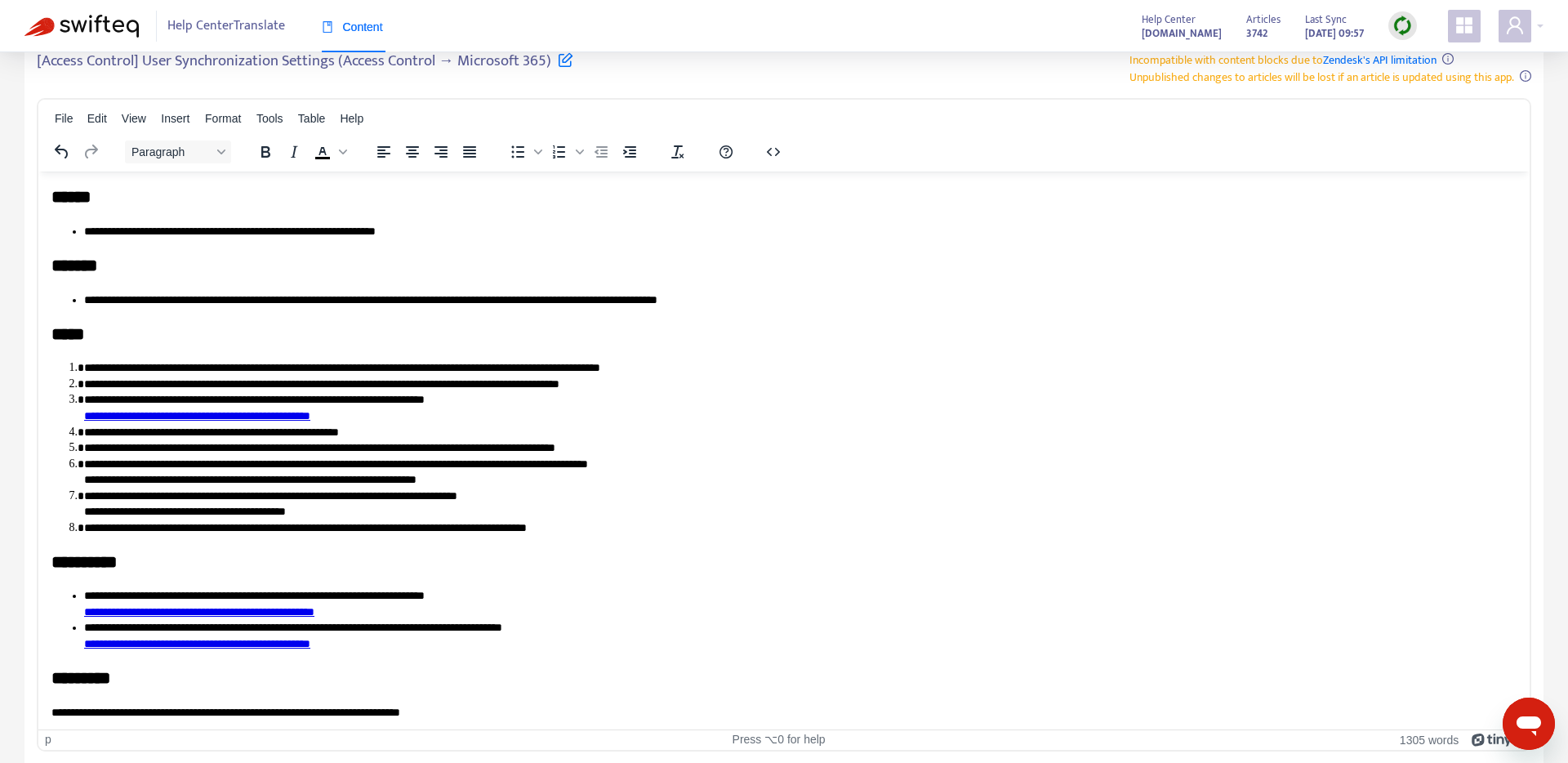
scroll to position [0, 0]
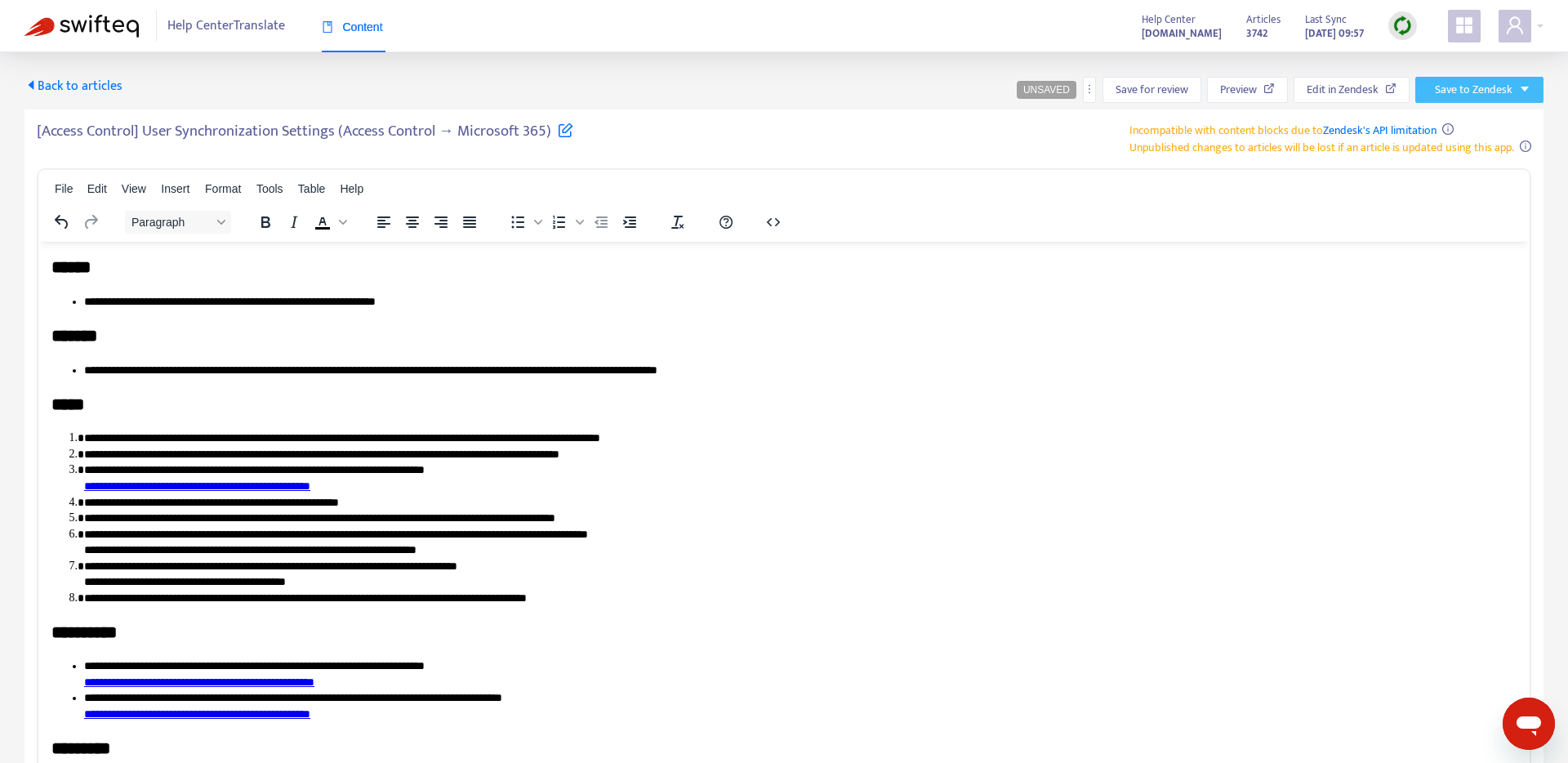
click at [1443, 95] on span "Save to Zendesk" at bounding box center [1473, 90] width 77 height 18
click at [1440, 118] on span "Publish" at bounding box center [1460, 123] width 62 height 18
click at [1257, 81] on span "Preview" at bounding box center [1245, 90] width 37 height 18
